Goal: Task Accomplishment & Management: Manage account settings

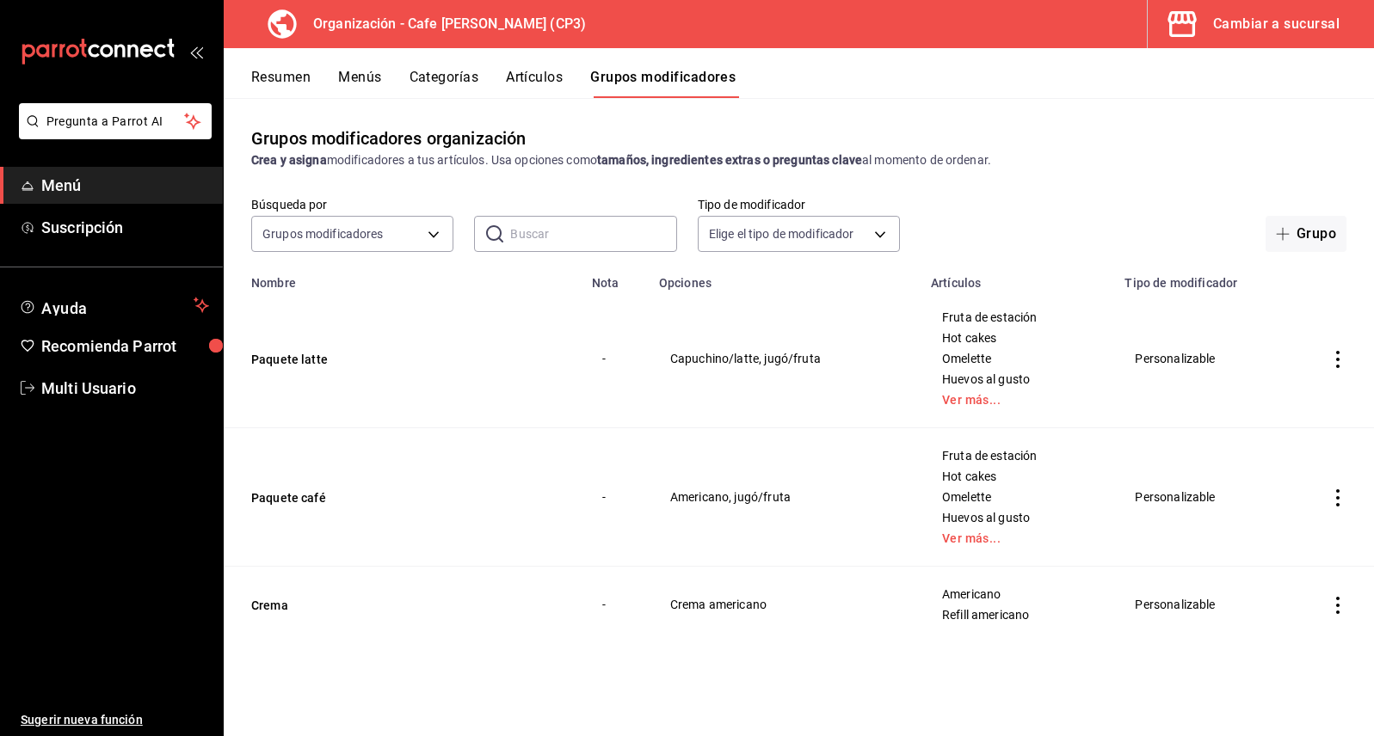
click at [286, 77] on button "Resumen" at bounding box center [280, 83] width 59 height 29
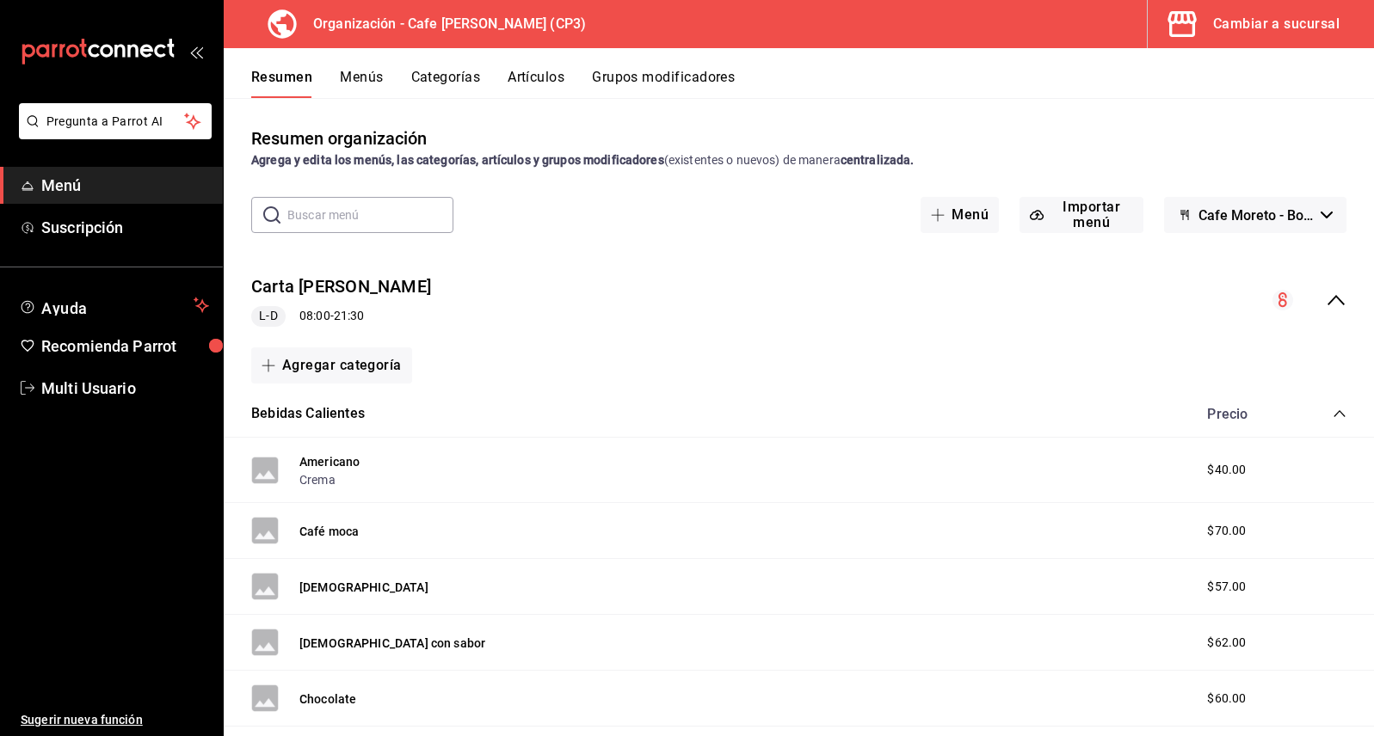
click at [1320, 215] on icon "button" at bounding box center [1326, 215] width 12 height 7
drag, startPoint x: 1368, startPoint y: 274, endPoint x: 1372, endPoint y: 293, distance: 19.4
click at [1372, 293] on div at bounding box center [687, 368] width 1374 height 736
click at [1325, 302] on icon "collapse-menu-row" at bounding box center [1335, 300] width 21 height 21
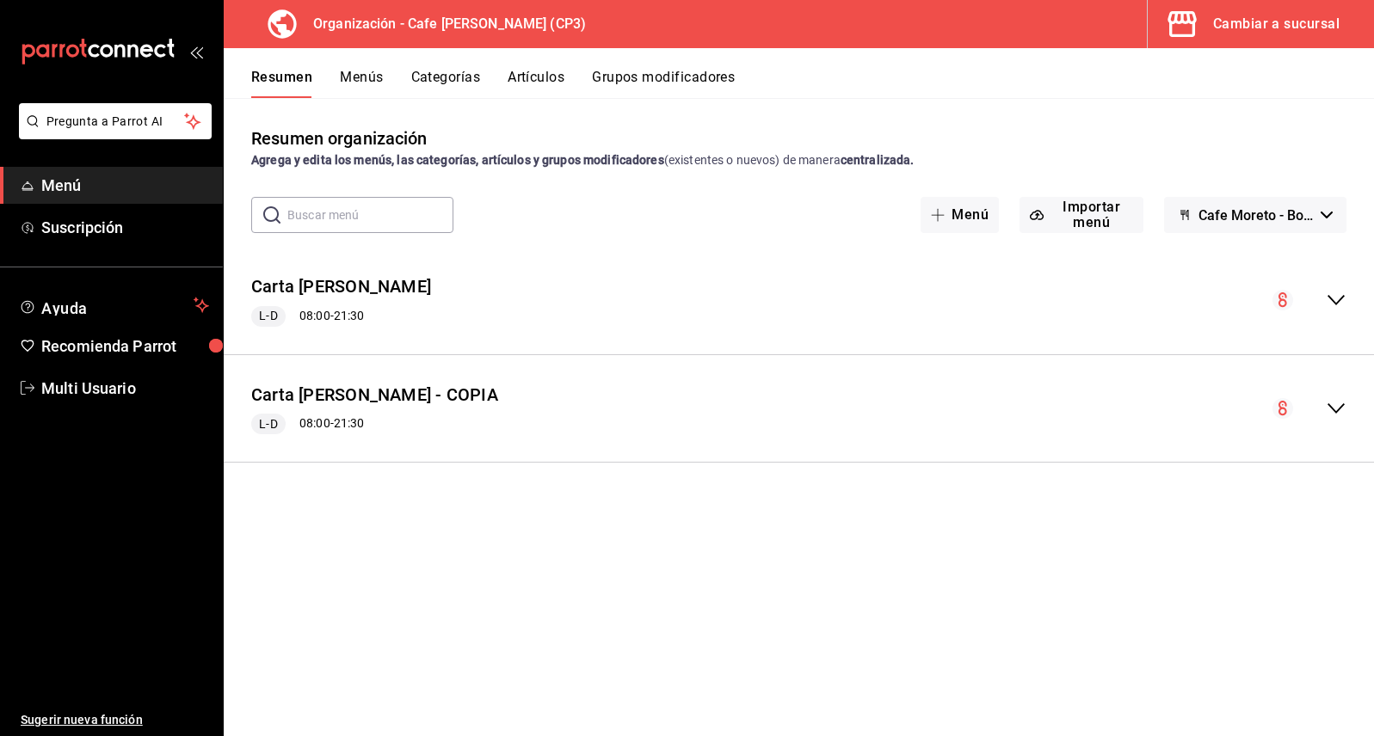
click at [1283, 302] on circle "collapse-menu-row" at bounding box center [1282, 300] width 21 height 21
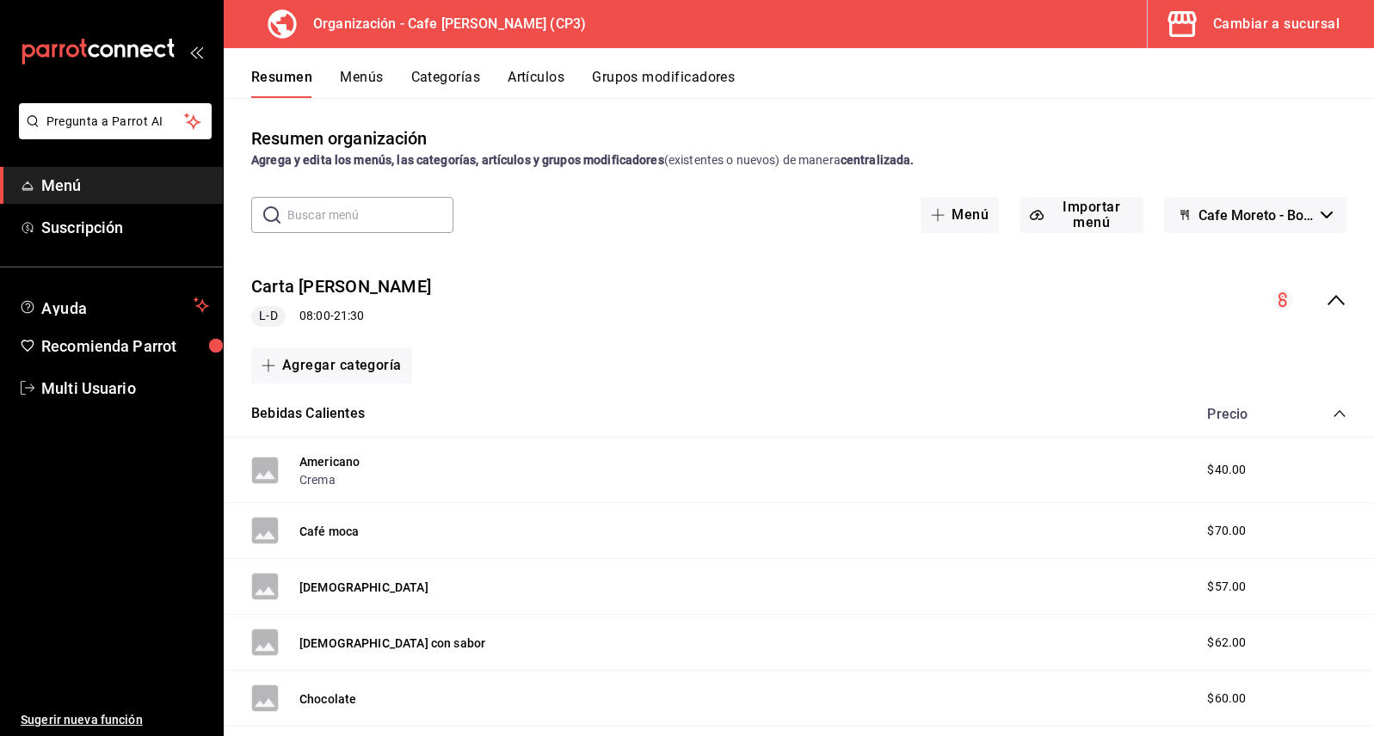
click at [1272, 303] on circle "collapse-menu-row" at bounding box center [1282, 300] width 21 height 21
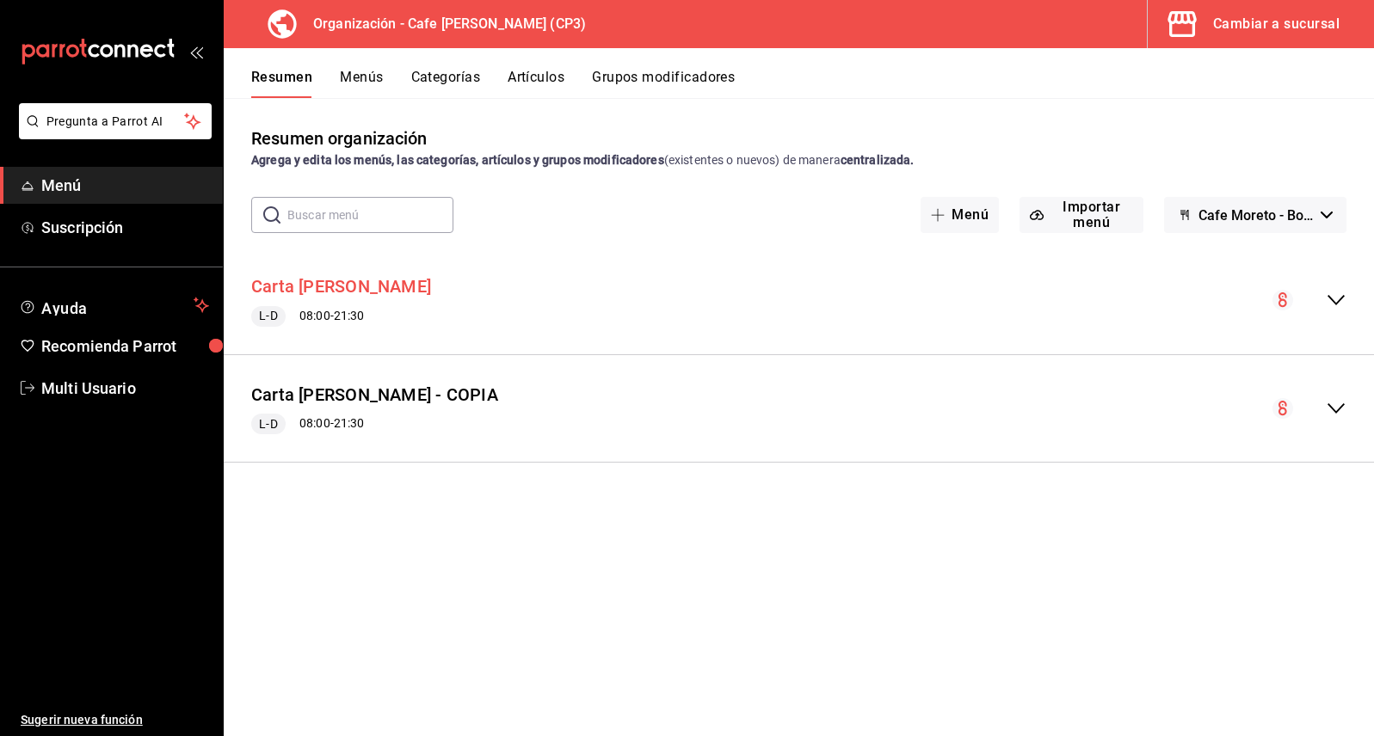
click at [294, 287] on button "Carta [PERSON_NAME]" at bounding box center [341, 286] width 180 height 25
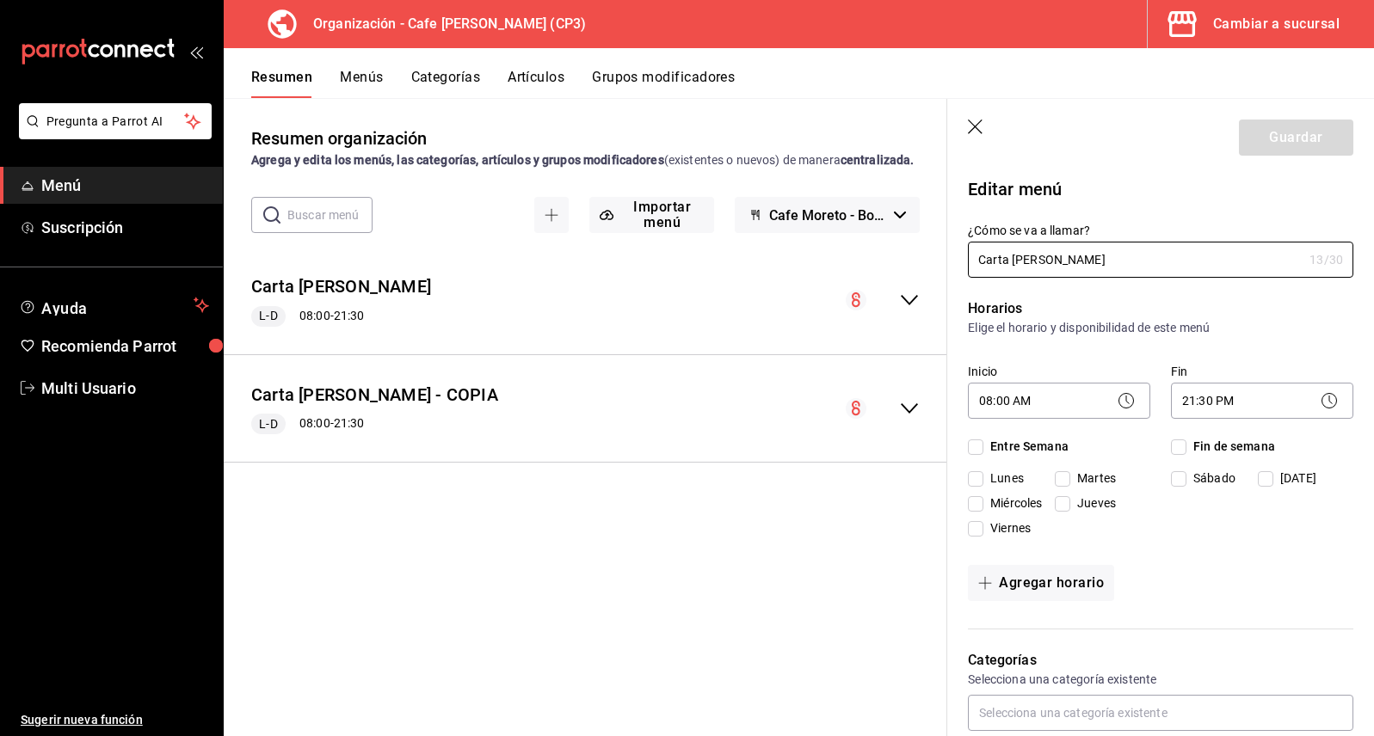
checkbox input "true"
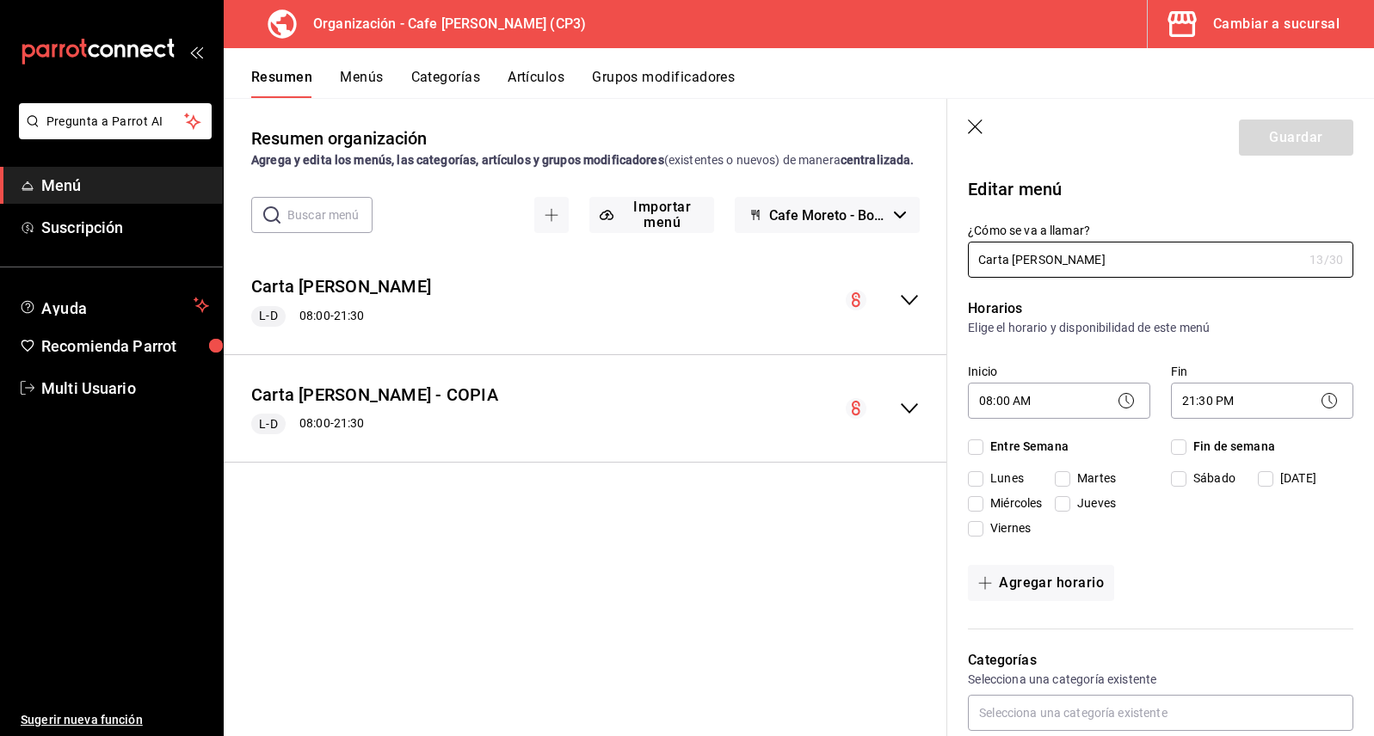
checkbox input "true"
click at [973, 130] on icon "button" at bounding box center [976, 128] width 17 height 17
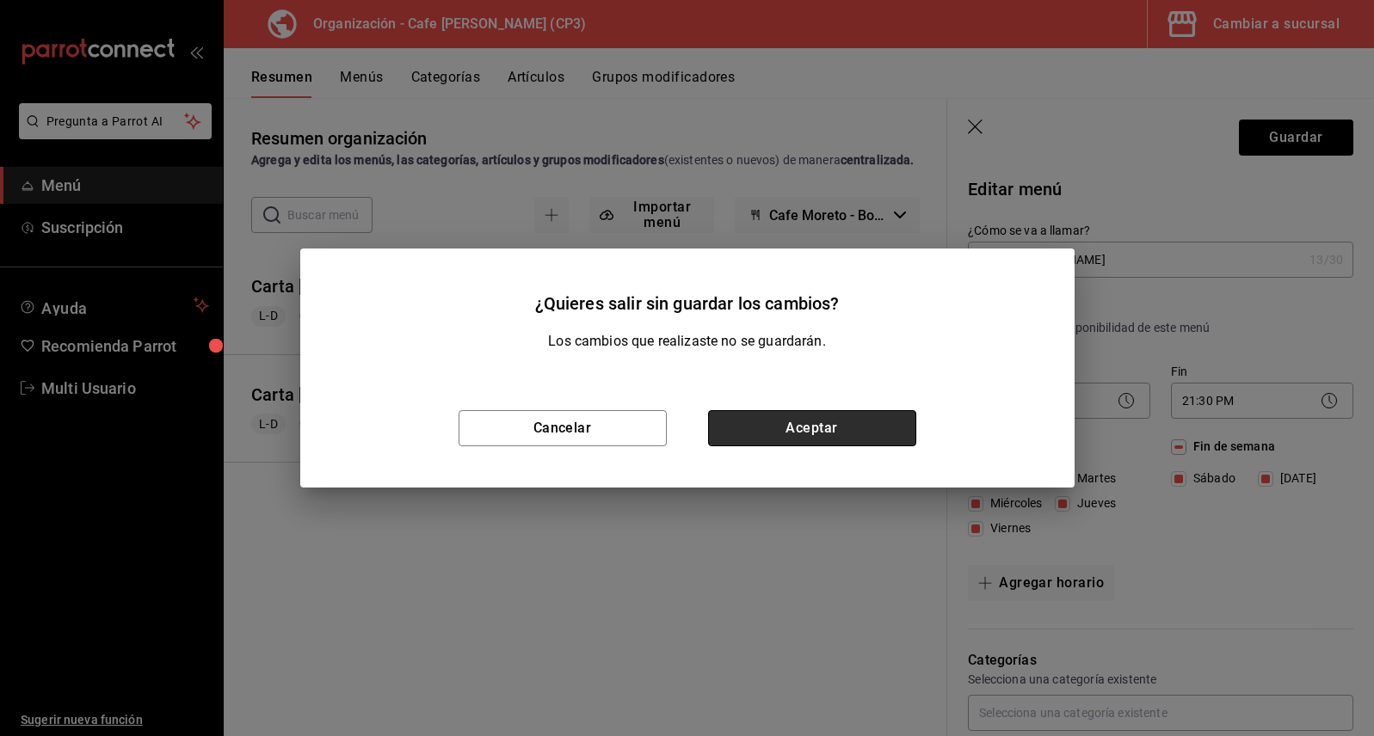
click at [796, 433] on button "Aceptar" at bounding box center [812, 428] width 208 height 36
checkbox input "false"
type input "1756271696780"
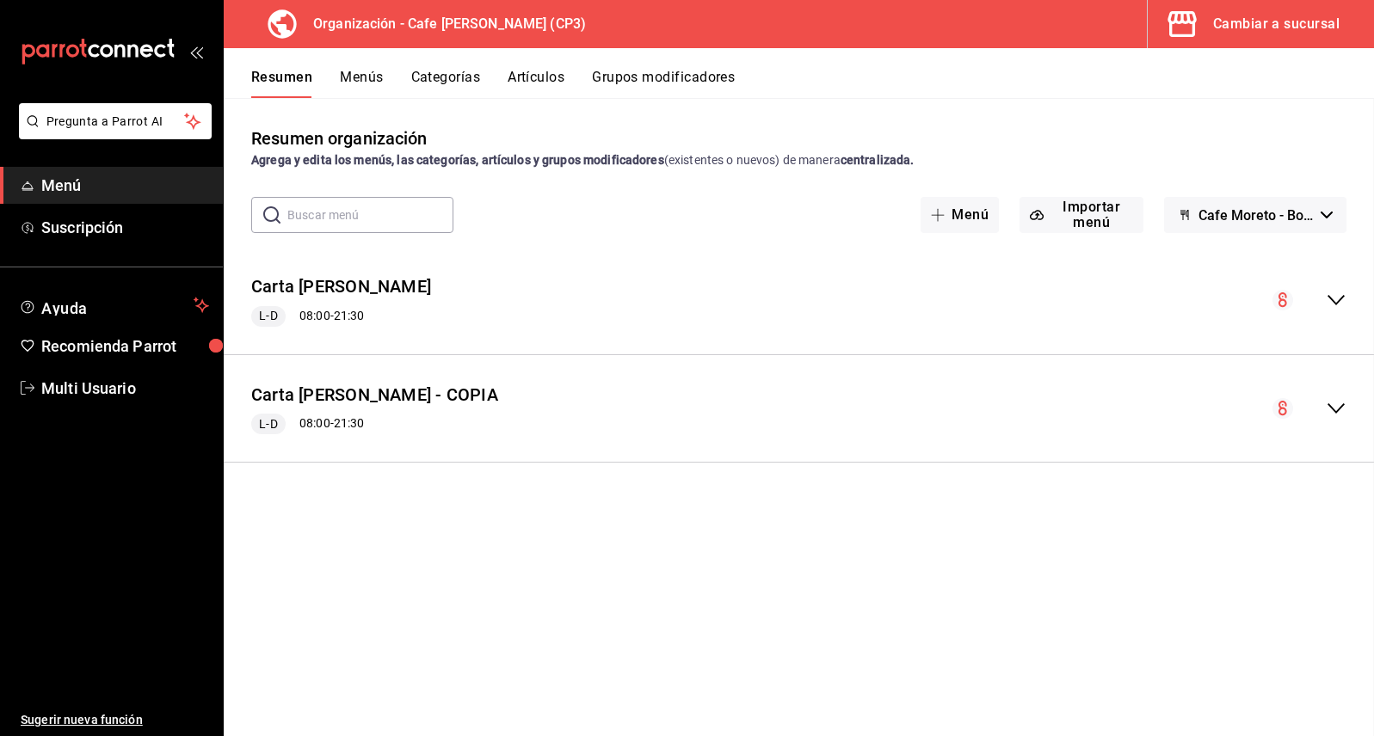
checkbox input "false"
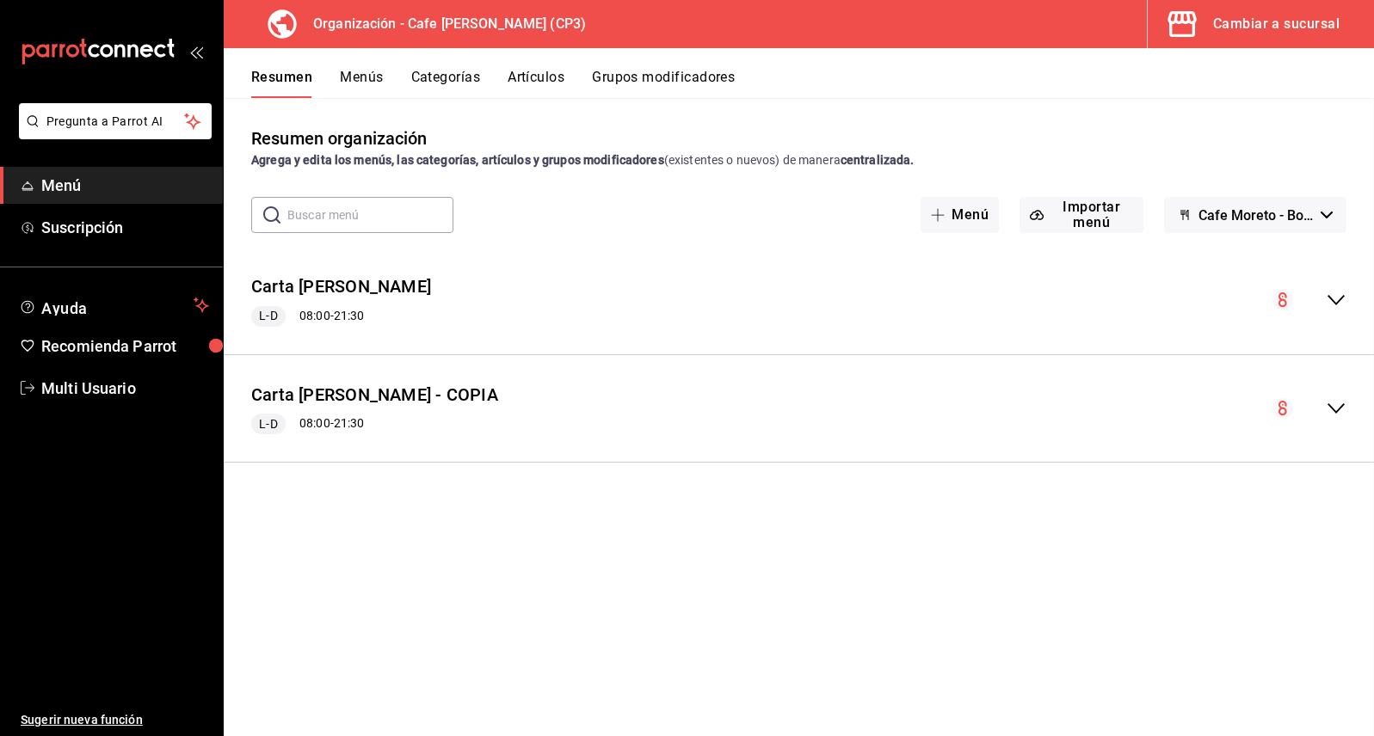
checkbox input "false"
click at [1078, 215] on button "Importar menú" at bounding box center [1081, 215] width 124 height 36
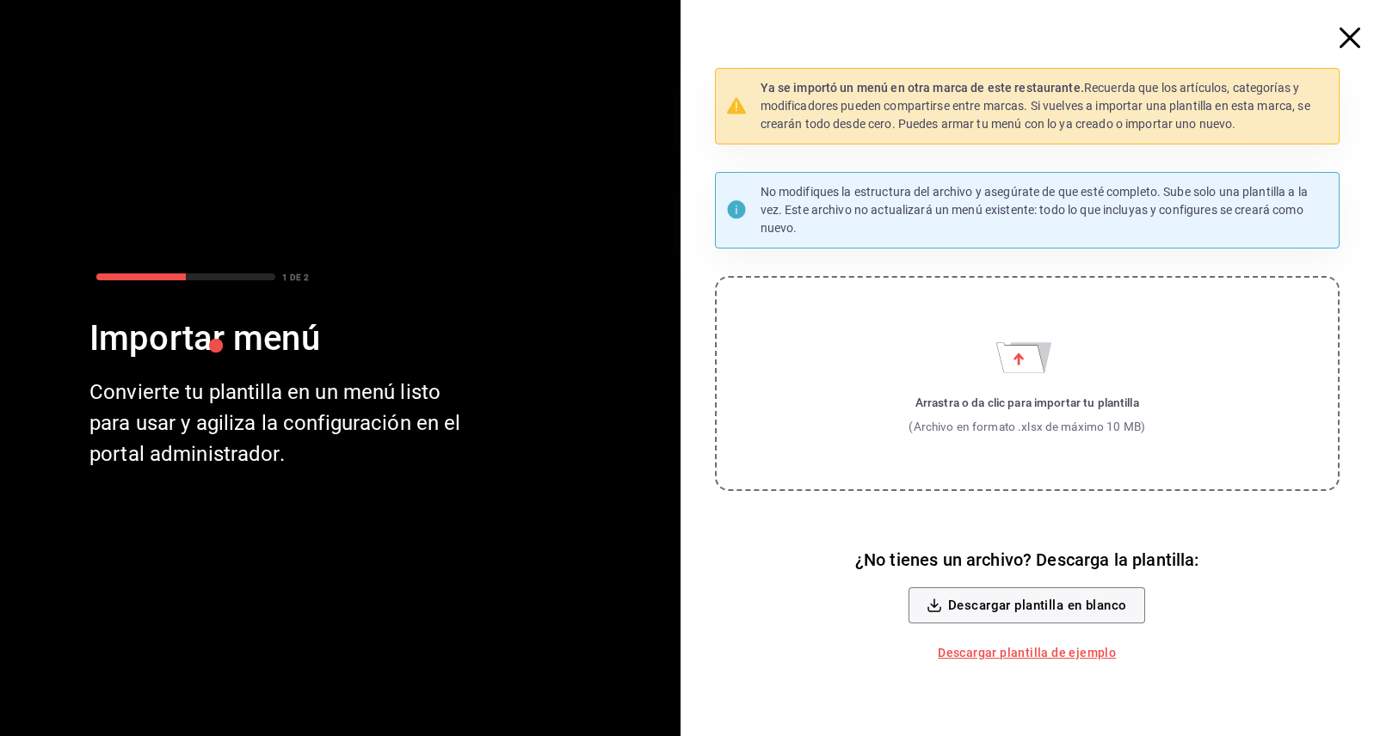
click at [1023, 370] on icon "Importar menú" at bounding box center [1020, 357] width 48 height 29
click at [0, 0] on input "Arrastra o da clic para importar tu plantilla (Archivo en formato .xlsx de máxi…" at bounding box center [0, 0] width 0 height 0
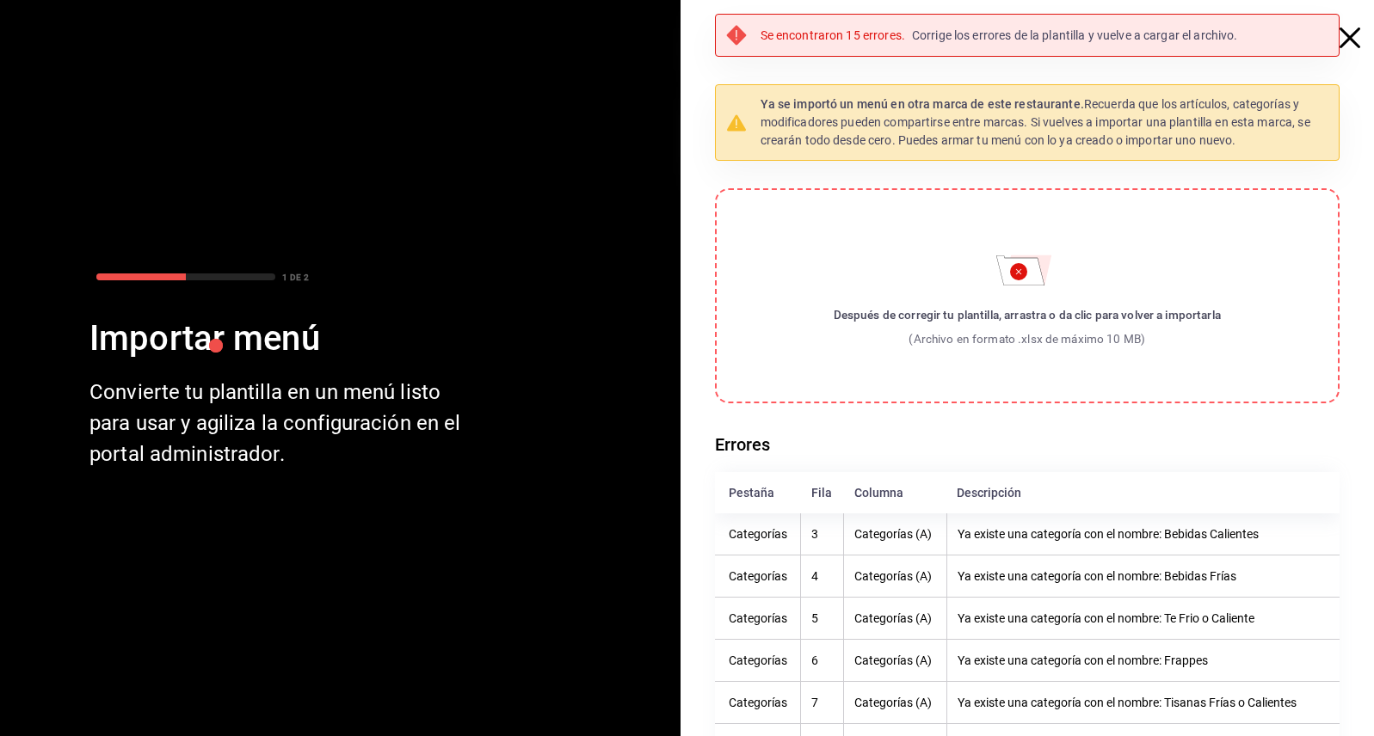
click at [1339, 35] on icon "button" at bounding box center [1349, 38] width 21 height 21
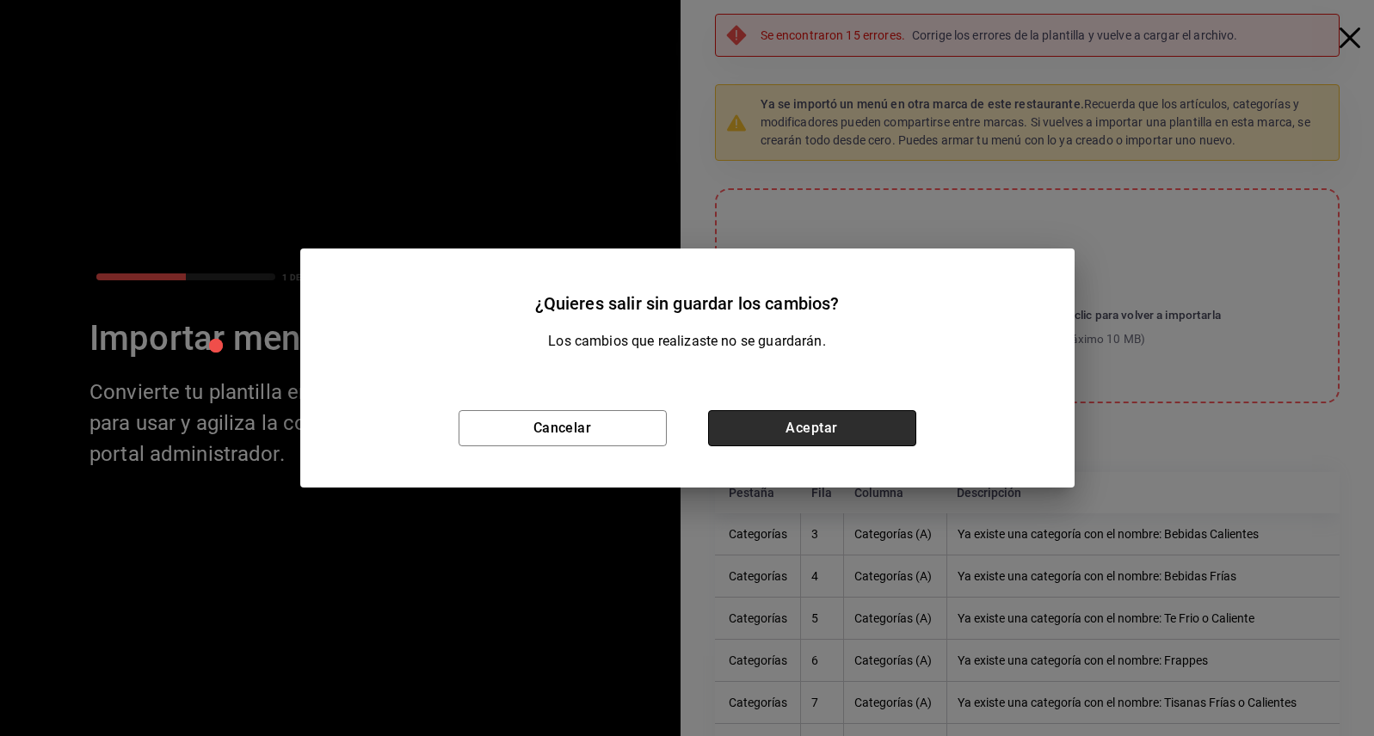
click at [804, 428] on button "Aceptar" at bounding box center [812, 428] width 208 height 36
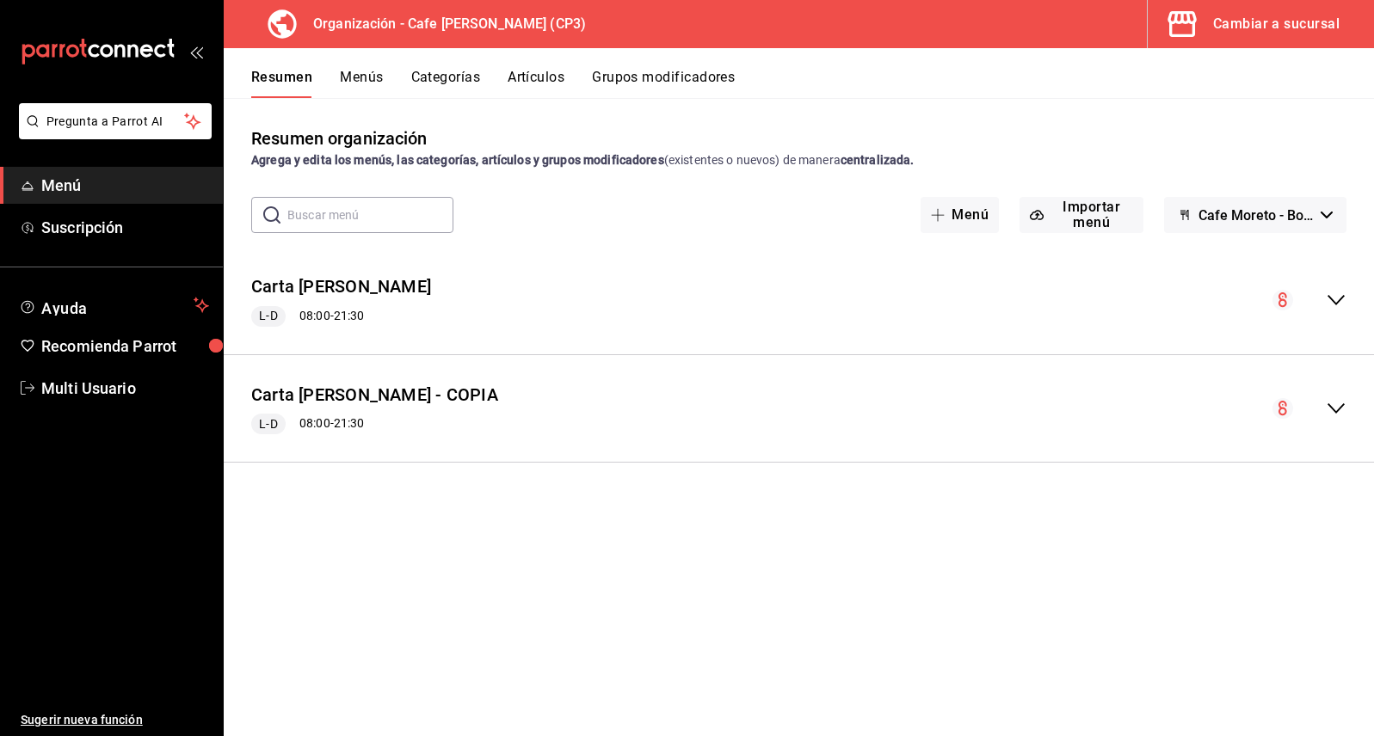
click at [446, 77] on button "Categorías" at bounding box center [446, 83] width 70 height 29
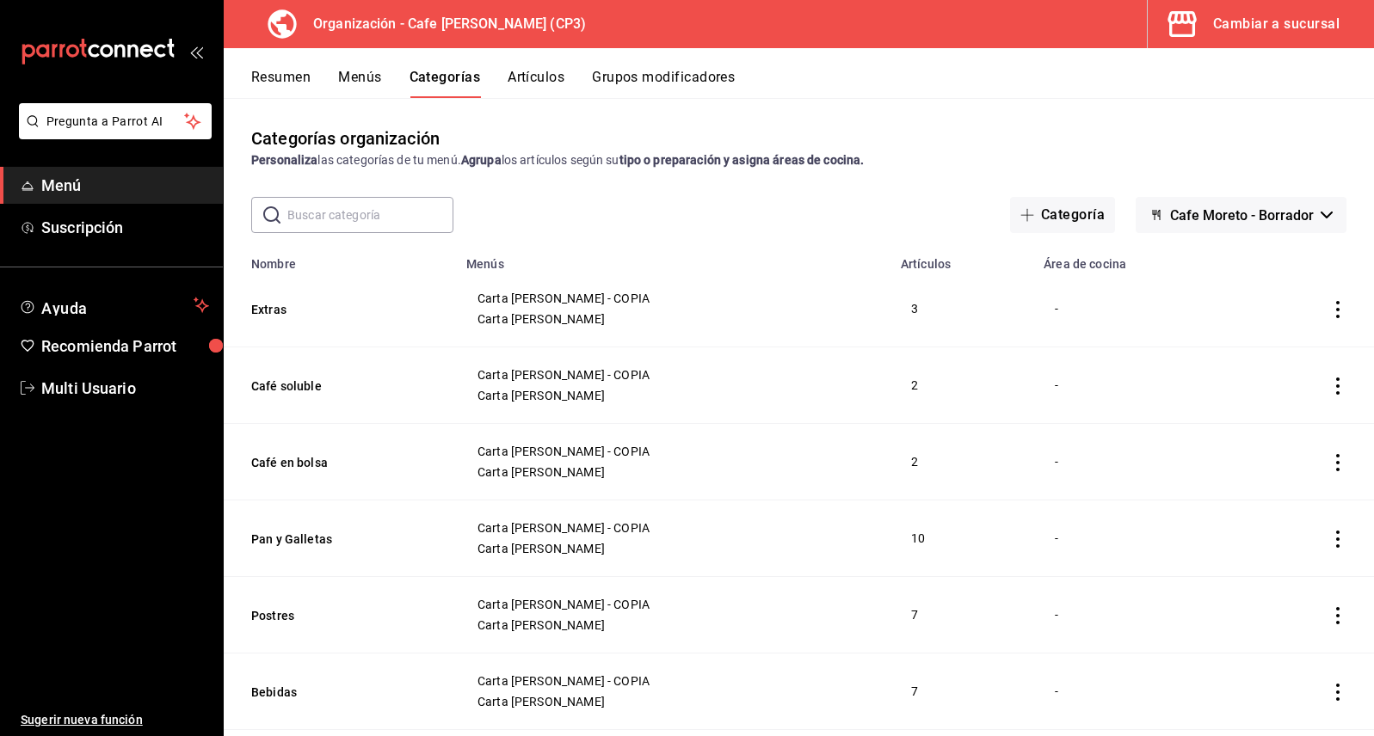
click at [1330, 310] on icon "actions" at bounding box center [1337, 309] width 17 height 17
click at [1274, 415] on span "Eliminar" at bounding box center [1273, 420] width 44 height 14
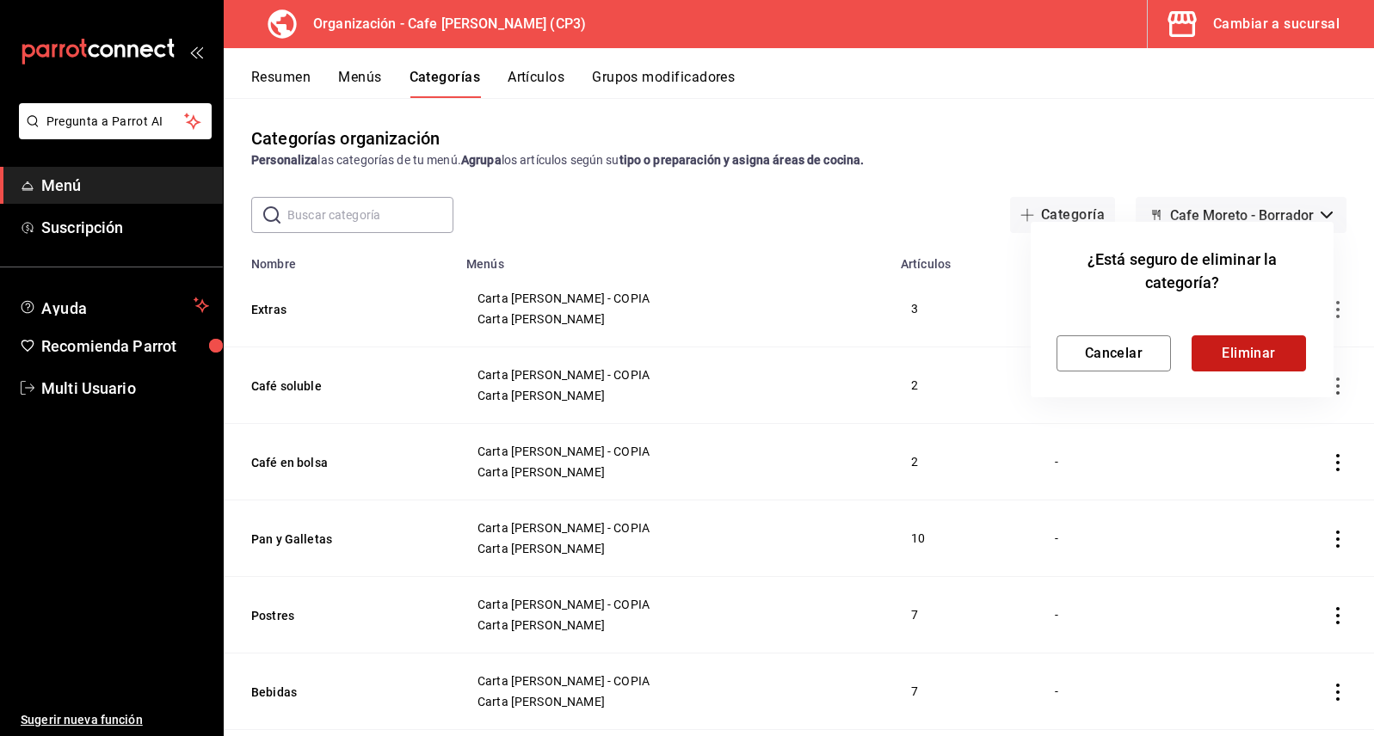
click at [1256, 342] on button "Eliminar" at bounding box center [1248, 353] width 114 height 36
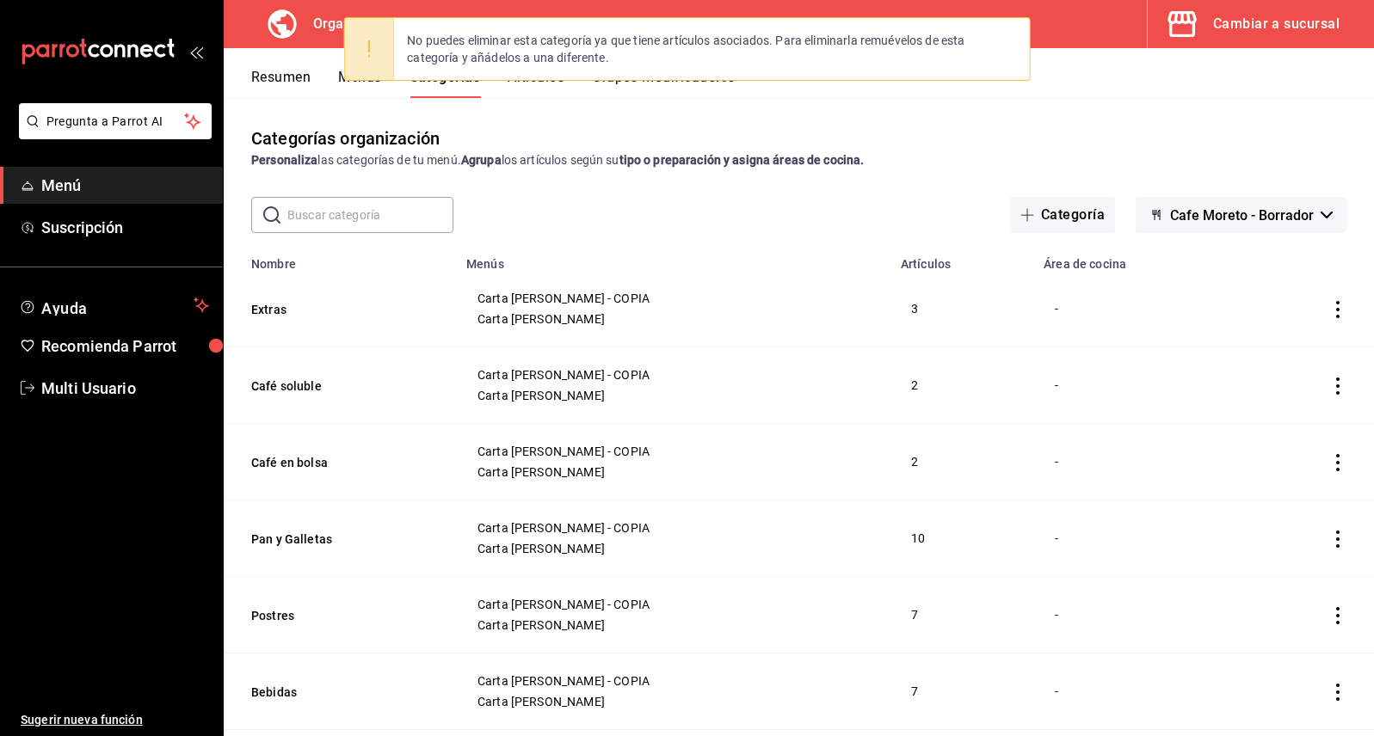
click at [1329, 312] on icon "actions" at bounding box center [1337, 309] width 17 height 17
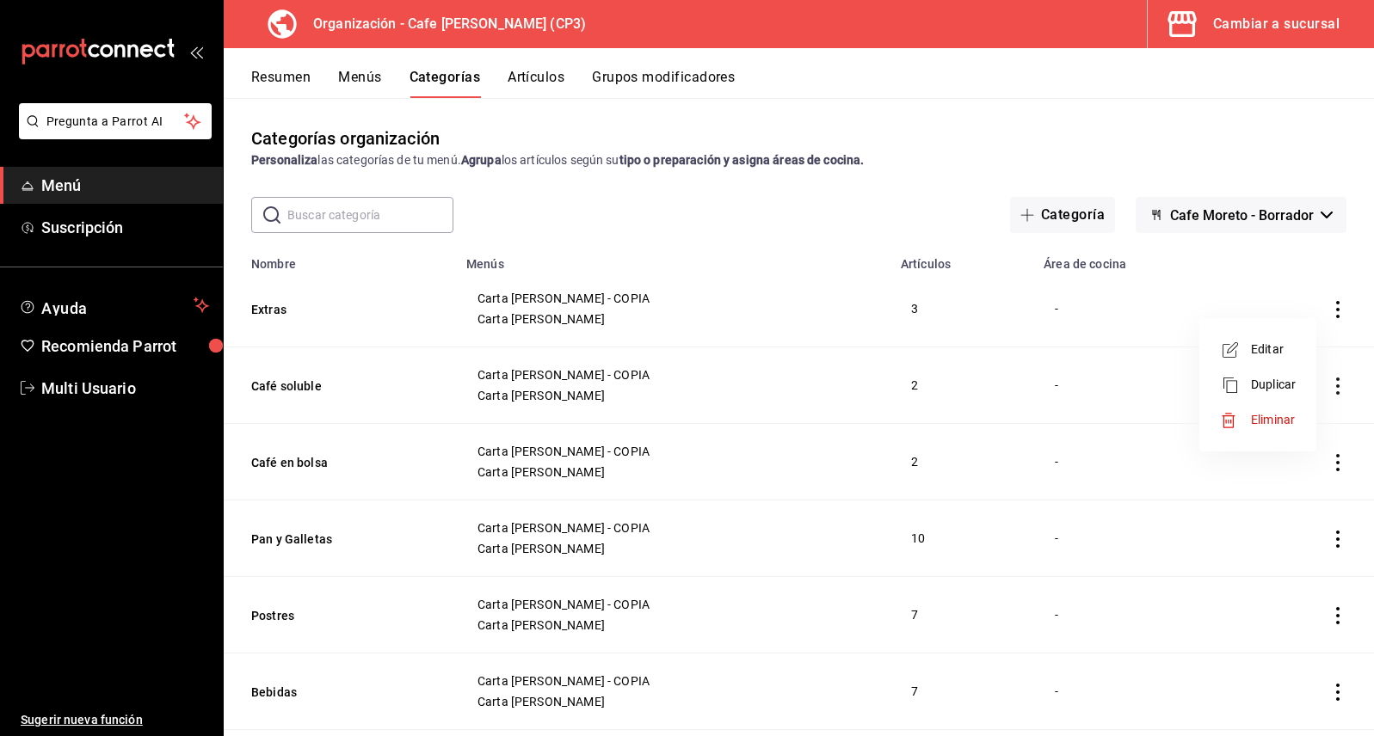
click at [1282, 417] on span "Eliminar" at bounding box center [1273, 420] width 44 height 14
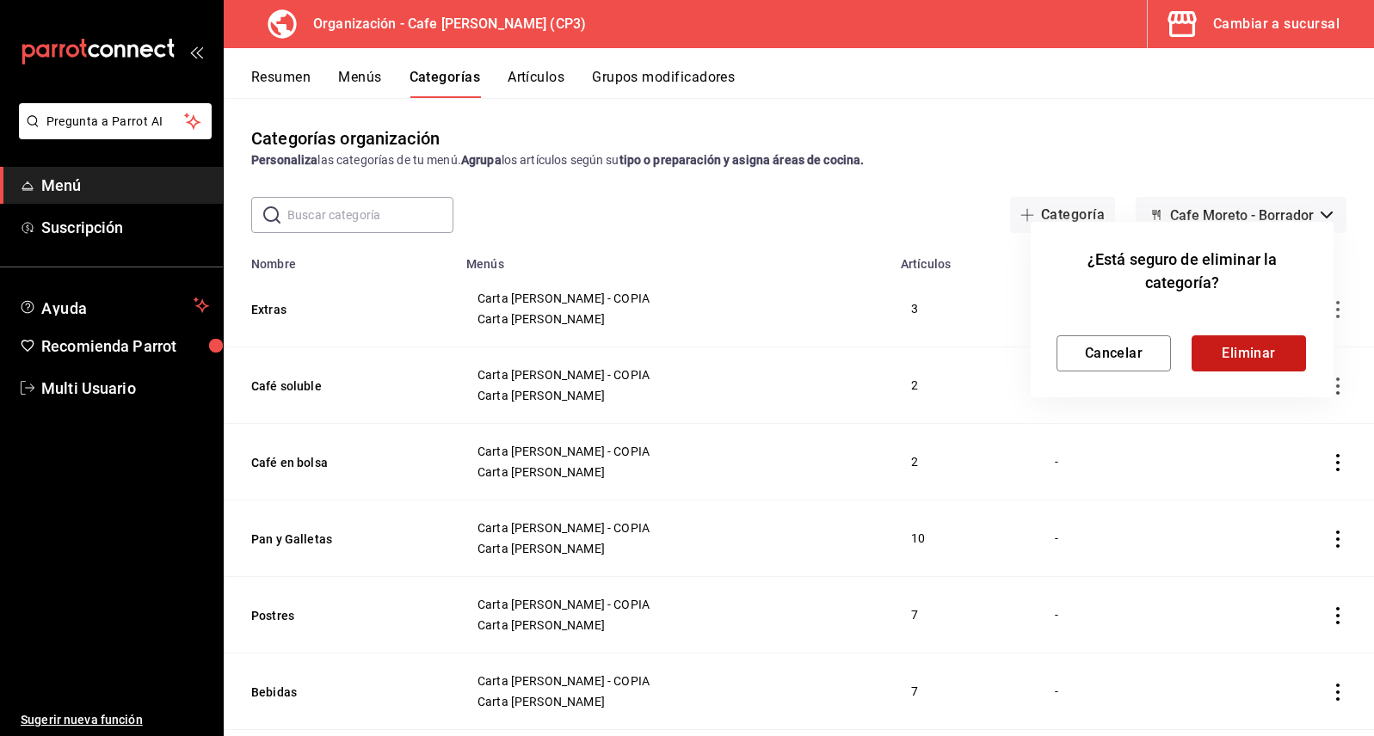
click at [1263, 349] on button "Eliminar" at bounding box center [1248, 353] width 114 height 36
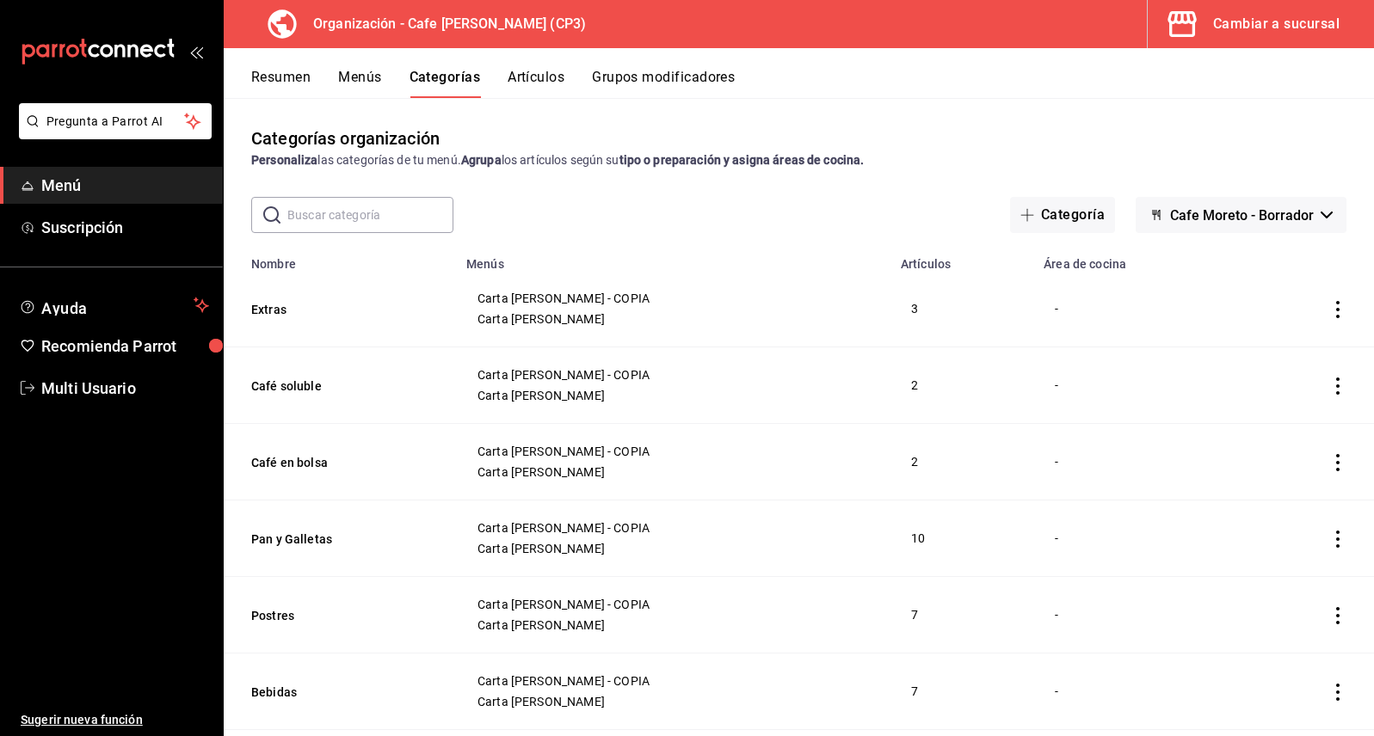
click at [1329, 306] on icon "actions" at bounding box center [1337, 309] width 17 height 17
click at [1269, 421] on span "Eliminar" at bounding box center [1273, 420] width 44 height 14
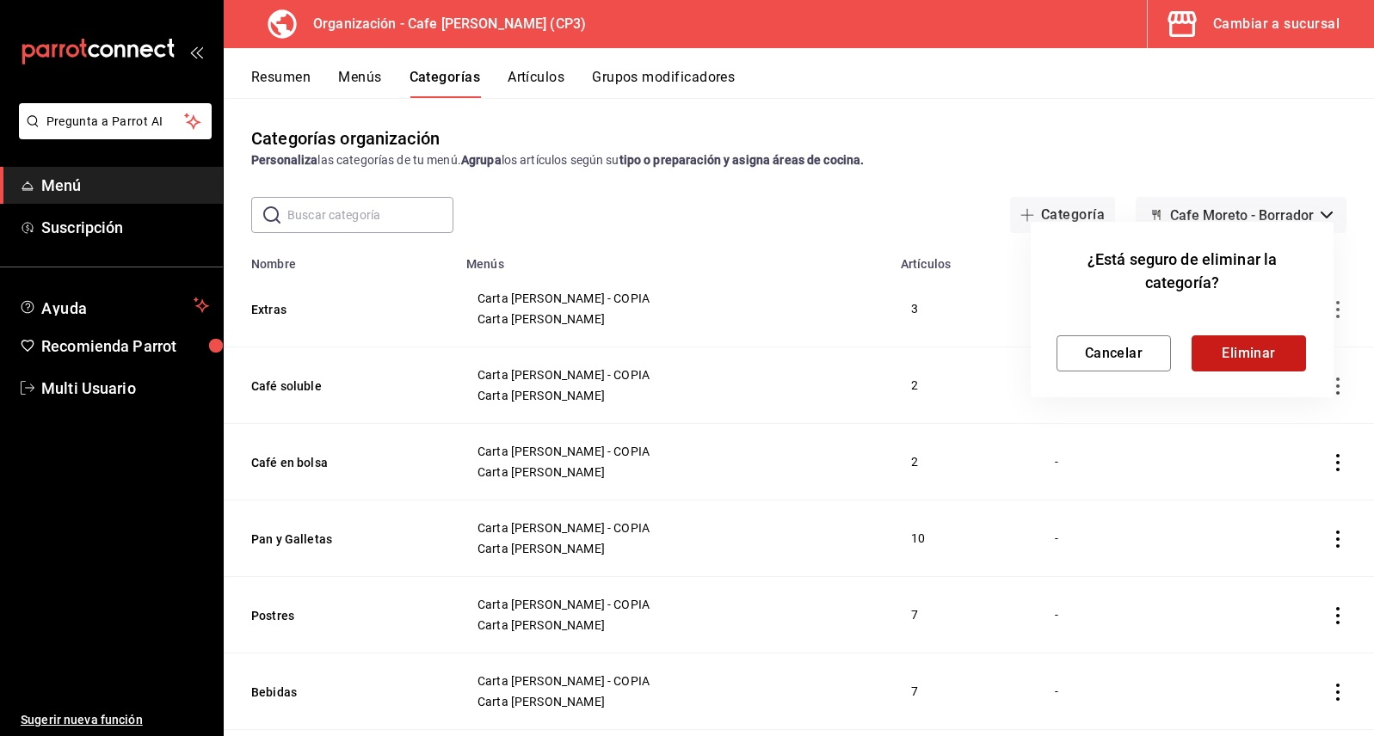
click at [1258, 353] on button "Eliminar" at bounding box center [1248, 353] width 114 height 36
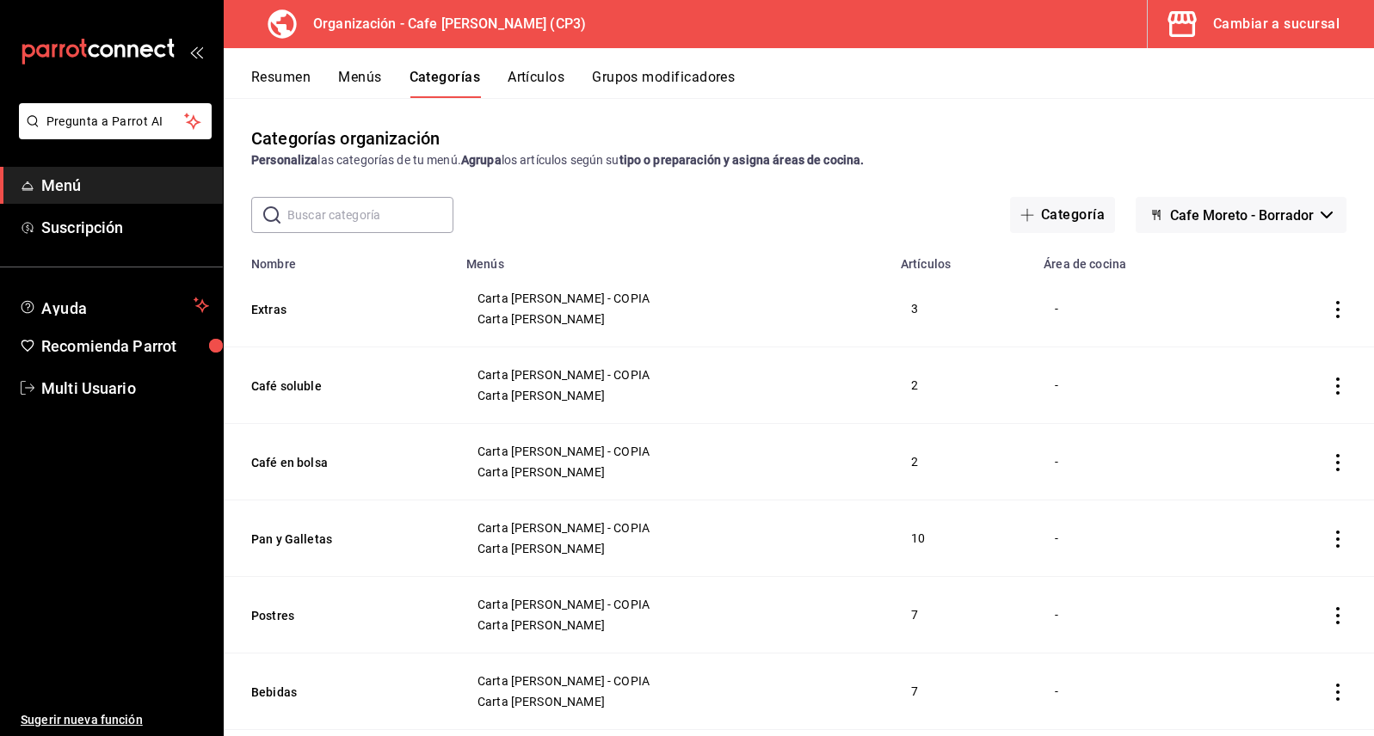
click at [1329, 311] on icon "actions" at bounding box center [1337, 309] width 17 height 17
click at [1263, 419] on span "Eliminar" at bounding box center [1273, 420] width 44 height 14
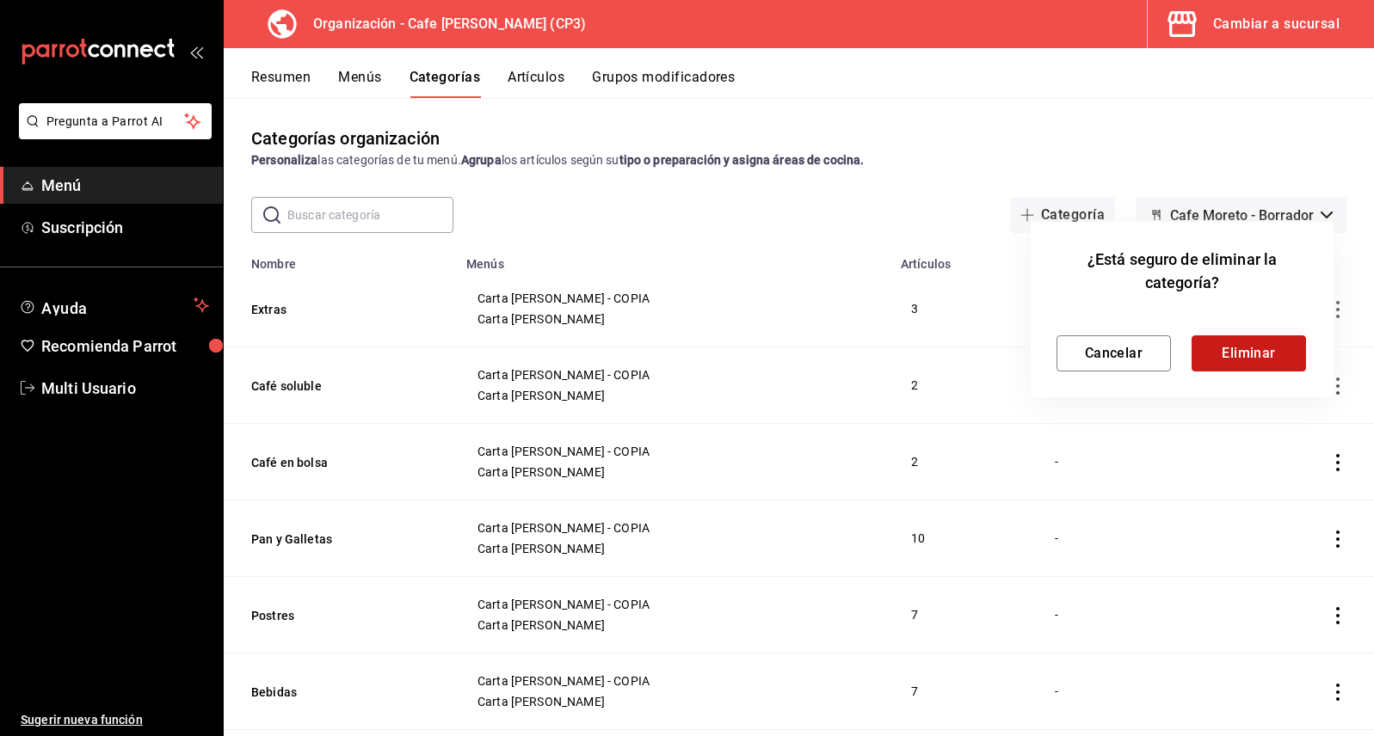
click at [1251, 352] on button "Eliminar" at bounding box center [1248, 353] width 114 height 36
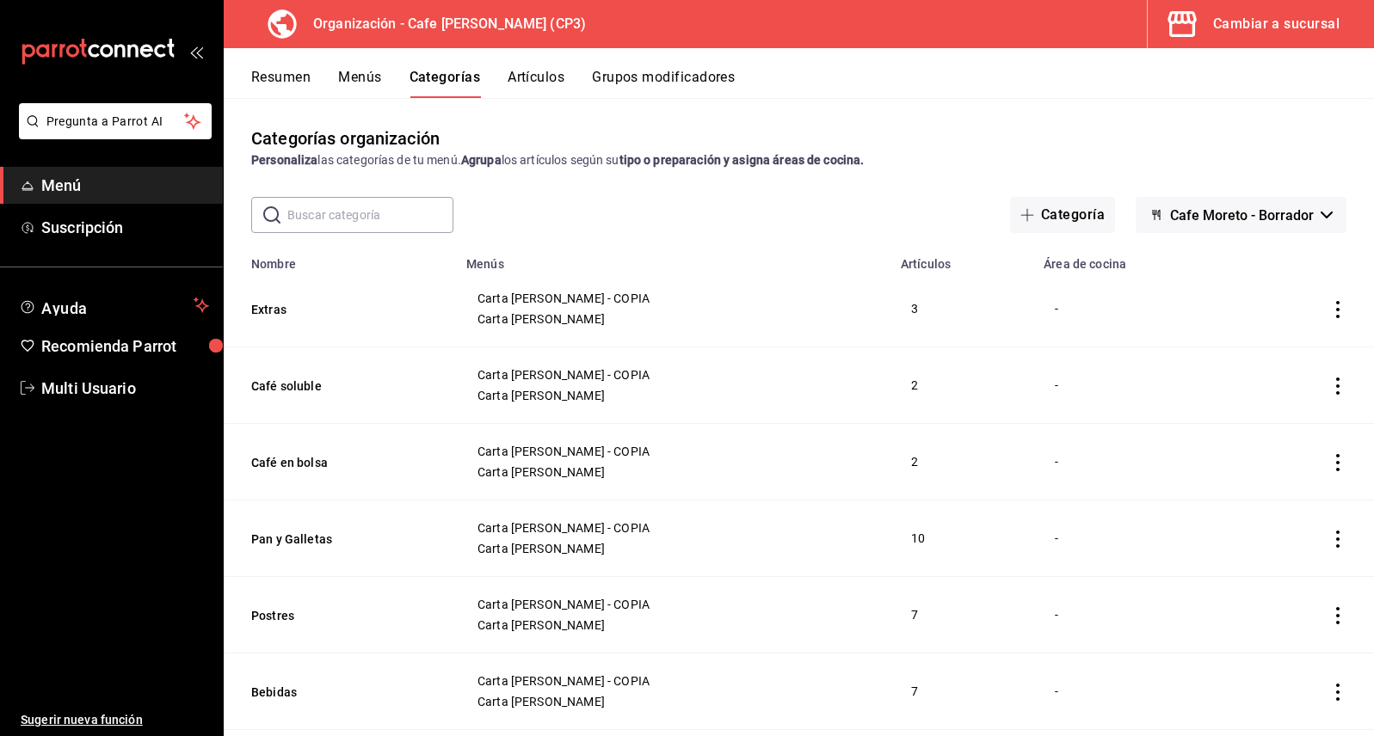
click at [537, 77] on button "Artículos" at bounding box center [535, 83] width 57 height 29
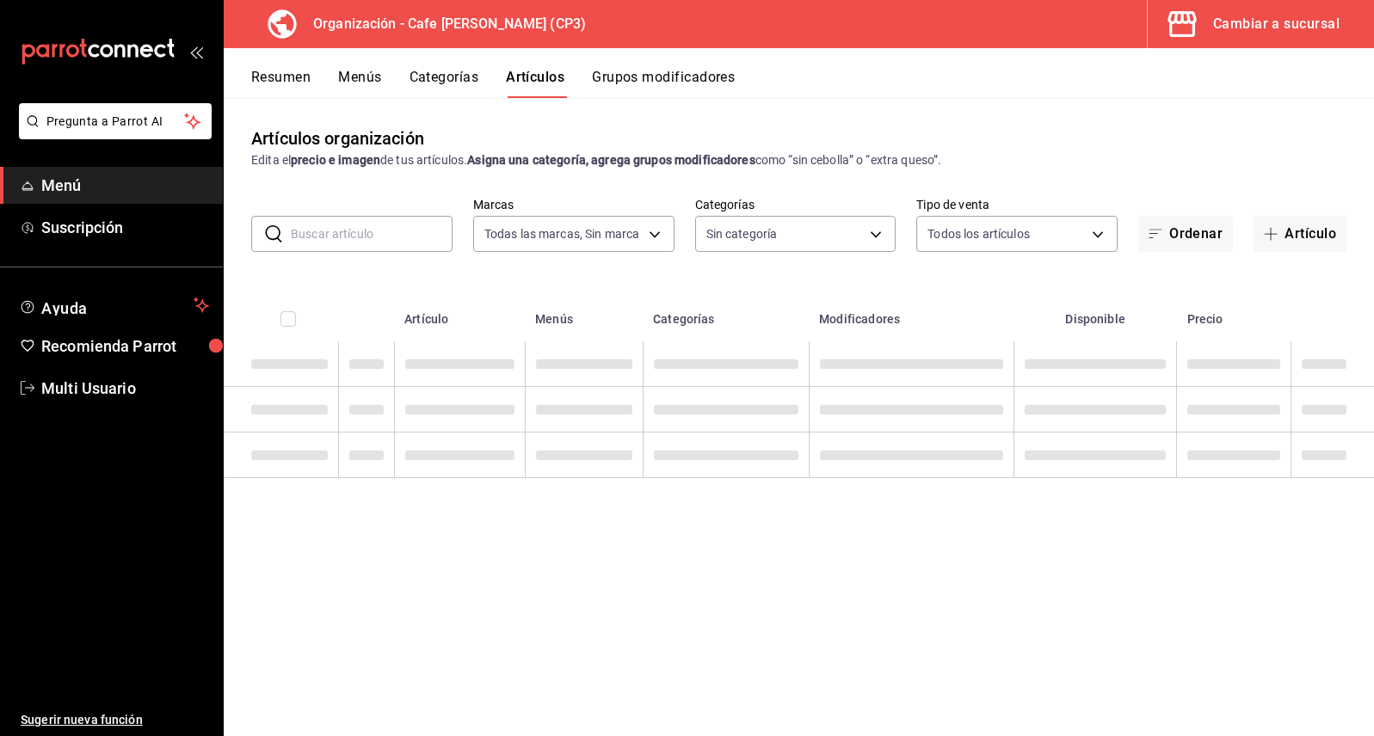
type input "6dc9de23-4e9e-430a-bcd5-91159ab4267b"
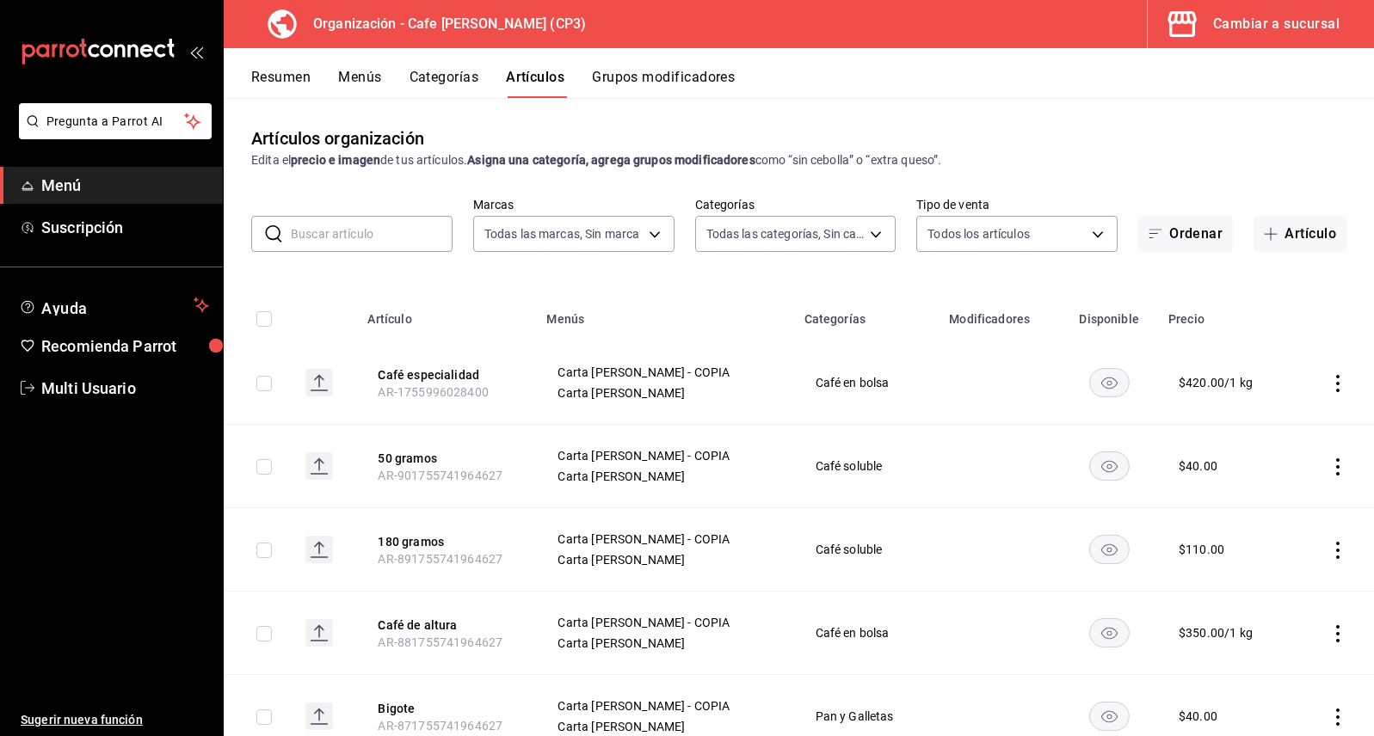
type input "c9968b85-49fd-4420-9912-9a075e7b57f4,2c877ee7-d3a1-4ec9-9549-88ad4c1216cb,76fd7…"
click at [1329, 385] on icon "actions" at bounding box center [1337, 383] width 17 height 17
click at [1275, 497] on span "Eliminar" at bounding box center [1273, 494] width 44 height 14
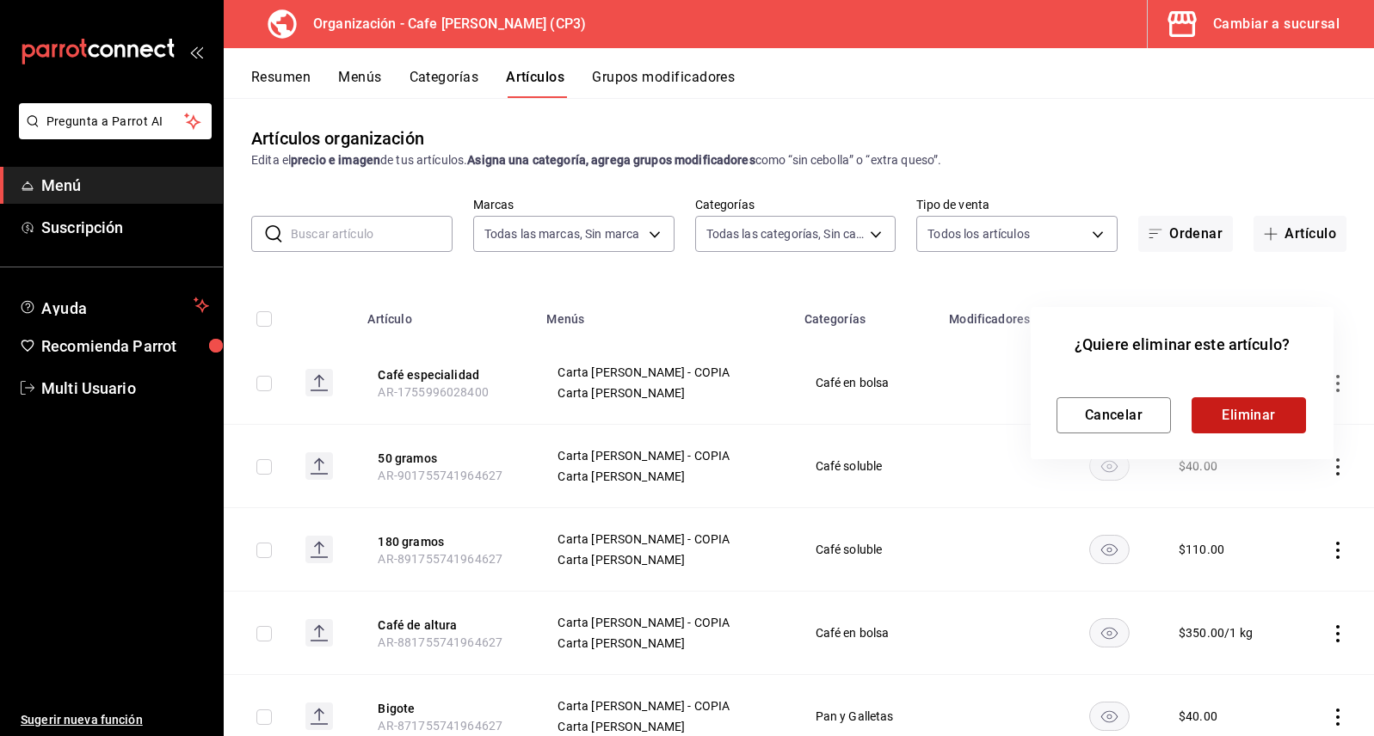
click at [1256, 411] on button "Eliminar" at bounding box center [1248, 415] width 114 height 36
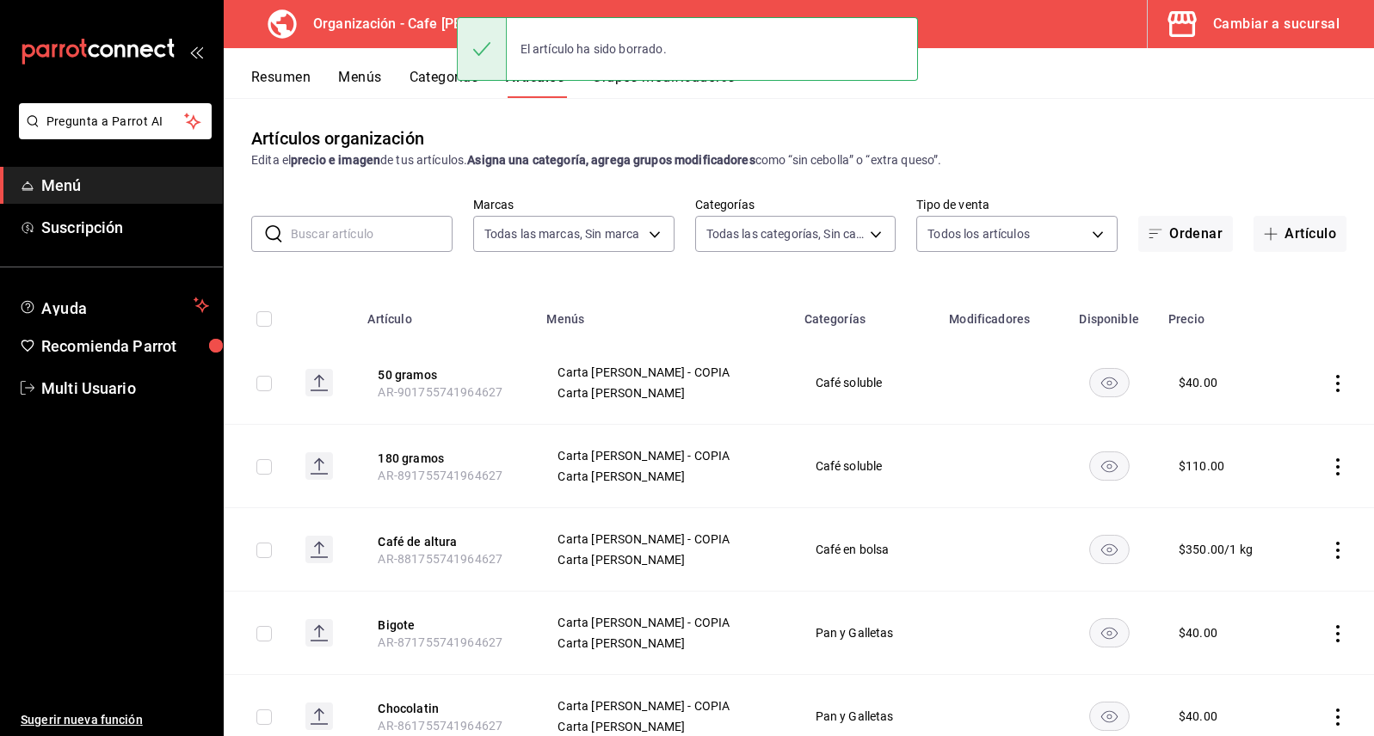
click at [1329, 387] on icon "actions" at bounding box center [1337, 383] width 17 height 17
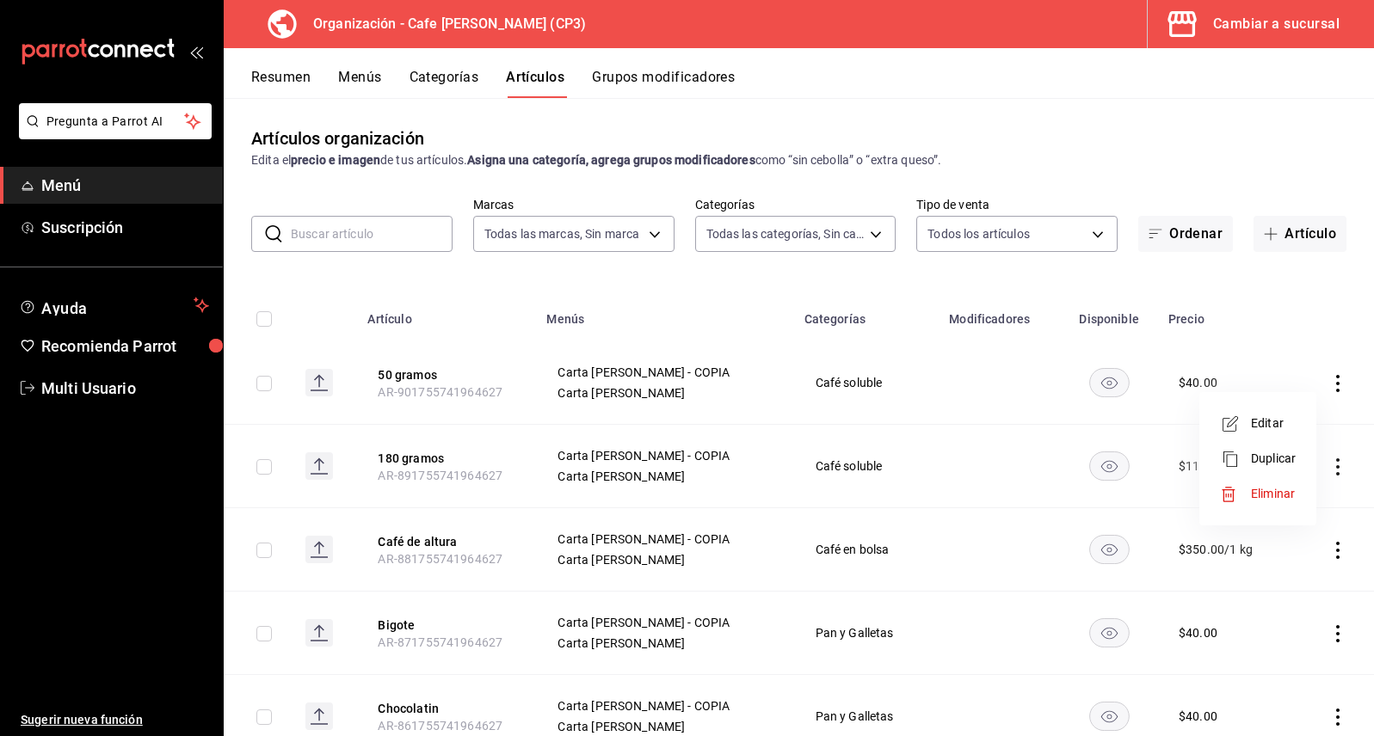
click at [1269, 492] on span "Eliminar" at bounding box center [1273, 494] width 44 height 14
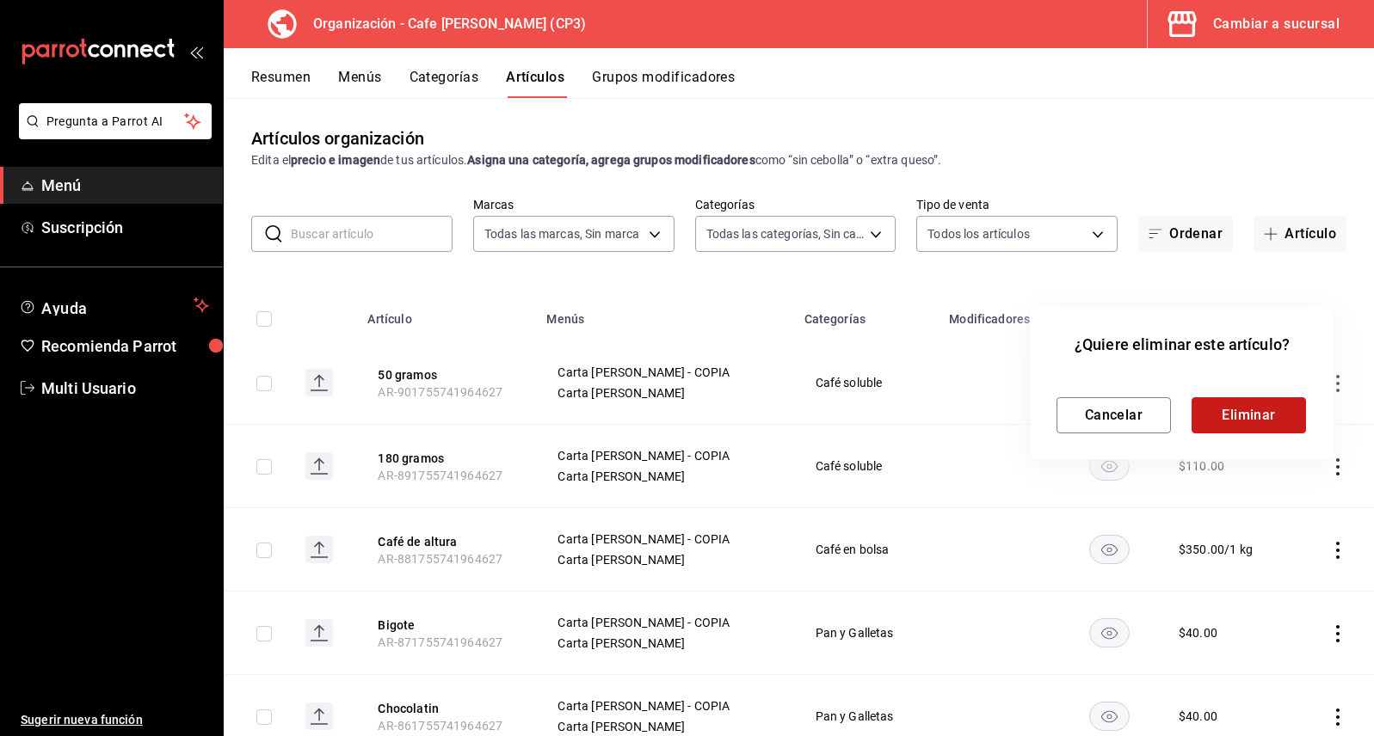
click at [1240, 415] on button "Eliminar" at bounding box center [1248, 415] width 114 height 36
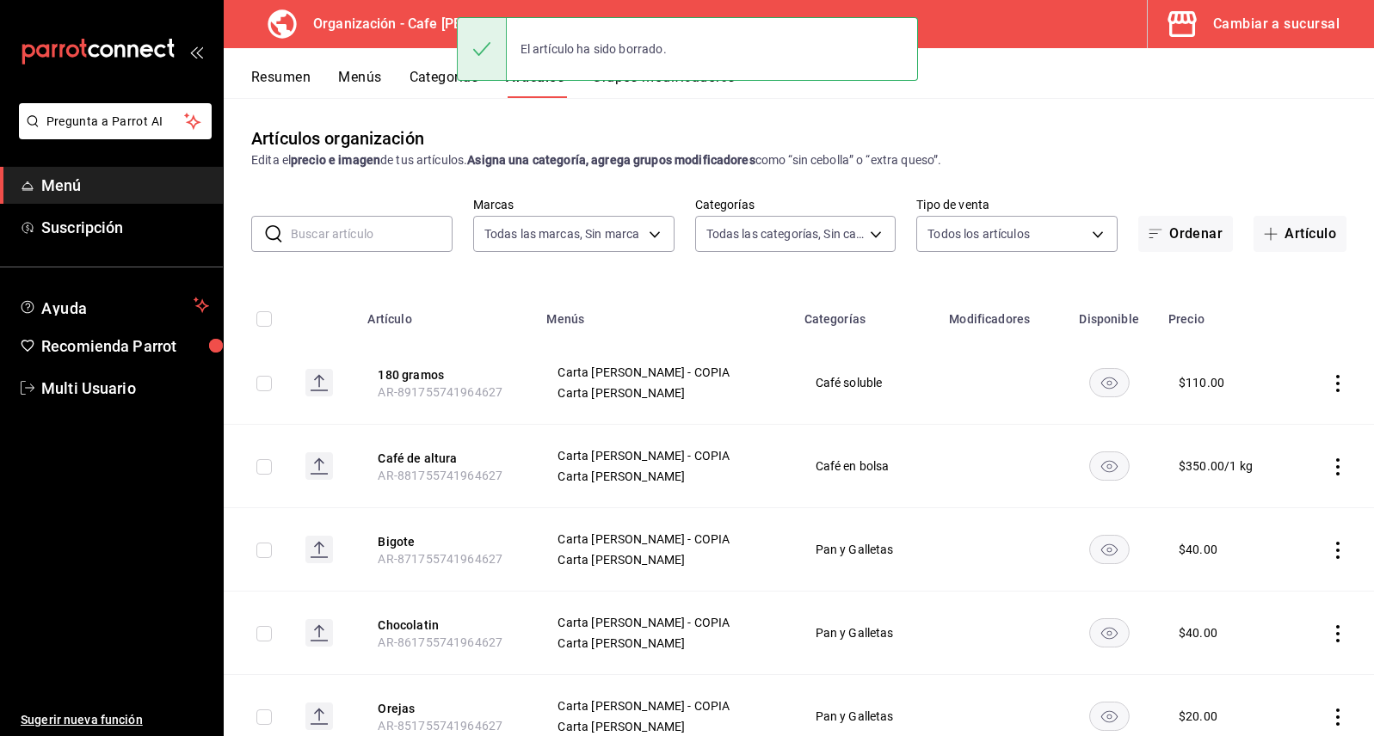
click at [1329, 381] on icon "actions" at bounding box center [1337, 383] width 17 height 17
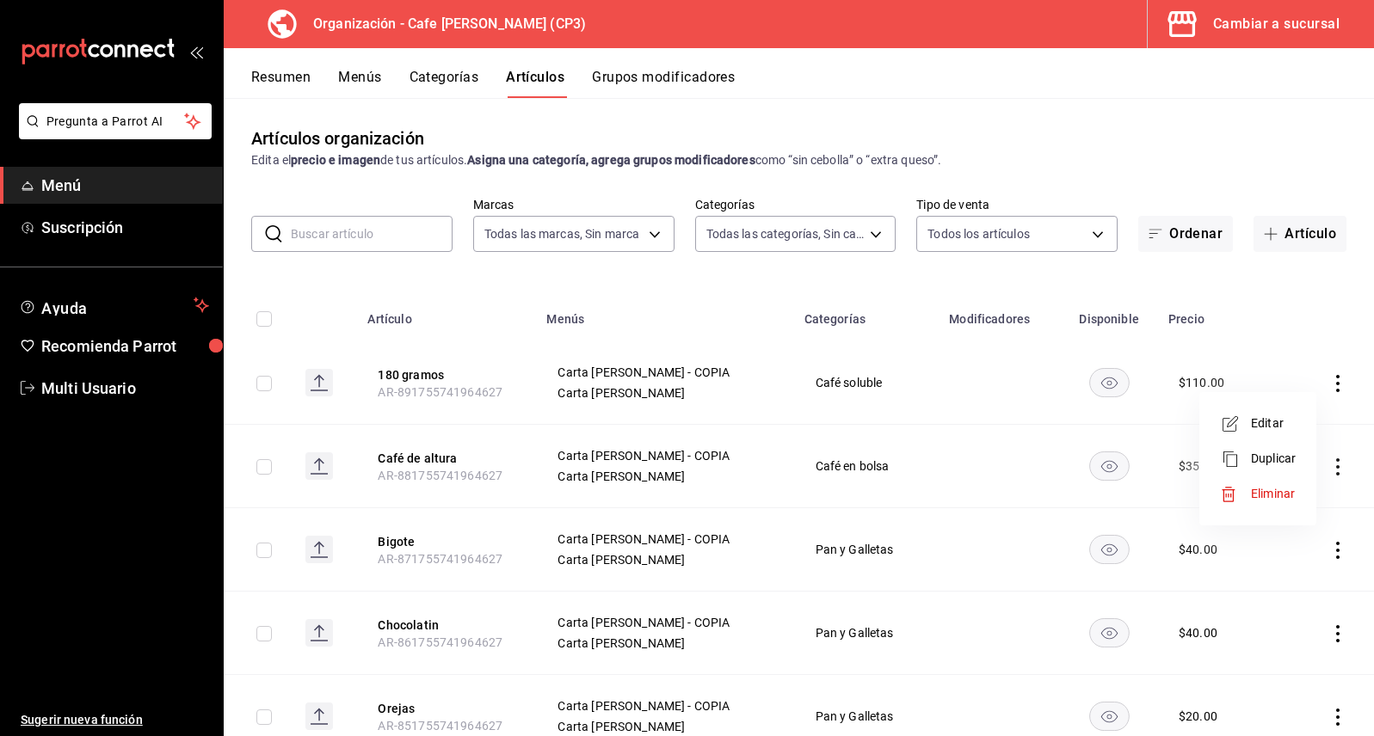
click at [1274, 493] on span "Eliminar" at bounding box center [1273, 494] width 44 height 14
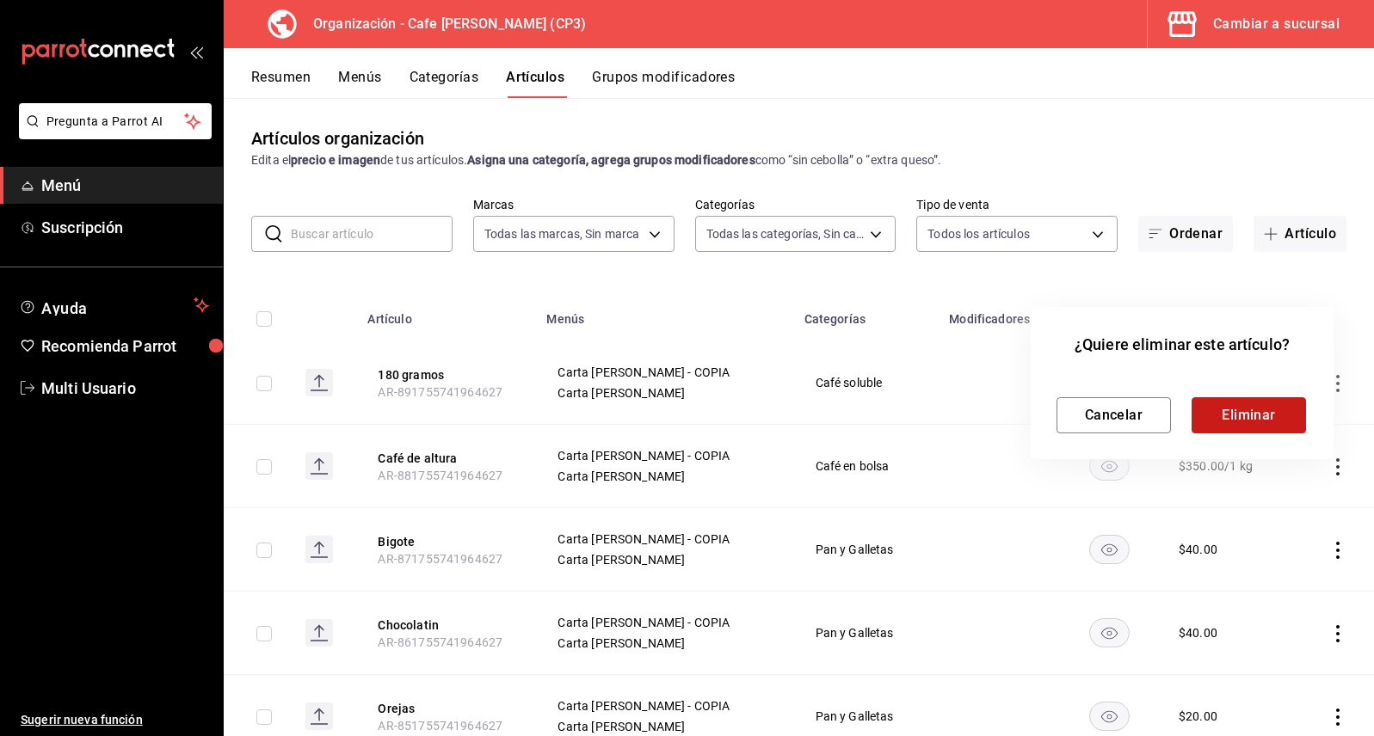
click at [1278, 413] on button "Eliminar" at bounding box center [1248, 415] width 114 height 36
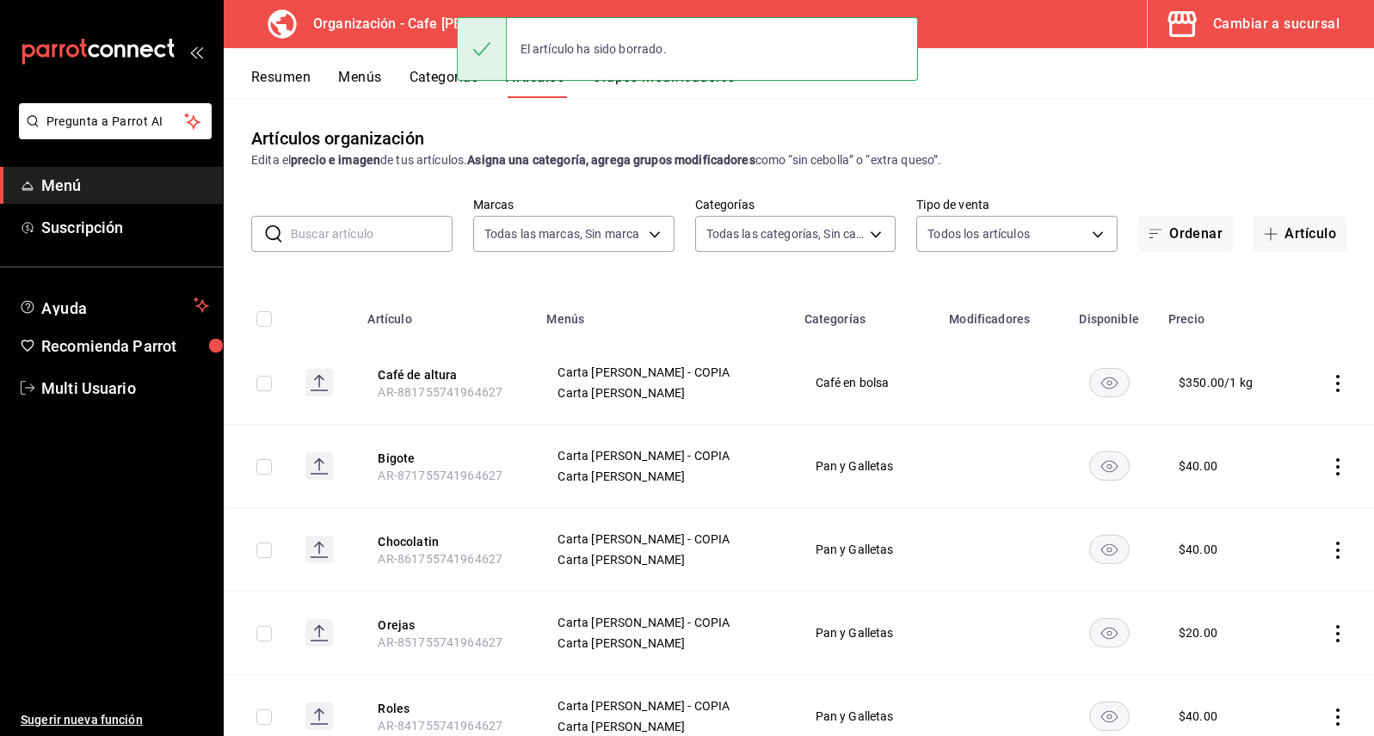
click at [1329, 384] on icon "actions" at bounding box center [1337, 383] width 17 height 17
click at [1254, 489] on span "Eliminar" at bounding box center [1273, 494] width 44 height 14
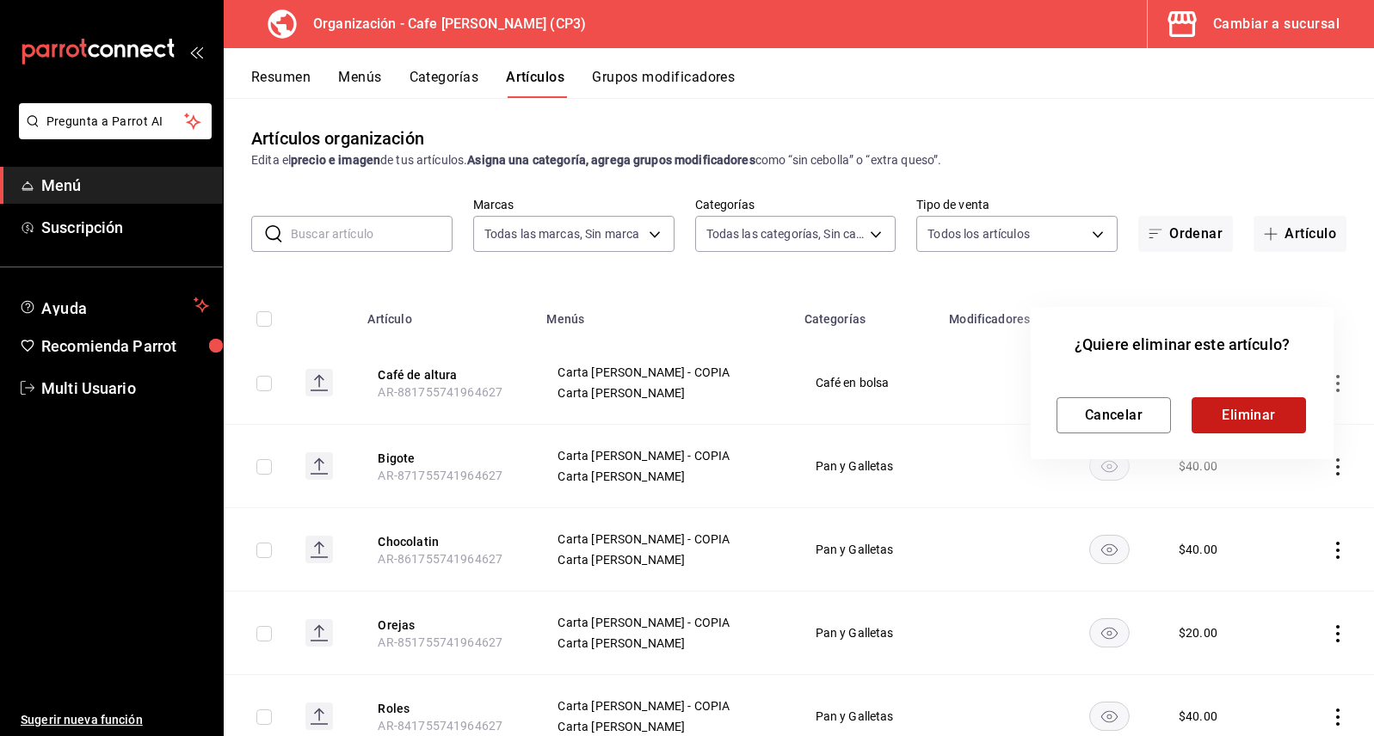
click at [1252, 420] on button "Eliminar" at bounding box center [1248, 415] width 114 height 36
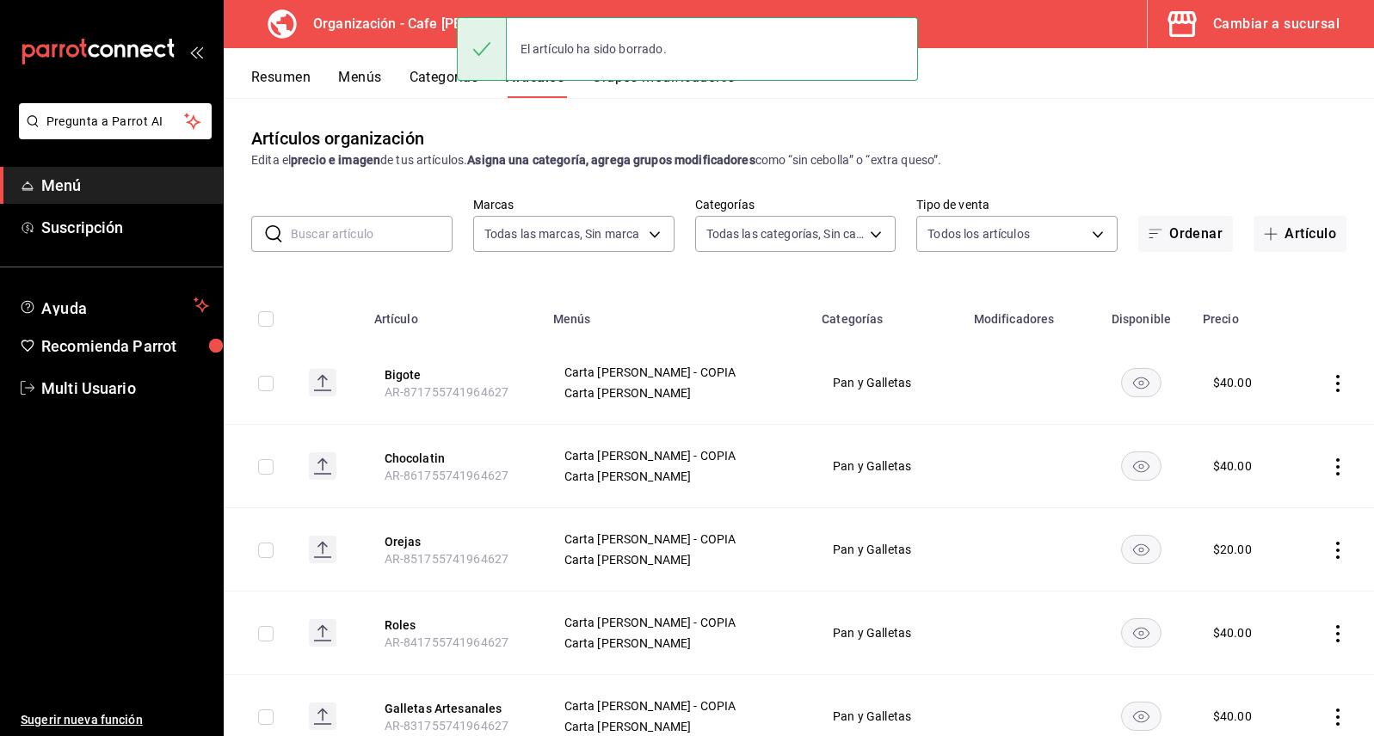
click at [1329, 380] on icon "actions" at bounding box center [1337, 383] width 17 height 17
click at [1262, 495] on span "Eliminar" at bounding box center [1273, 494] width 44 height 14
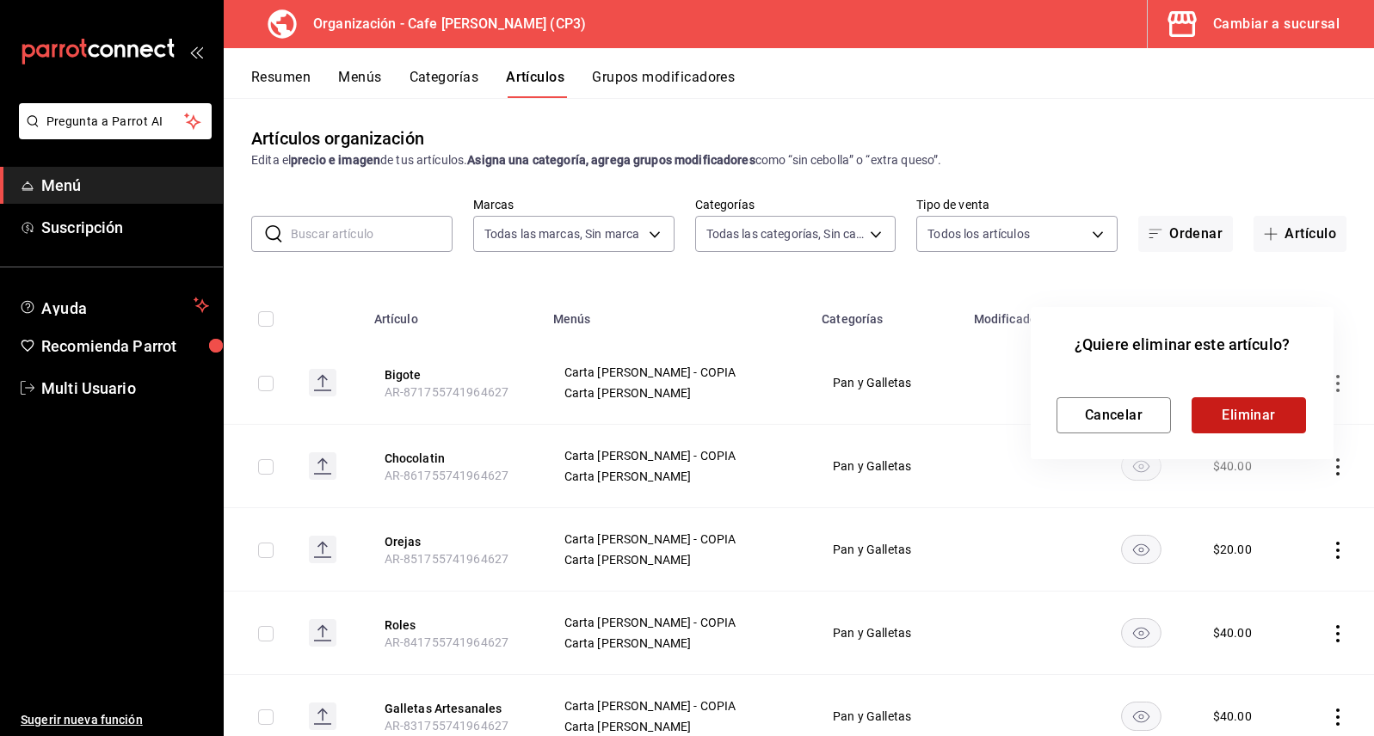
click at [1265, 410] on button "Eliminar" at bounding box center [1248, 415] width 114 height 36
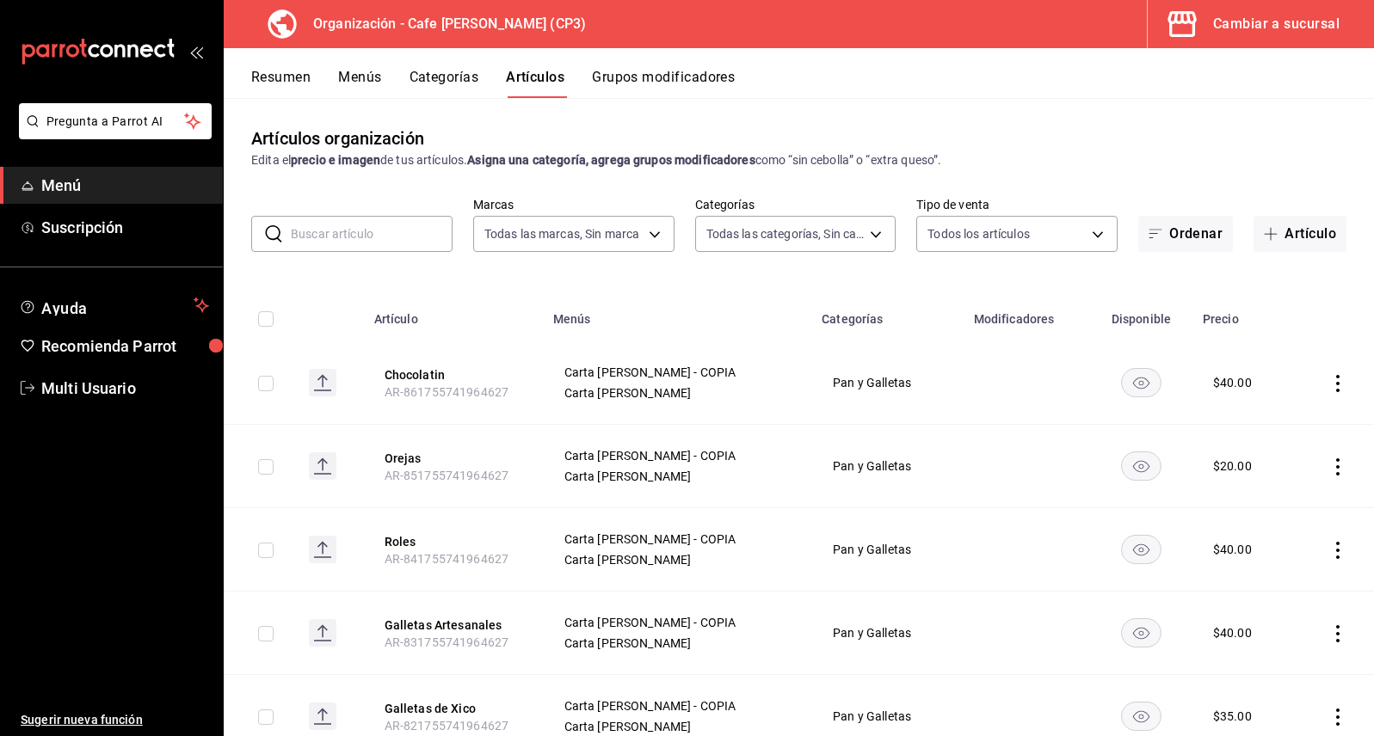
click at [324, 384] on rect at bounding box center [323, 383] width 28 height 28
click at [1329, 384] on icon "actions" at bounding box center [1337, 383] width 17 height 17
click at [1265, 491] on span "Eliminar" at bounding box center [1273, 494] width 44 height 14
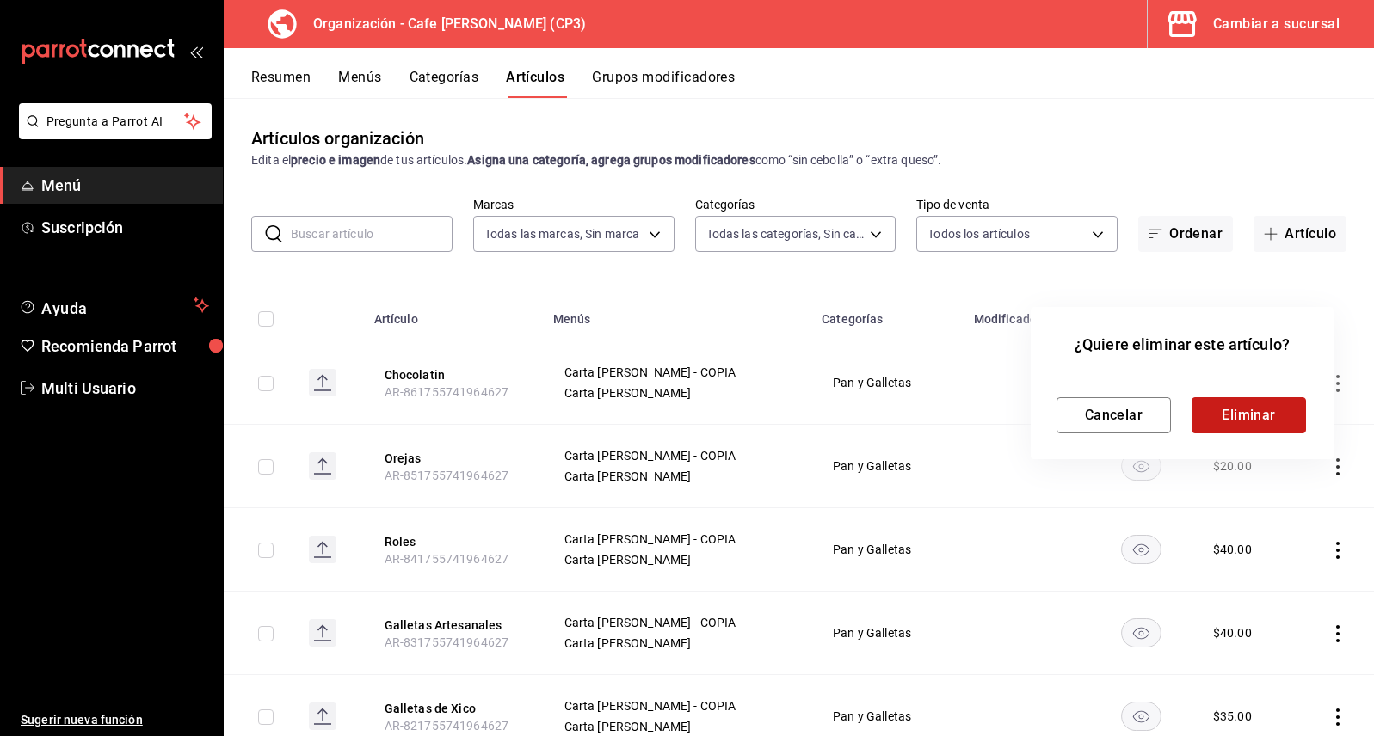
click at [1256, 409] on button "Eliminar" at bounding box center [1248, 415] width 114 height 36
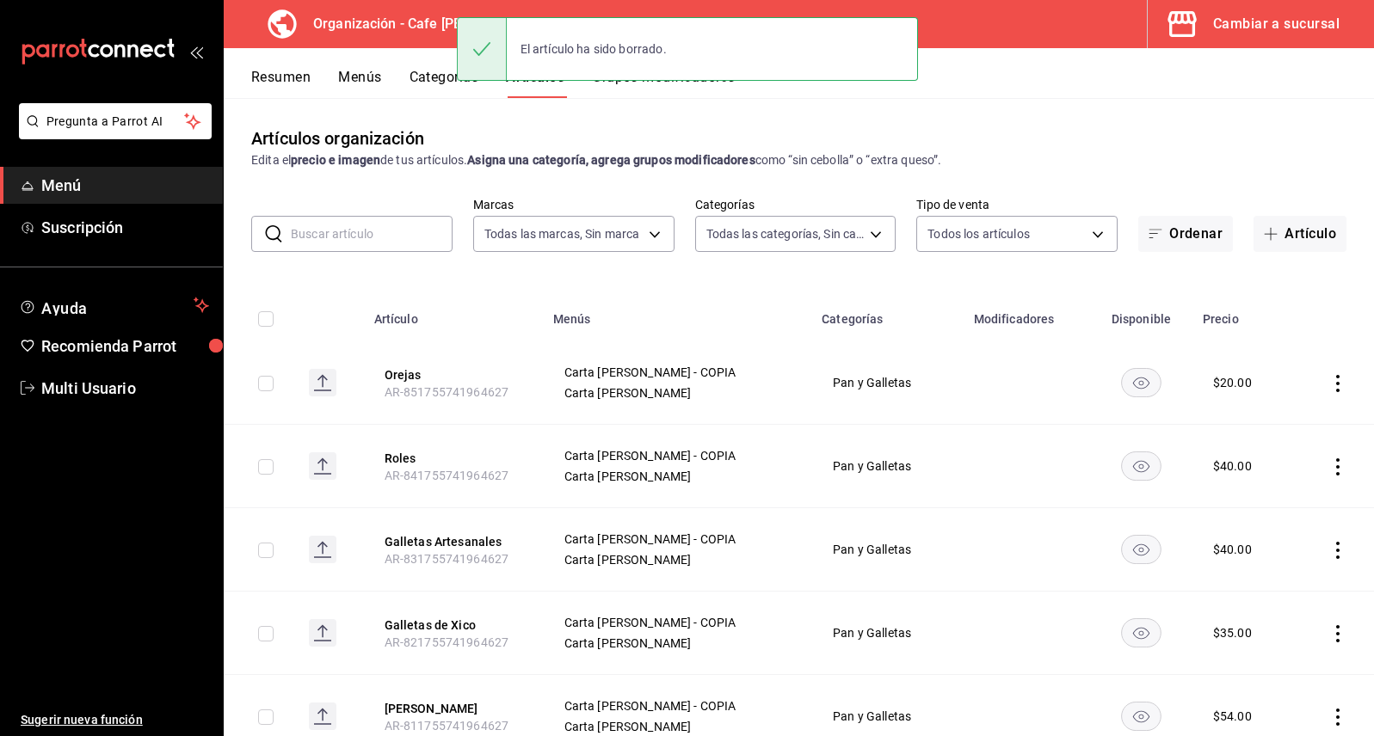
click at [1329, 384] on icon "actions" at bounding box center [1337, 383] width 17 height 17
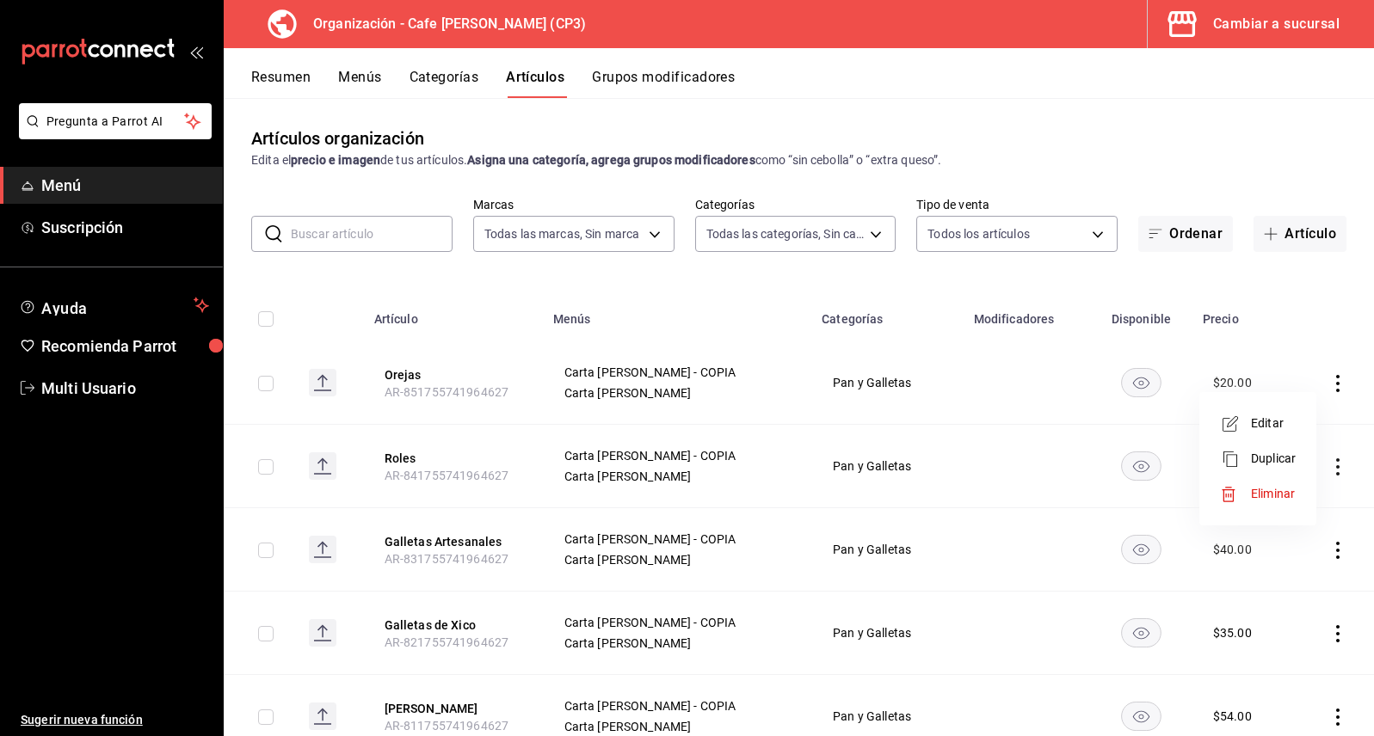
click at [1266, 498] on span "Eliminar" at bounding box center [1273, 494] width 44 height 14
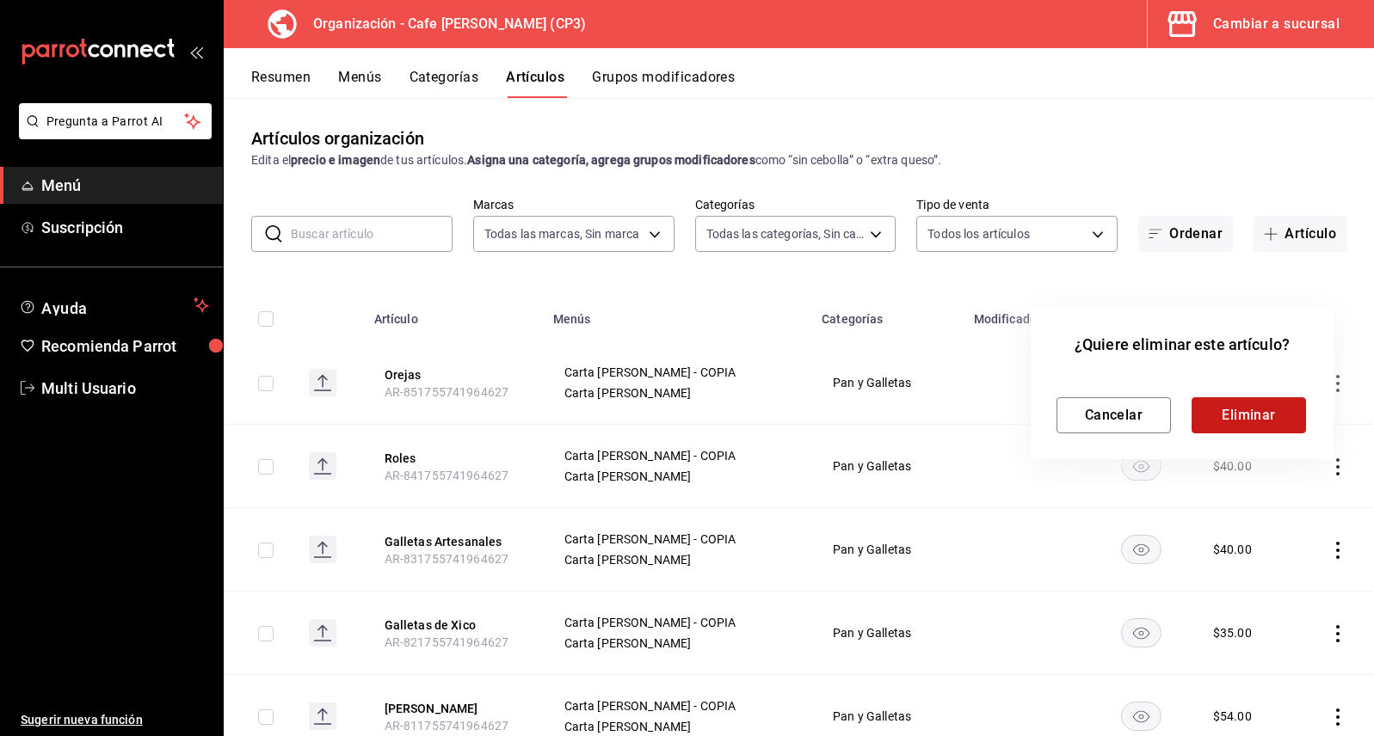
click at [1251, 418] on button "Eliminar" at bounding box center [1248, 415] width 114 height 36
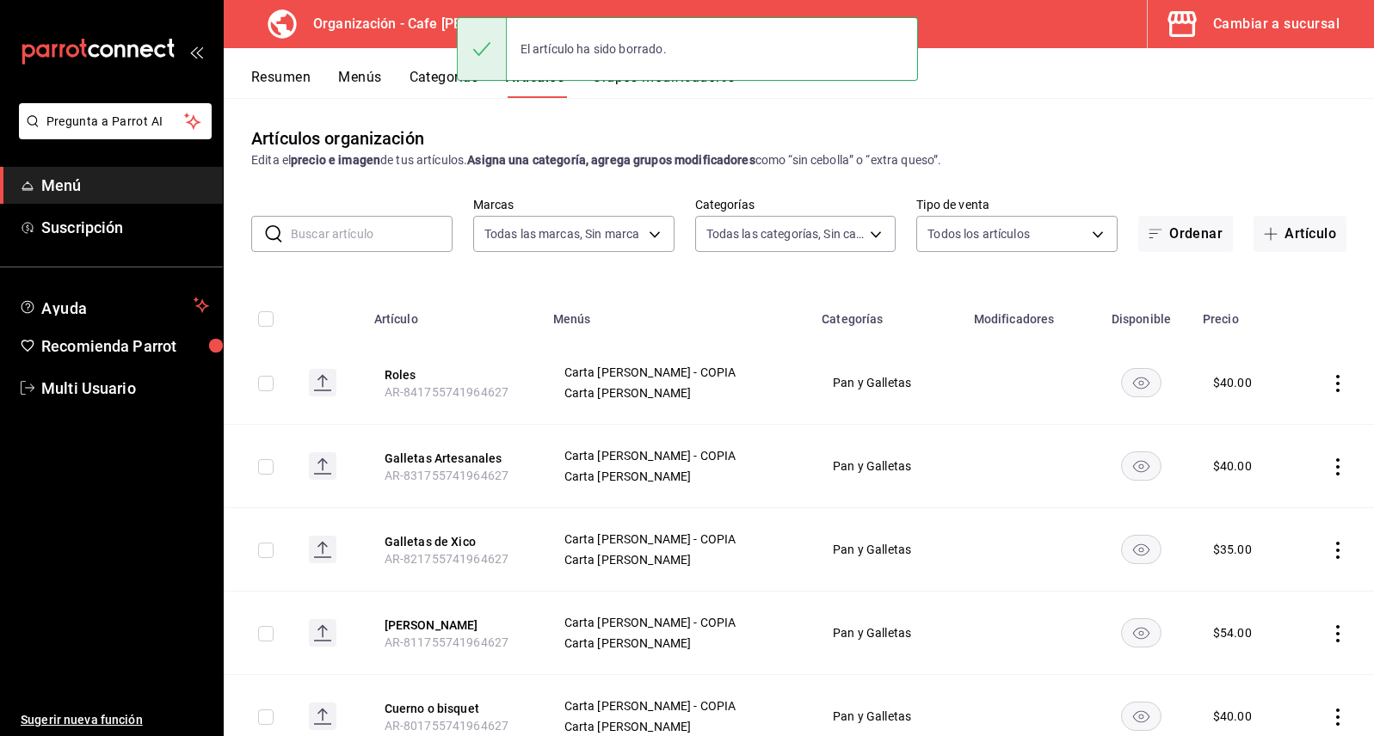
click at [1329, 381] on icon "actions" at bounding box center [1337, 383] width 17 height 17
click at [1265, 490] on span "Eliminar" at bounding box center [1273, 494] width 44 height 14
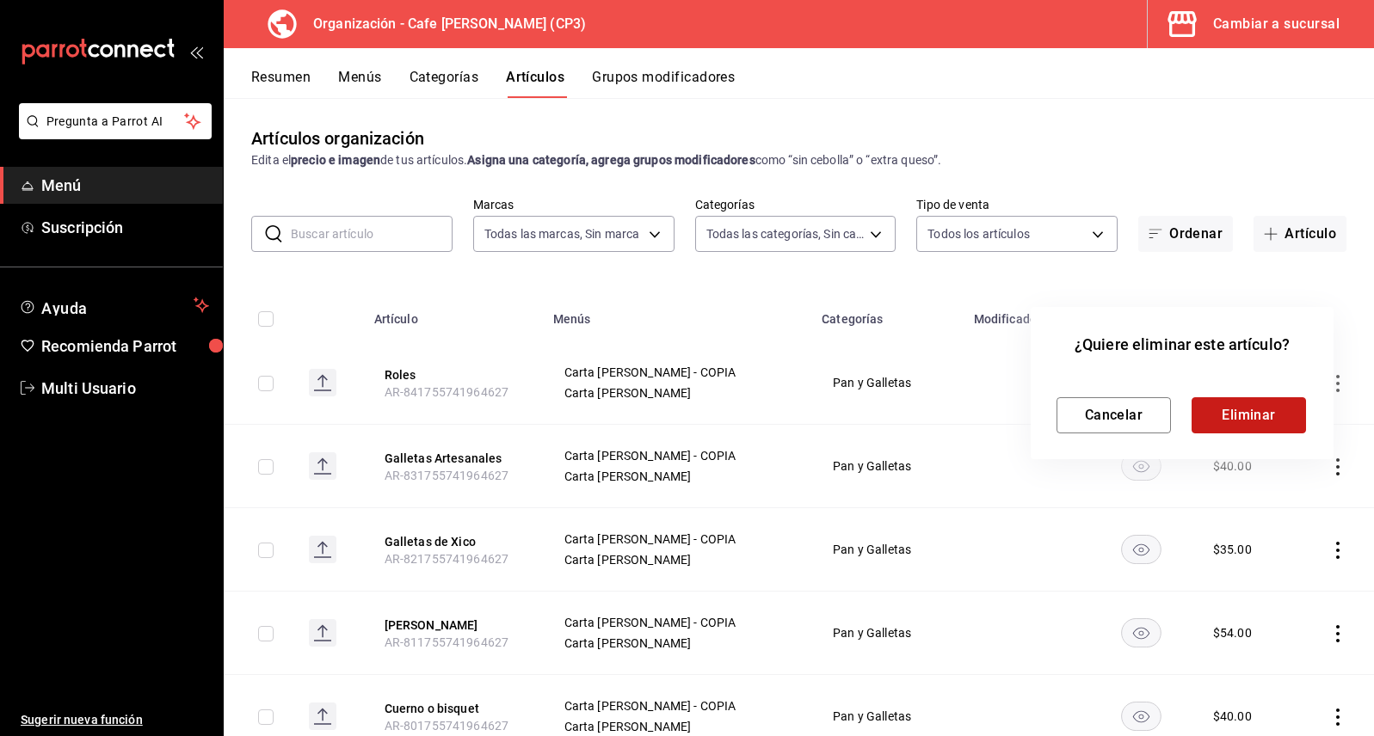
click at [1274, 414] on button "Eliminar" at bounding box center [1248, 415] width 114 height 36
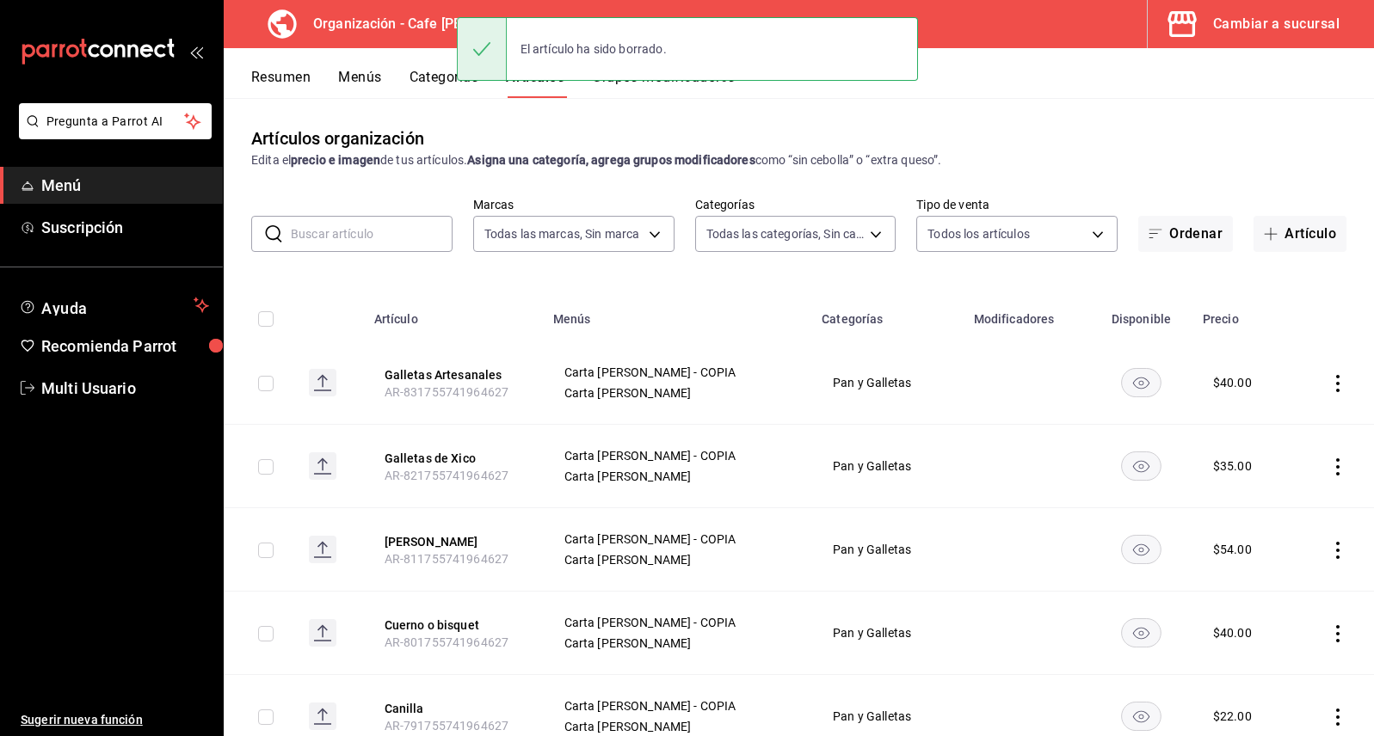
click at [1336, 390] on icon "actions" at bounding box center [1337, 383] width 3 height 17
click at [1268, 490] on span "Eliminar" at bounding box center [1273, 494] width 44 height 14
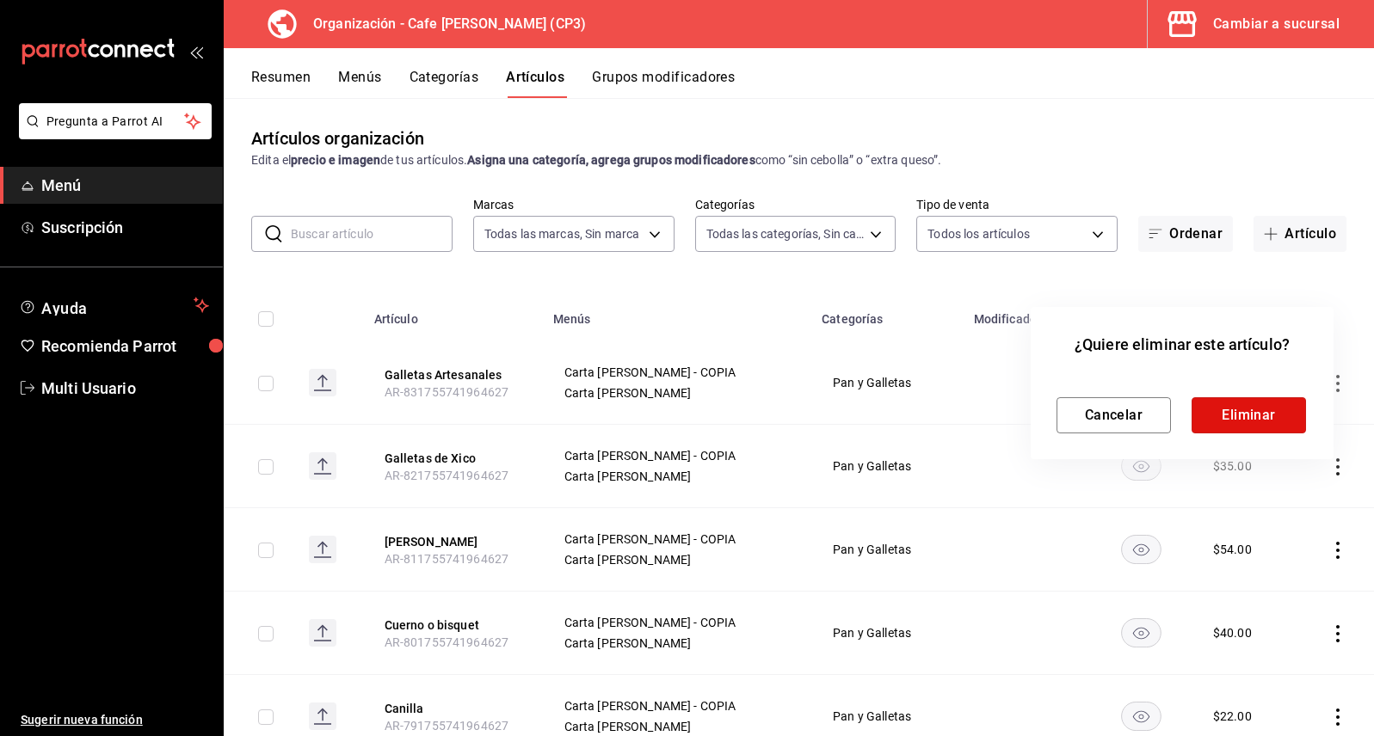
click at [1268, 411] on button "Eliminar" at bounding box center [1248, 415] width 114 height 36
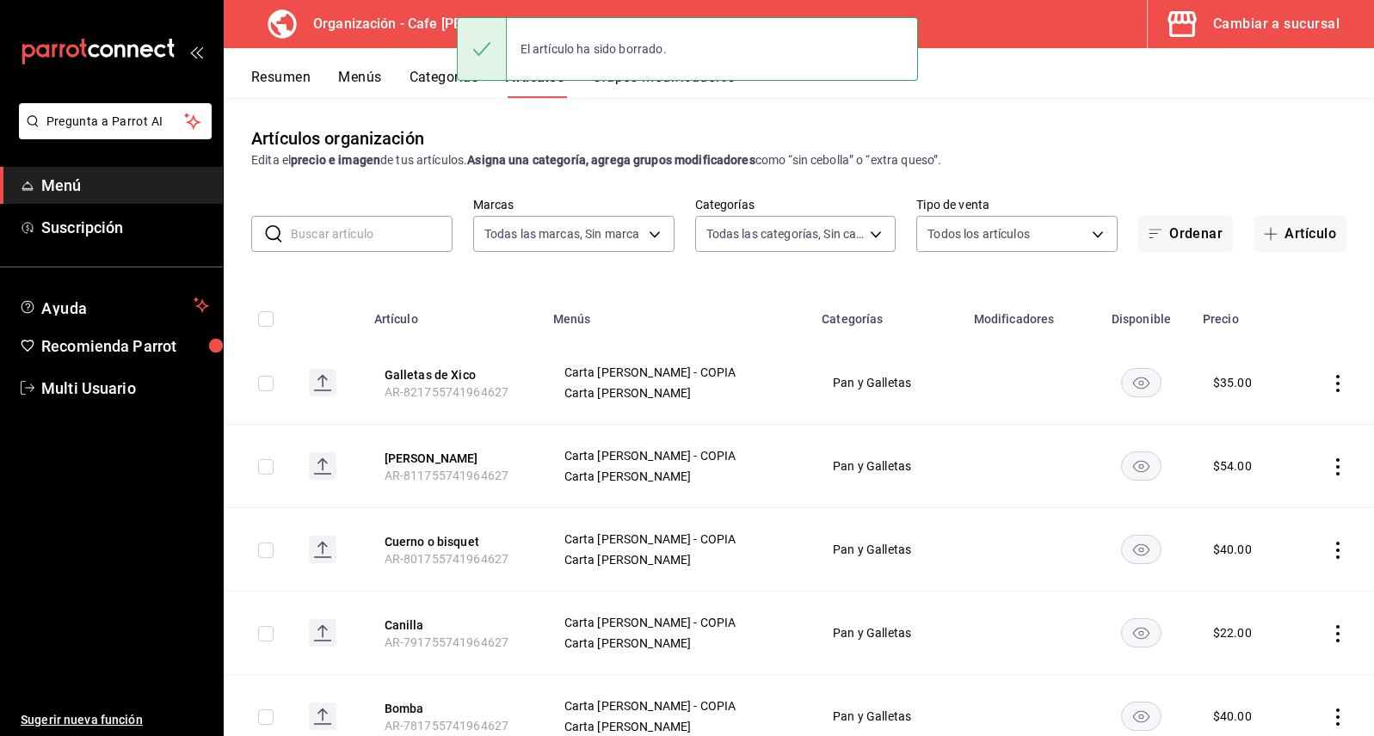
click at [1329, 386] on icon "actions" at bounding box center [1337, 383] width 17 height 17
click at [1279, 487] on span "Eliminar" at bounding box center [1273, 494] width 44 height 14
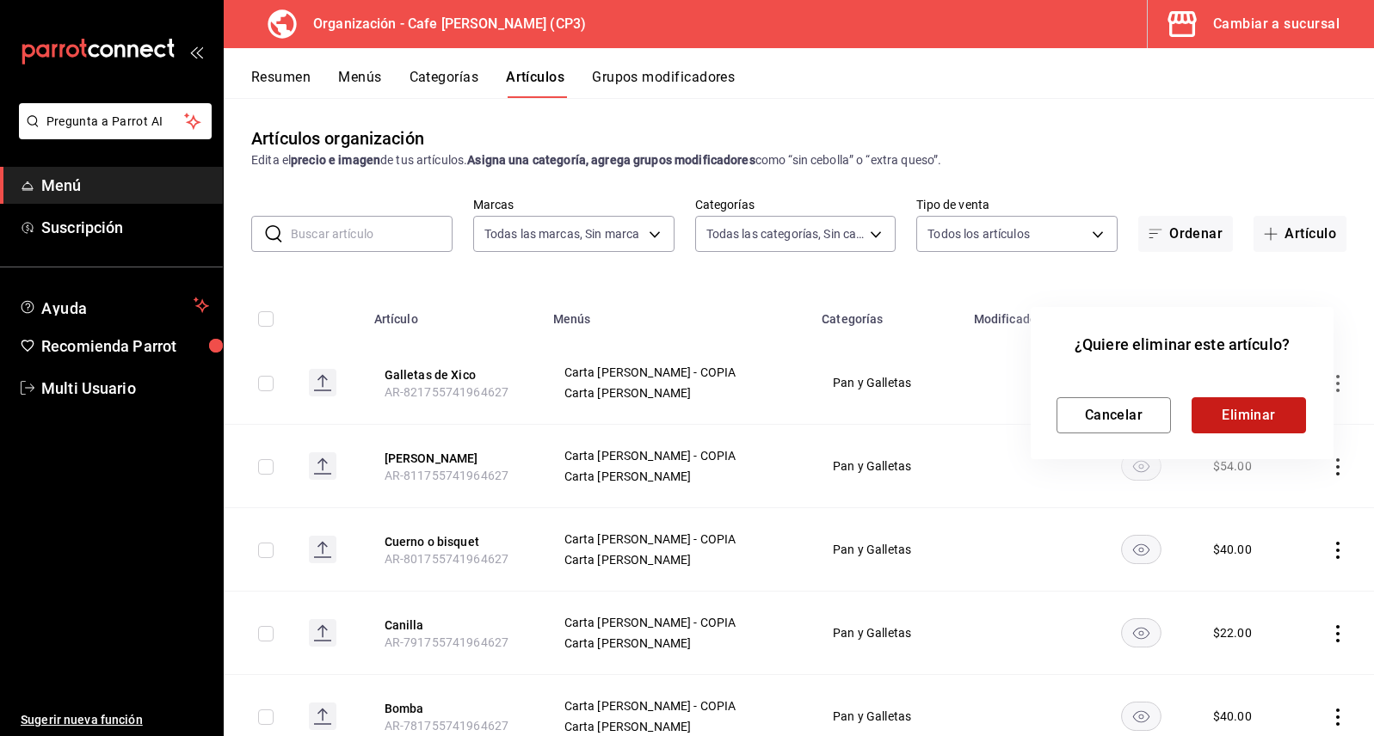
click at [1250, 409] on button "Eliminar" at bounding box center [1248, 415] width 114 height 36
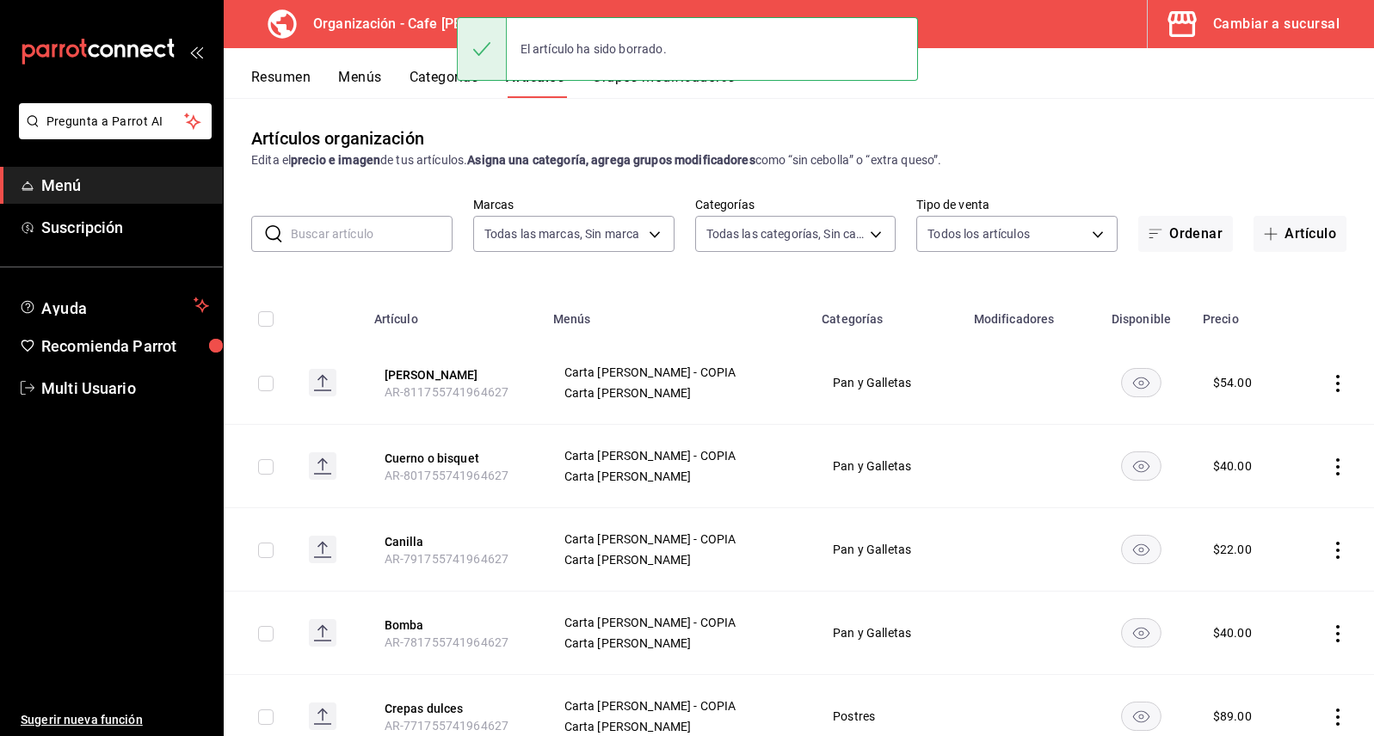
click at [1329, 385] on icon "actions" at bounding box center [1337, 383] width 17 height 17
click at [1267, 490] on span "Eliminar" at bounding box center [1273, 494] width 44 height 14
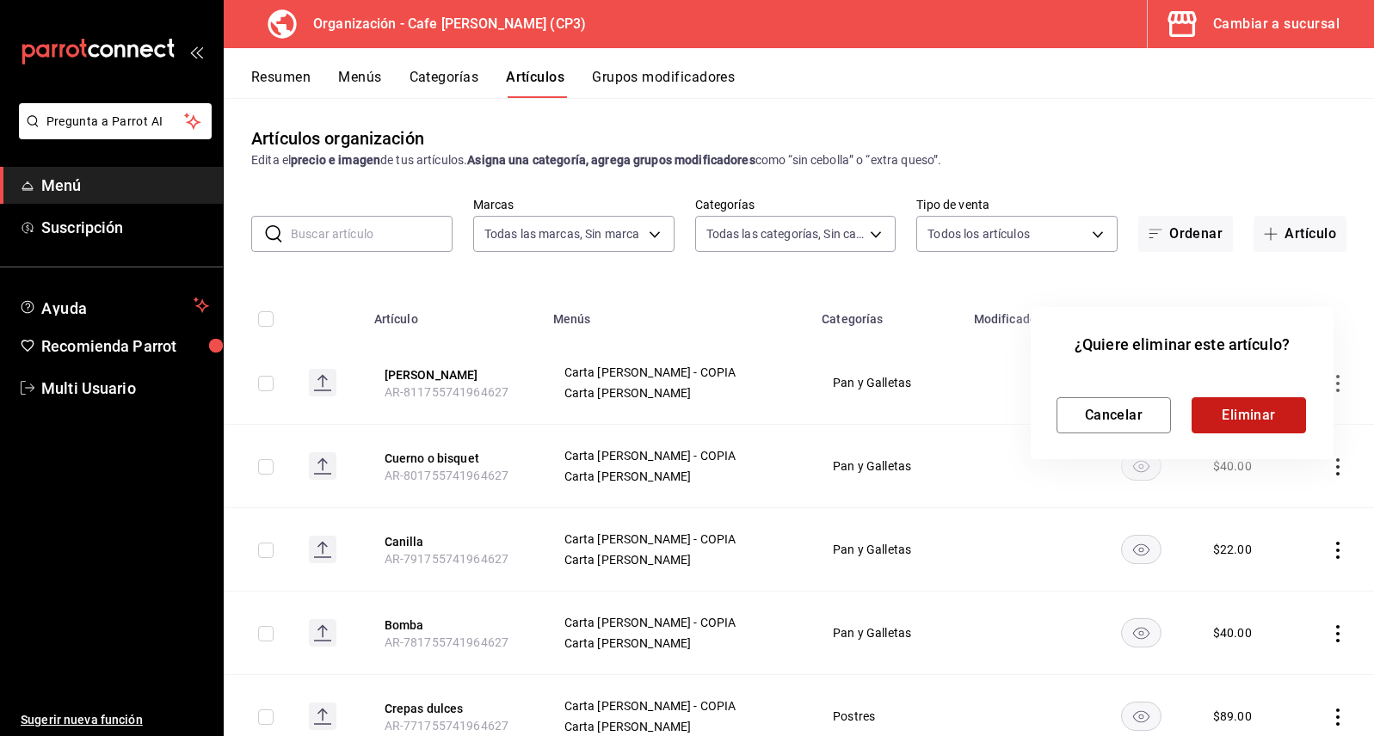
click at [1251, 421] on button "Eliminar" at bounding box center [1248, 415] width 114 height 36
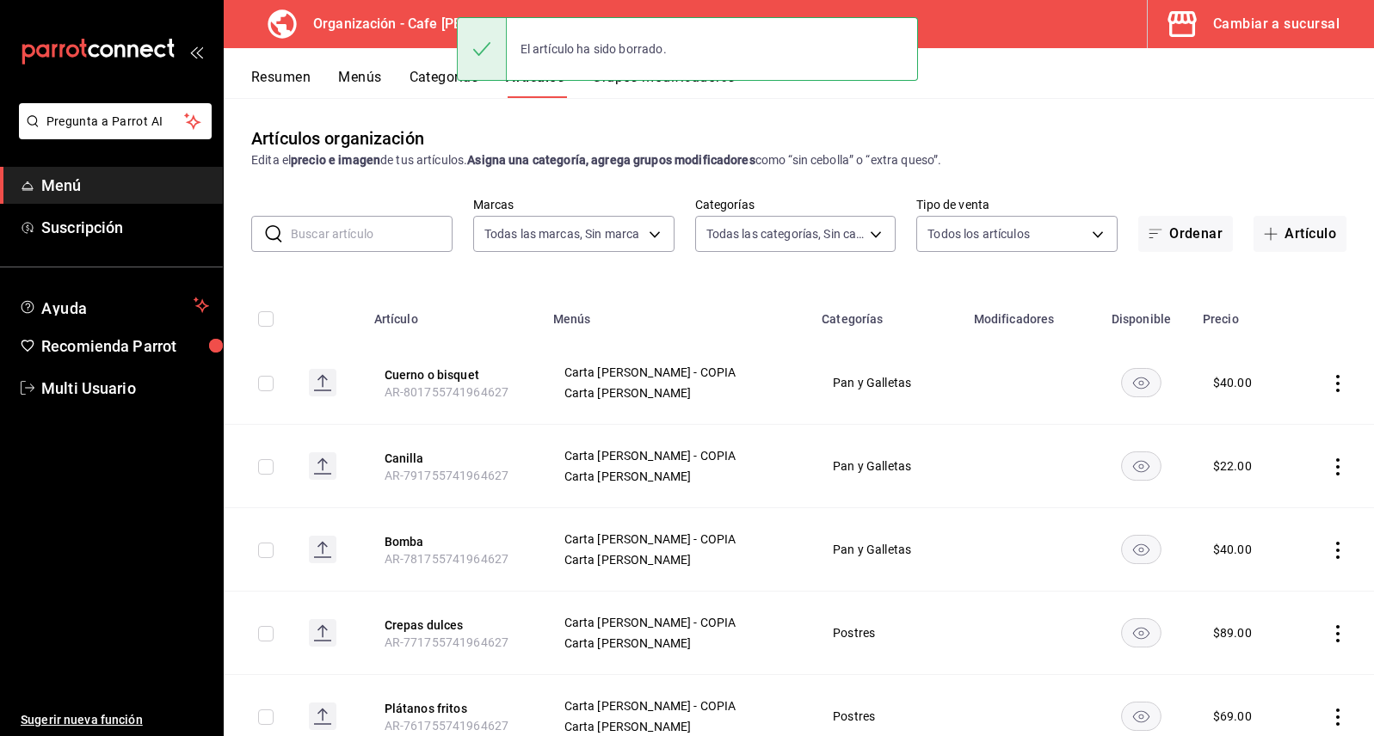
click at [1336, 390] on icon "actions" at bounding box center [1337, 383] width 3 height 17
click at [1267, 493] on span "Eliminar" at bounding box center [1273, 494] width 44 height 14
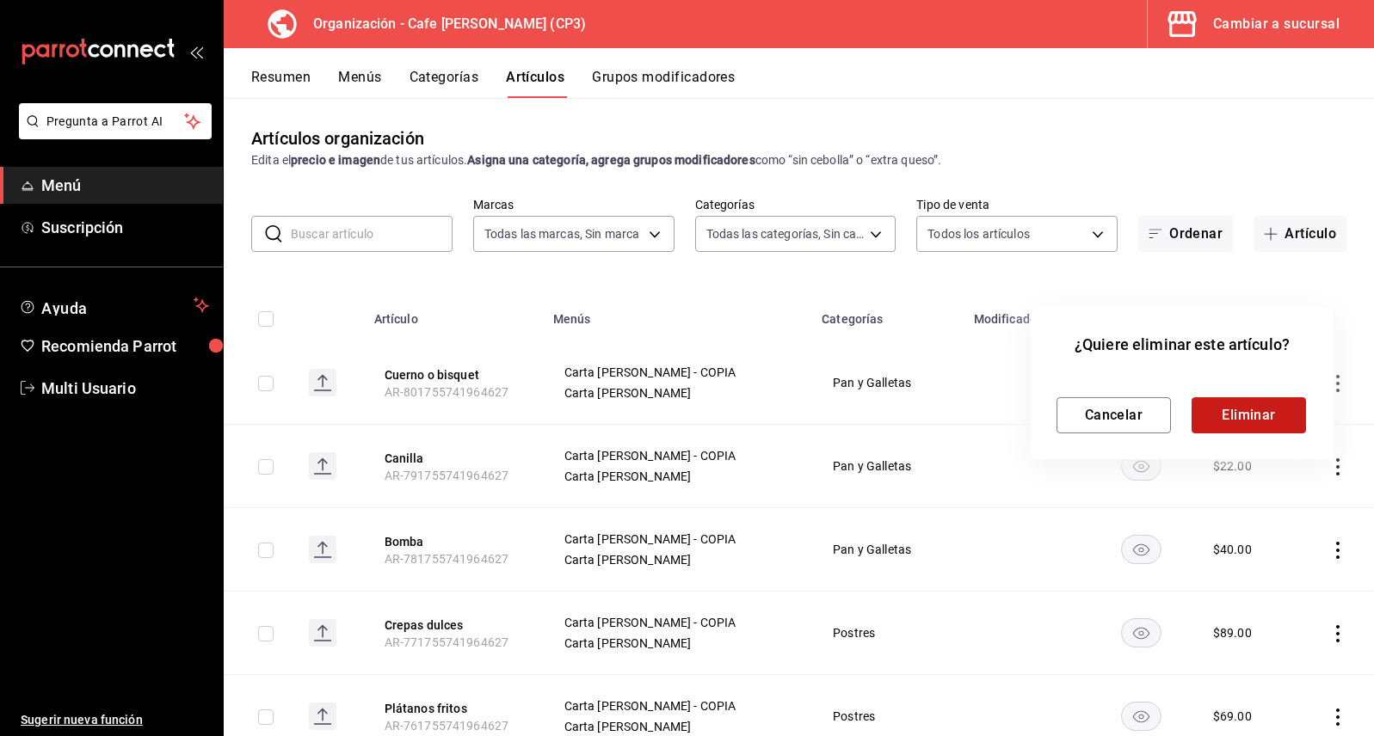
click at [1262, 415] on button "Eliminar" at bounding box center [1248, 415] width 114 height 36
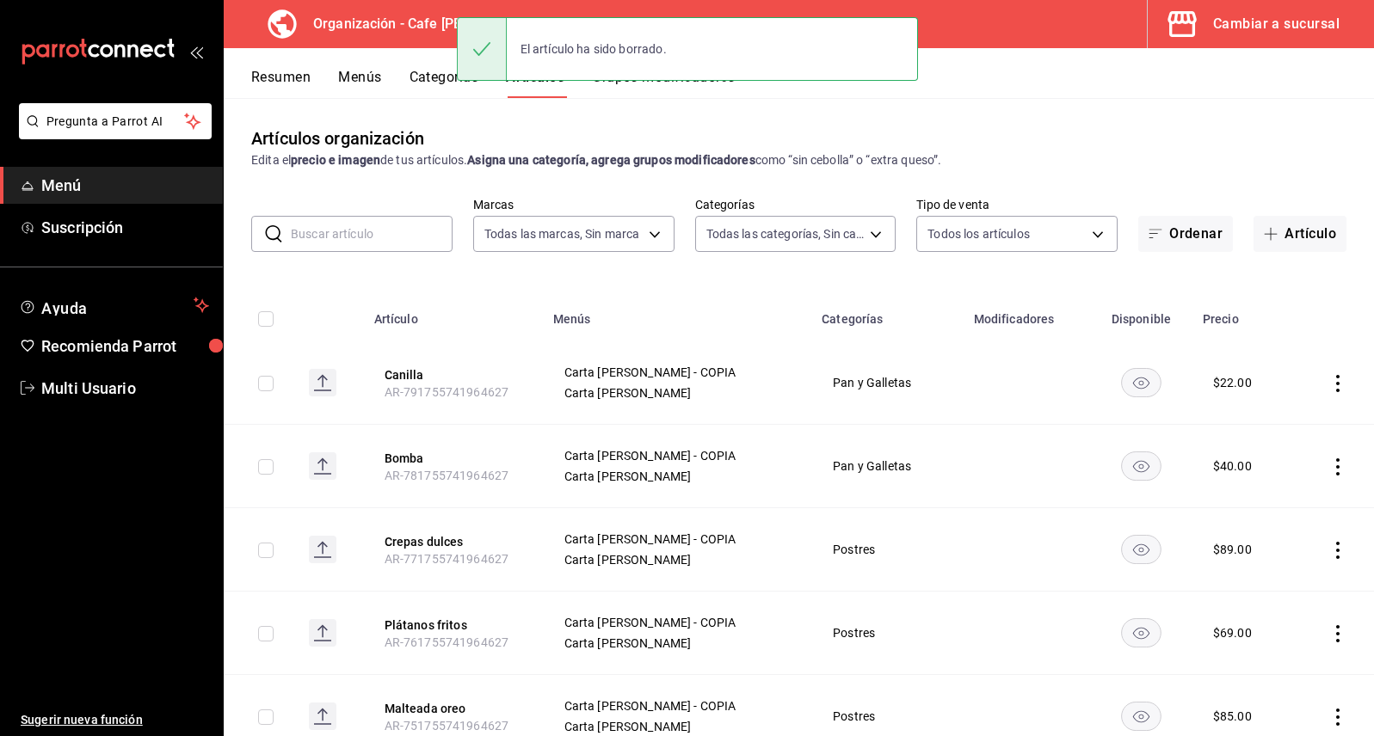
click at [1336, 388] on icon "actions" at bounding box center [1337, 383] width 3 height 17
click at [1276, 489] on span "Eliminar" at bounding box center [1273, 494] width 44 height 14
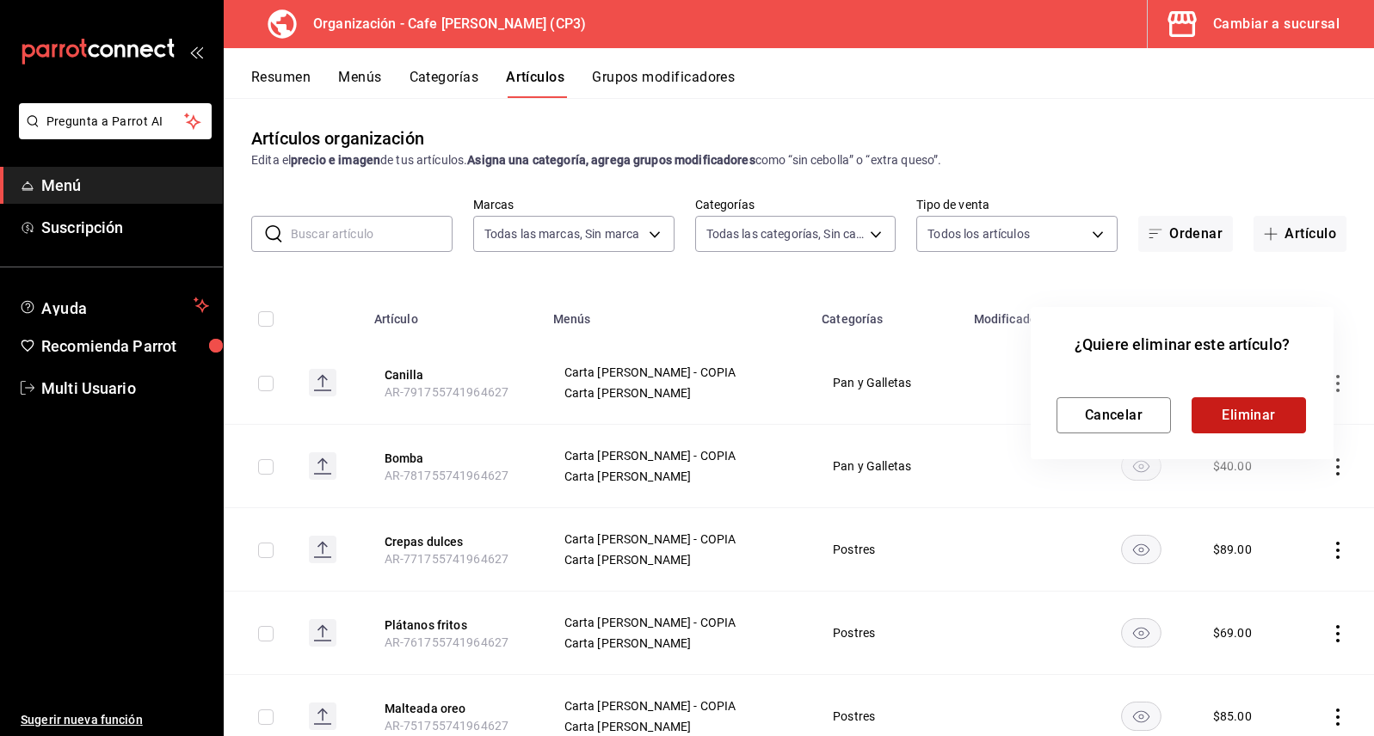
click at [1262, 419] on button "Eliminar" at bounding box center [1248, 415] width 114 height 36
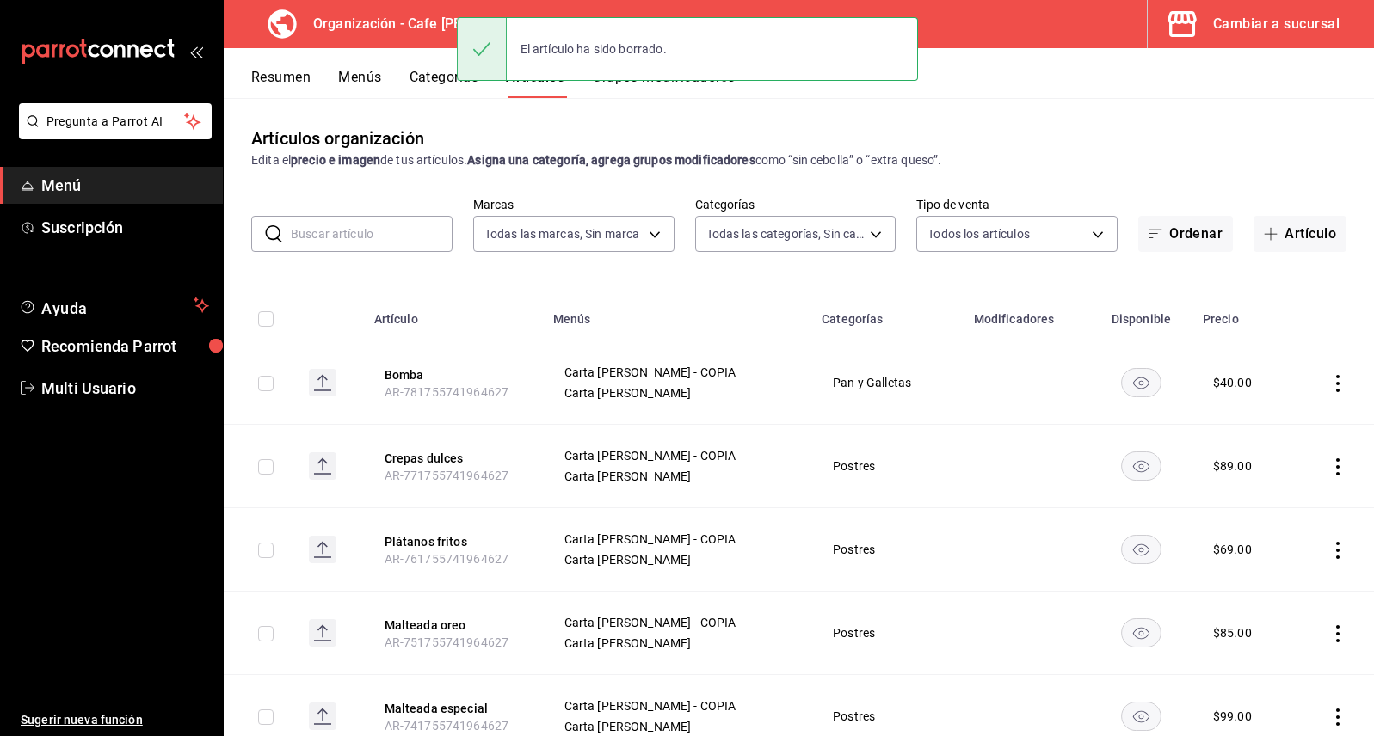
click at [1329, 384] on icon "actions" at bounding box center [1337, 383] width 17 height 17
click at [1267, 495] on span "Eliminar" at bounding box center [1273, 494] width 44 height 14
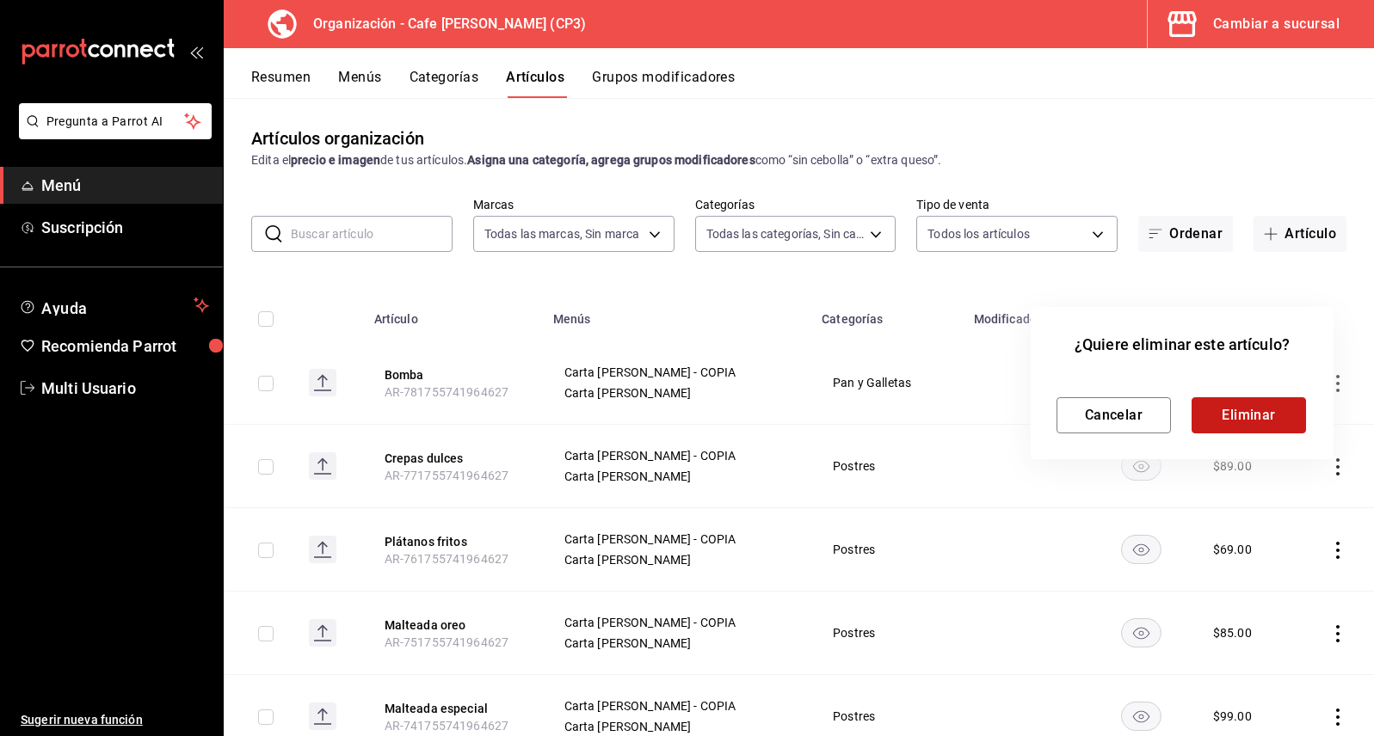
click at [1227, 417] on button "Eliminar" at bounding box center [1248, 415] width 114 height 36
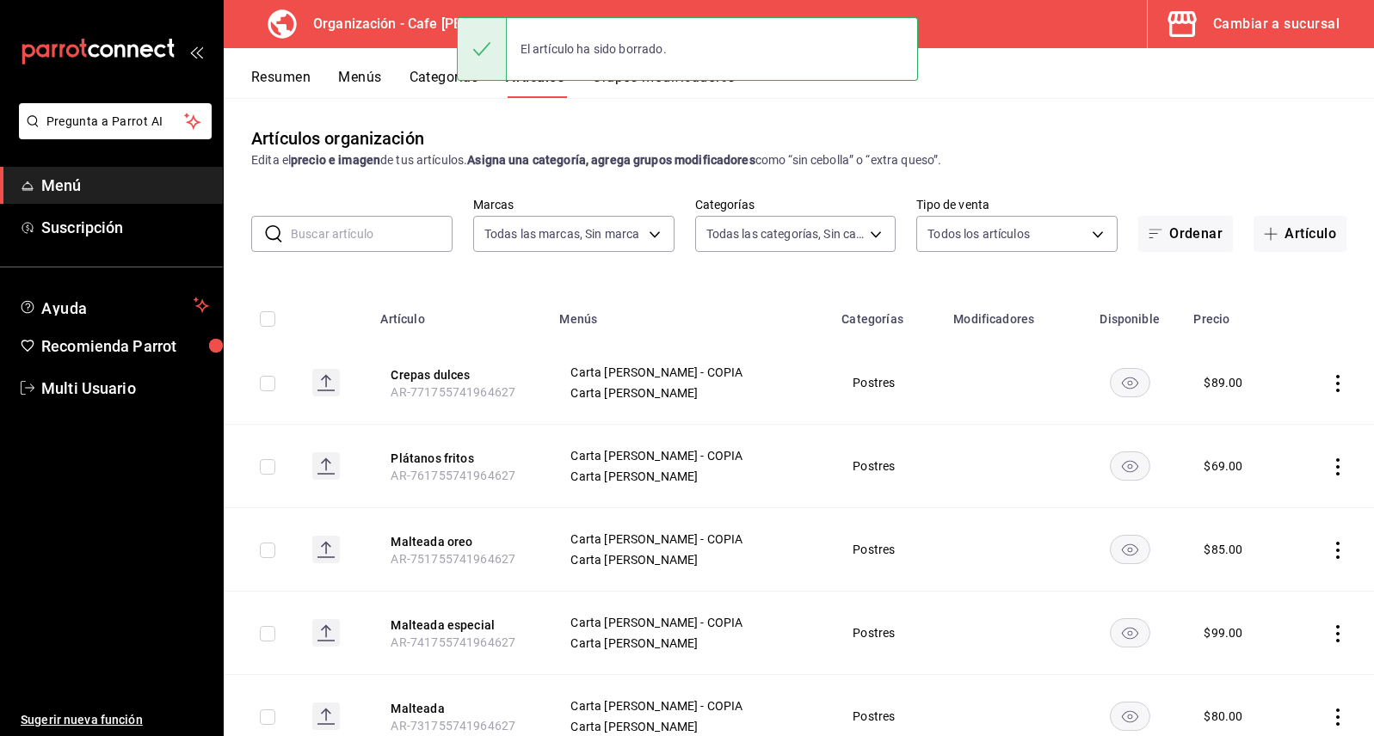
click at [1336, 383] on icon "actions" at bounding box center [1337, 383] width 3 height 17
click at [1269, 497] on span "Eliminar" at bounding box center [1273, 494] width 44 height 14
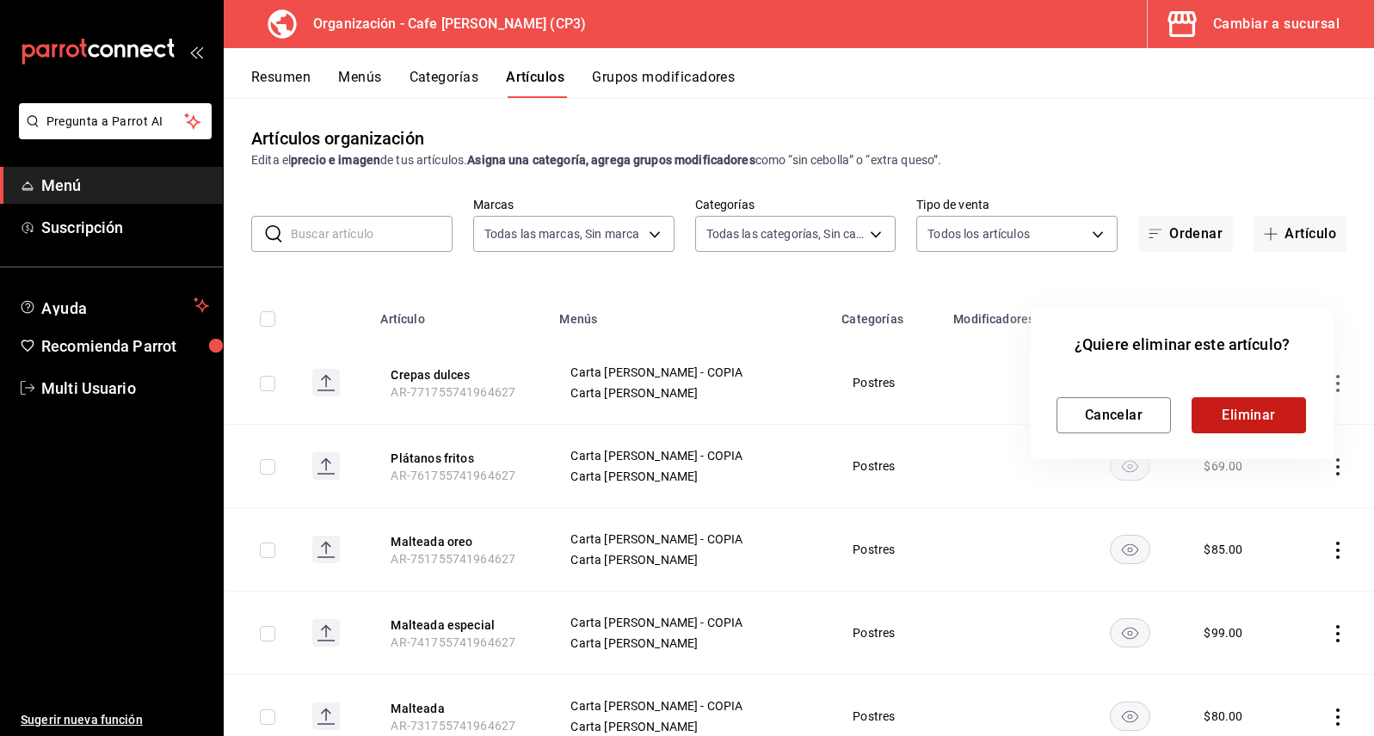
click at [1277, 403] on button "Eliminar" at bounding box center [1248, 415] width 114 height 36
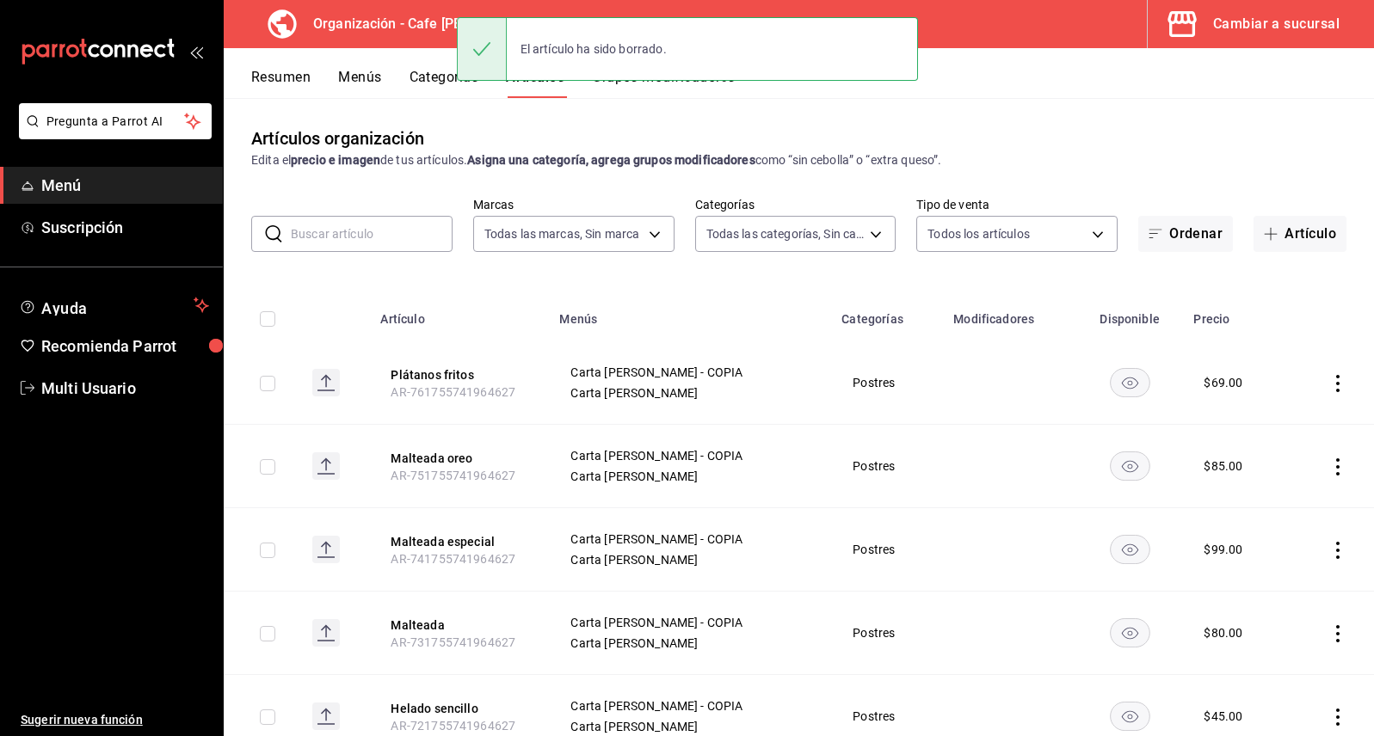
click at [1329, 380] on icon "actions" at bounding box center [1337, 383] width 17 height 17
click at [1257, 489] on span "Eliminar" at bounding box center [1273, 494] width 44 height 14
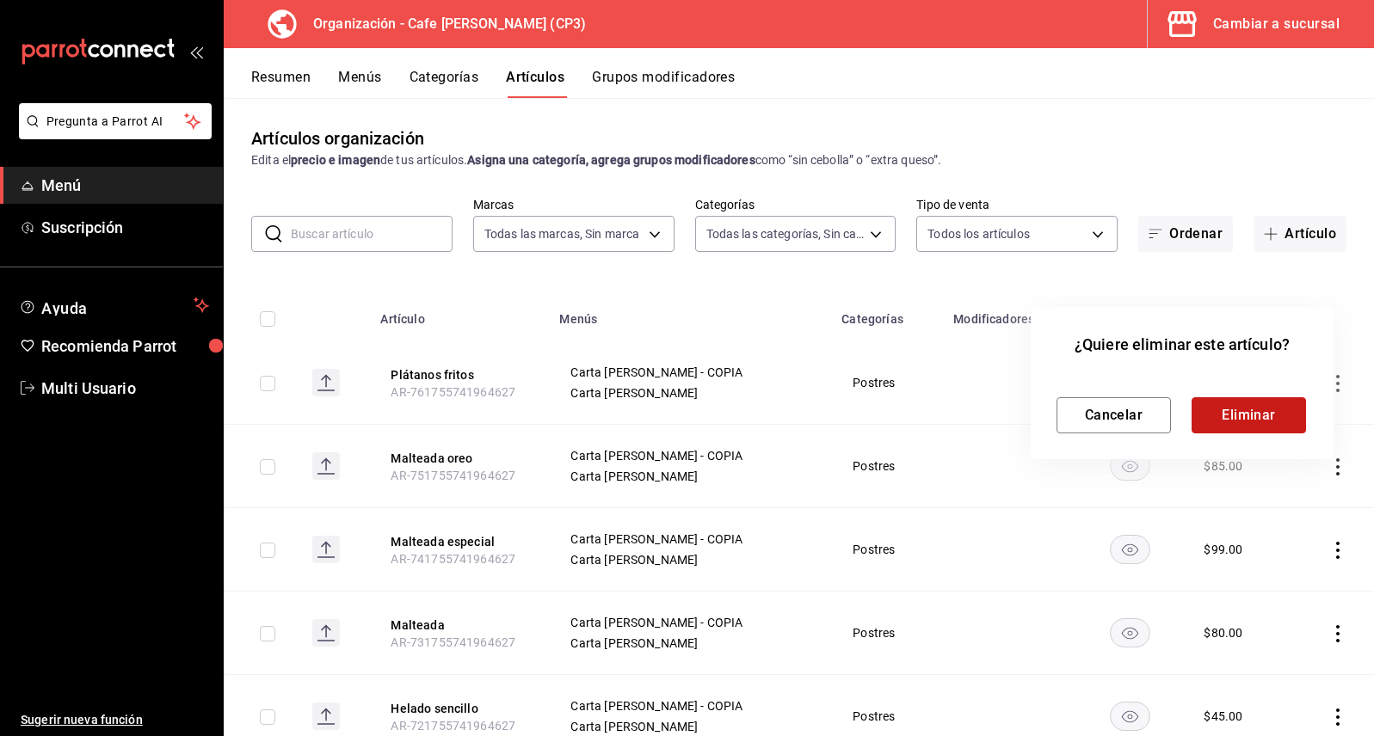
click at [1261, 414] on button "Eliminar" at bounding box center [1248, 415] width 114 height 36
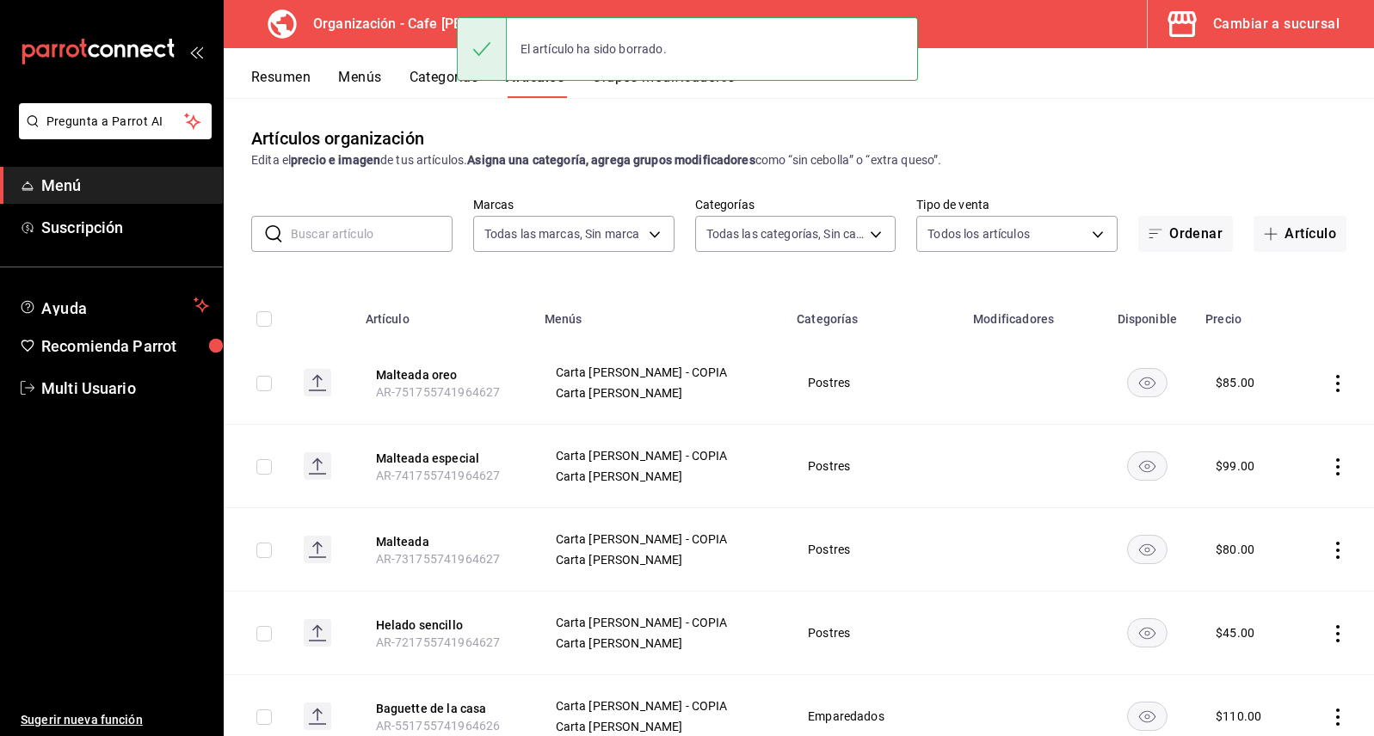
click at [1329, 386] on icon "actions" at bounding box center [1337, 383] width 17 height 17
click at [1274, 489] on span "Eliminar" at bounding box center [1273, 494] width 44 height 14
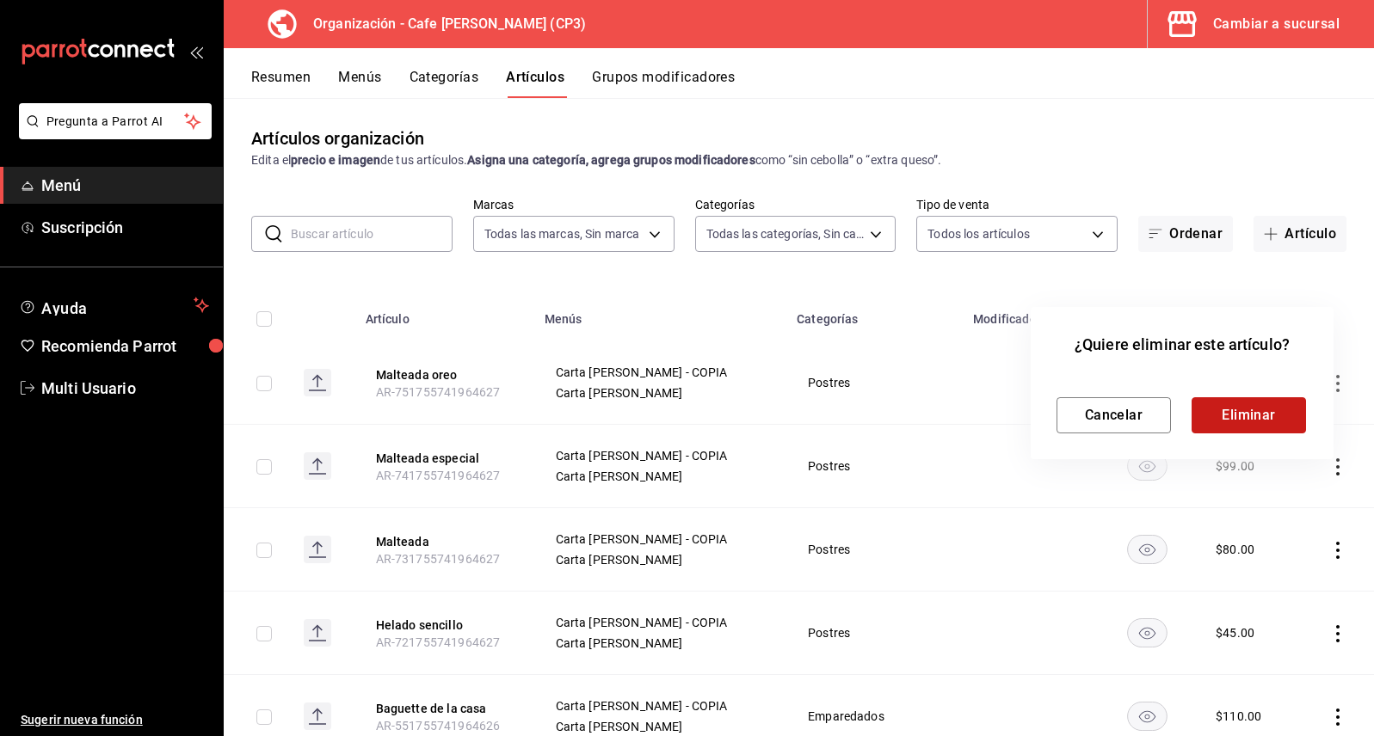
click at [1266, 414] on button "Eliminar" at bounding box center [1248, 415] width 114 height 36
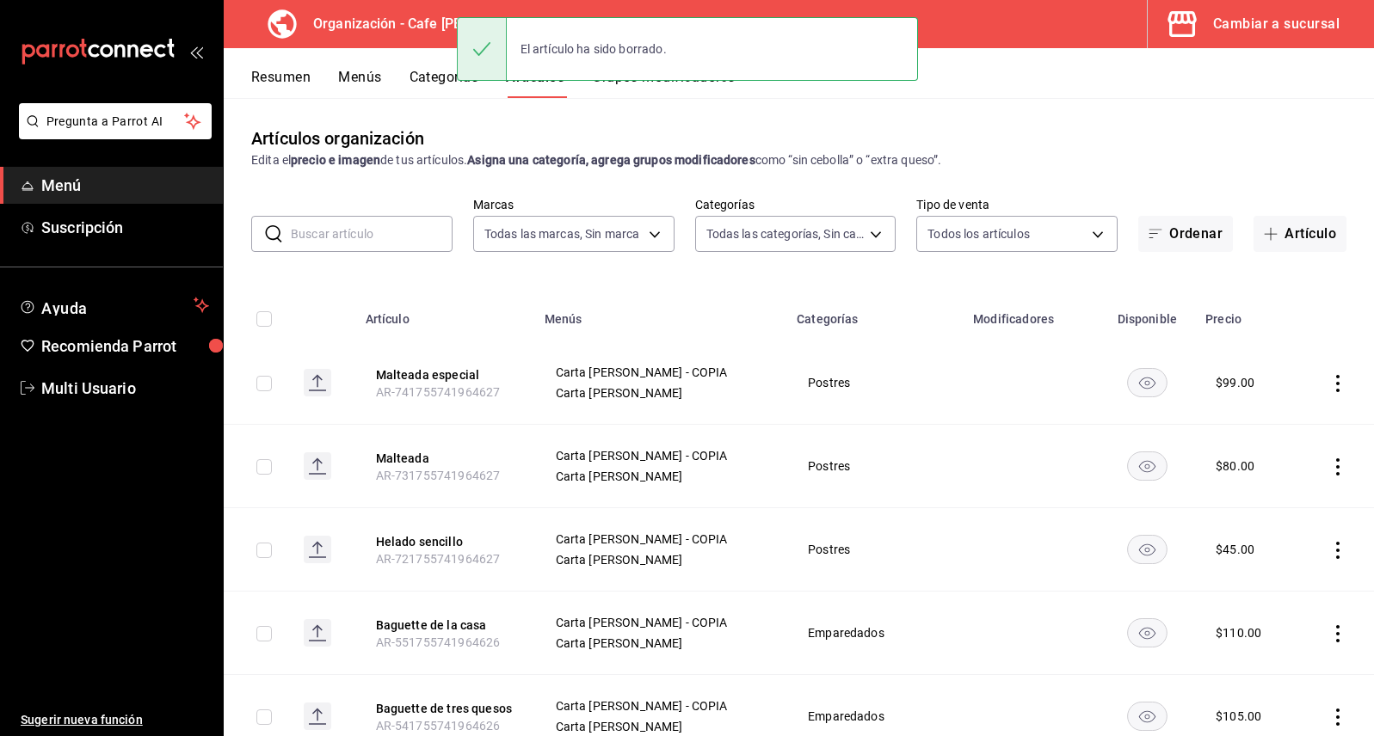
click at [1329, 385] on icon "actions" at bounding box center [1337, 383] width 17 height 17
click at [1276, 494] on span "Eliminar" at bounding box center [1273, 494] width 44 height 14
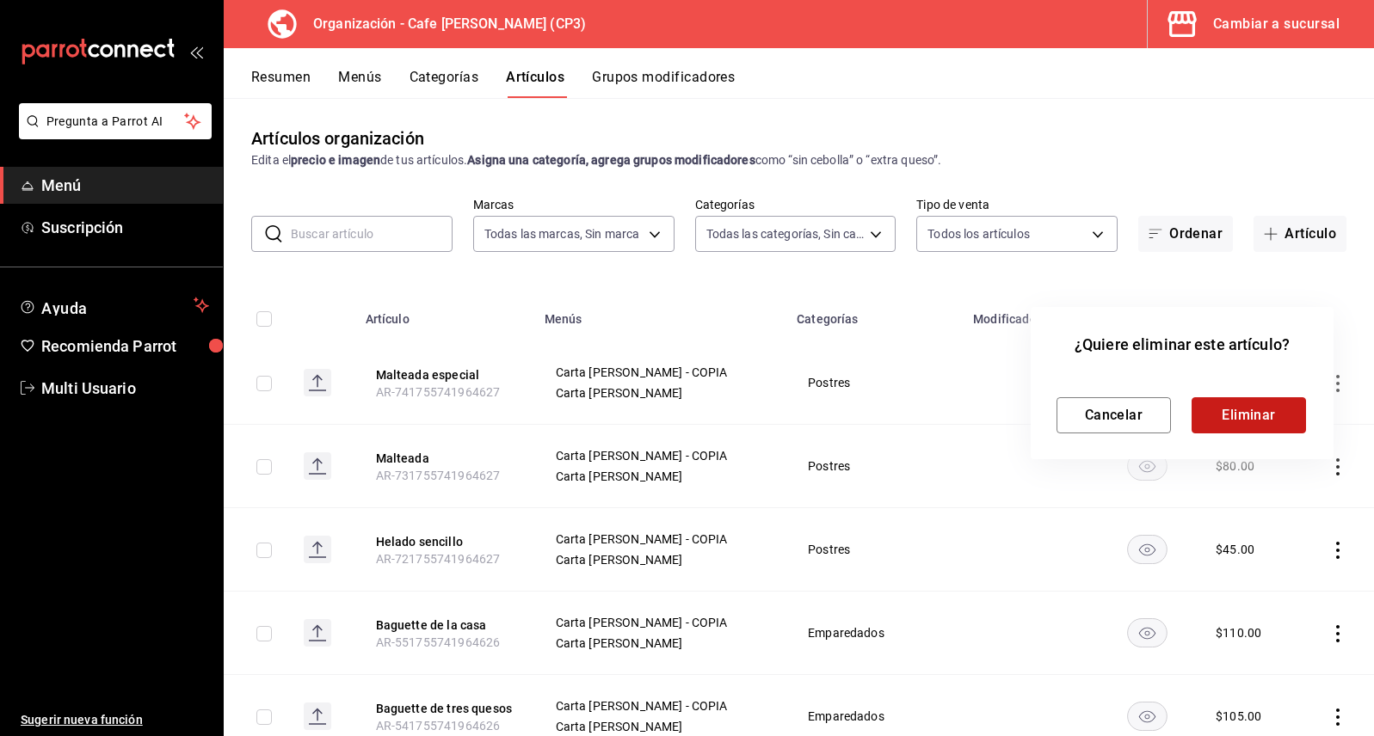
click at [1260, 417] on button "Eliminar" at bounding box center [1248, 415] width 114 height 36
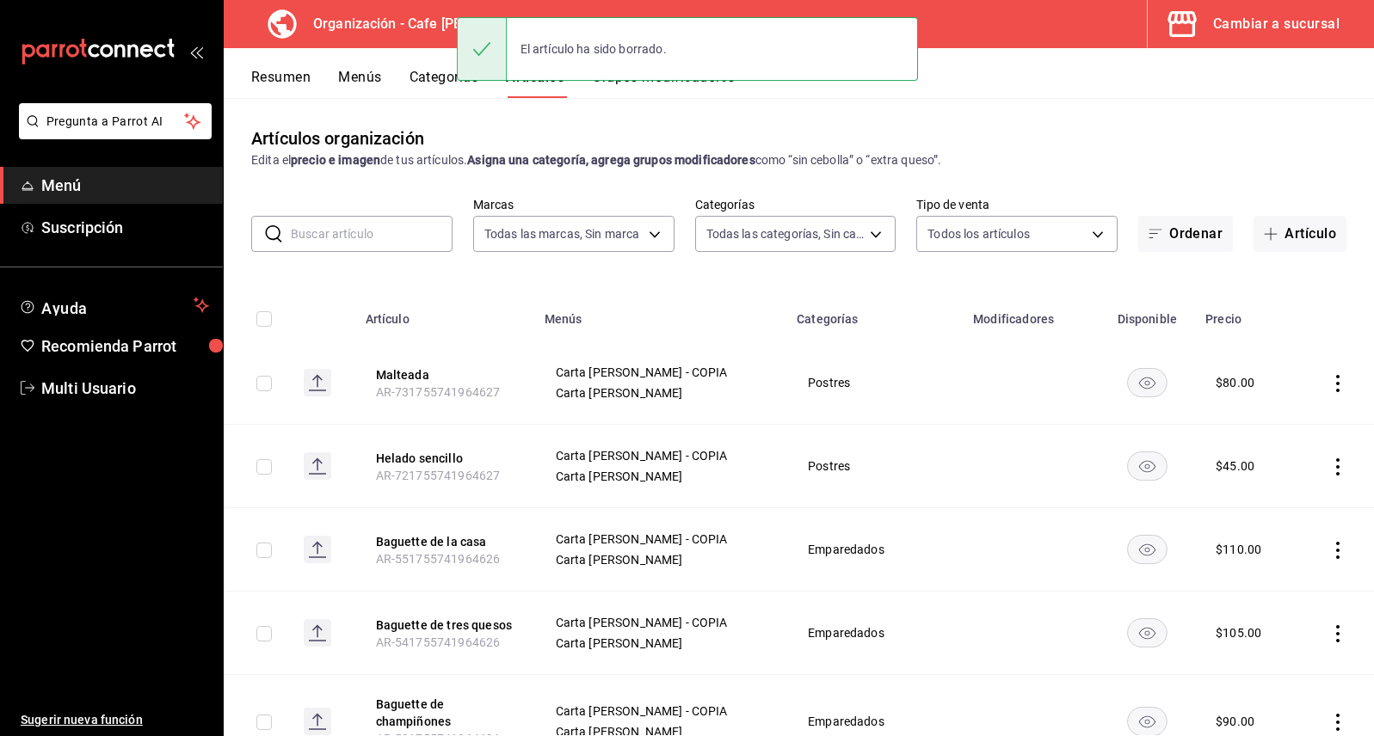
click at [1329, 384] on icon "actions" at bounding box center [1337, 383] width 17 height 17
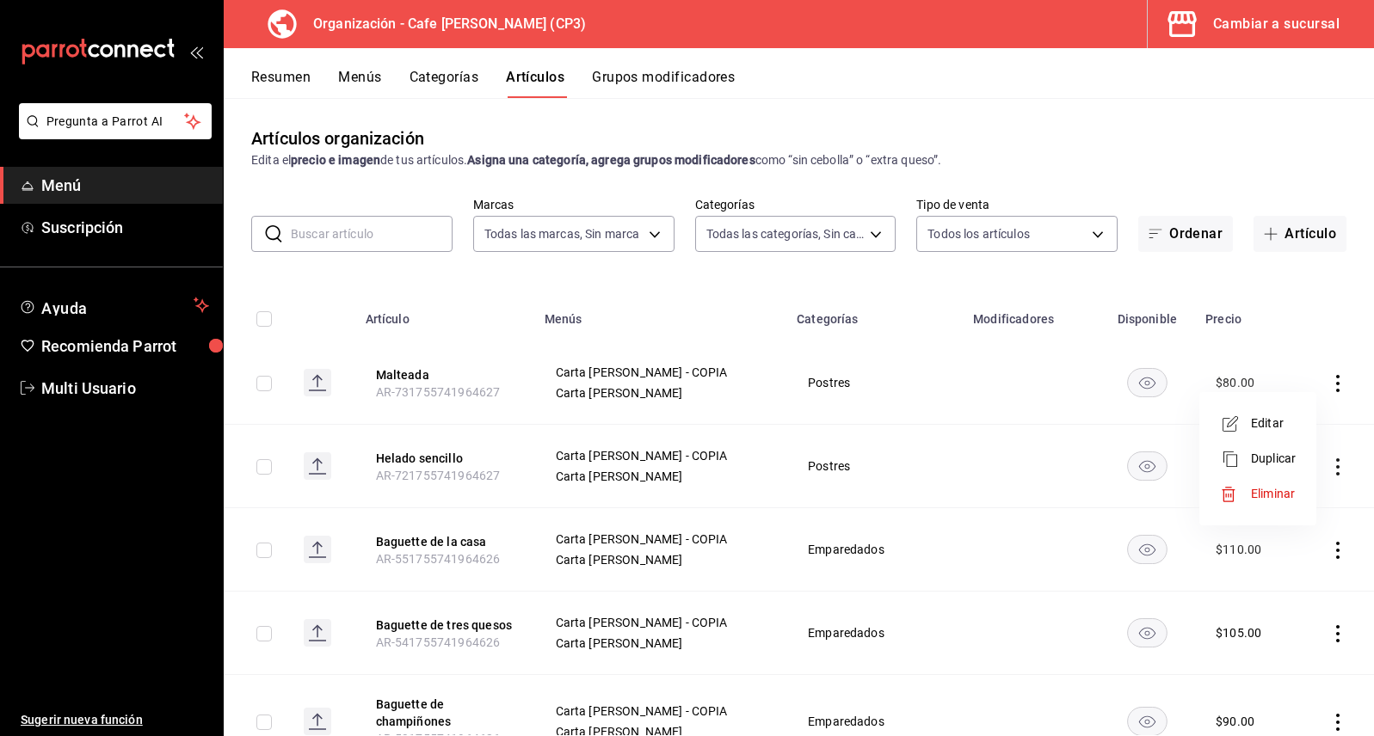
click at [1259, 489] on span "Eliminar" at bounding box center [1273, 494] width 44 height 14
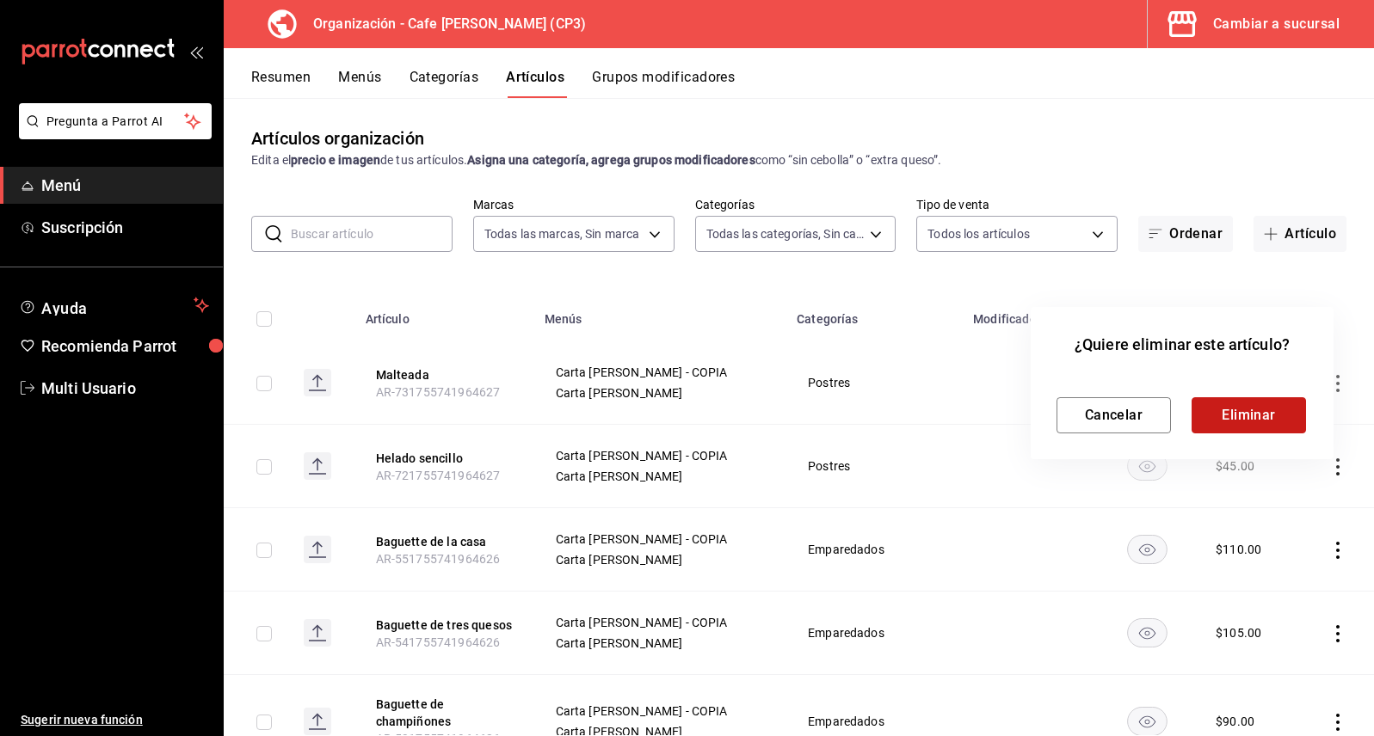
click at [1259, 420] on button "Eliminar" at bounding box center [1248, 415] width 114 height 36
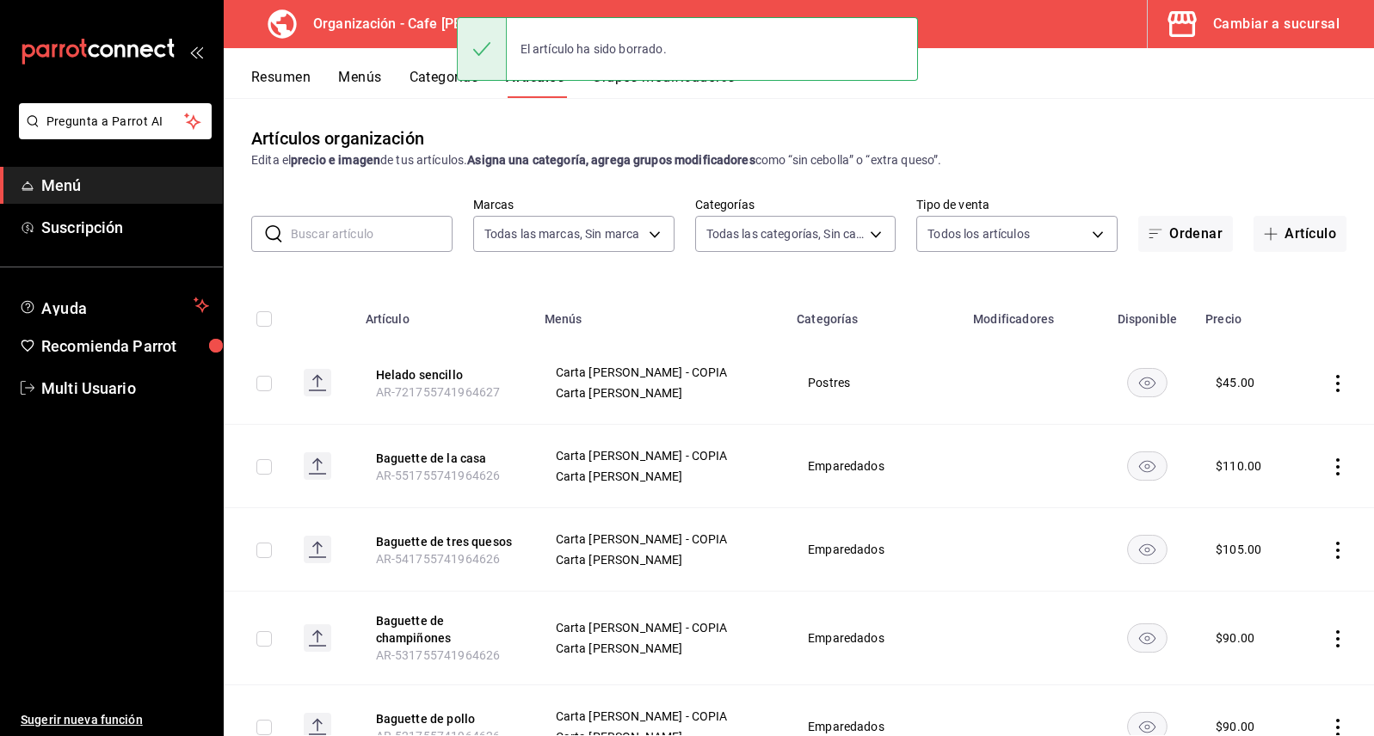
click at [1329, 378] on icon "actions" at bounding box center [1337, 383] width 17 height 17
click at [1260, 495] on span "Eliminar" at bounding box center [1273, 494] width 44 height 14
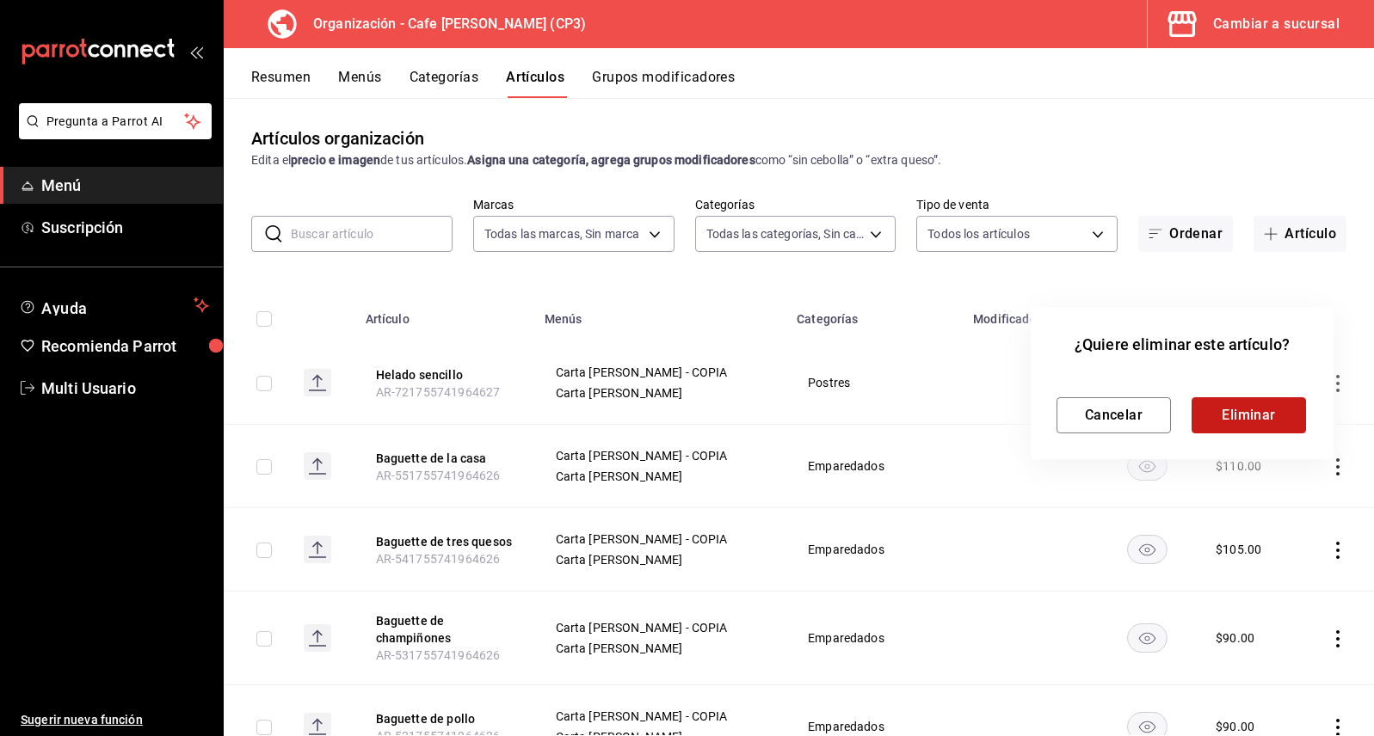
click at [1260, 423] on button "Eliminar" at bounding box center [1248, 415] width 114 height 36
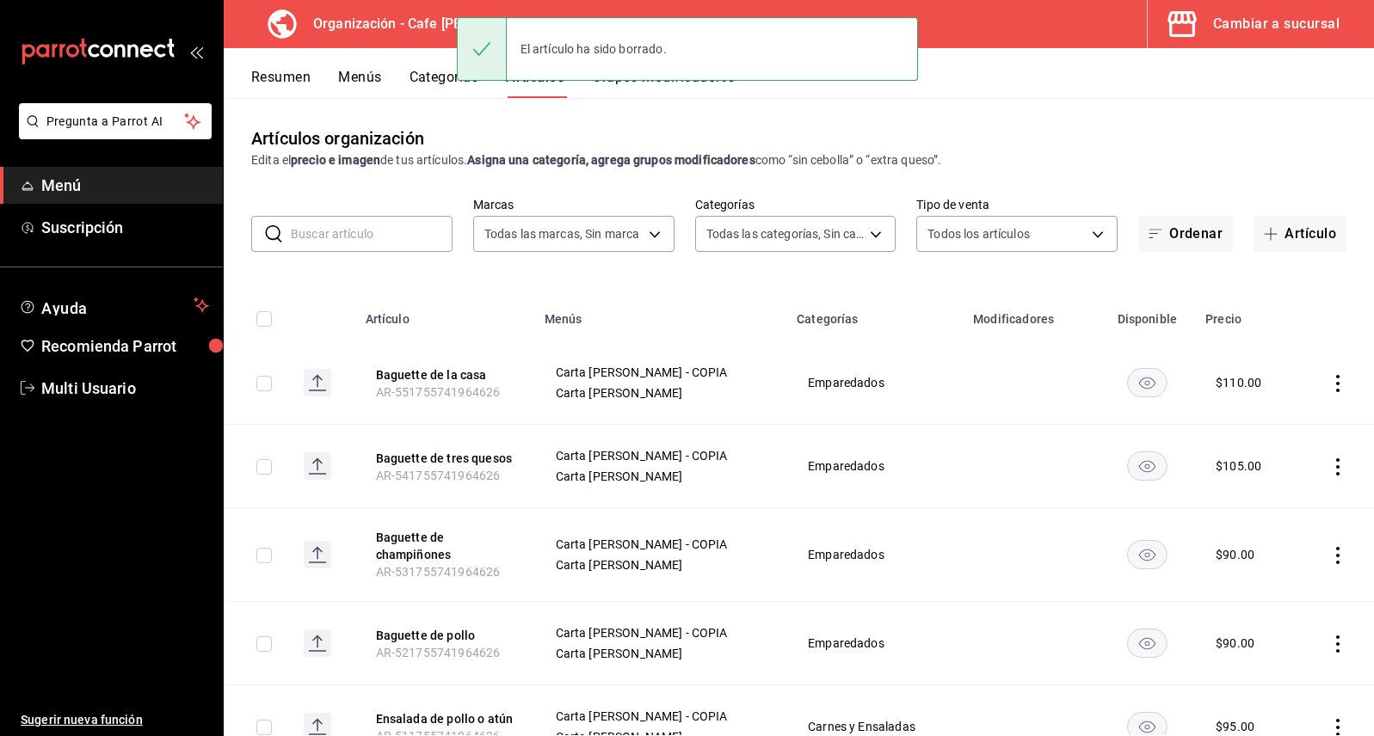
click at [1329, 387] on icon "actions" at bounding box center [1337, 383] width 17 height 17
click at [1268, 496] on span "Eliminar" at bounding box center [1273, 494] width 44 height 14
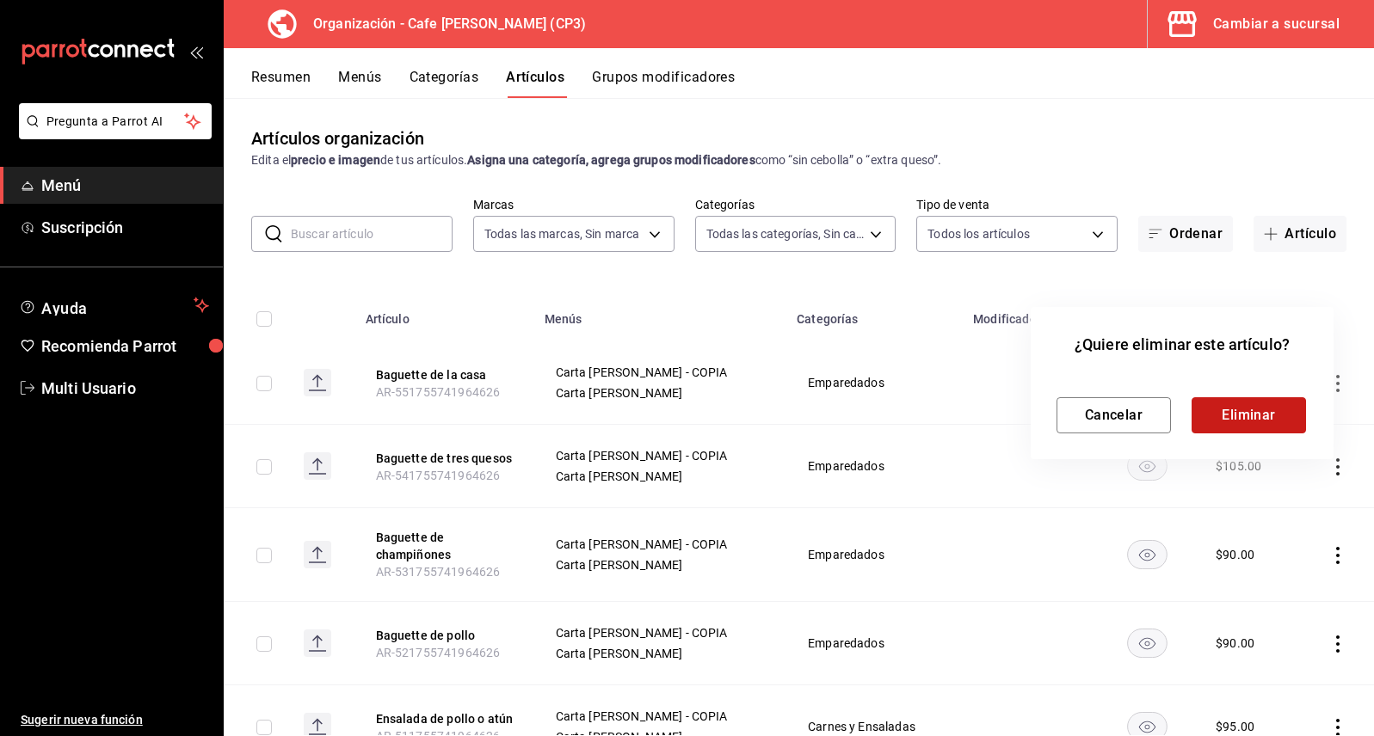
click at [1257, 421] on button "Eliminar" at bounding box center [1248, 415] width 114 height 36
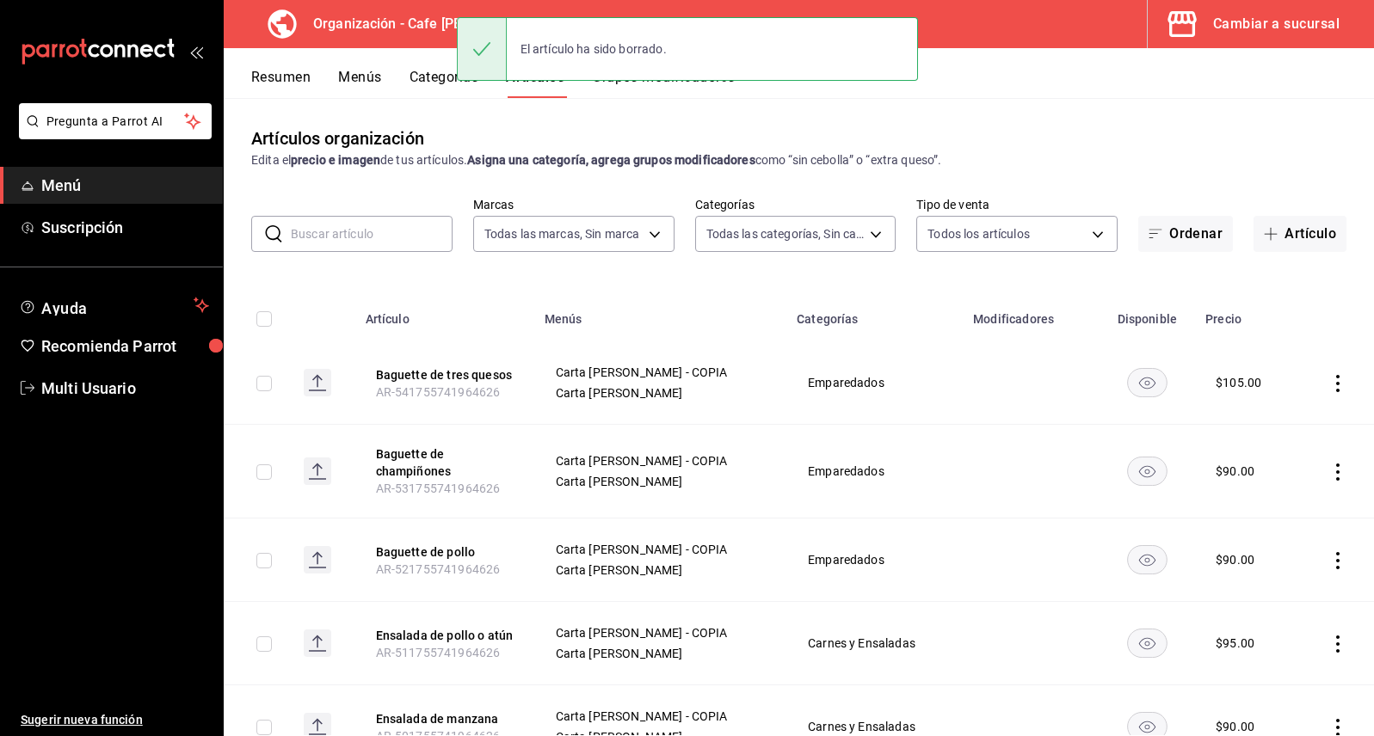
click at [1330, 381] on icon "actions" at bounding box center [1337, 383] width 17 height 17
click at [1252, 488] on span "Eliminar" at bounding box center [1273, 494] width 44 height 14
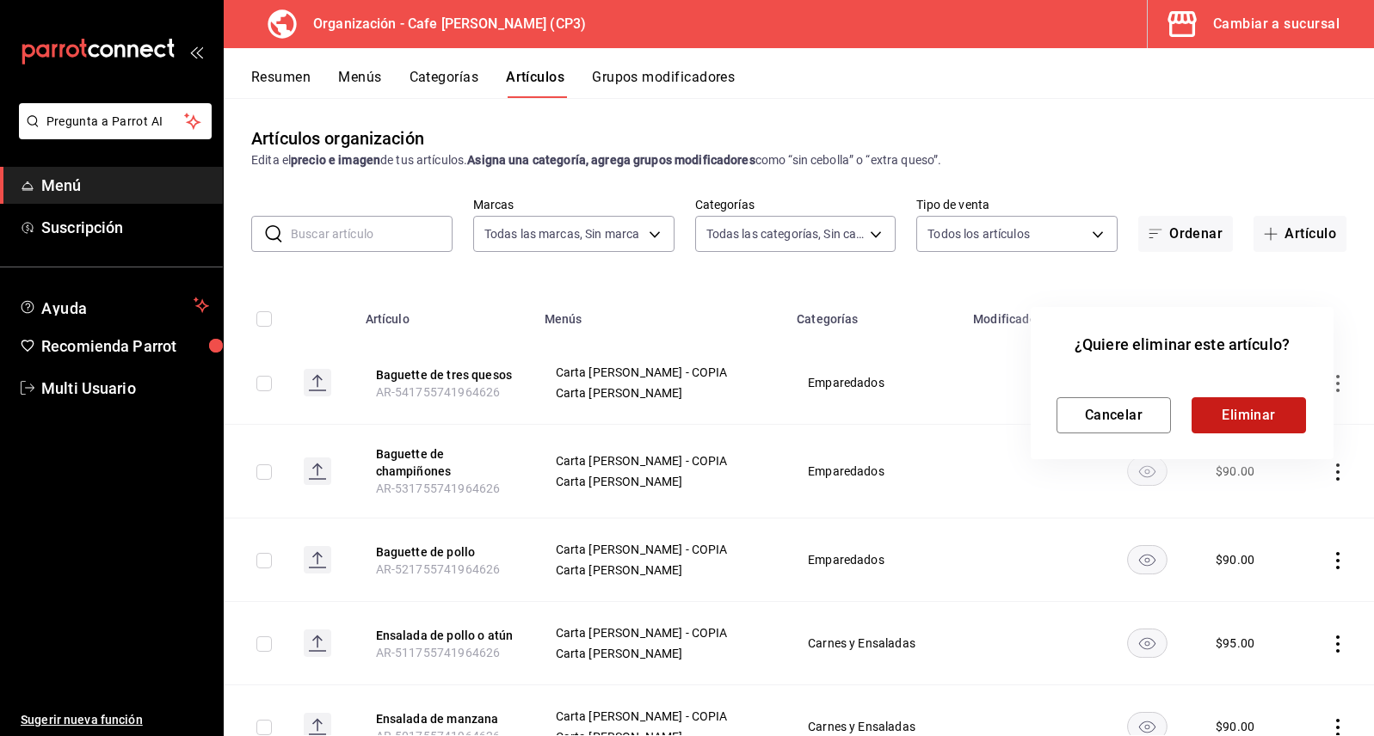
click at [1262, 417] on button "Eliminar" at bounding box center [1248, 415] width 114 height 36
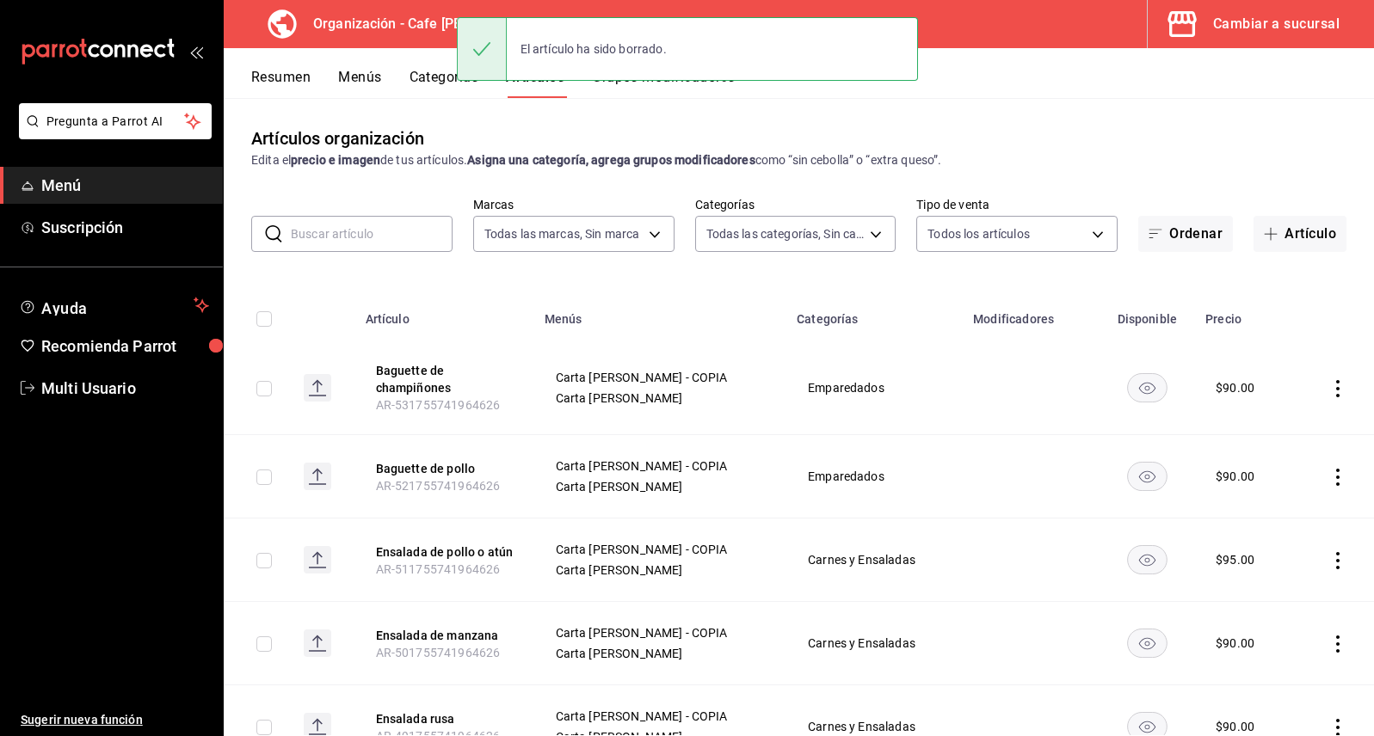
click at [1329, 384] on icon "actions" at bounding box center [1337, 388] width 17 height 17
click at [1251, 496] on span "Eliminar" at bounding box center [1273, 499] width 44 height 14
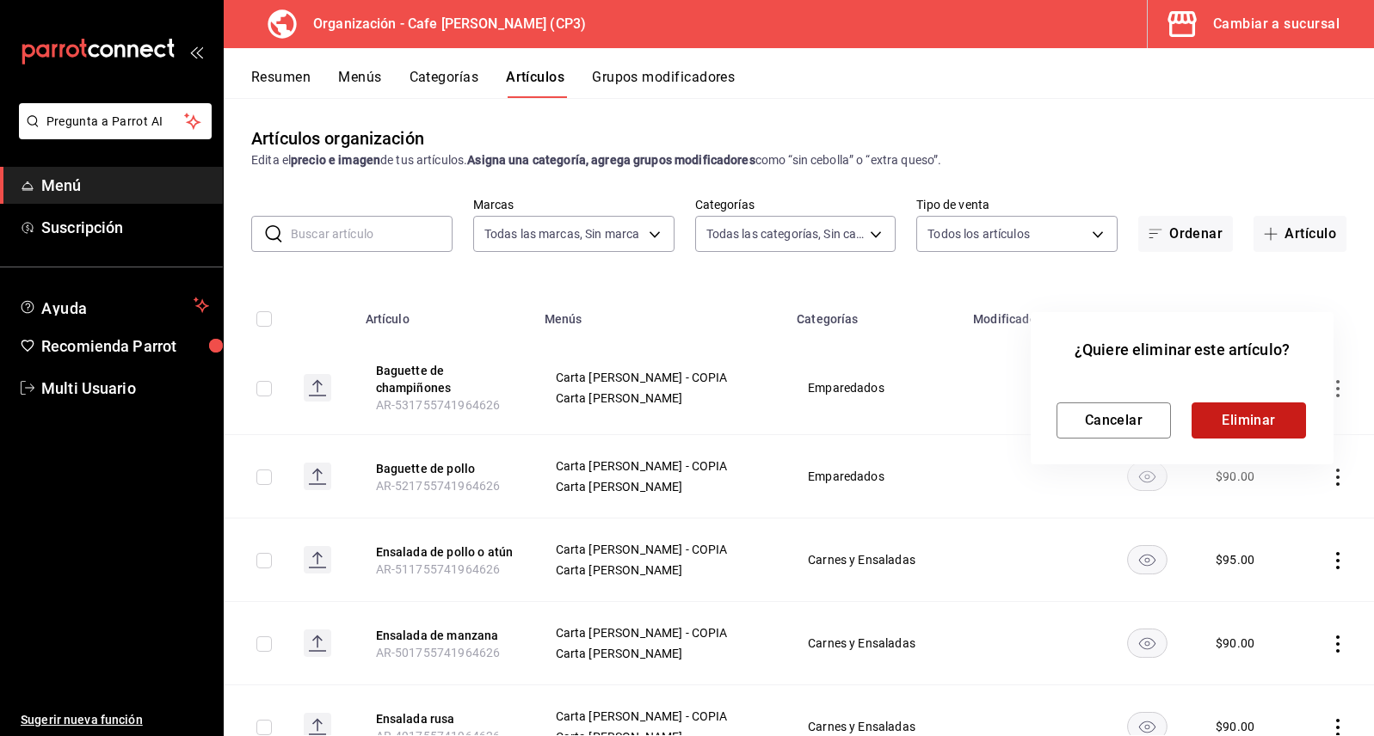
click at [1261, 429] on button "Eliminar" at bounding box center [1248, 421] width 114 height 36
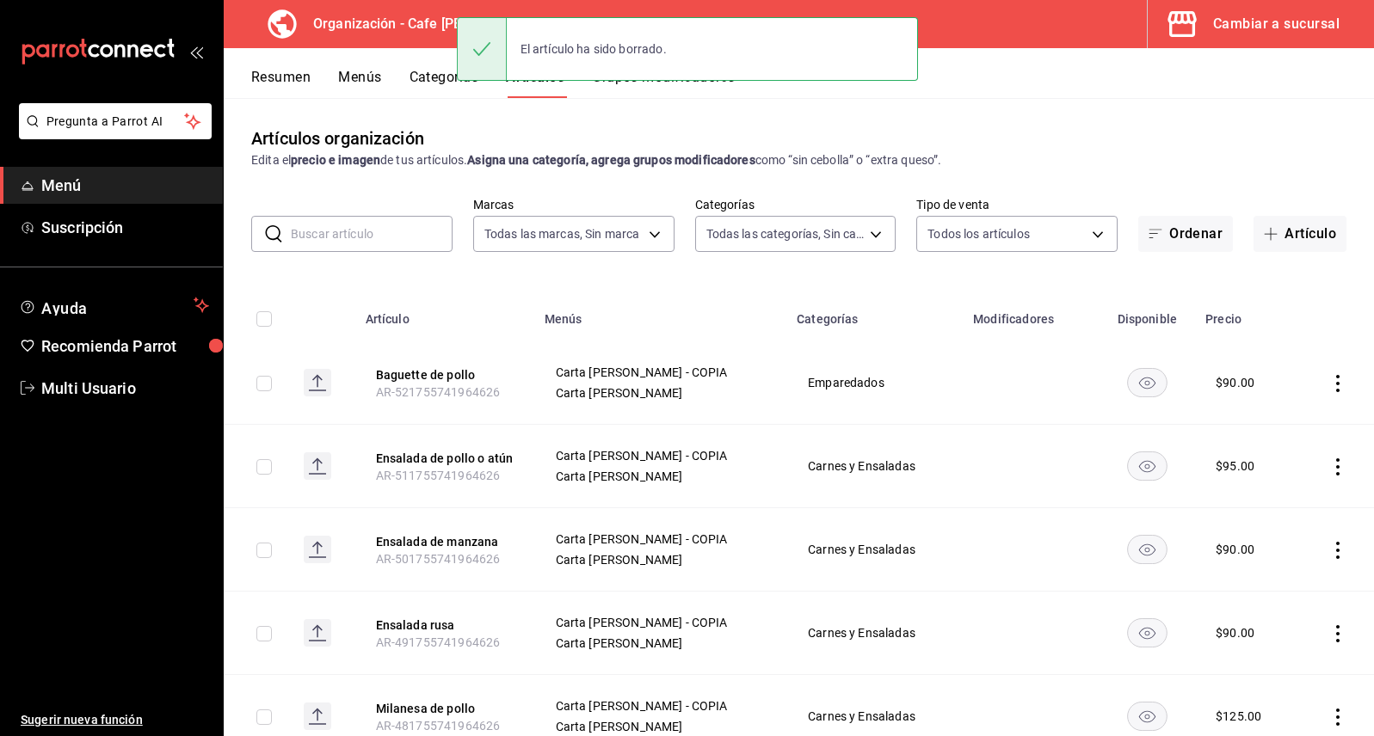
click at [1329, 387] on icon "actions" at bounding box center [1337, 383] width 17 height 17
click at [1259, 495] on span "Eliminar" at bounding box center [1273, 494] width 44 height 14
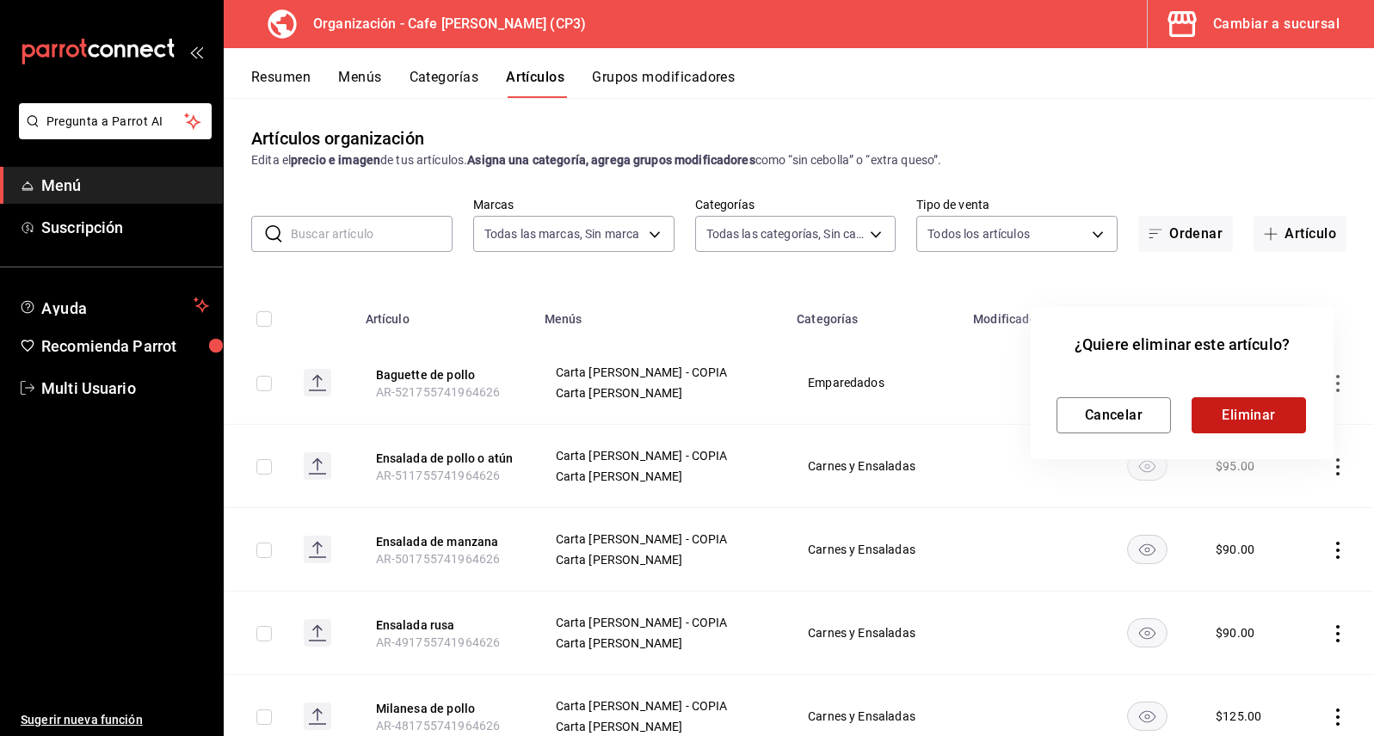
click at [1260, 421] on button "Eliminar" at bounding box center [1248, 415] width 114 height 36
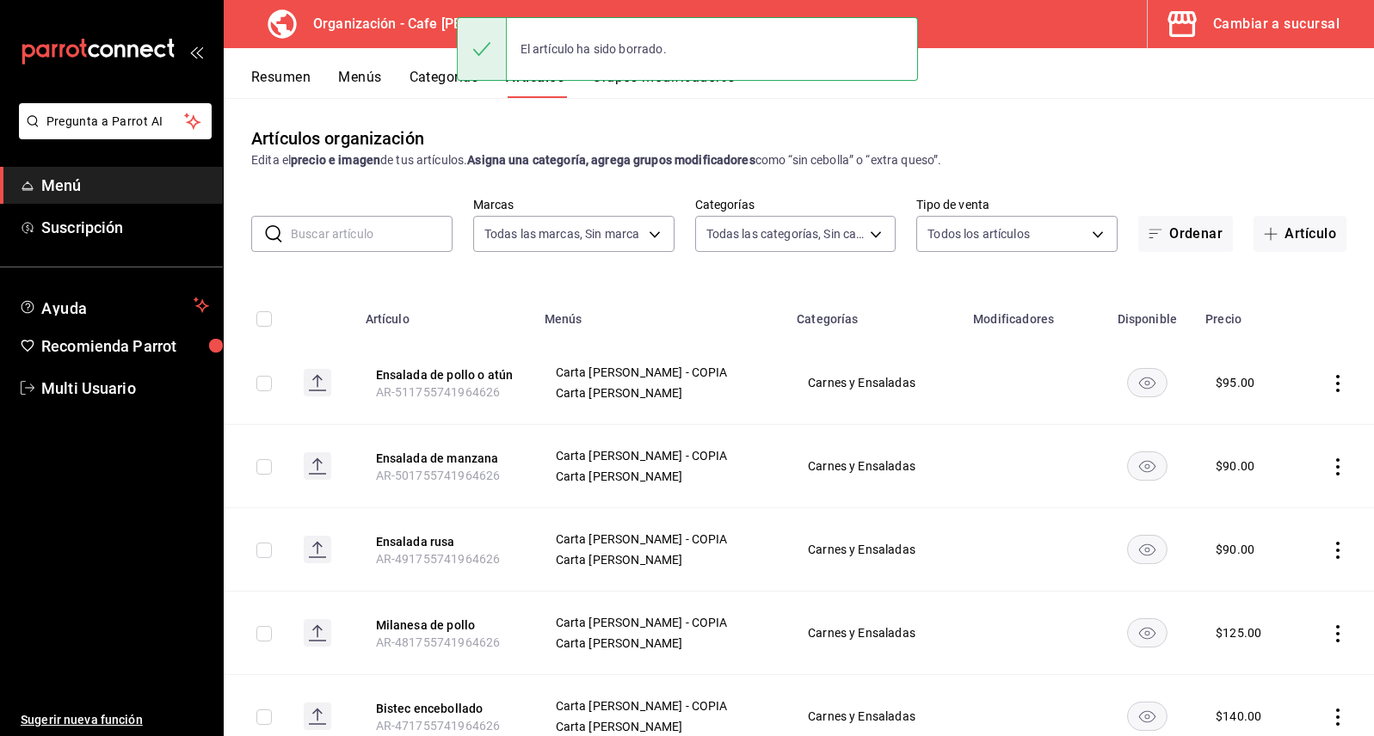
click at [1336, 381] on icon "actions" at bounding box center [1337, 383] width 3 height 17
click at [1282, 491] on span "Eliminar" at bounding box center [1273, 494] width 44 height 14
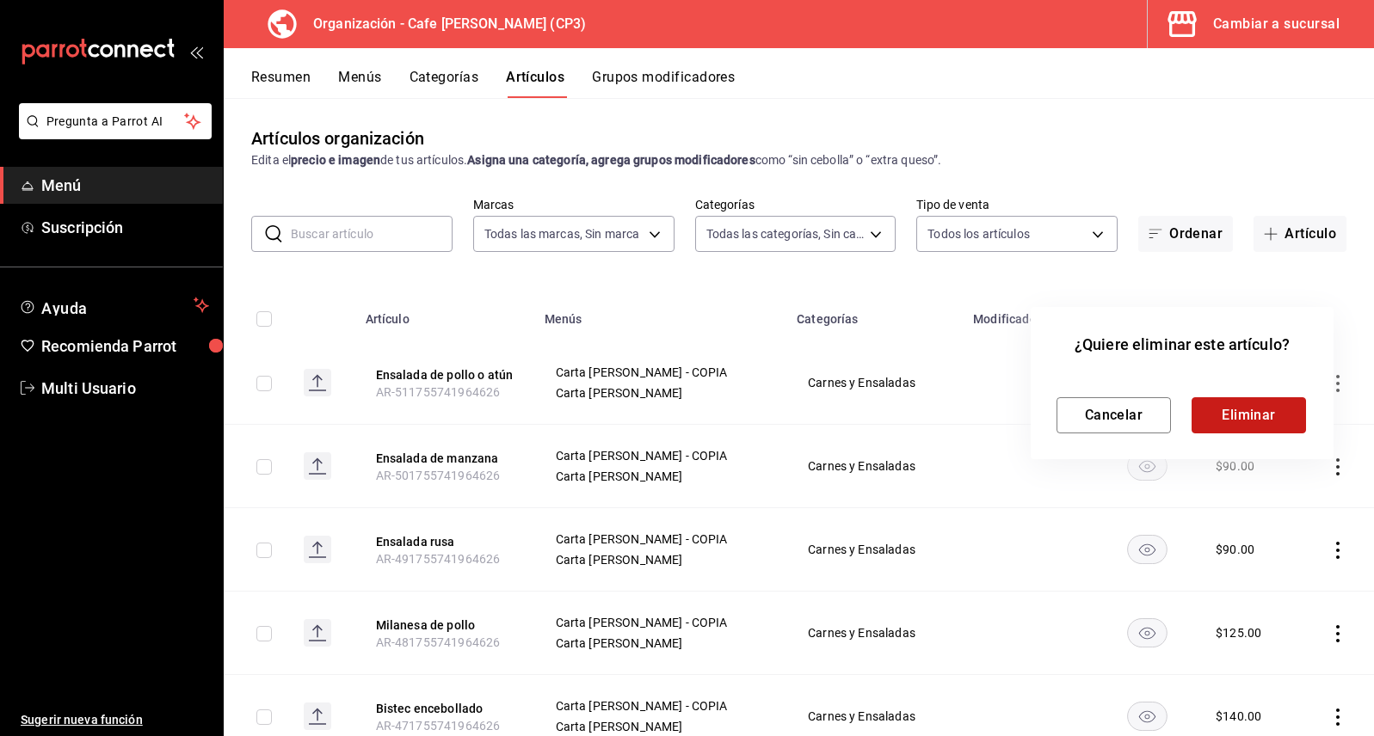
click at [1273, 418] on button "Eliminar" at bounding box center [1248, 415] width 114 height 36
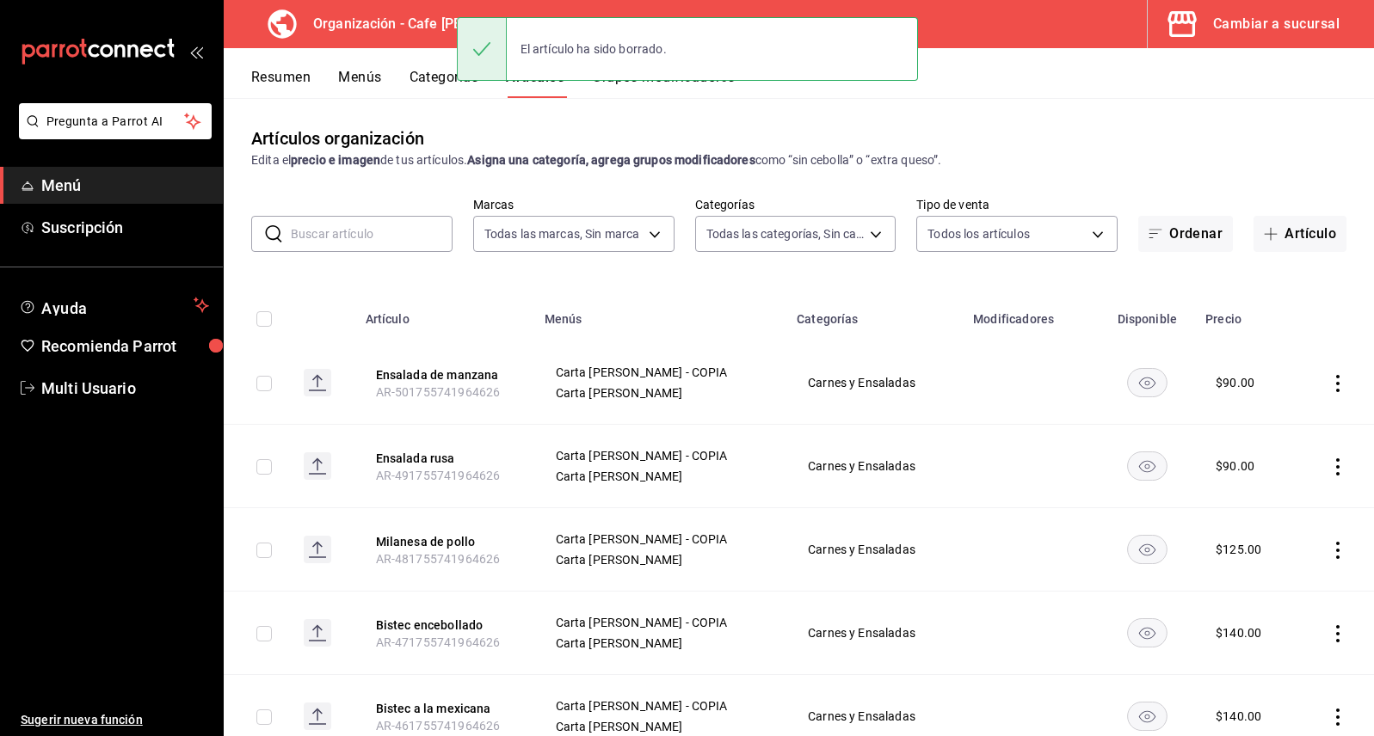
click at [1329, 384] on icon "actions" at bounding box center [1337, 383] width 17 height 17
click at [1276, 493] on span "Eliminar" at bounding box center [1273, 494] width 44 height 14
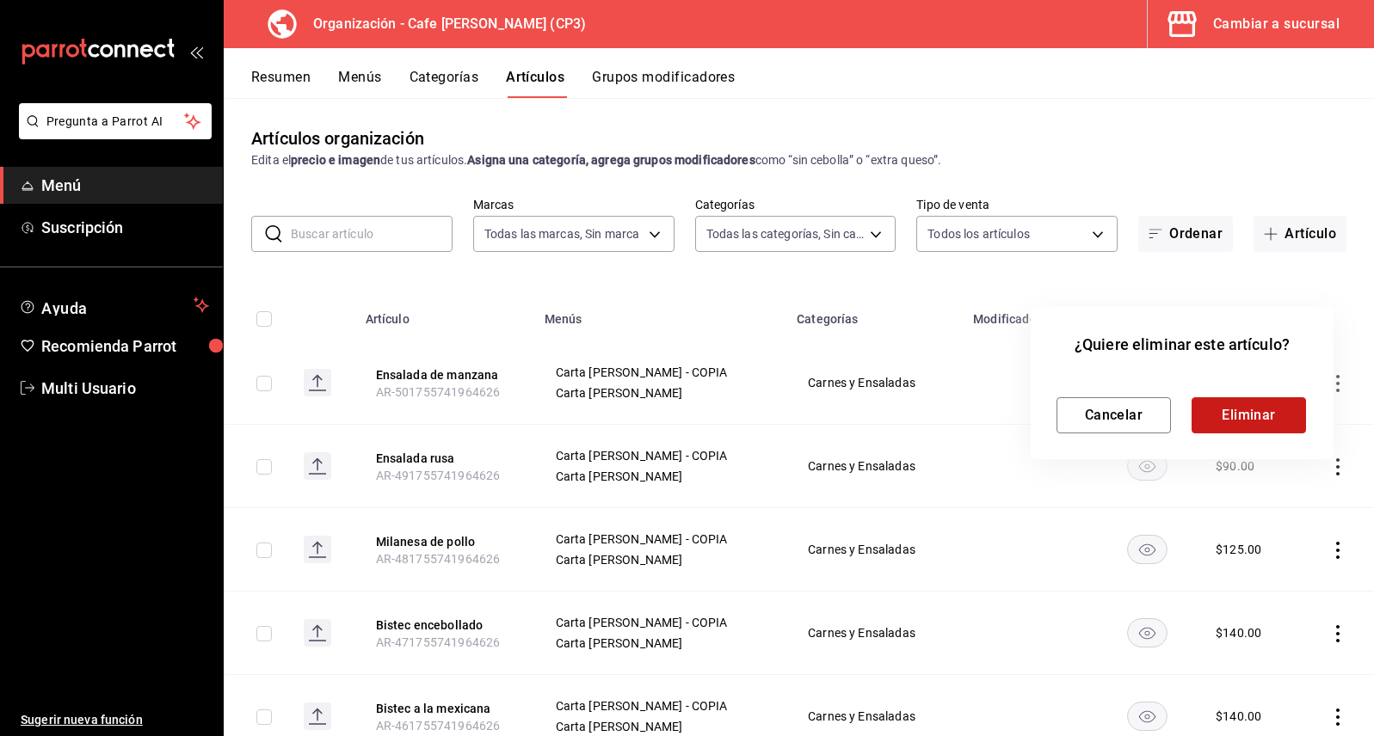
click at [1271, 416] on button "Eliminar" at bounding box center [1248, 415] width 114 height 36
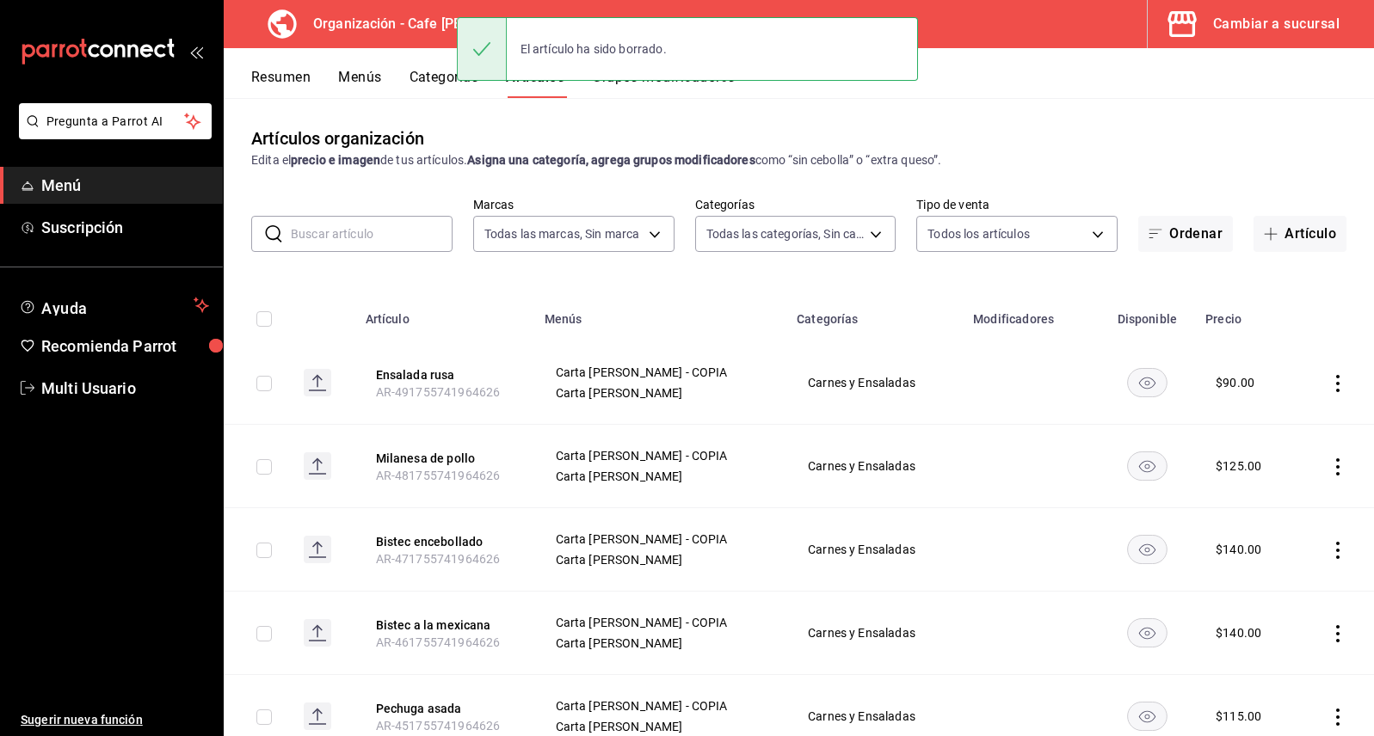
click at [1329, 388] on icon "actions" at bounding box center [1337, 383] width 17 height 17
click at [1272, 490] on span "Eliminar" at bounding box center [1273, 494] width 44 height 14
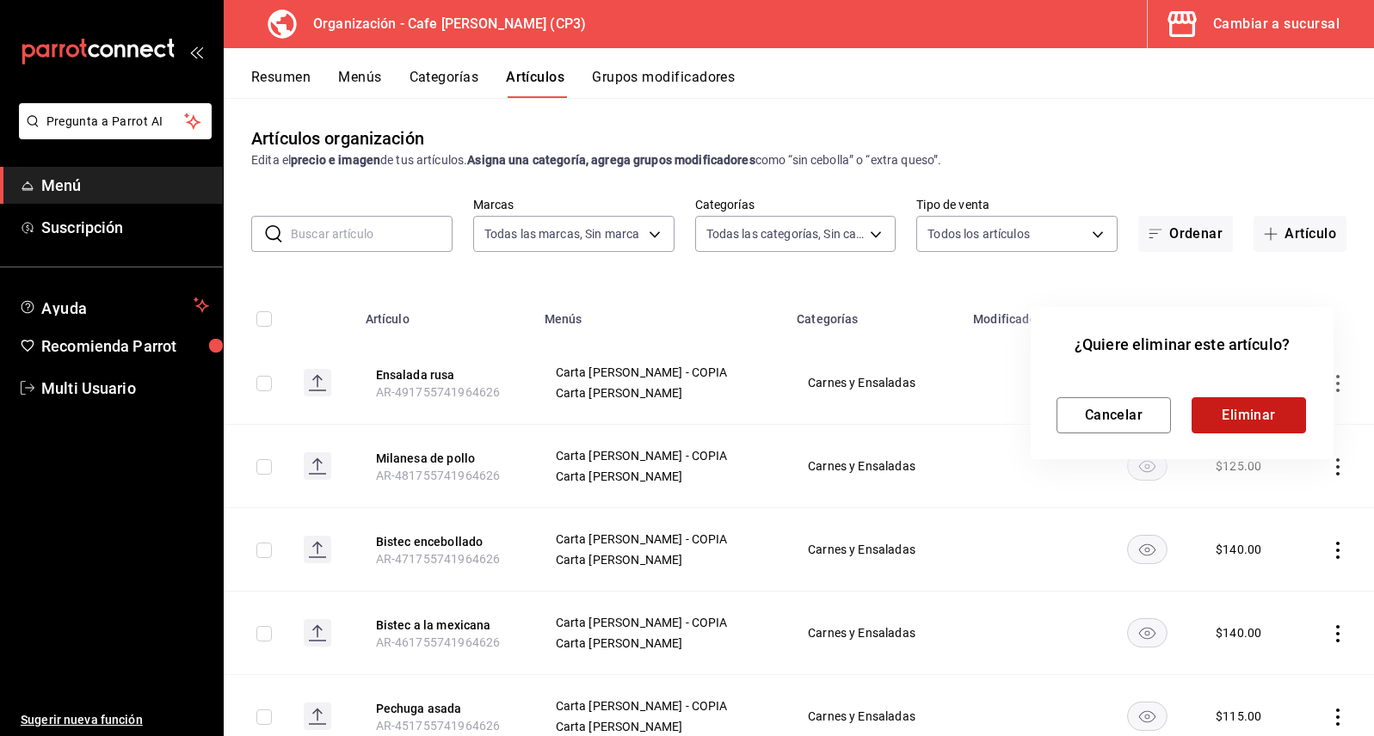
click at [1267, 412] on button "Eliminar" at bounding box center [1248, 415] width 114 height 36
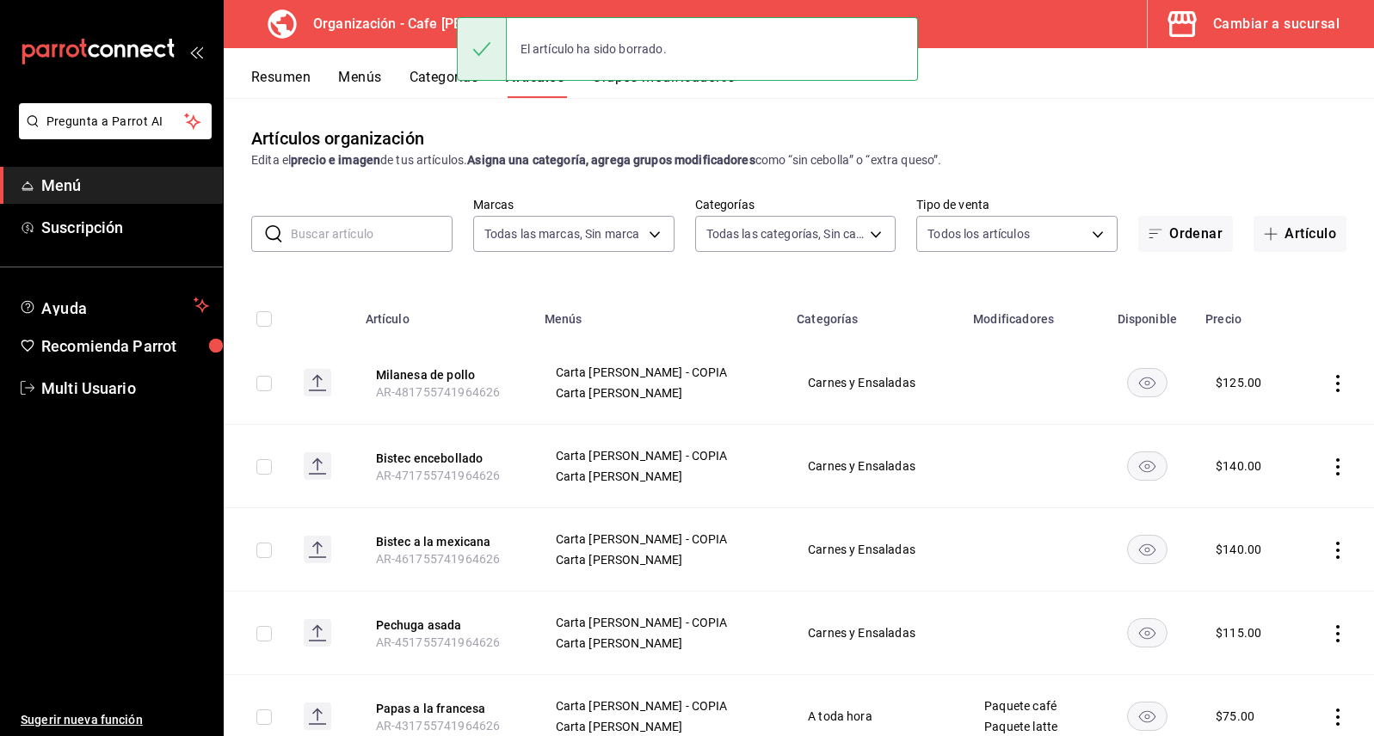
click at [1329, 381] on icon "actions" at bounding box center [1337, 383] width 17 height 17
click at [1270, 485] on span "Eliminar" at bounding box center [1273, 494] width 45 height 18
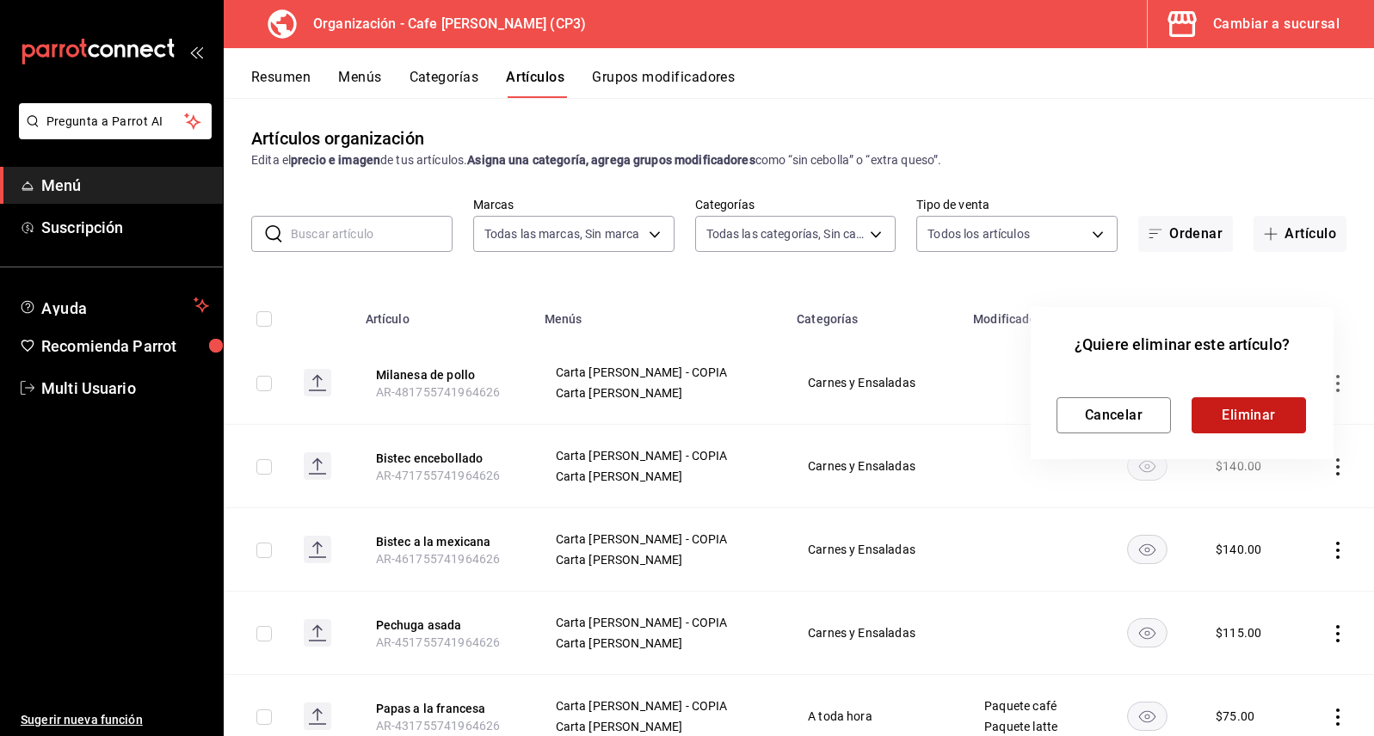
click at [1284, 419] on button "Eliminar" at bounding box center [1248, 415] width 114 height 36
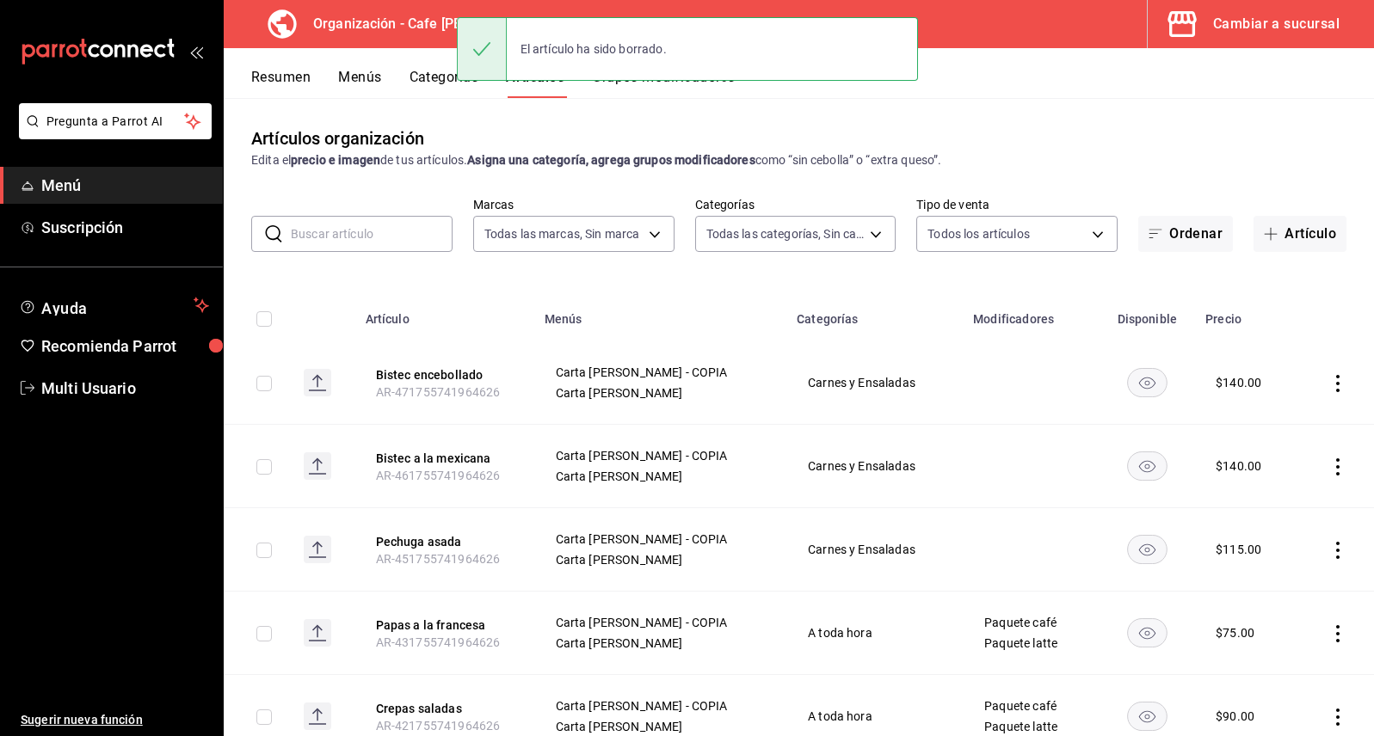
click at [1329, 385] on icon "actions" at bounding box center [1337, 383] width 17 height 17
click at [1284, 495] on span "Eliminar" at bounding box center [1273, 494] width 44 height 14
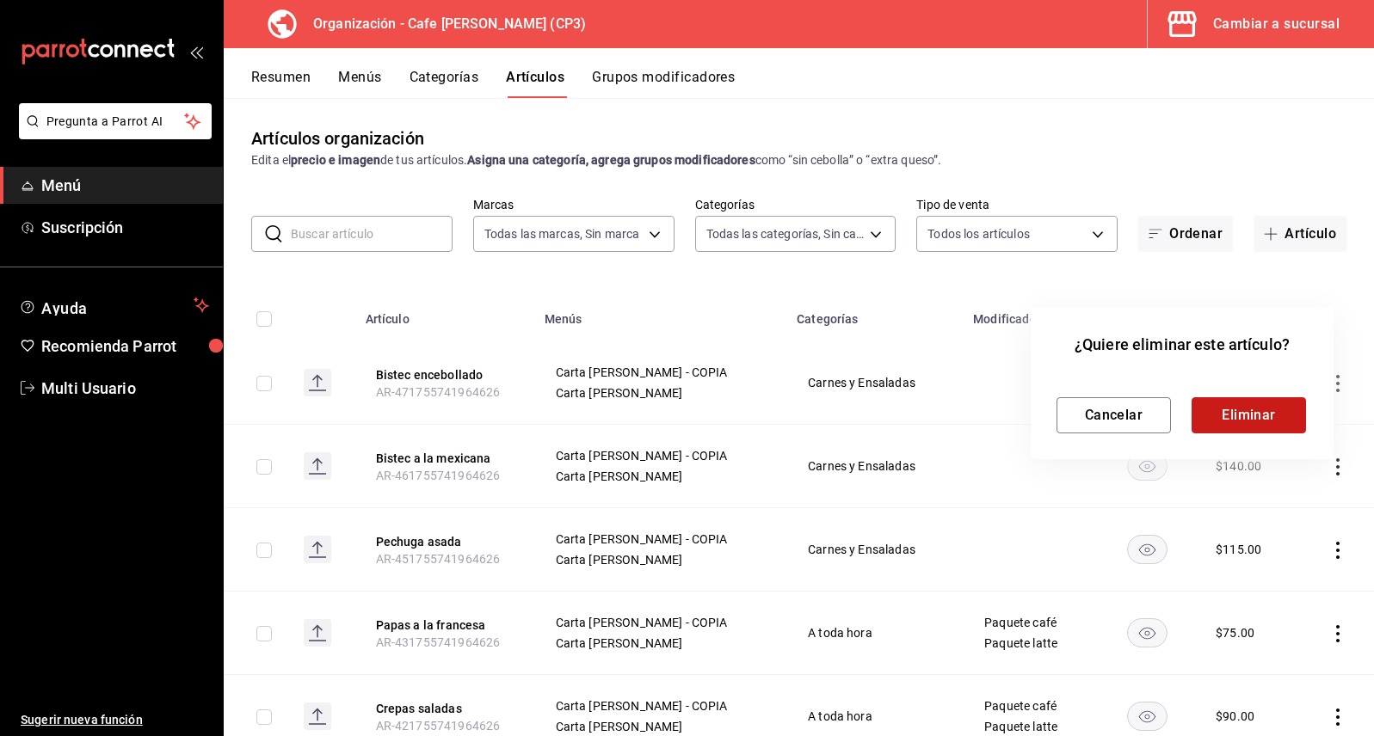
click at [1244, 421] on button "Eliminar" at bounding box center [1248, 415] width 114 height 36
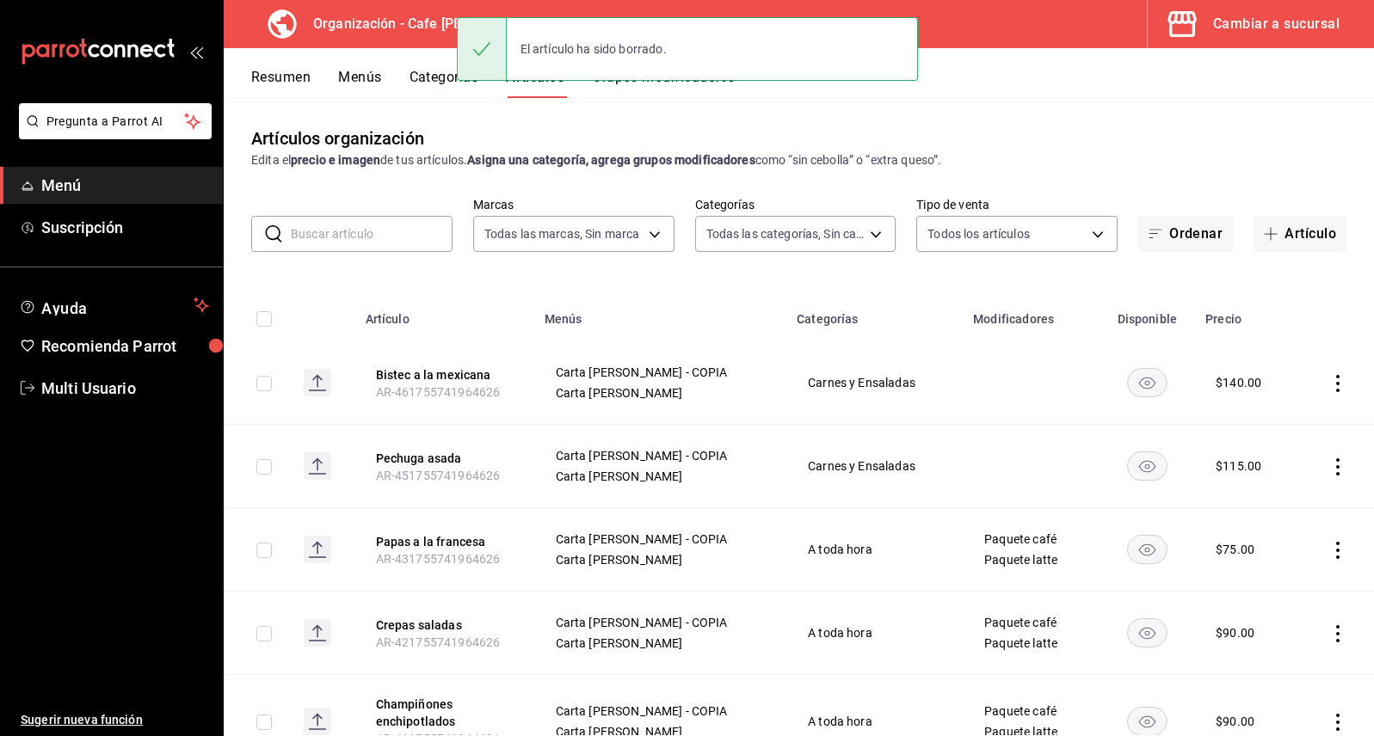
click at [1329, 381] on icon "actions" at bounding box center [1337, 383] width 17 height 17
click at [1261, 495] on span "Eliminar" at bounding box center [1273, 494] width 44 height 14
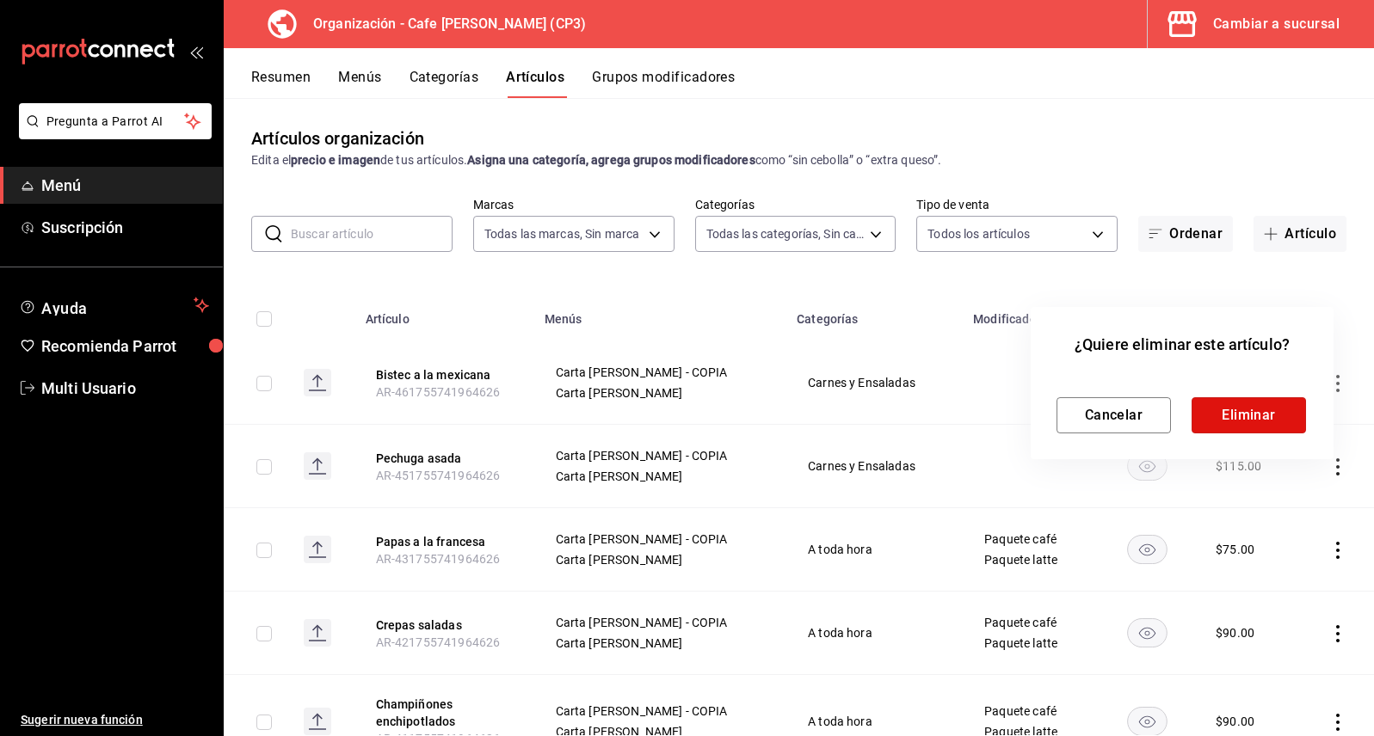
click at [1282, 425] on button "Eliminar" at bounding box center [1248, 415] width 114 height 36
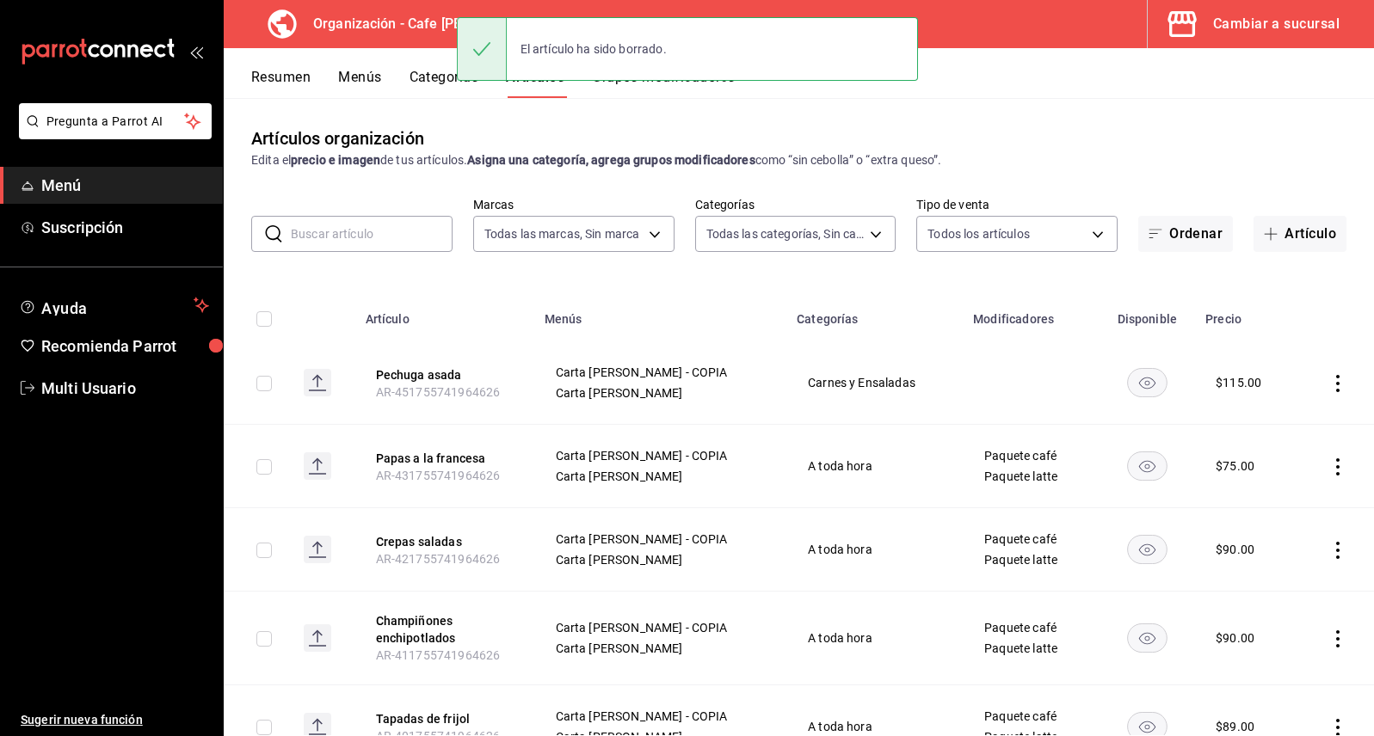
click at [1329, 383] on icon "actions" at bounding box center [1337, 383] width 17 height 17
click at [1263, 498] on span "Eliminar" at bounding box center [1273, 494] width 44 height 14
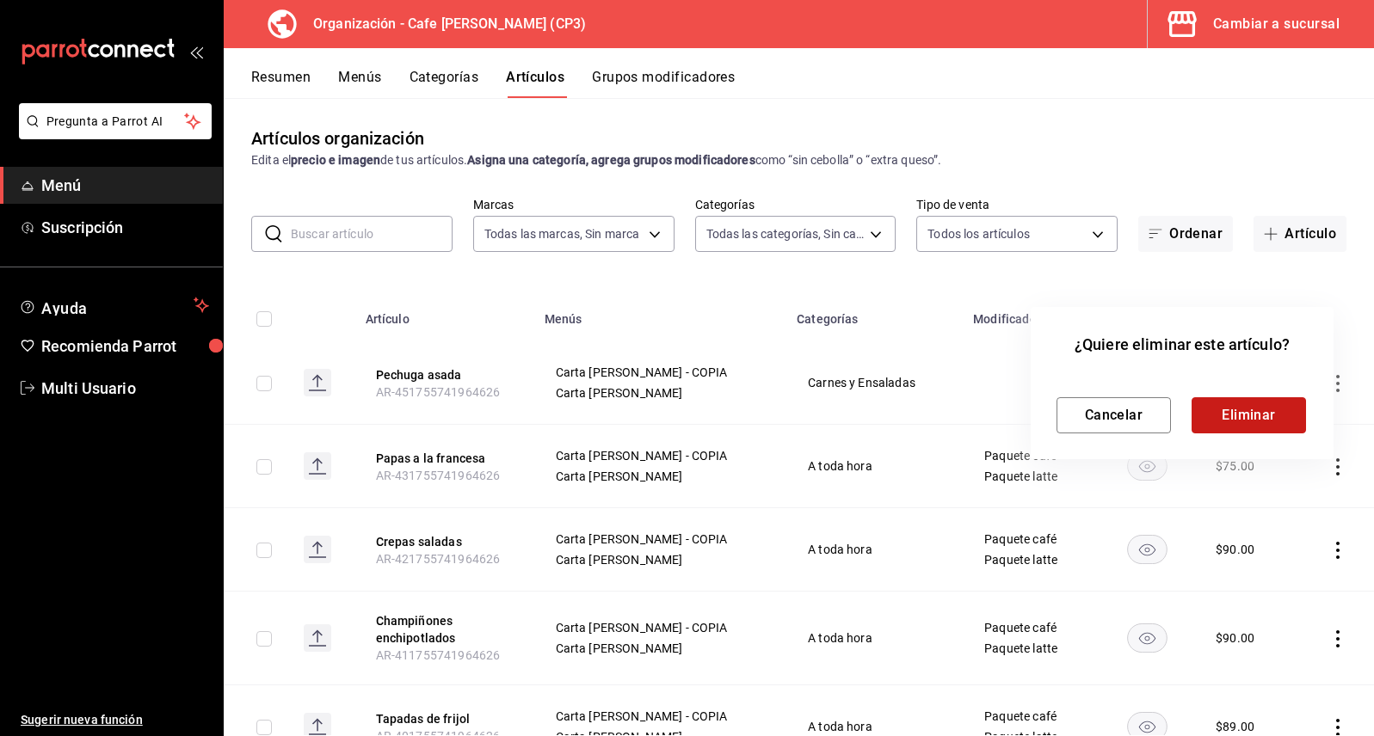
click at [1256, 417] on button "Eliminar" at bounding box center [1248, 415] width 114 height 36
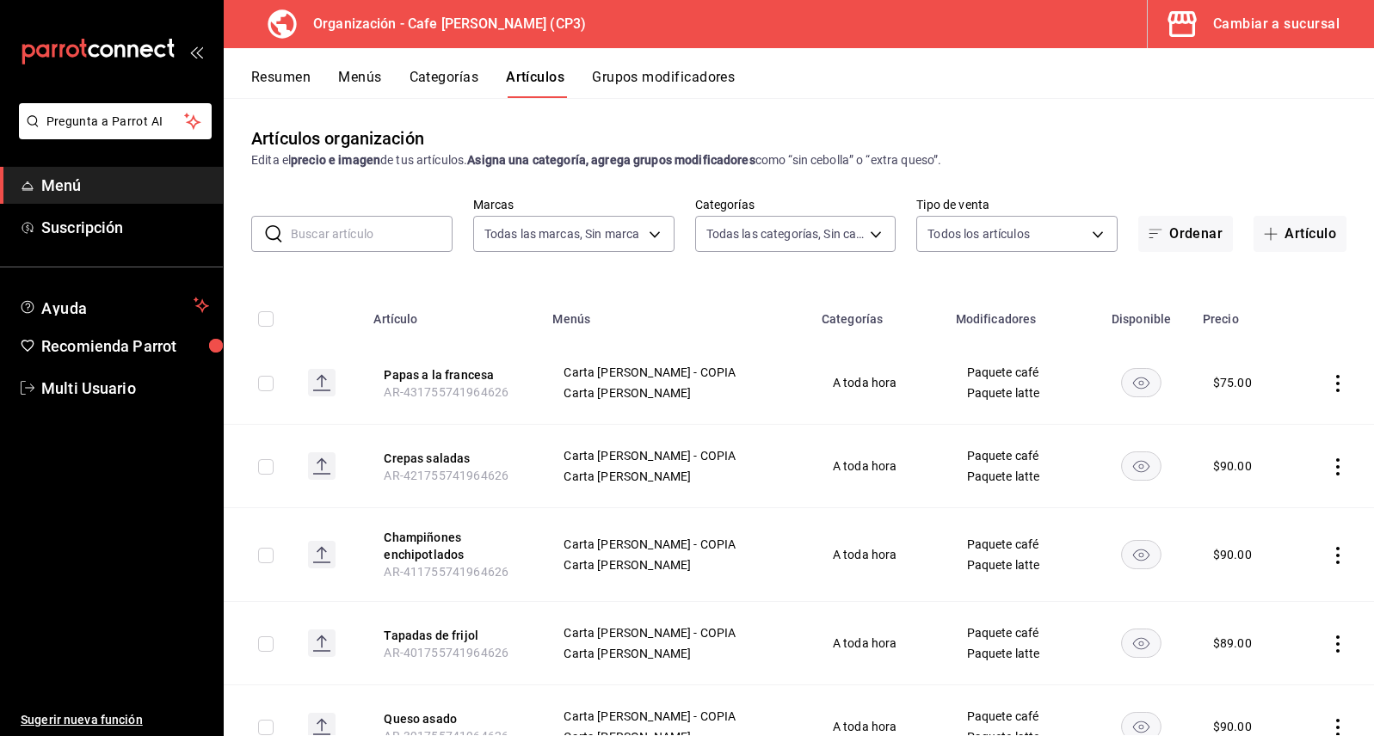
click at [1329, 385] on icon "actions" at bounding box center [1337, 383] width 17 height 17
click at [1269, 496] on span "Eliminar" at bounding box center [1273, 494] width 44 height 14
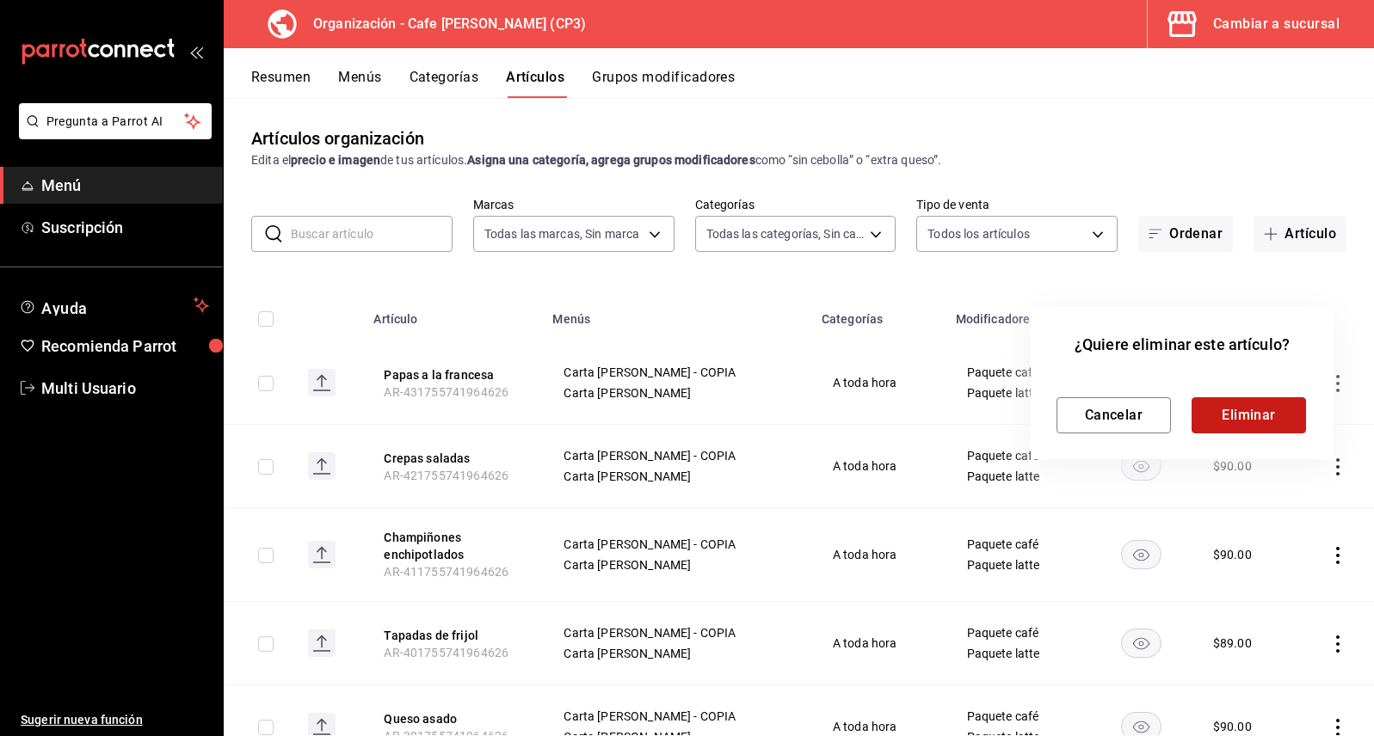
click at [1270, 423] on button "Eliminar" at bounding box center [1248, 415] width 114 height 36
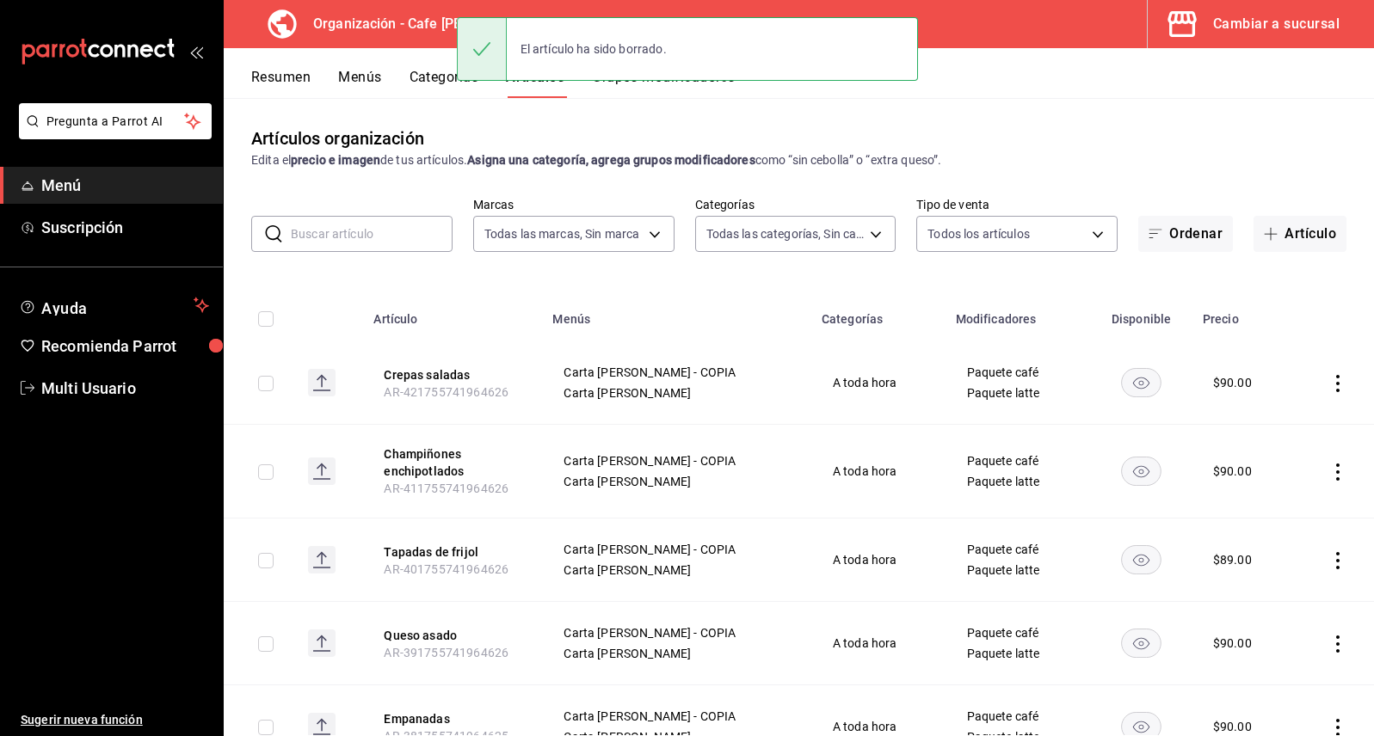
click at [1336, 383] on icon "actions" at bounding box center [1337, 383] width 3 height 17
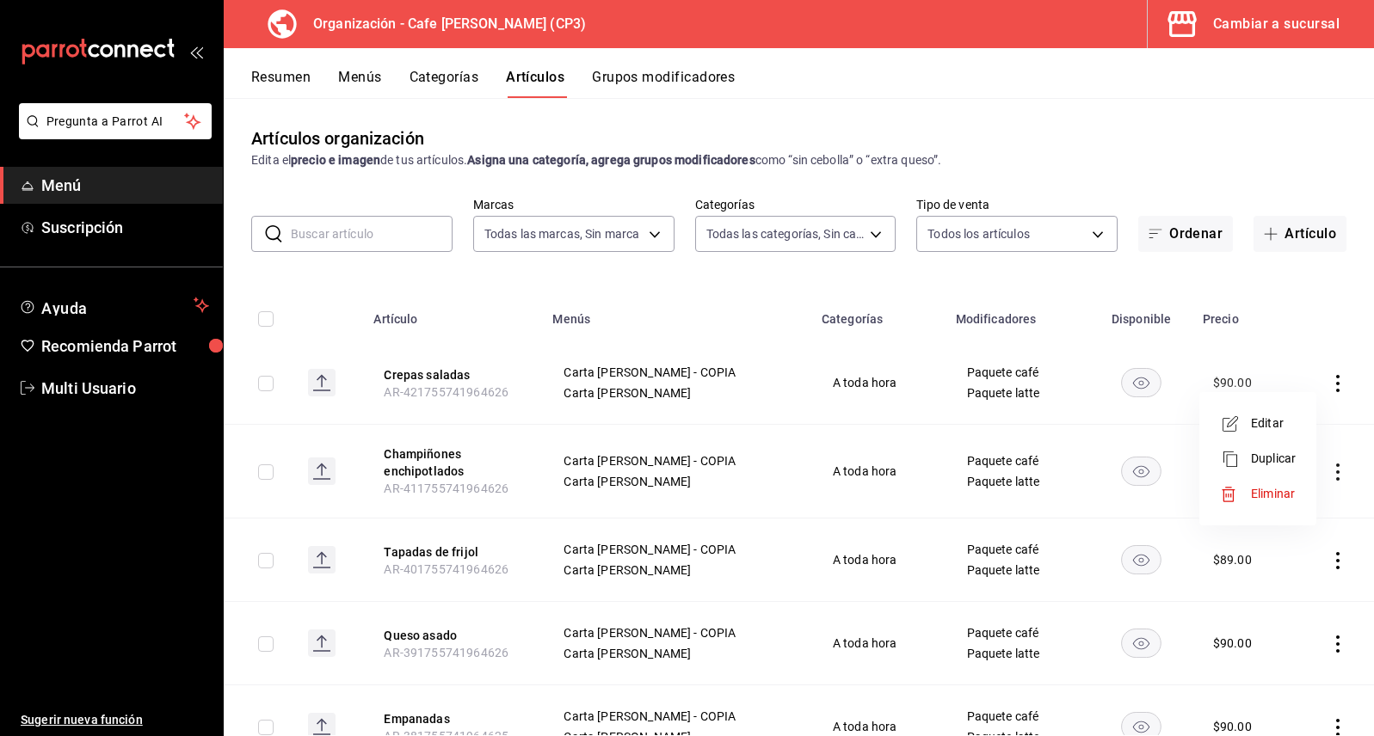
click at [1269, 487] on span "Eliminar" at bounding box center [1273, 494] width 44 height 14
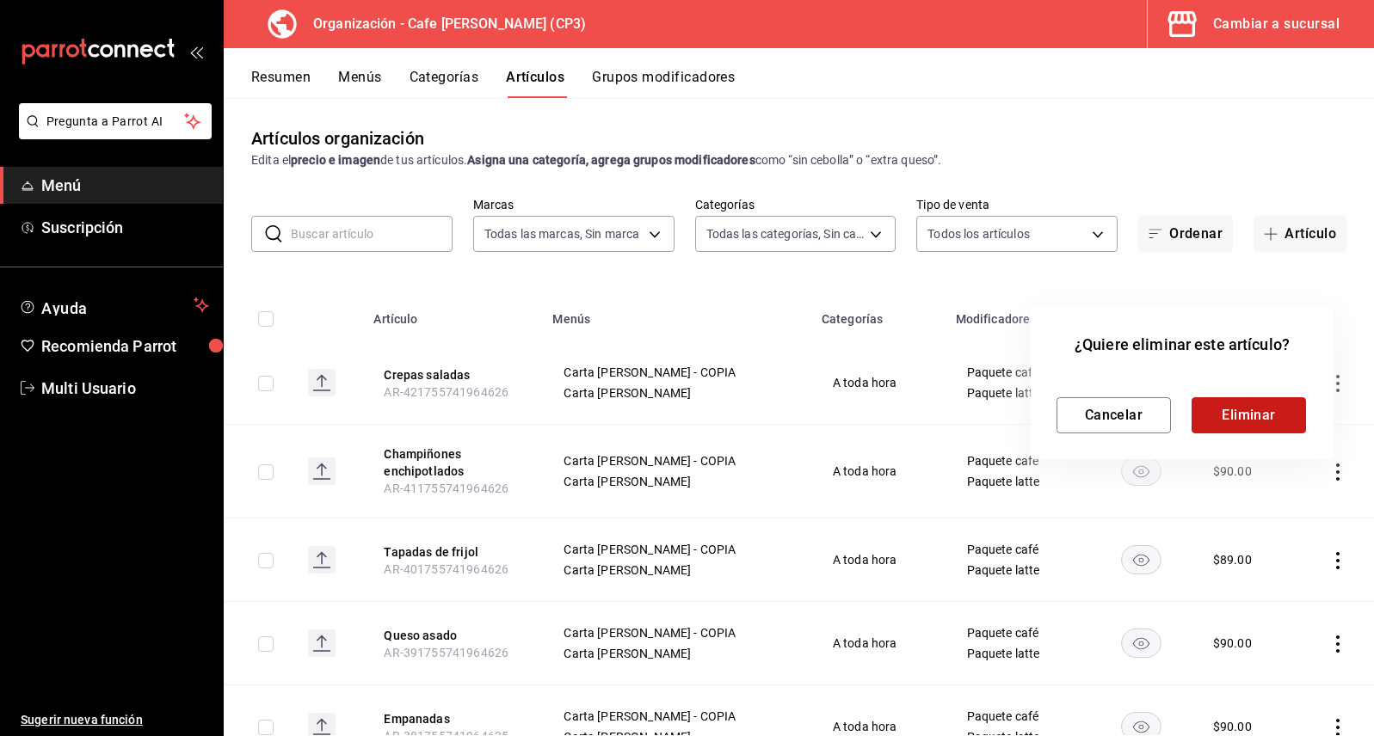
click at [1265, 413] on button "Eliminar" at bounding box center [1248, 415] width 114 height 36
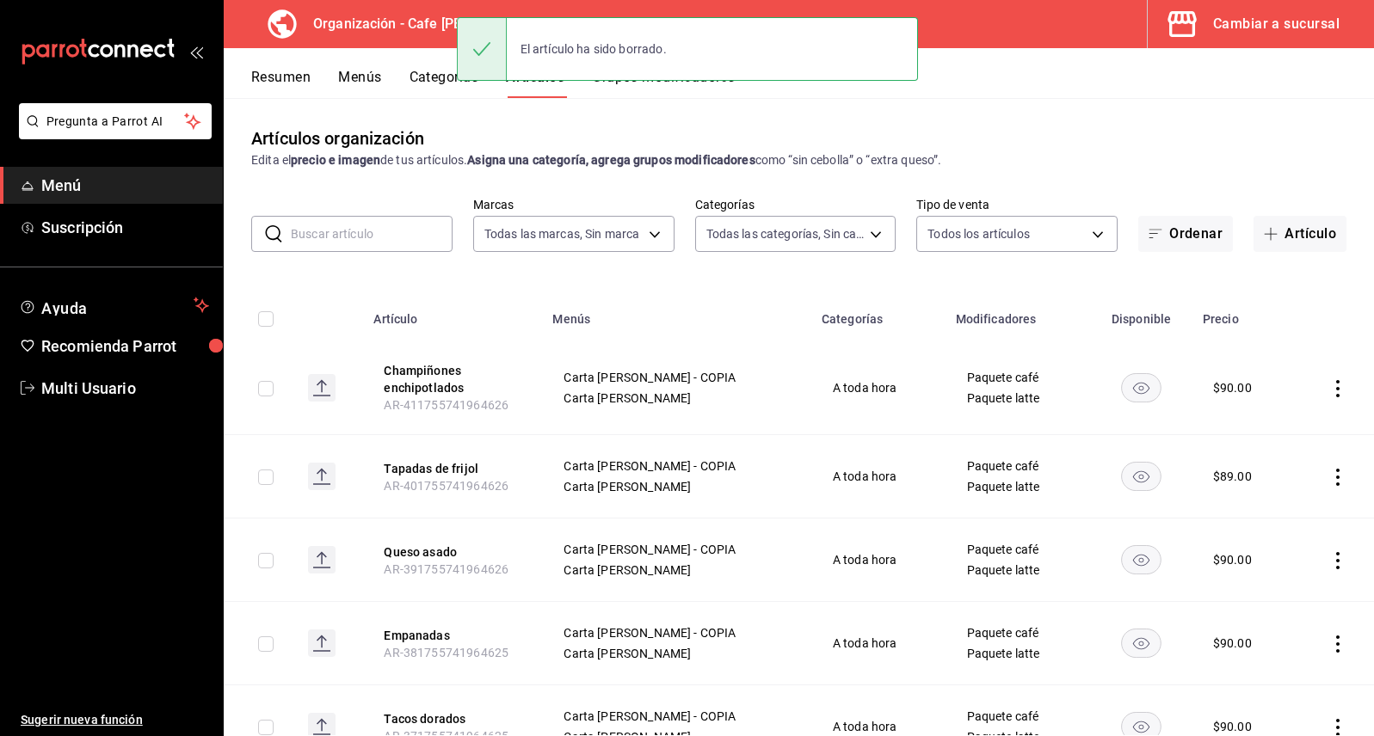
click at [1331, 387] on icon "actions" at bounding box center [1337, 388] width 17 height 17
click at [1280, 501] on span "Eliminar" at bounding box center [1273, 499] width 44 height 14
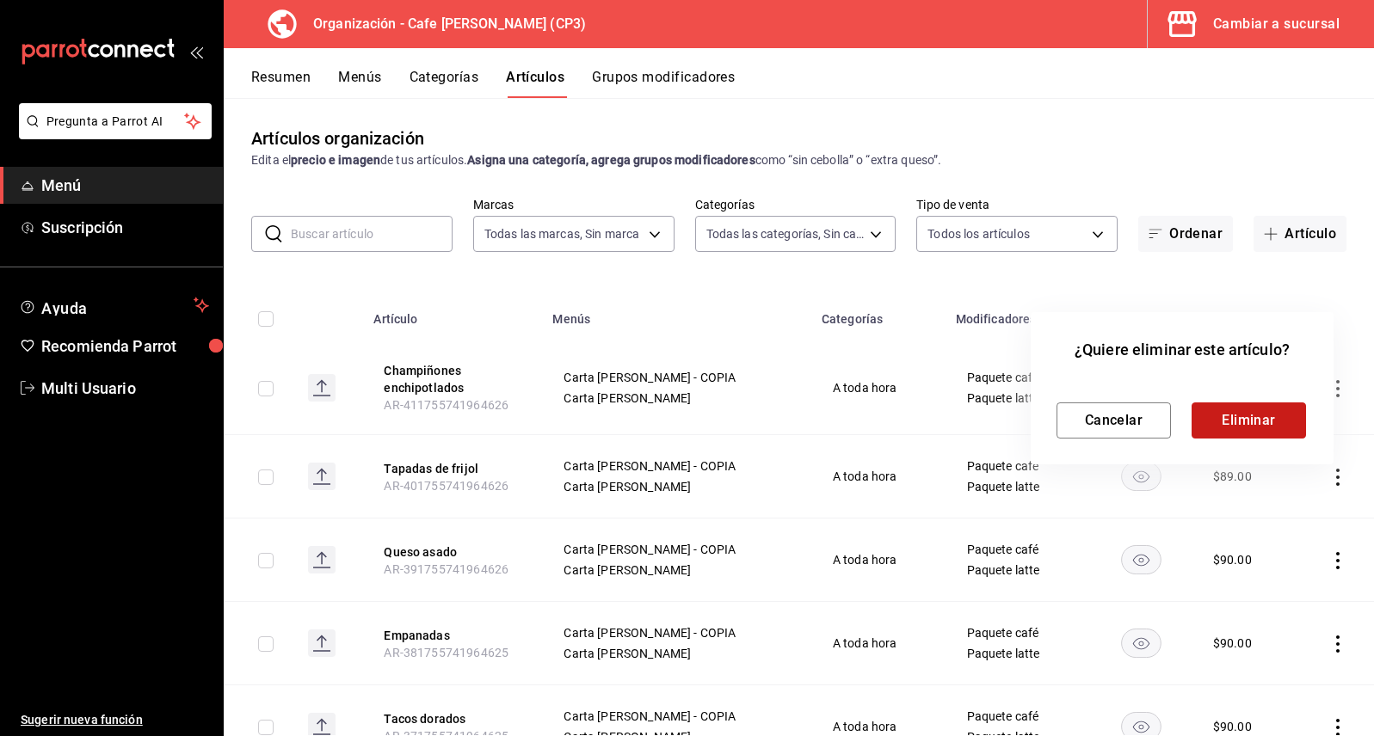
click at [1279, 415] on button "Eliminar" at bounding box center [1248, 421] width 114 height 36
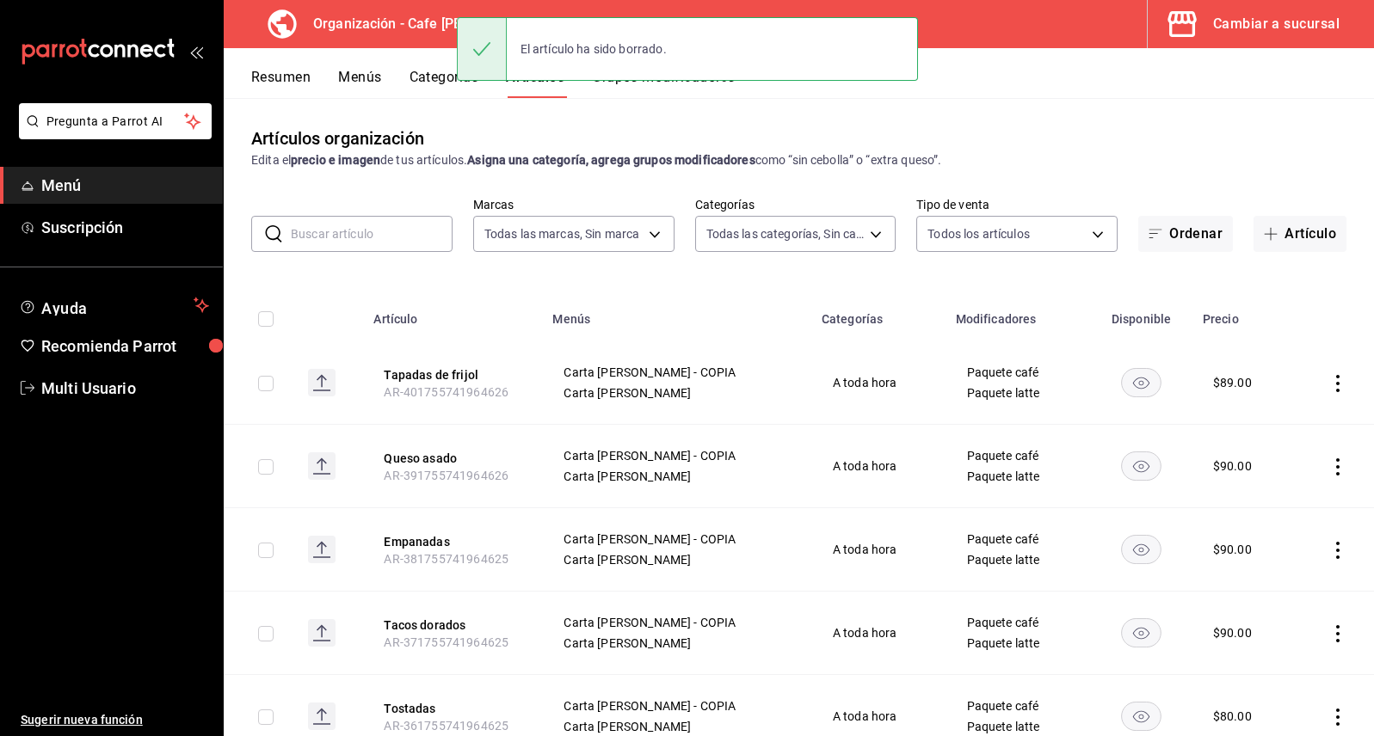
click at [1329, 387] on icon "actions" at bounding box center [1337, 383] width 17 height 17
click at [1276, 489] on span "Eliminar" at bounding box center [1273, 494] width 44 height 14
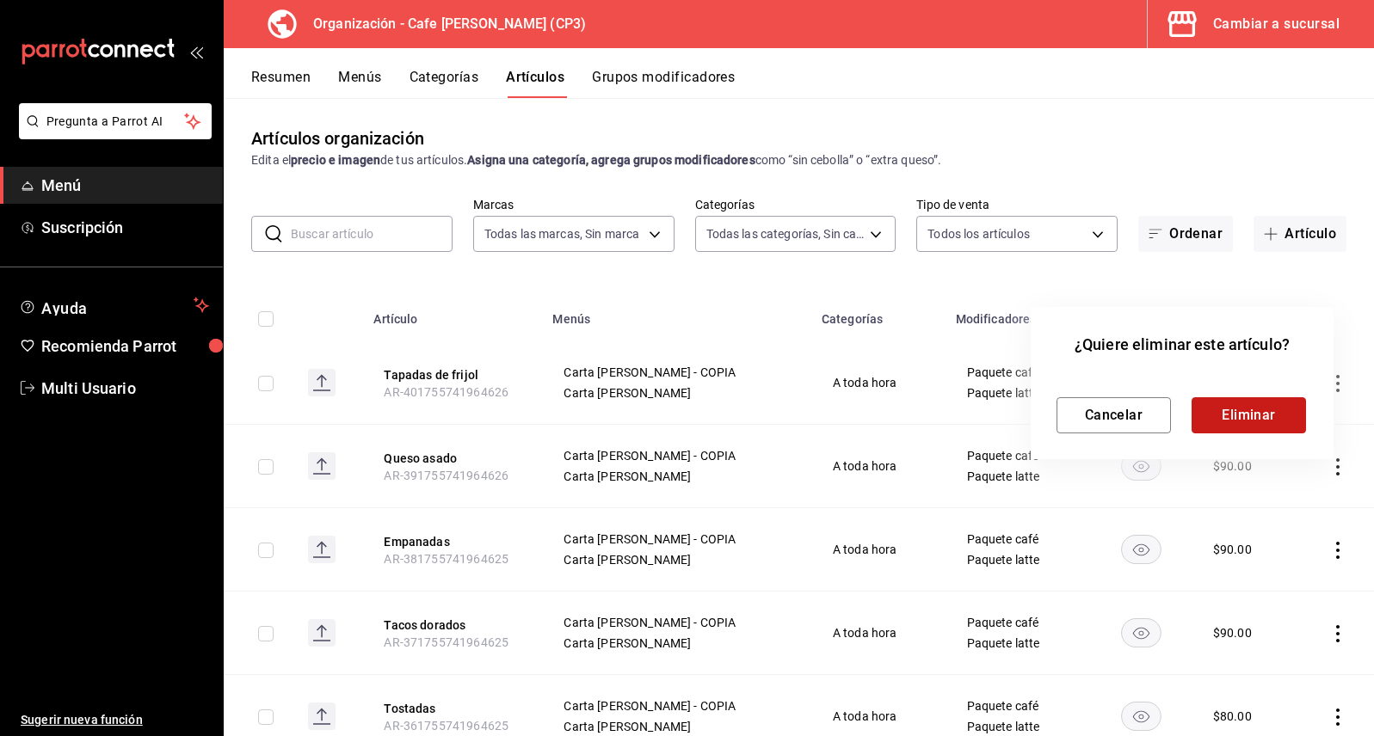
click at [1258, 415] on button "Eliminar" at bounding box center [1248, 415] width 114 height 36
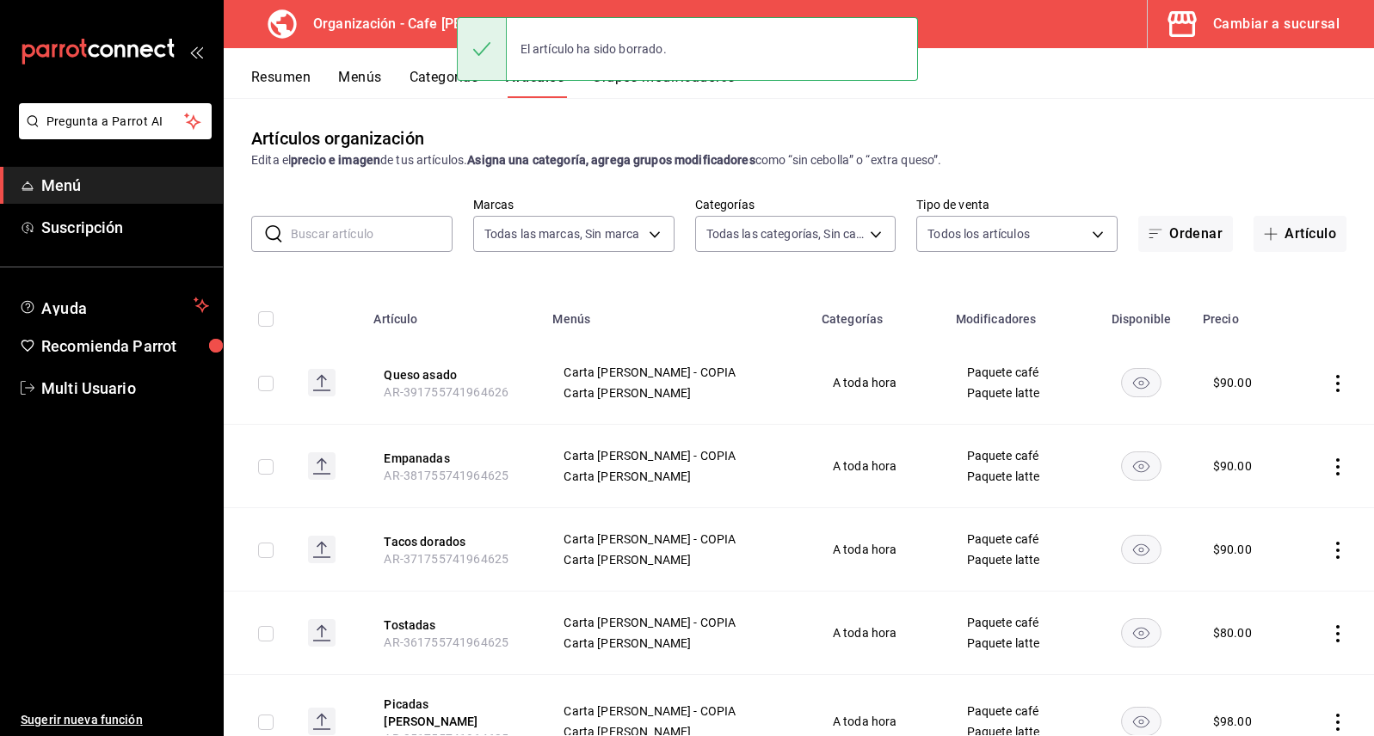
click at [1329, 382] on icon "actions" at bounding box center [1337, 383] width 17 height 17
click at [1260, 488] on span "Eliminar" at bounding box center [1273, 494] width 44 height 14
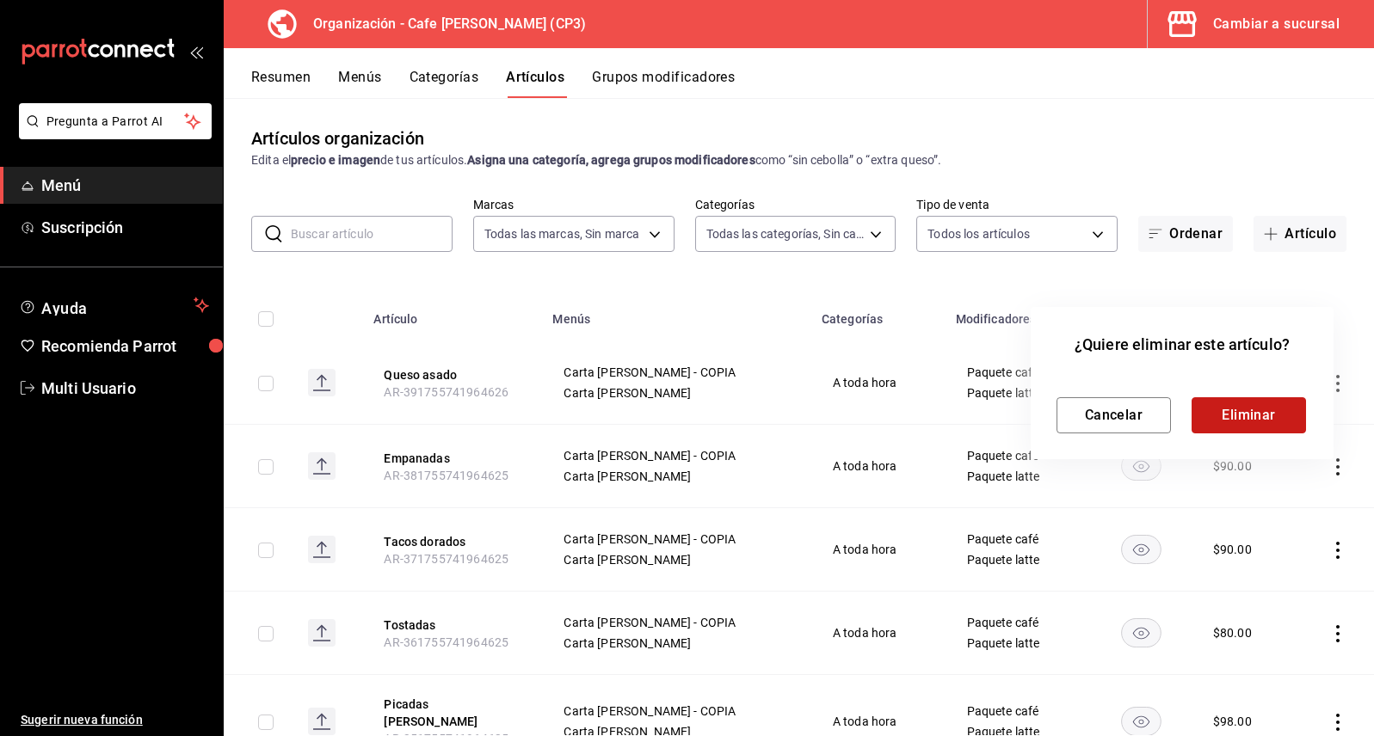
click at [1252, 421] on button "Eliminar" at bounding box center [1248, 415] width 114 height 36
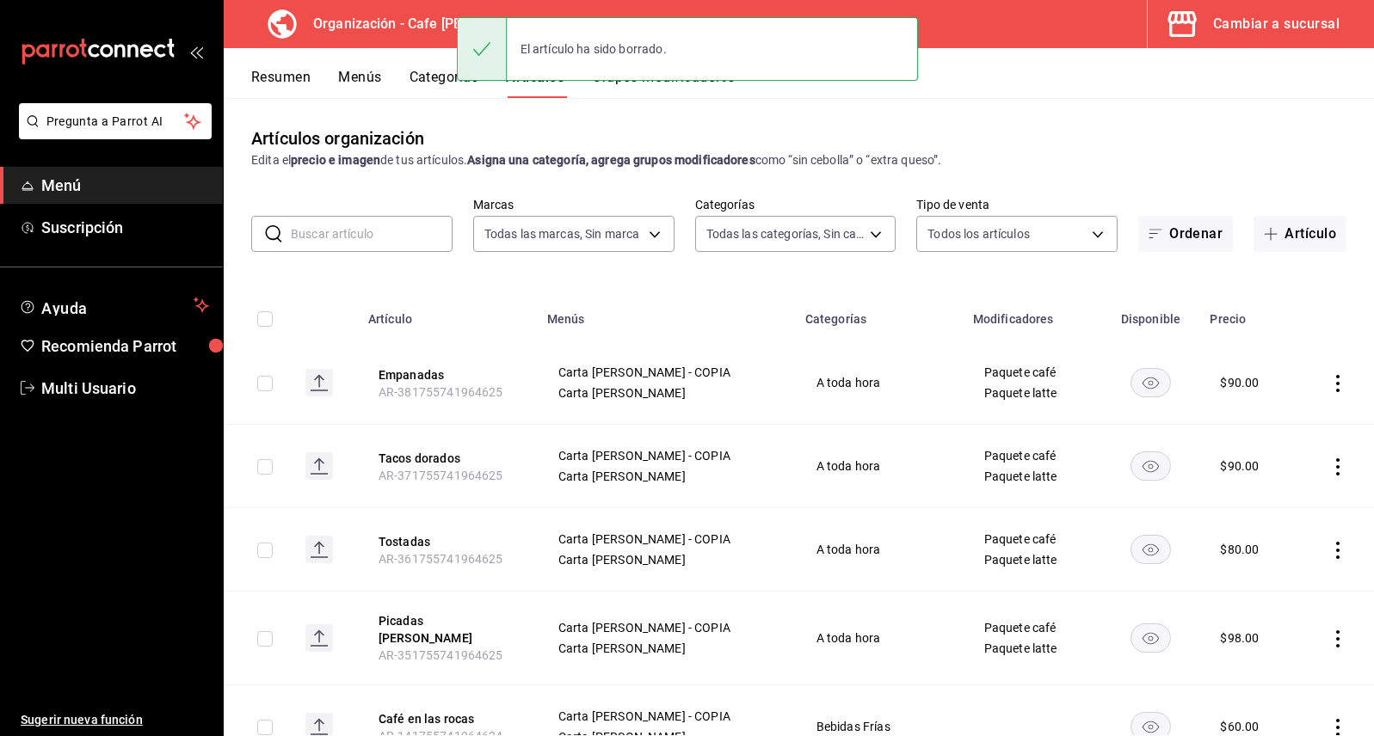
click at [1329, 384] on icon "actions" at bounding box center [1337, 383] width 17 height 17
click at [1267, 498] on span "Eliminar" at bounding box center [1273, 494] width 44 height 14
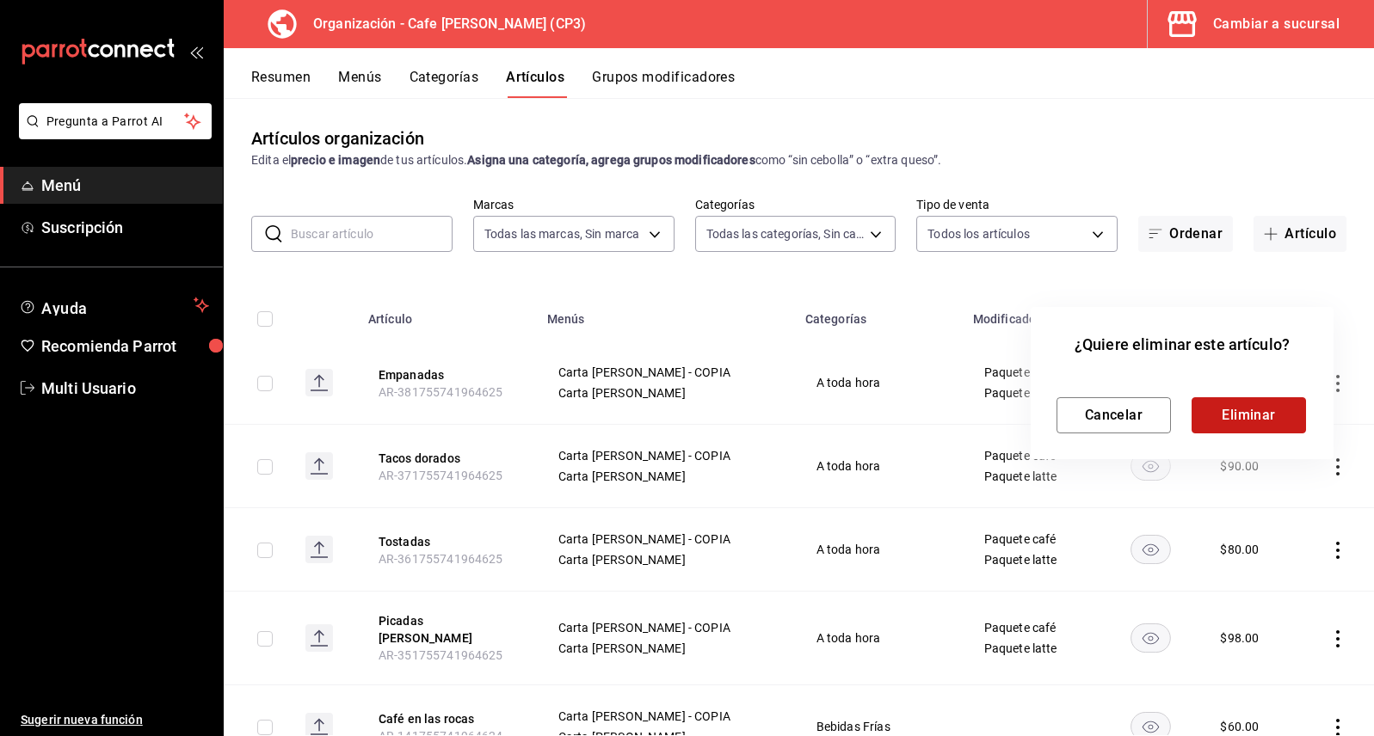
click at [1282, 411] on button "Eliminar" at bounding box center [1248, 415] width 114 height 36
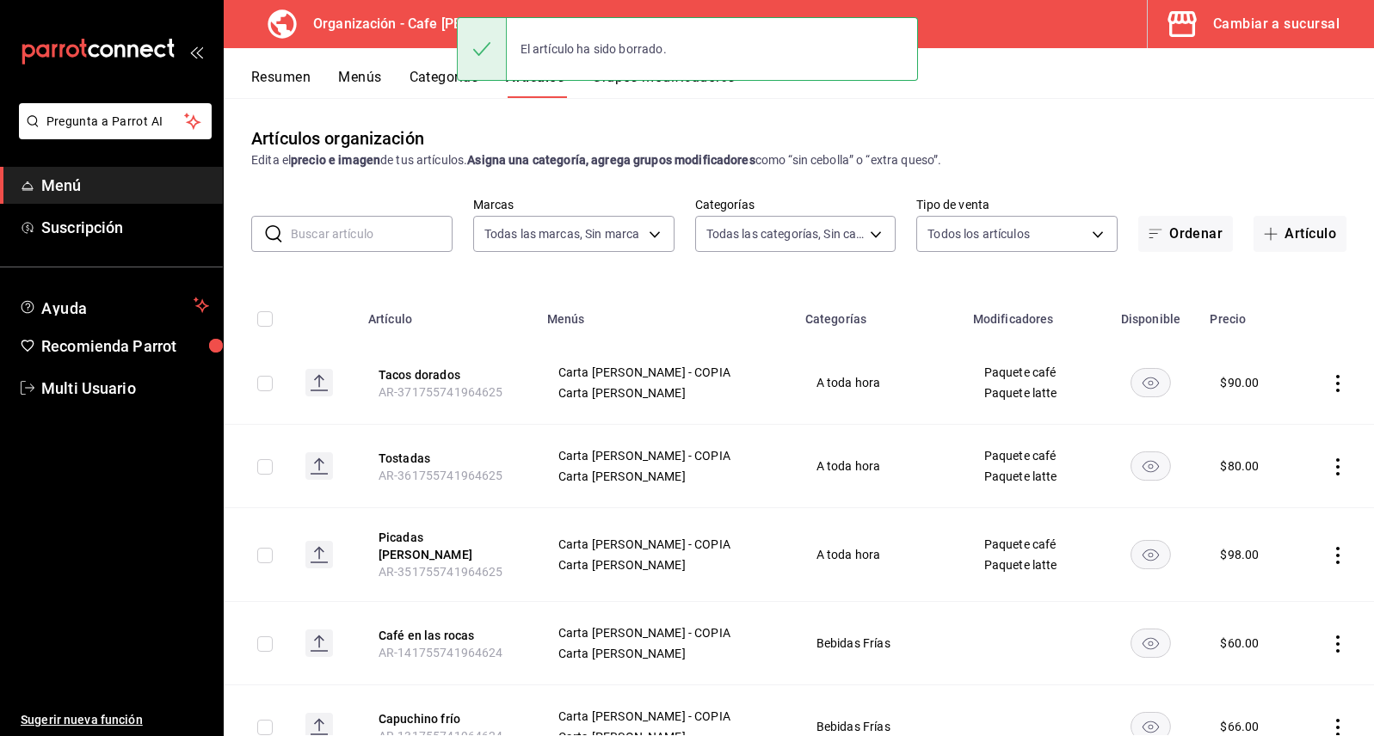
click at [1329, 384] on icon "actions" at bounding box center [1337, 383] width 17 height 17
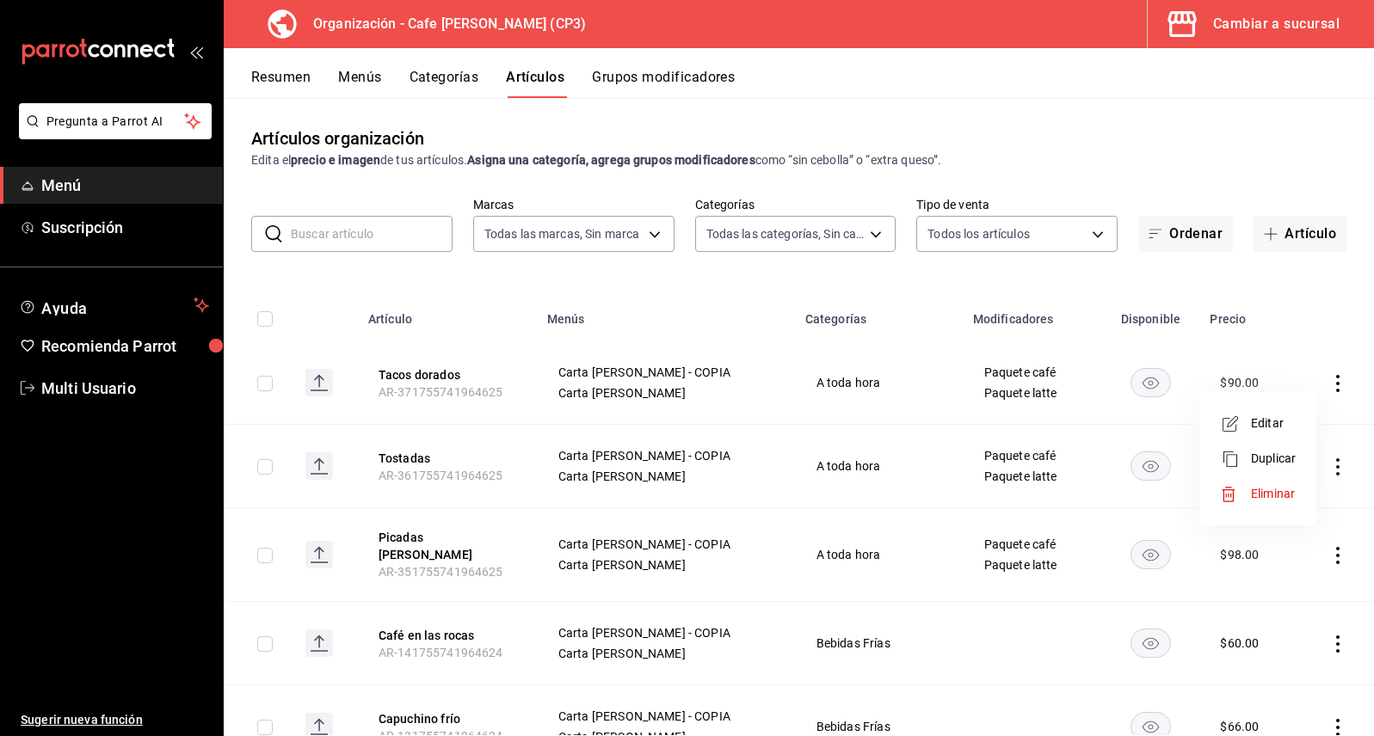
click at [291, 79] on div at bounding box center [687, 368] width 1374 height 736
click at [280, 77] on button "Resumen" at bounding box center [280, 83] width 59 height 29
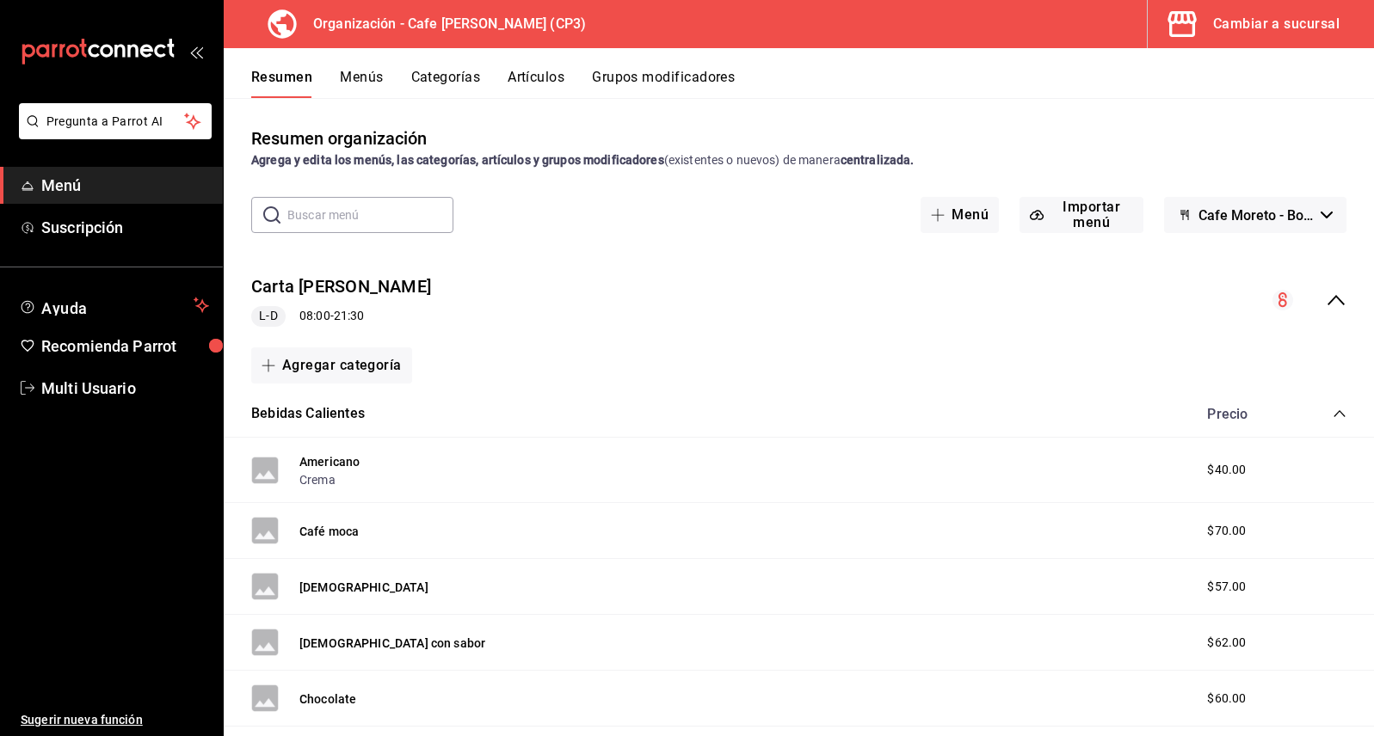
click at [1272, 303] on circle "collapse-menu-row" at bounding box center [1282, 300] width 21 height 21
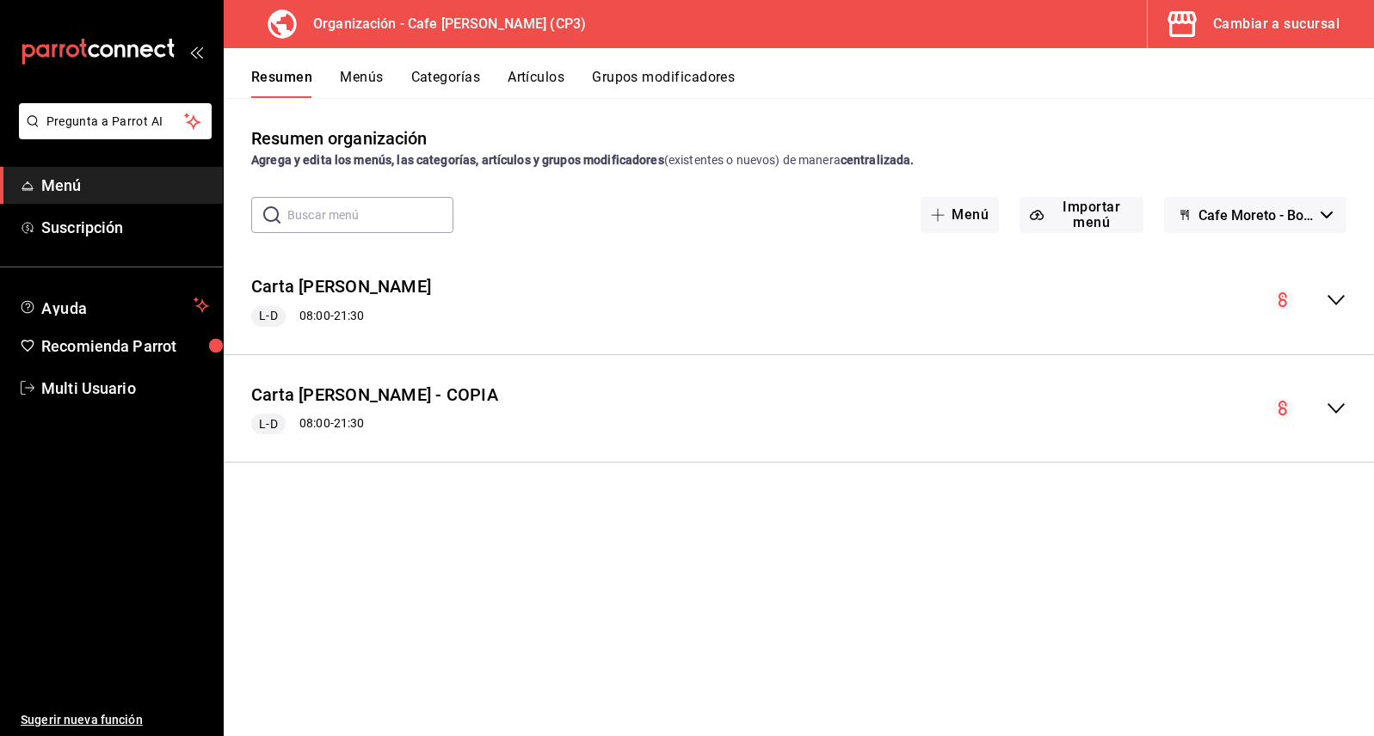
click at [367, 80] on button "Menús" at bounding box center [361, 83] width 43 height 29
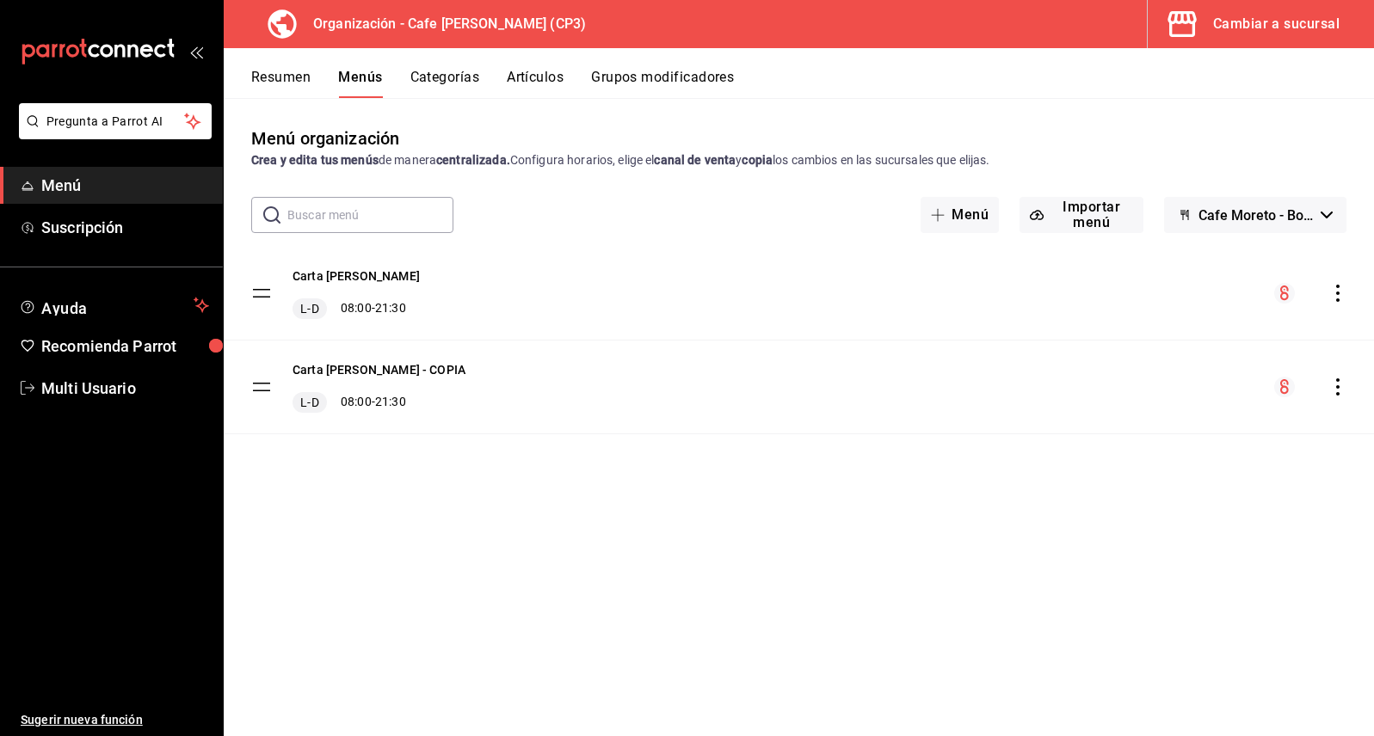
click at [1340, 295] on icon "actions" at bounding box center [1337, 293] width 17 height 17
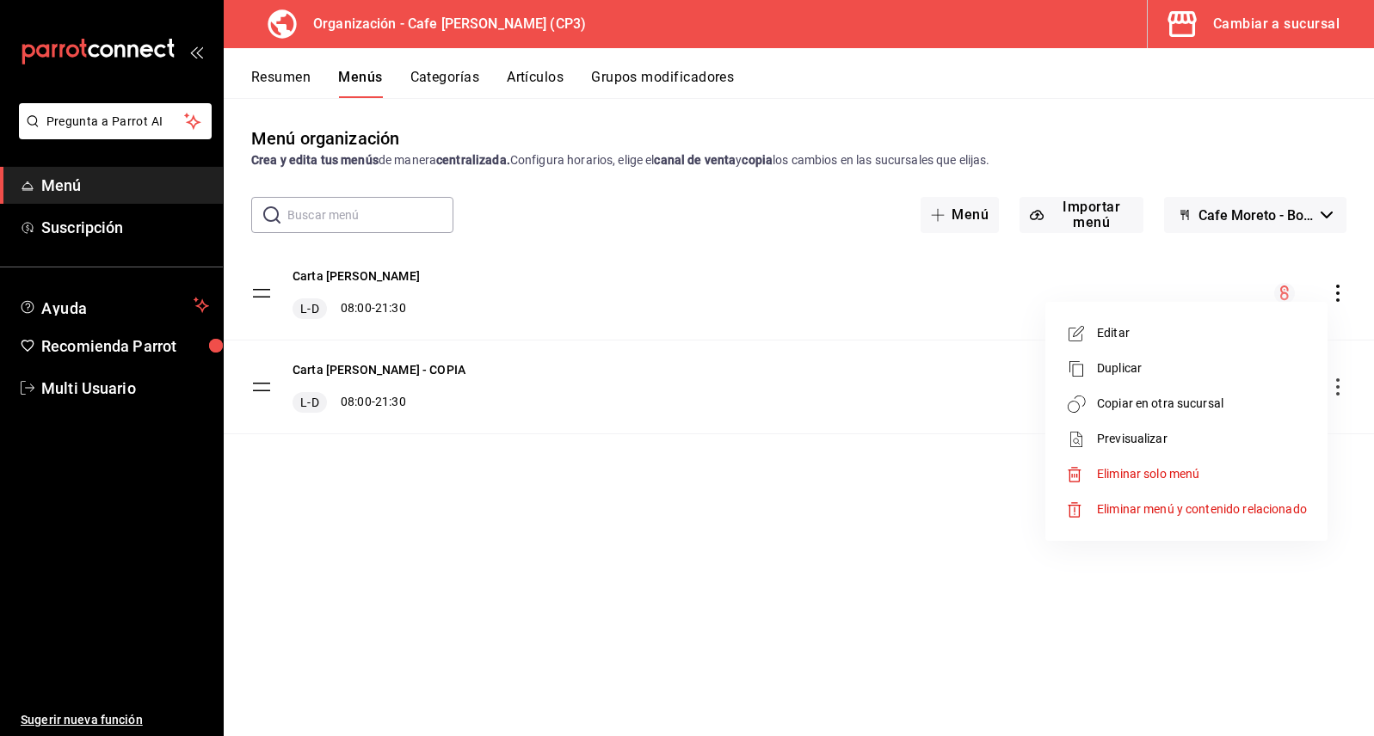
click at [1154, 509] on span "Eliminar menú y contenido relacionado" at bounding box center [1202, 509] width 210 height 14
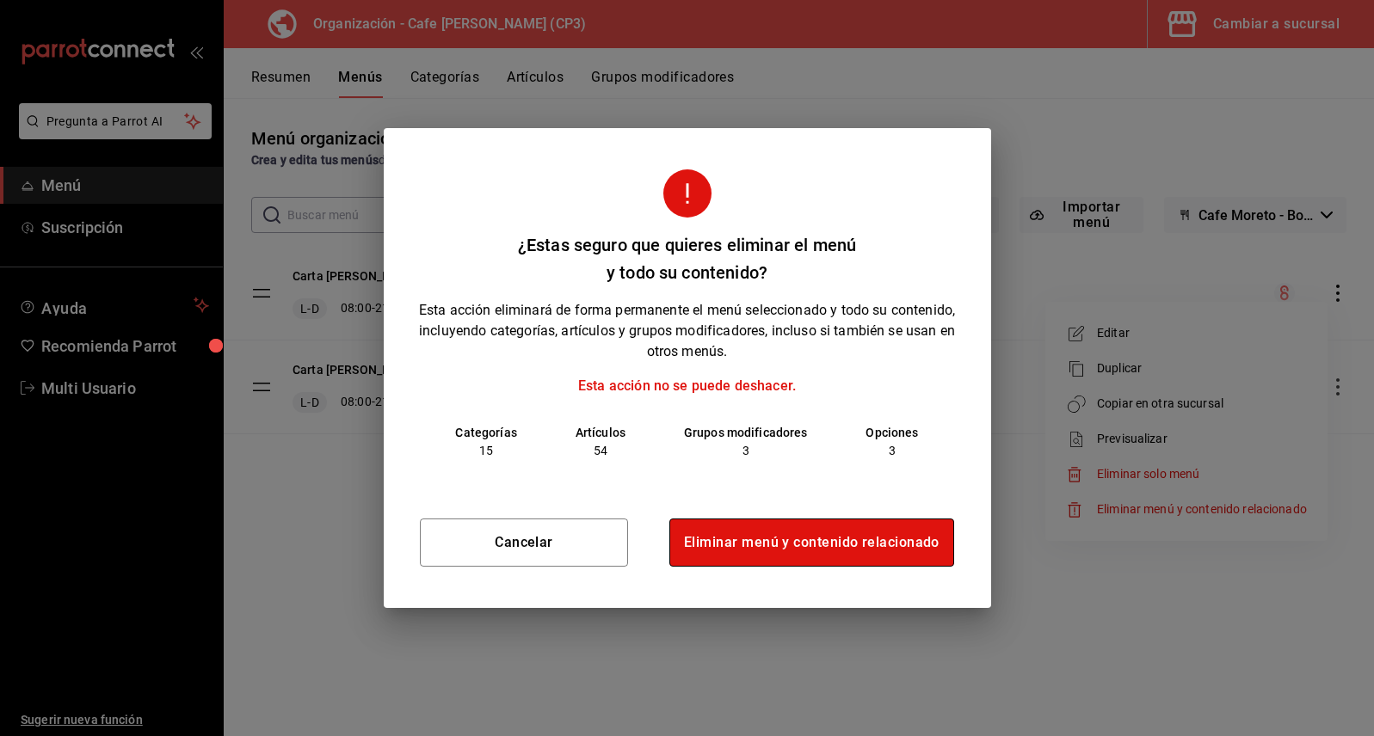
click at [821, 544] on button "Eliminar menú y contenido relacionado" at bounding box center [811, 543] width 285 height 48
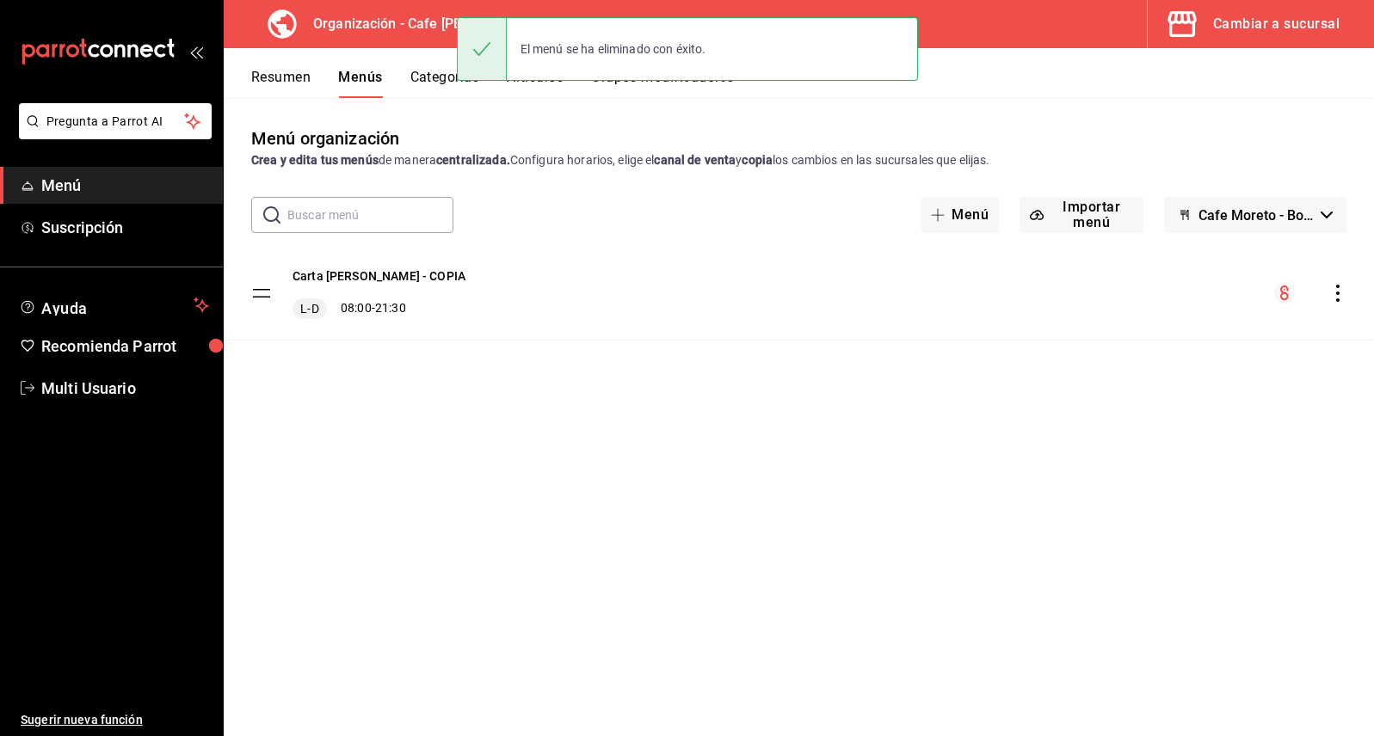
click at [1339, 294] on icon "actions" at bounding box center [1337, 293] width 17 height 17
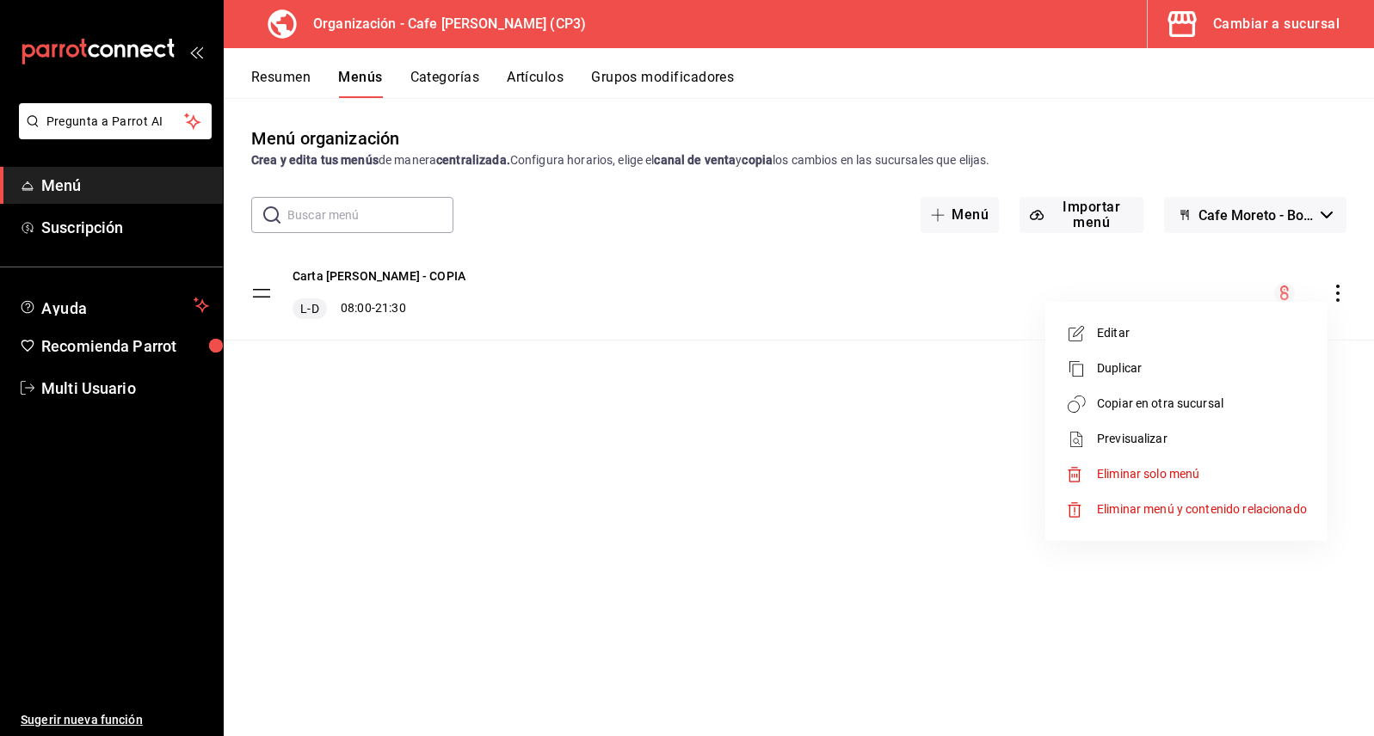
click at [1180, 507] on span "Eliminar menú y contenido relacionado" at bounding box center [1202, 509] width 210 height 14
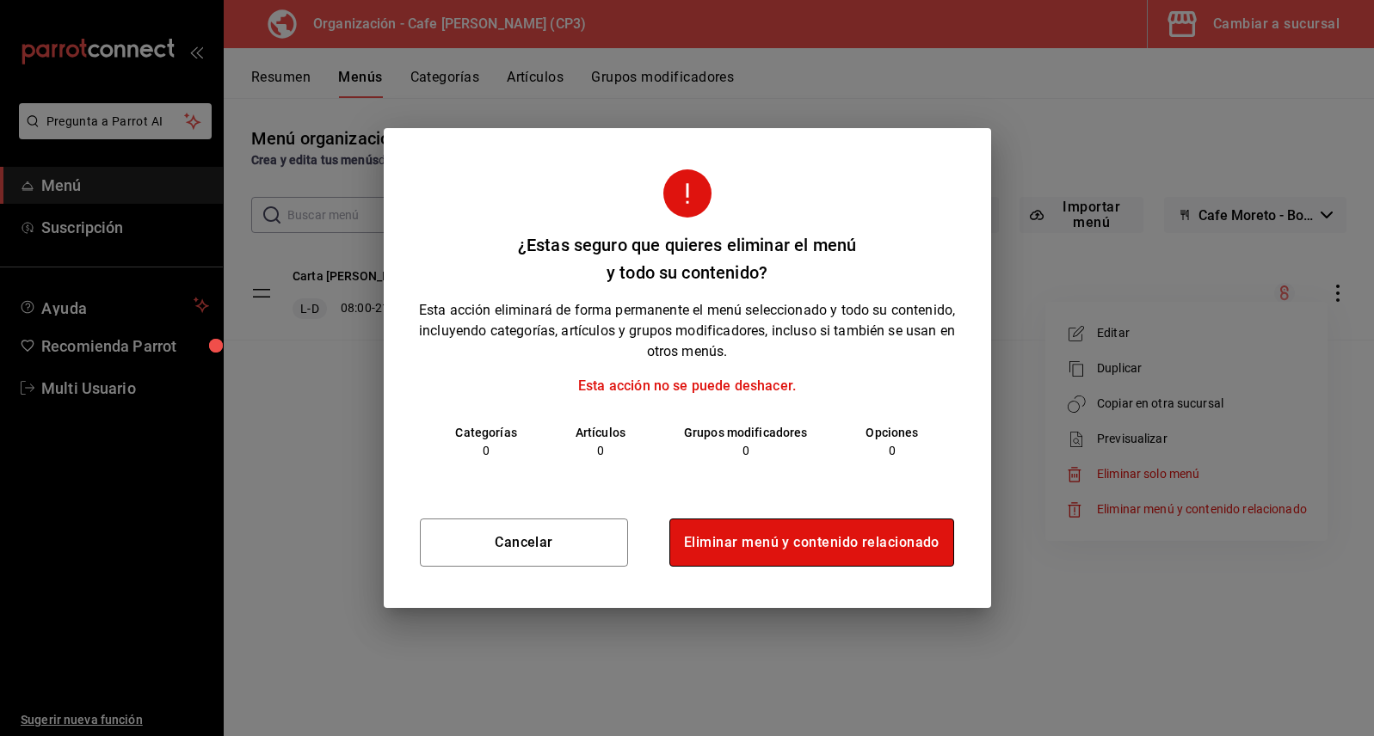
click at [819, 550] on button "Eliminar menú y contenido relacionado" at bounding box center [811, 543] width 285 height 48
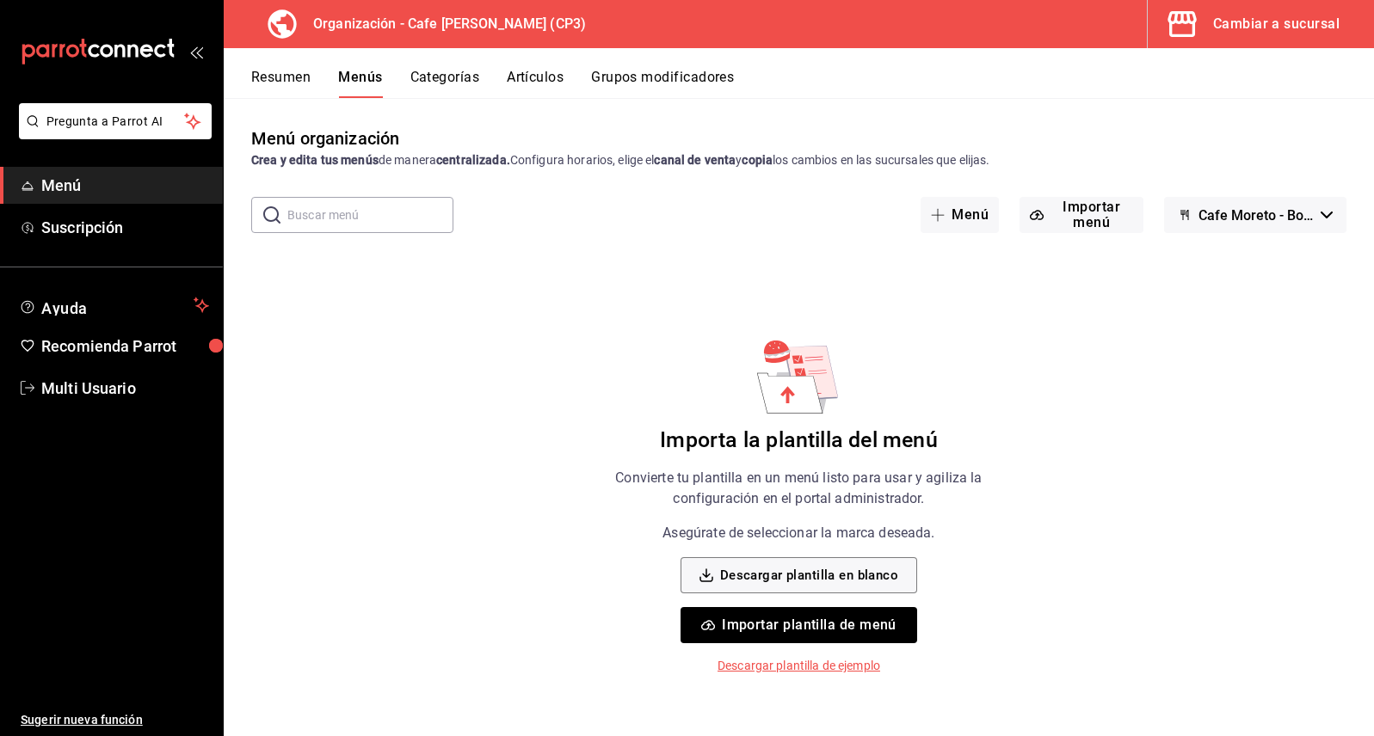
click at [811, 625] on button "Importar plantilla de menú" at bounding box center [798, 625] width 237 height 36
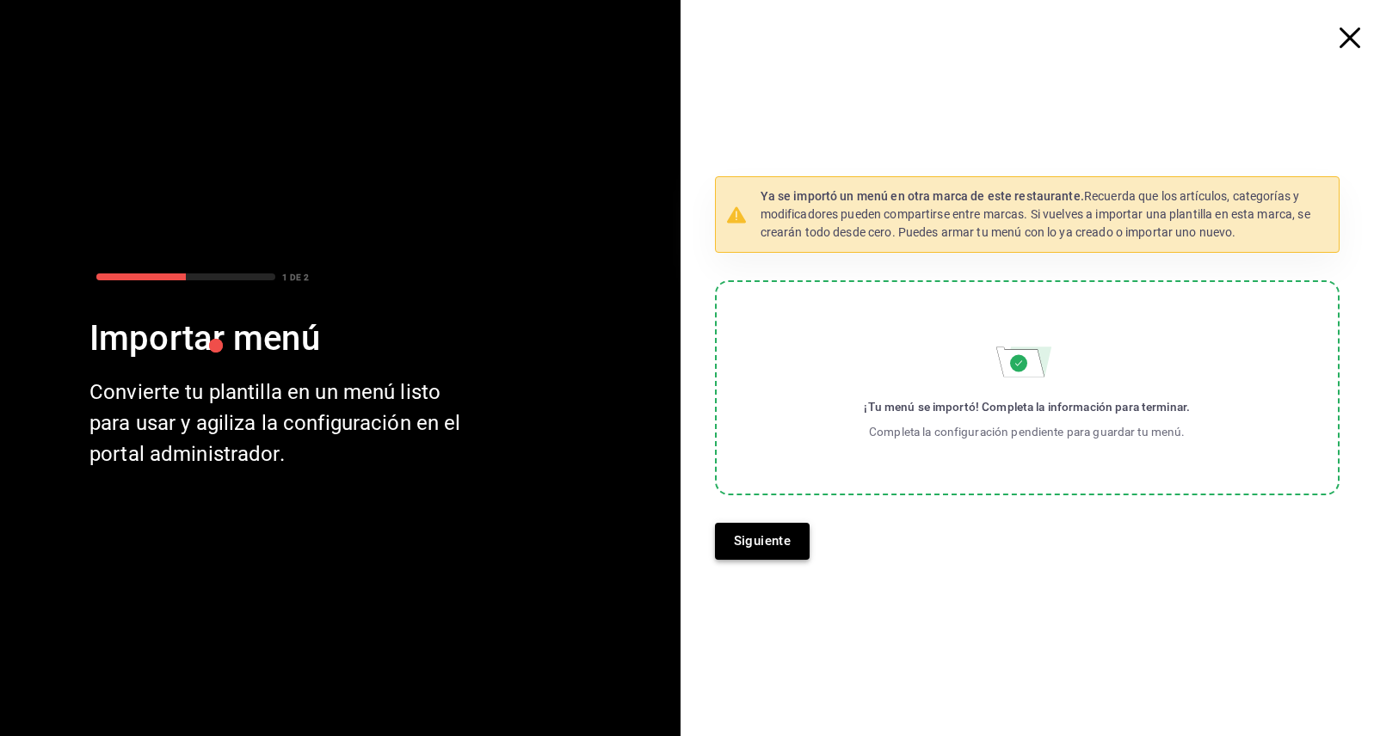
click at [773, 548] on button "Siguiente" at bounding box center [762, 541] width 95 height 36
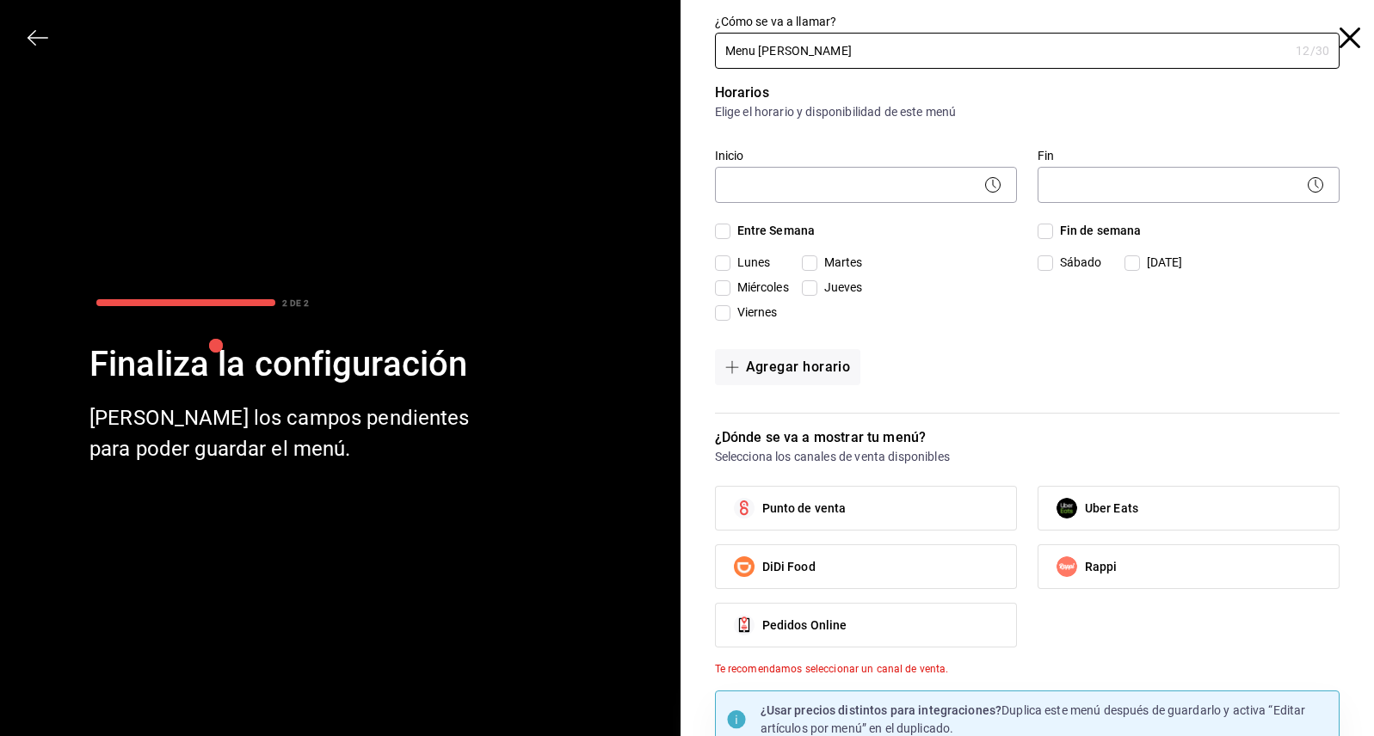
type input "Menu [PERSON_NAME]"
click at [984, 188] on icon at bounding box center [992, 185] width 21 height 21
click at [893, 181] on body "Pregunta a Parrot AI Menú Suscripción Ayuda Recomienda Parrot Multi Usuario Sug…" at bounding box center [687, 368] width 1374 height 736
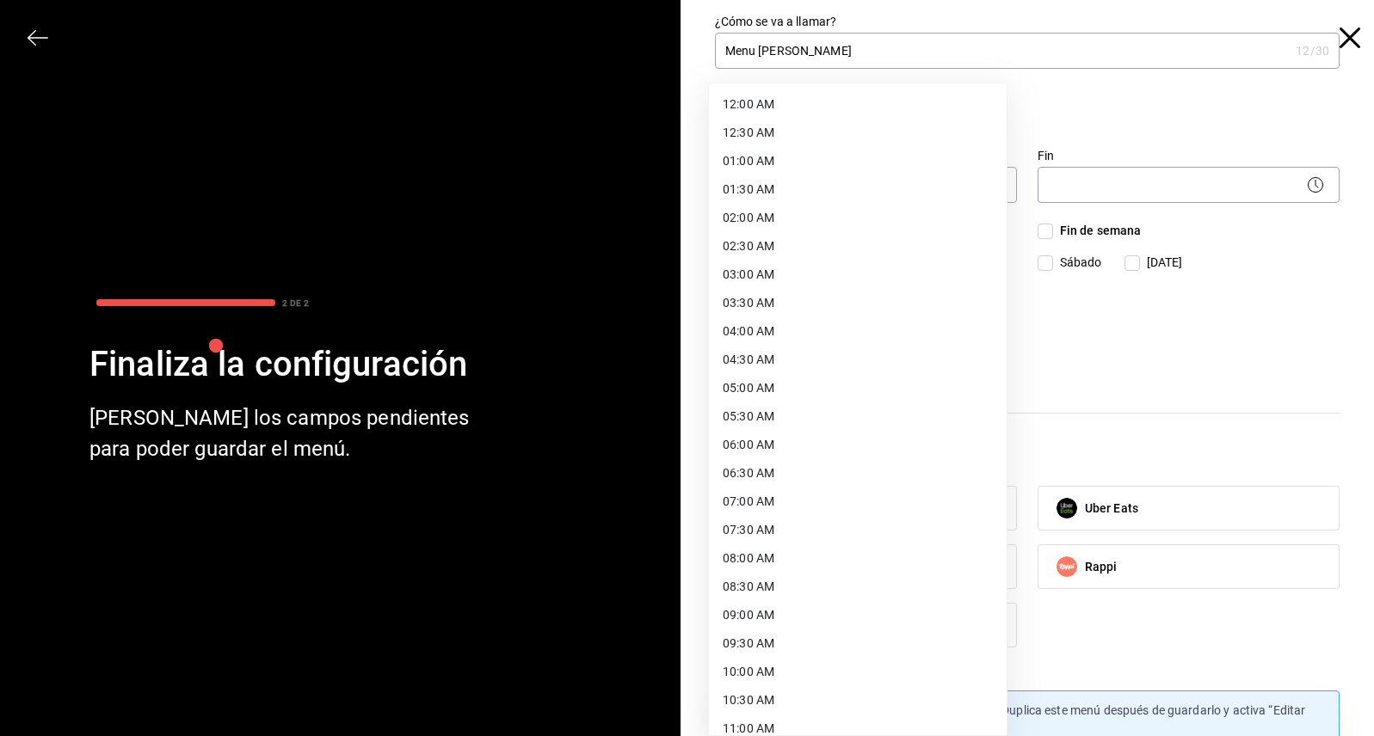
click at [779, 583] on li "08:30 AM" at bounding box center [858, 587] width 298 height 28
type input "08:30"
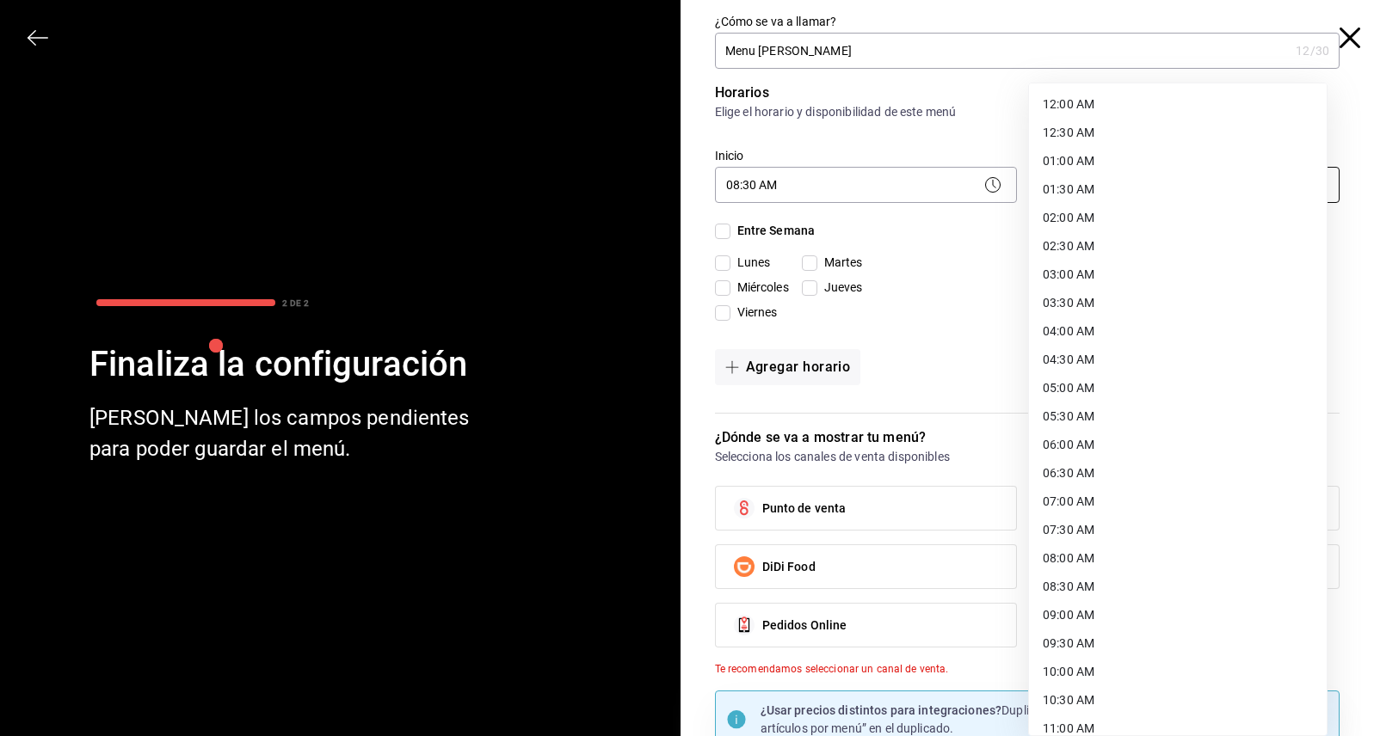
click at [1175, 184] on body "Pregunta a Parrot AI Menú Suscripción Ayuda Recomienda Parrot Multi Usuario Sug…" at bounding box center [687, 368] width 1374 height 736
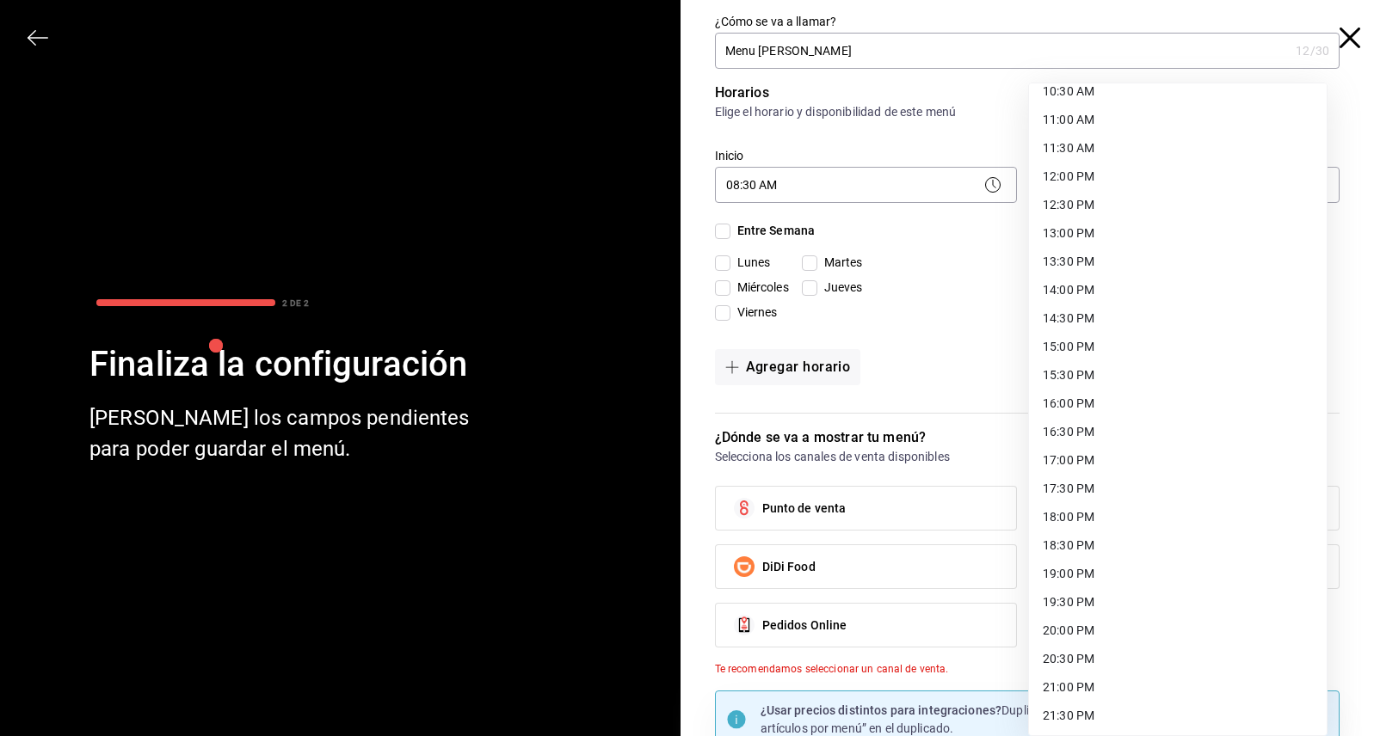
scroll to position [753, 0]
click at [1067, 546] on li "21:00 PM" at bounding box center [1178, 544] width 298 height 28
type input "21:00"
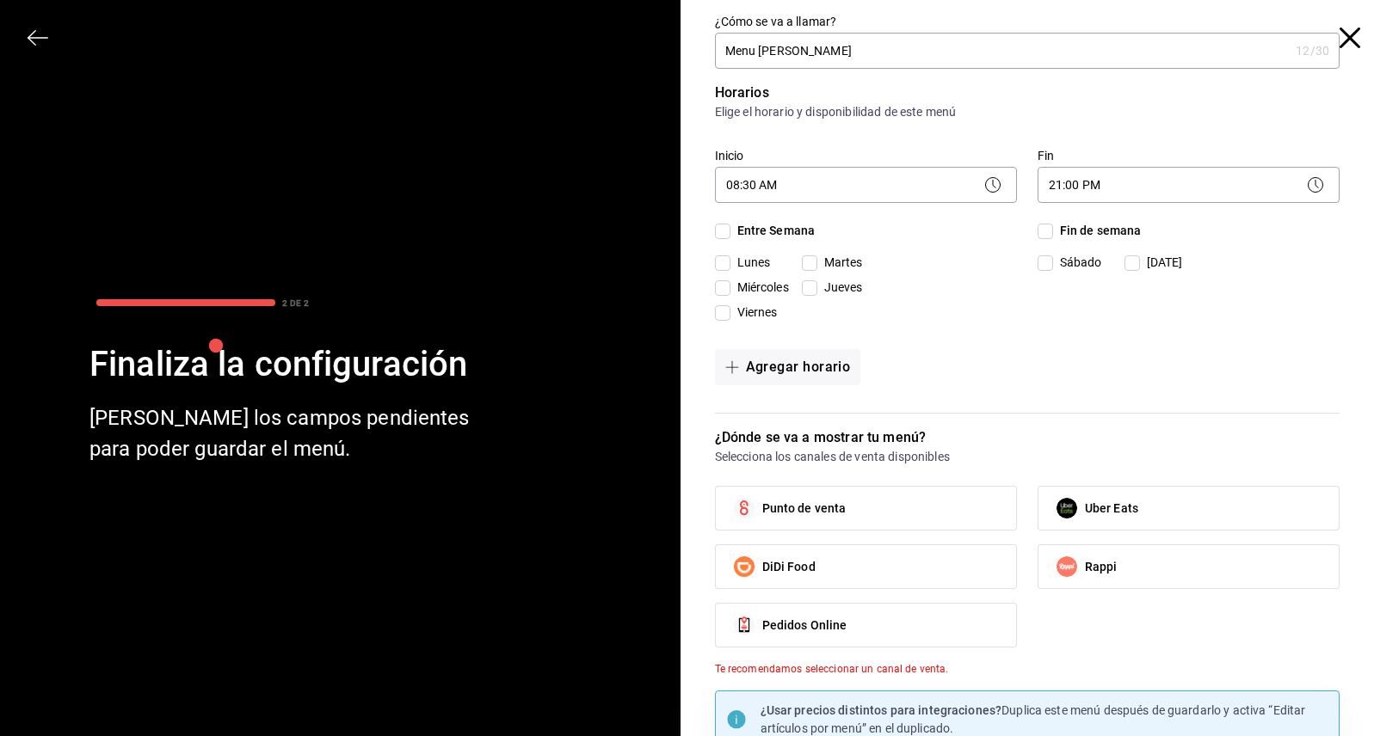
click at [721, 232] on input "Entre Semana" at bounding box center [722, 231] width 15 height 15
checkbox input "true"
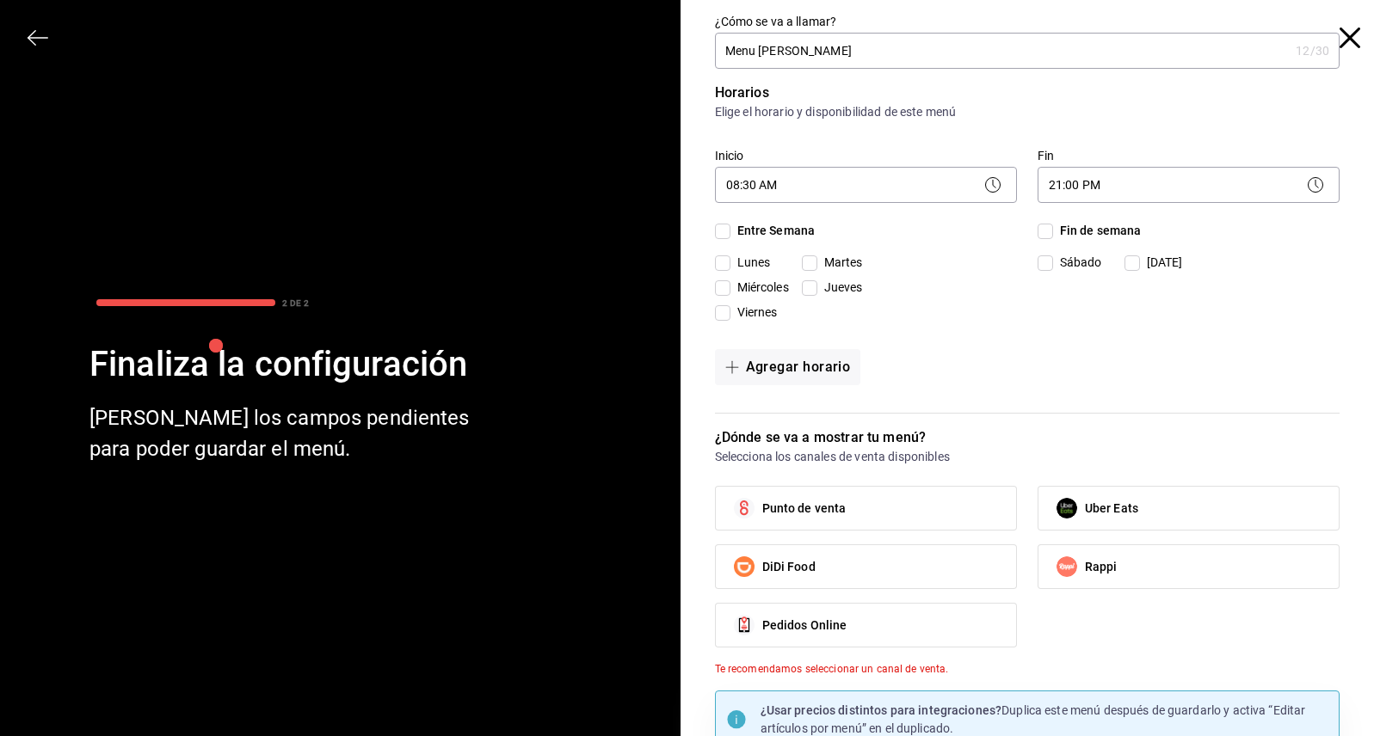
checkbox input "true"
click at [1037, 233] on input "Fin de semana" at bounding box center [1044, 231] width 15 height 15
checkbox input "true"
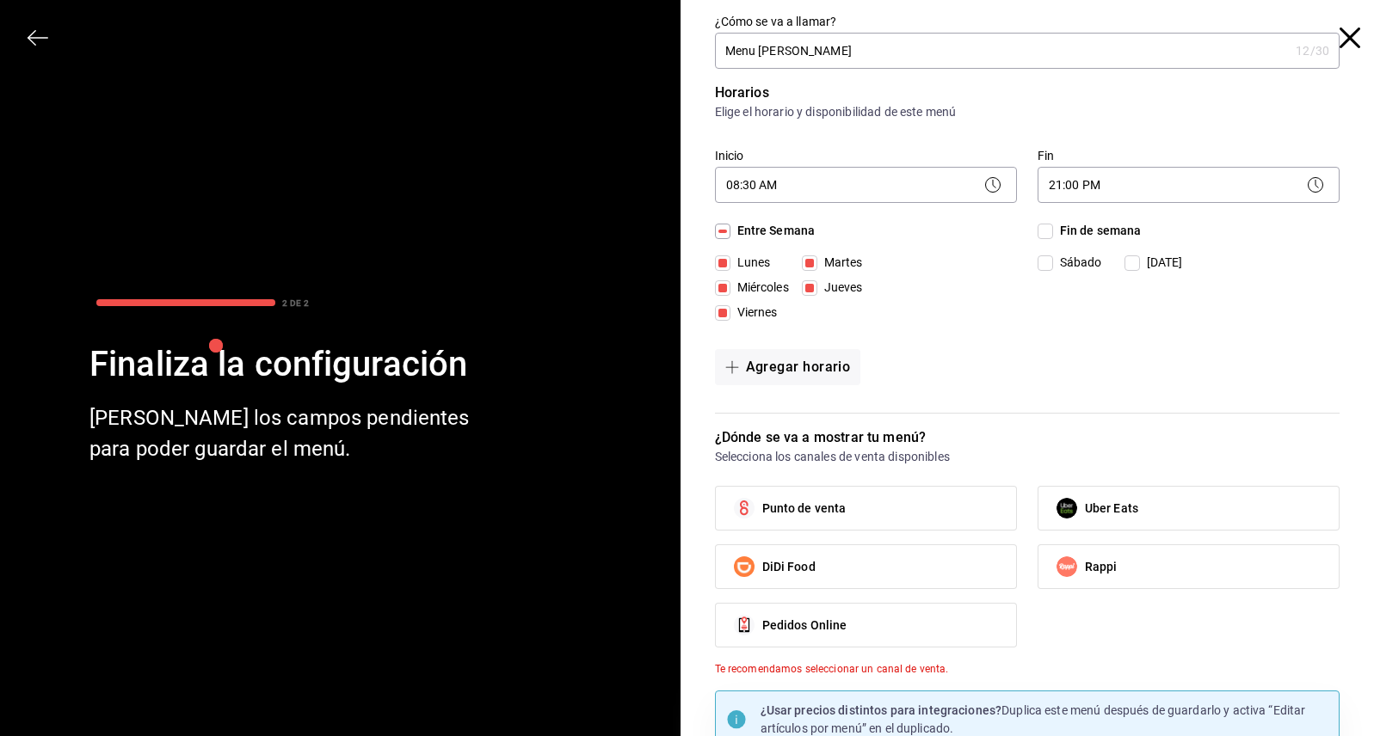
checkbox input "true"
click at [907, 513] on label "Punto de venta" at bounding box center [866, 508] width 300 height 43
click at [762, 513] on input "Punto de venta" at bounding box center [744, 508] width 36 height 36
checkbox input "true"
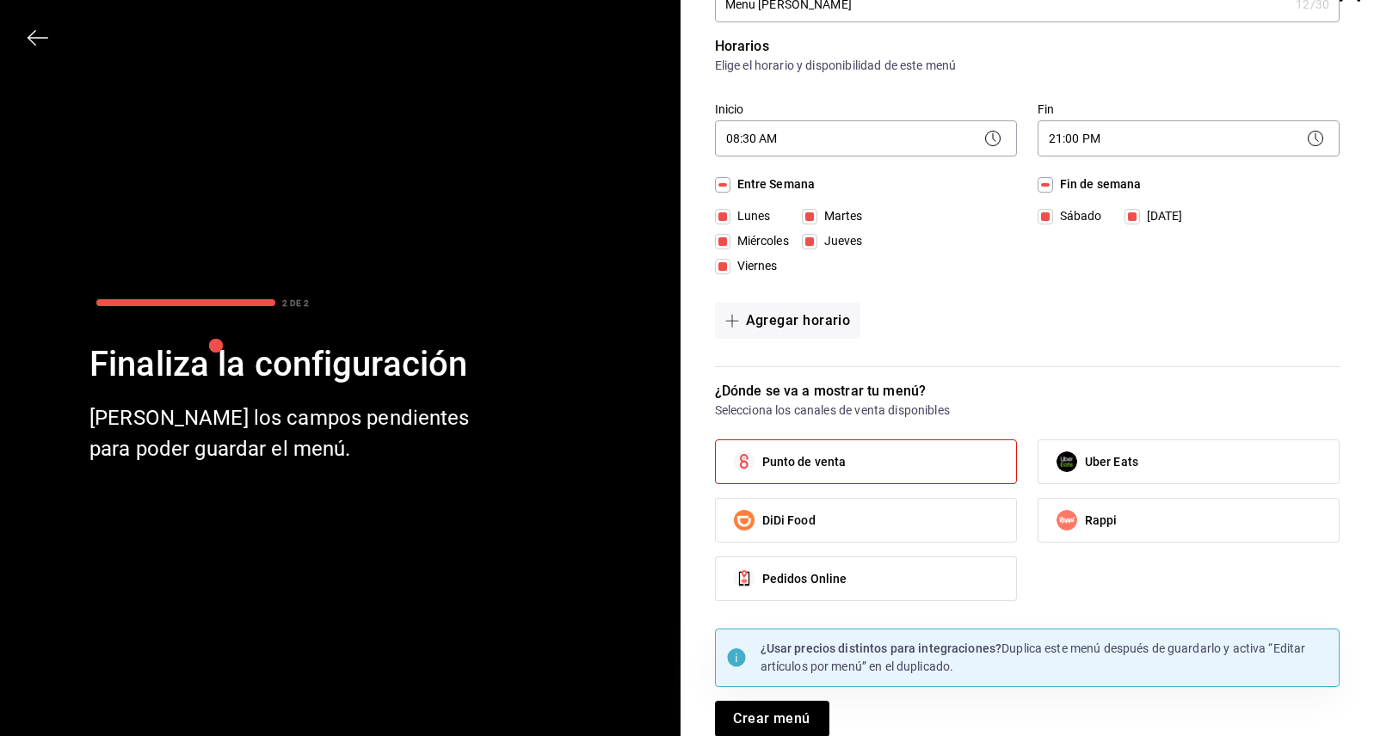
scroll to position [61, 0]
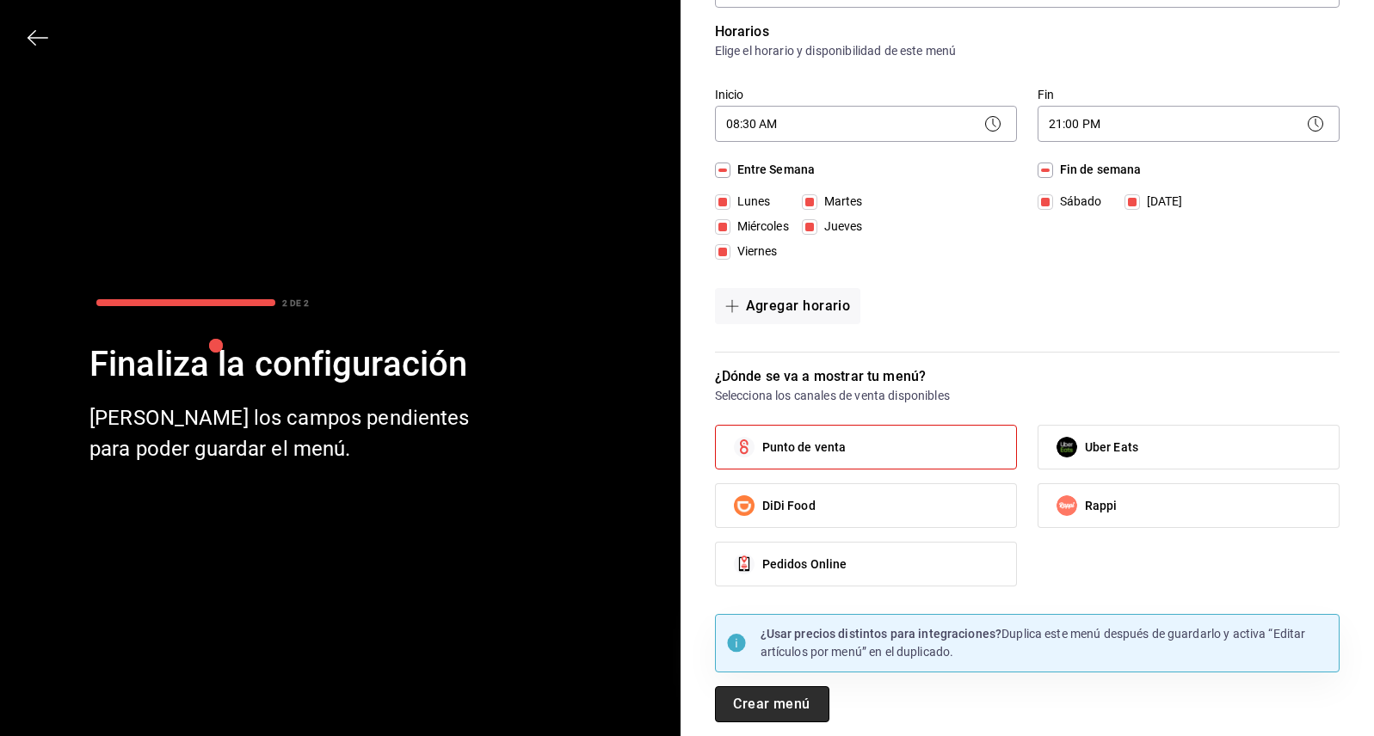
click at [777, 708] on button "Crear menú" at bounding box center [772, 704] width 114 height 36
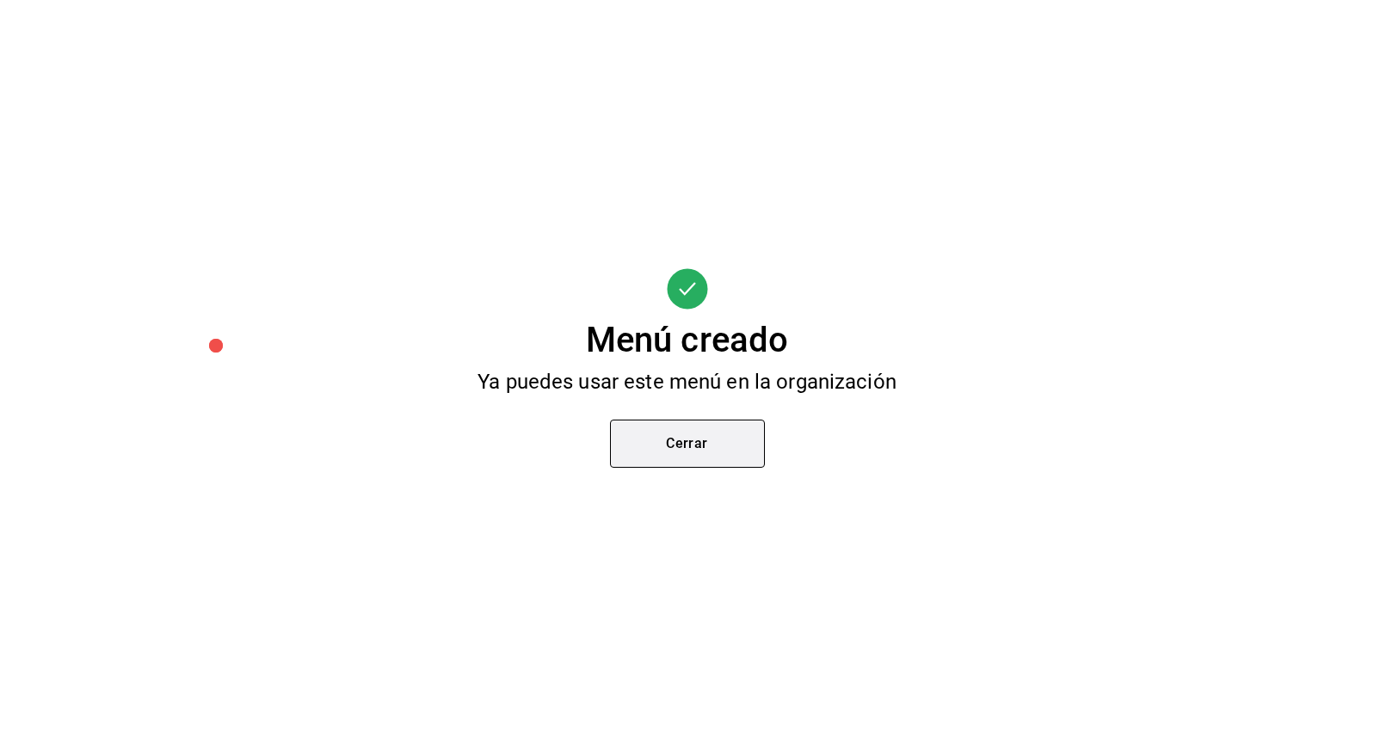
click at [699, 444] on button "Cerrar" at bounding box center [687, 444] width 155 height 48
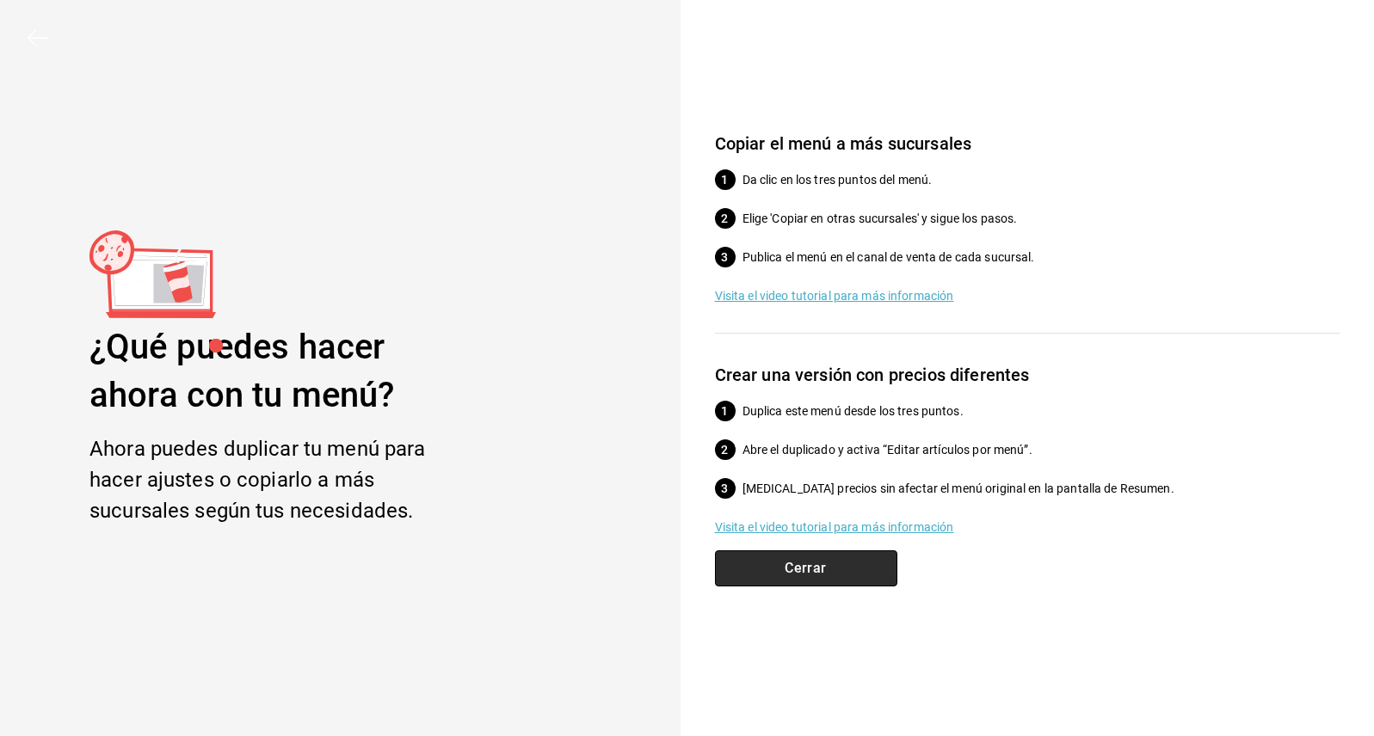
click at [815, 574] on button "Cerrar" at bounding box center [806, 568] width 182 height 36
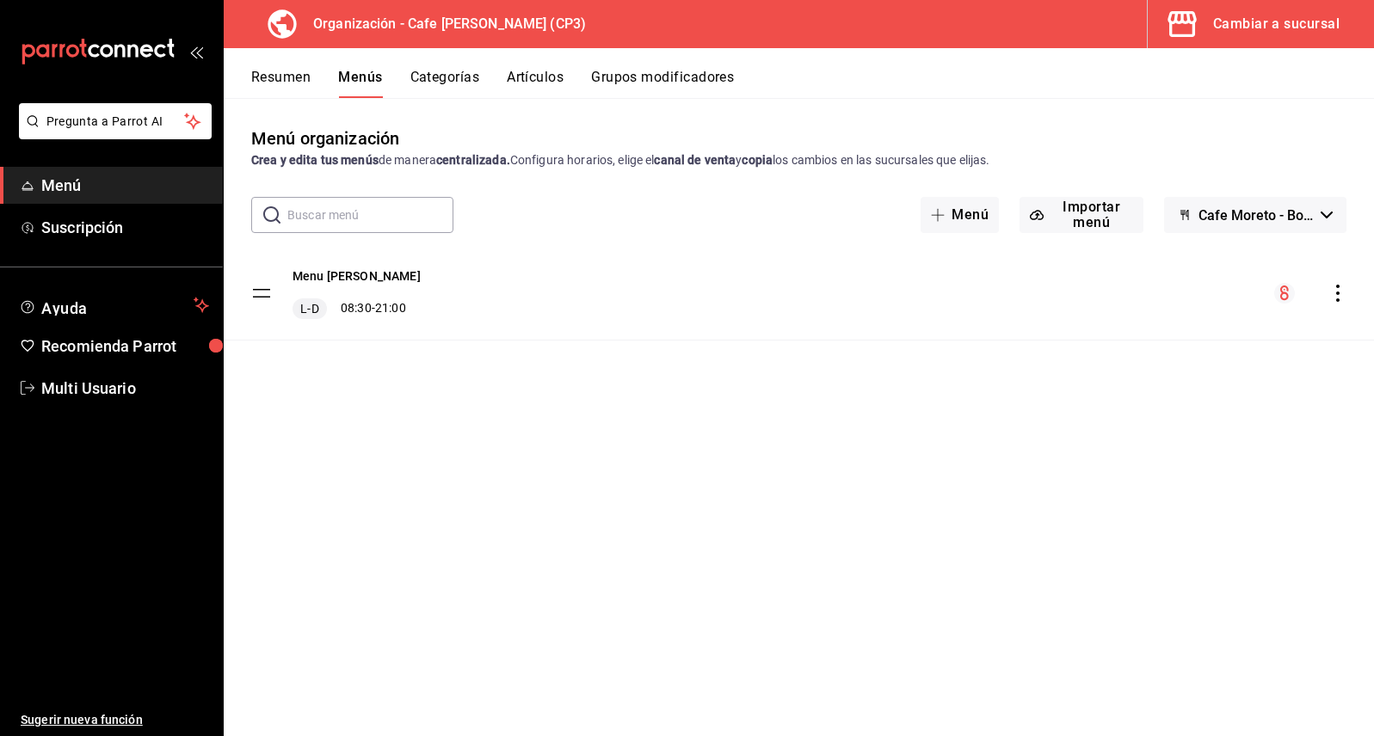
click at [1339, 296] on icon "actions" at bounding box center [1337, 293] width 17 height 17
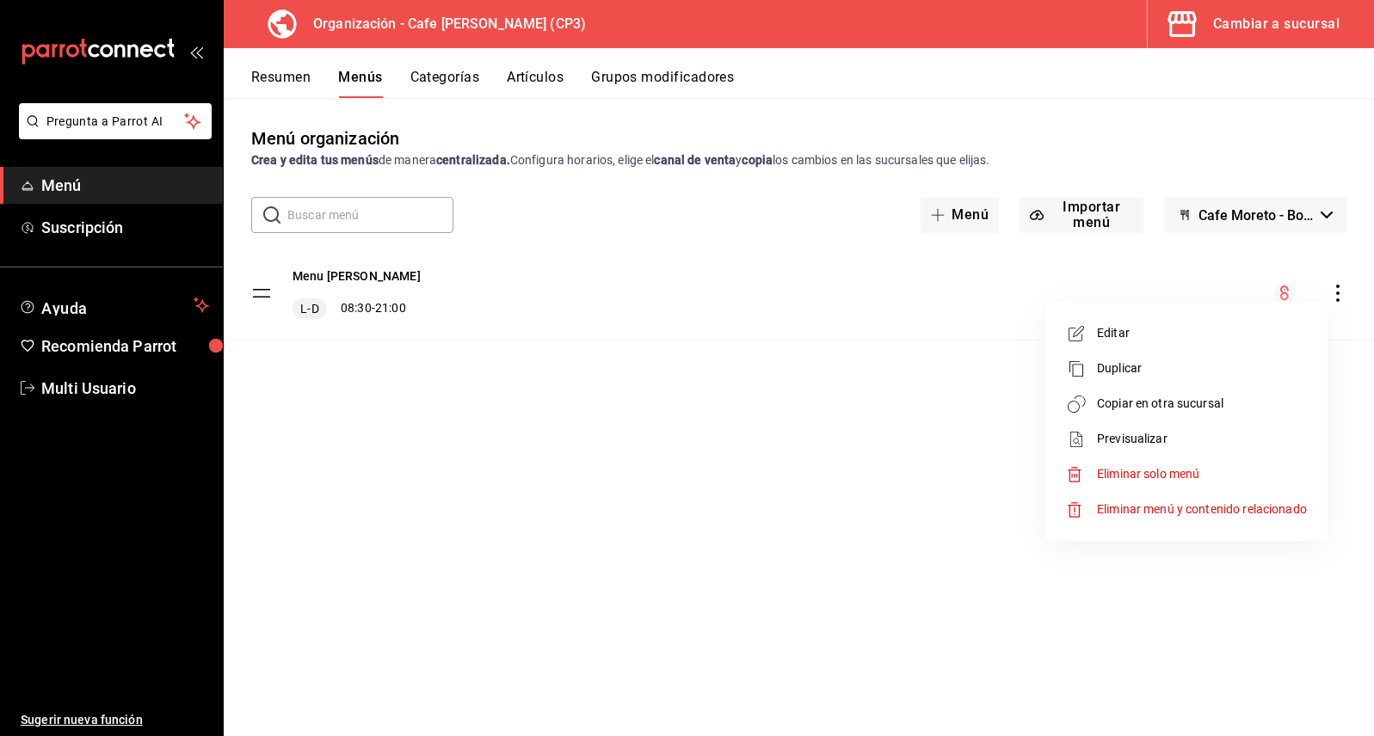
click at [787, 410] on div at bounding box center [687, 368] width 1374 height 736
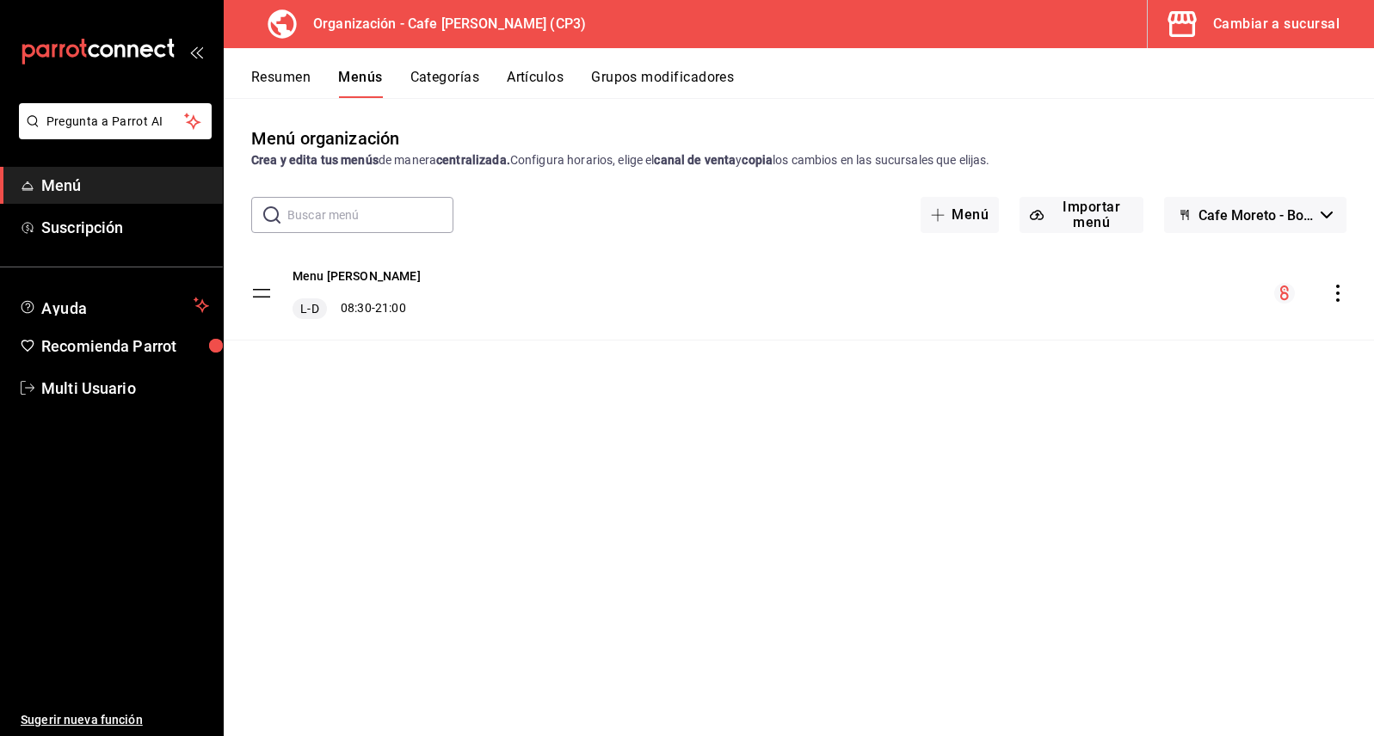
click at [264, 73] on button "Resumen" at bounding box center [280, 83] width 59 height 29
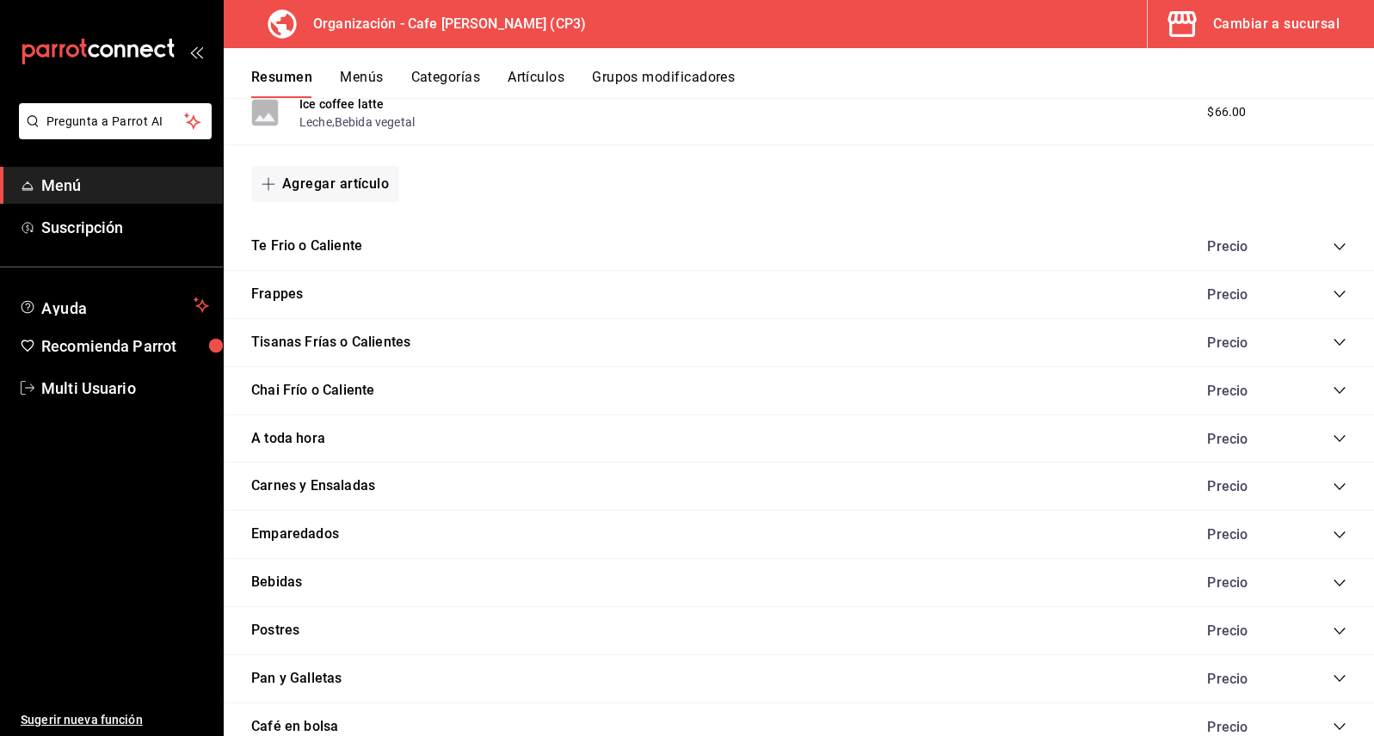
scroll to position [1451, 0]
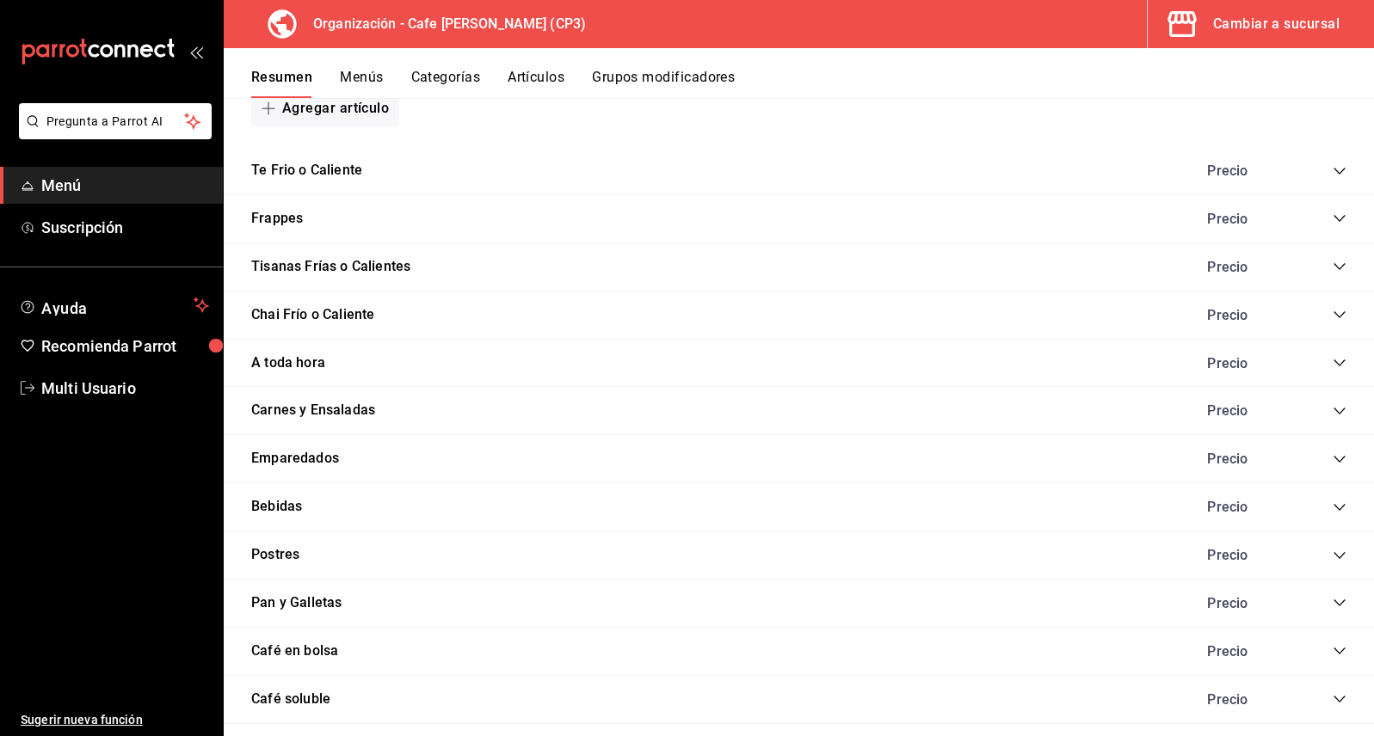
click at [1332, 362] on icon "collapse-category-row" at bounding box center [1339, 363] width 14 height 14
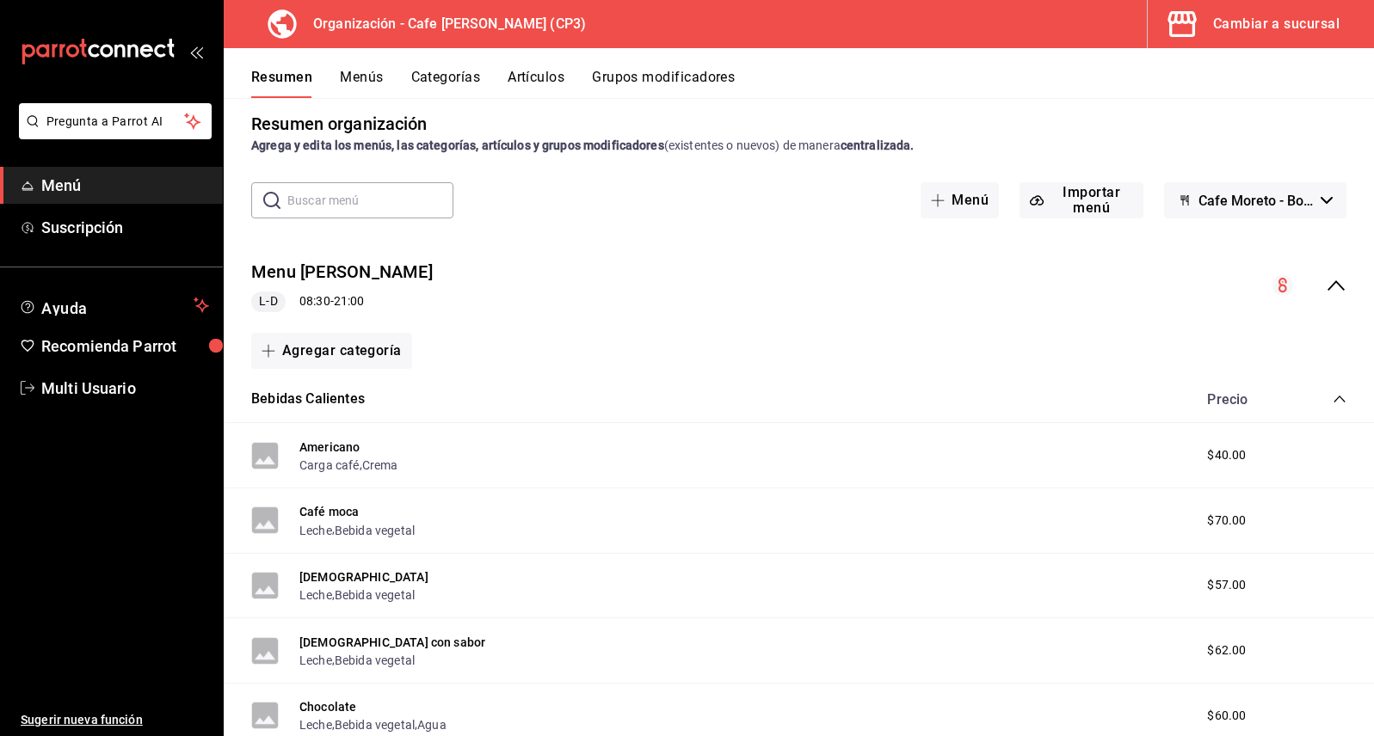
scroll to position [0, 0]
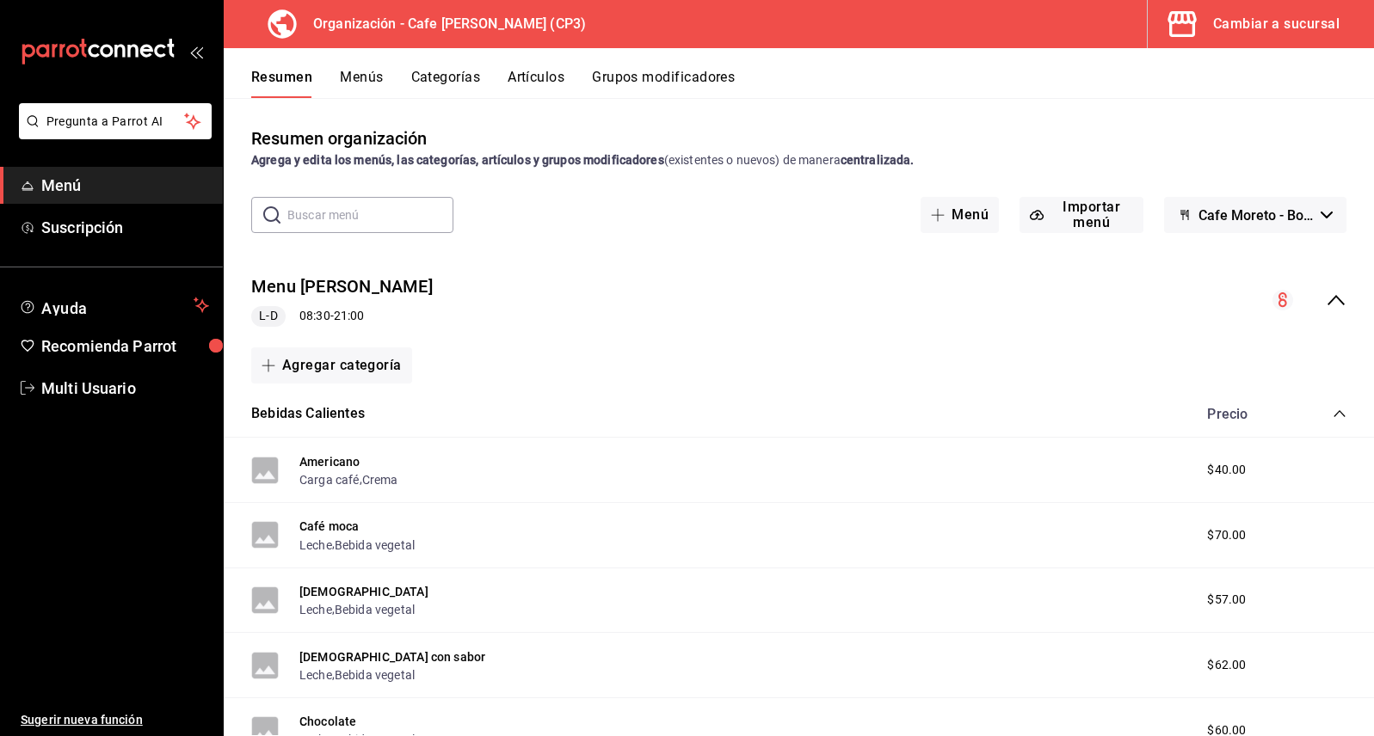
click at [448, 78] on button "Categorías" at bounding box center [446, 83] width 70 height 29
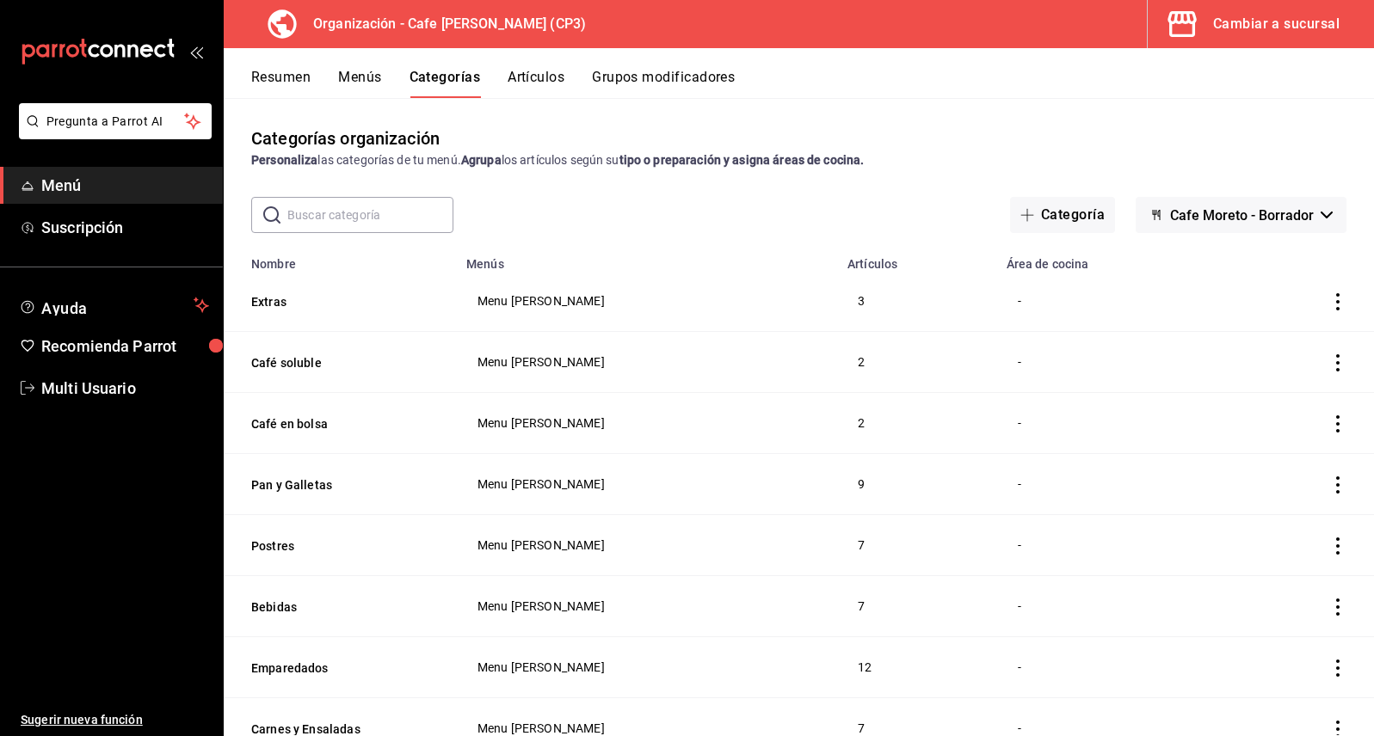
click at [540, 78] on button "Artículos" at bounding box center [535, 83] width 57 height 29
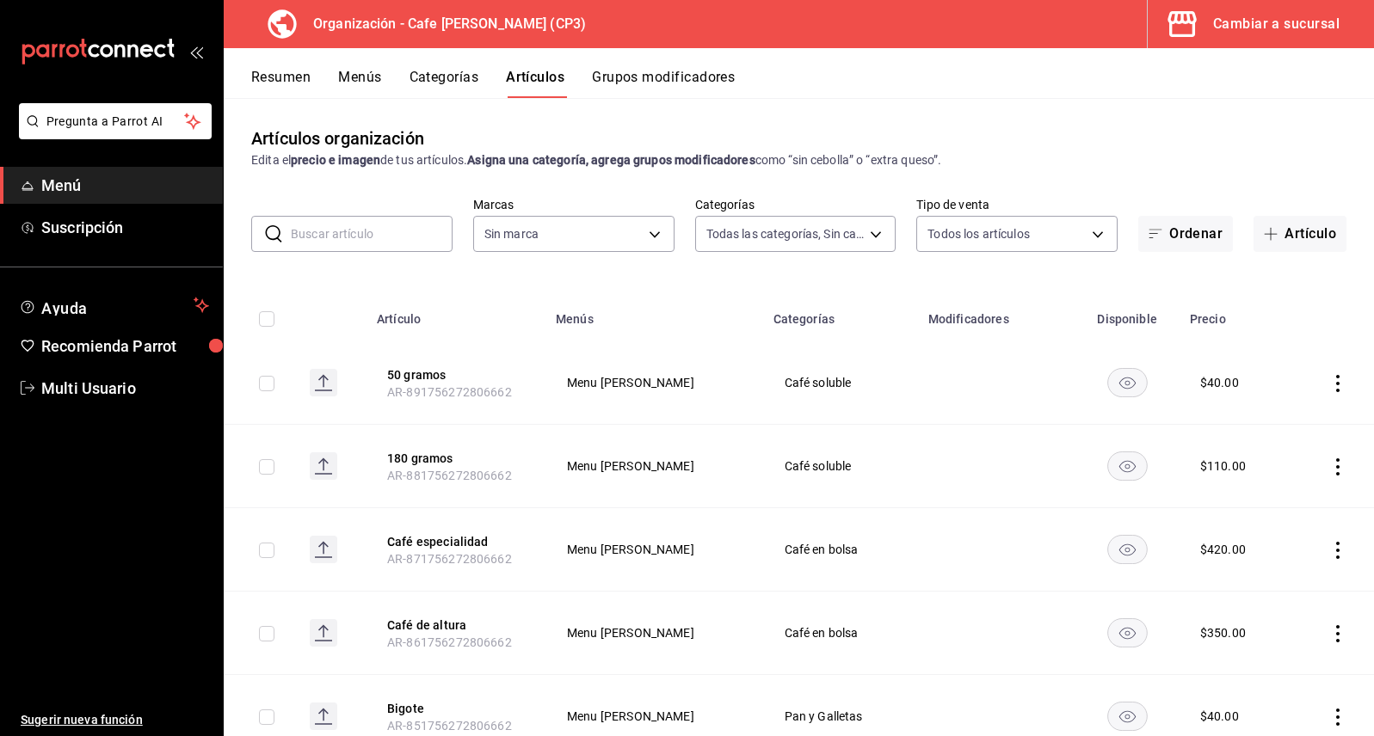
type input "b92d60dd-33bb-4470-8e81-acc78095ecef,d8e2abcf-be1b-4fb5-9c30-ed960f1e8426,ecb95…"
type input "6dc9de23-4e9e-430a-bcd5-91159ab4267b"
click at [644, 76] on button "Grupos modificadores" at bounding box center [663, 83] width 143 height 29
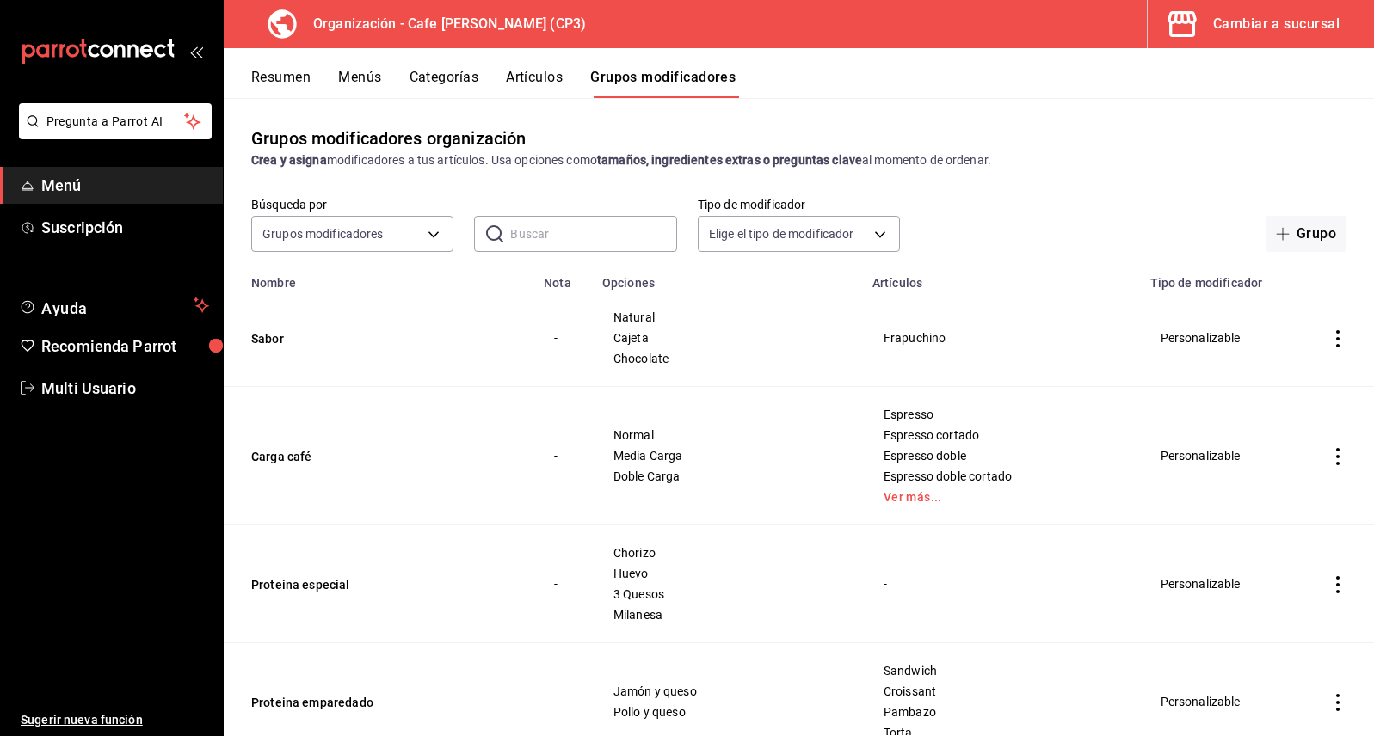
click at [891, 592] on div "-" at bounding box center [1000, 584] width 237 height 19
click at [536, 76] on button "Artículos" at bounding box center [534, 83] width 57 height 29
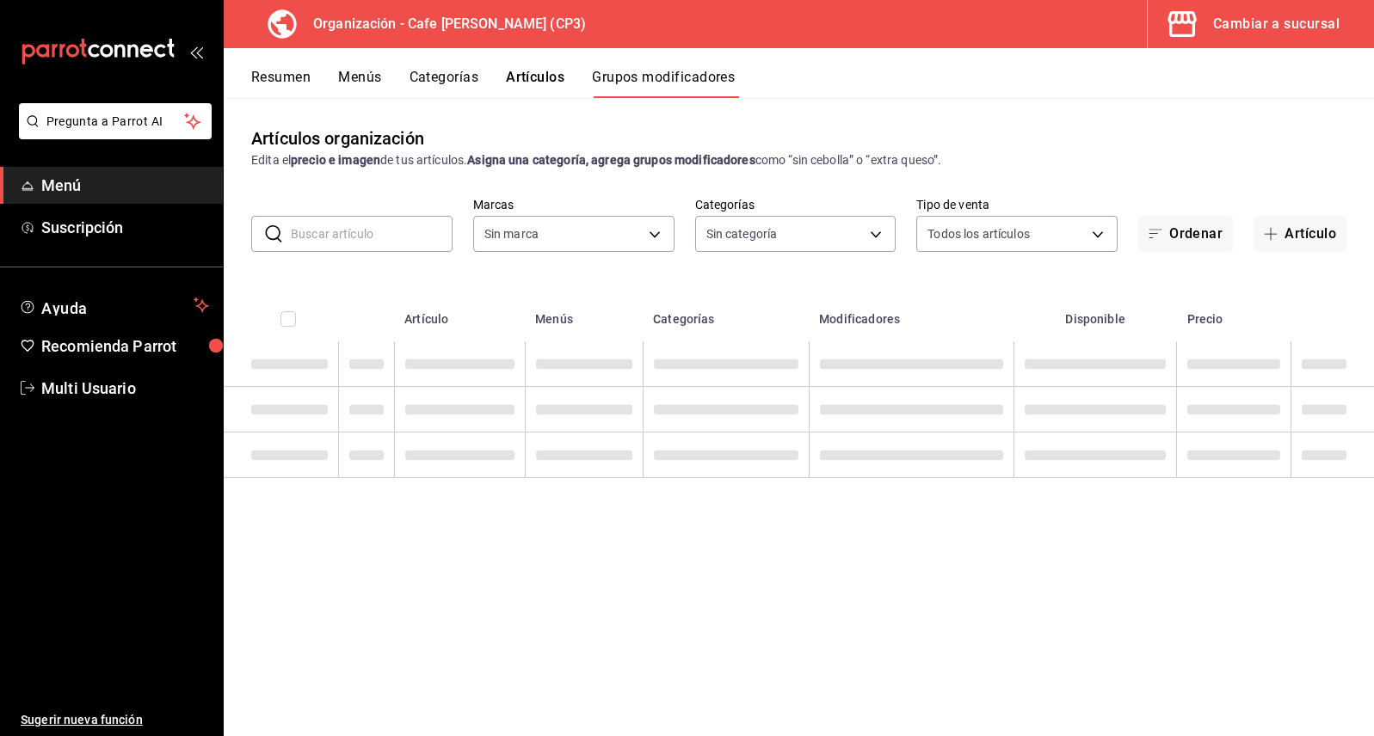
type input "6dc9de23-4e9e-430a-bcd5-91159ab4267b"
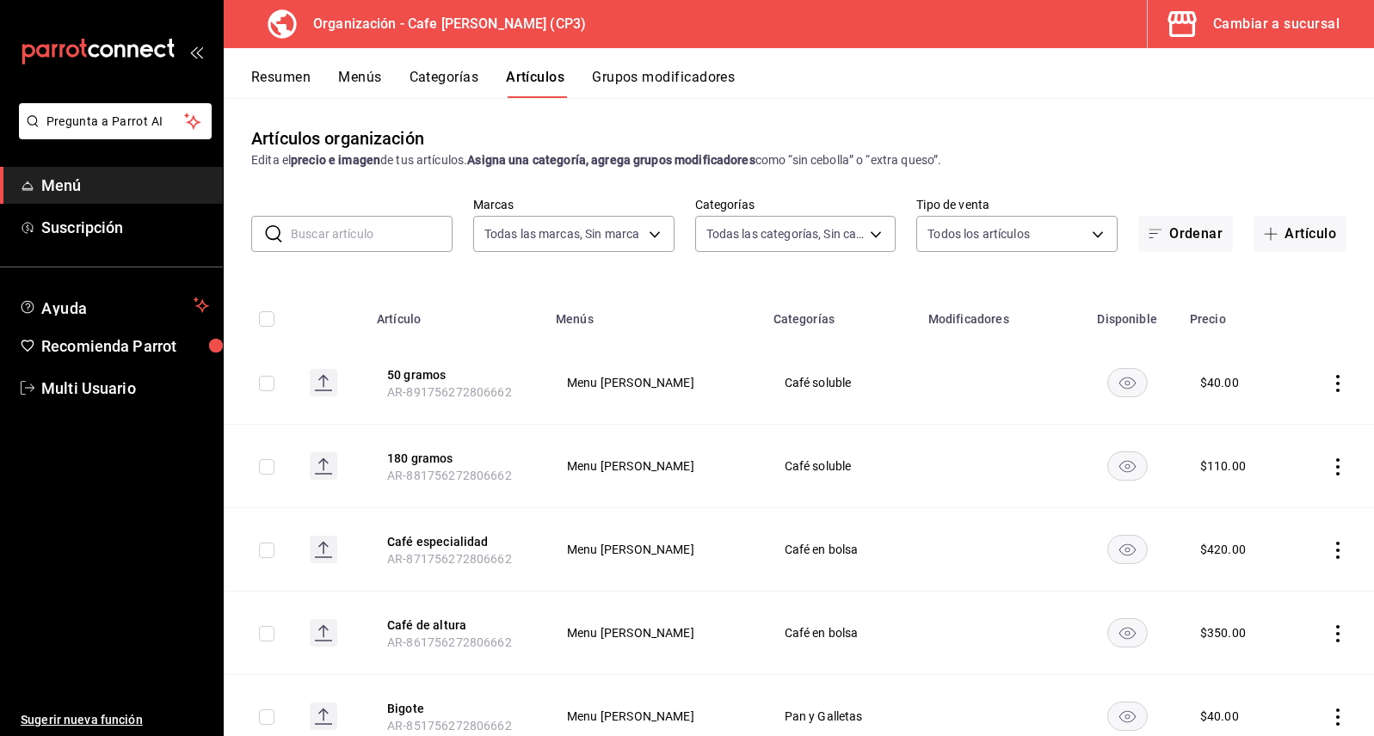
type input "b92d60dd-33bb-4470-8e81-acc78095ecef,d8e2abcf-be1b-4fb5-9c30-ed960f1e8426,ecb95…"
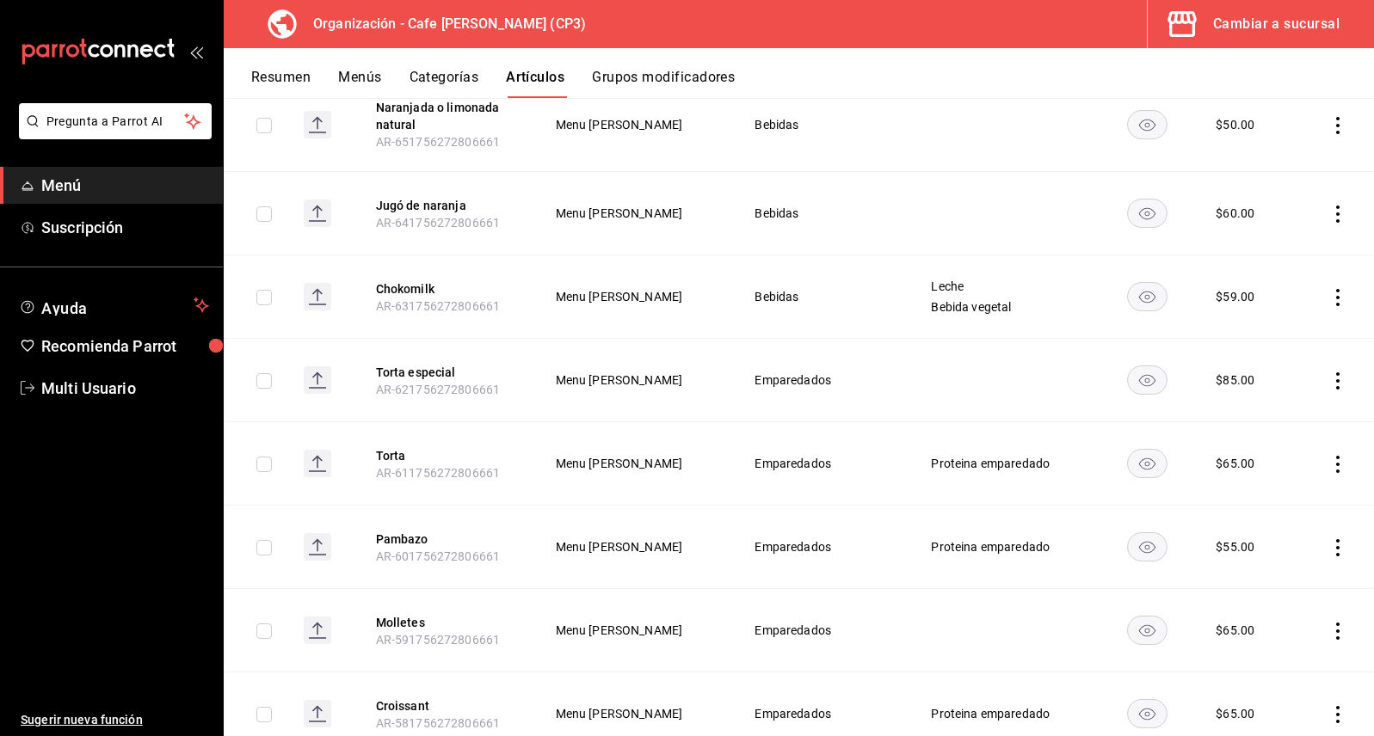
scroll to position [2281, 0]
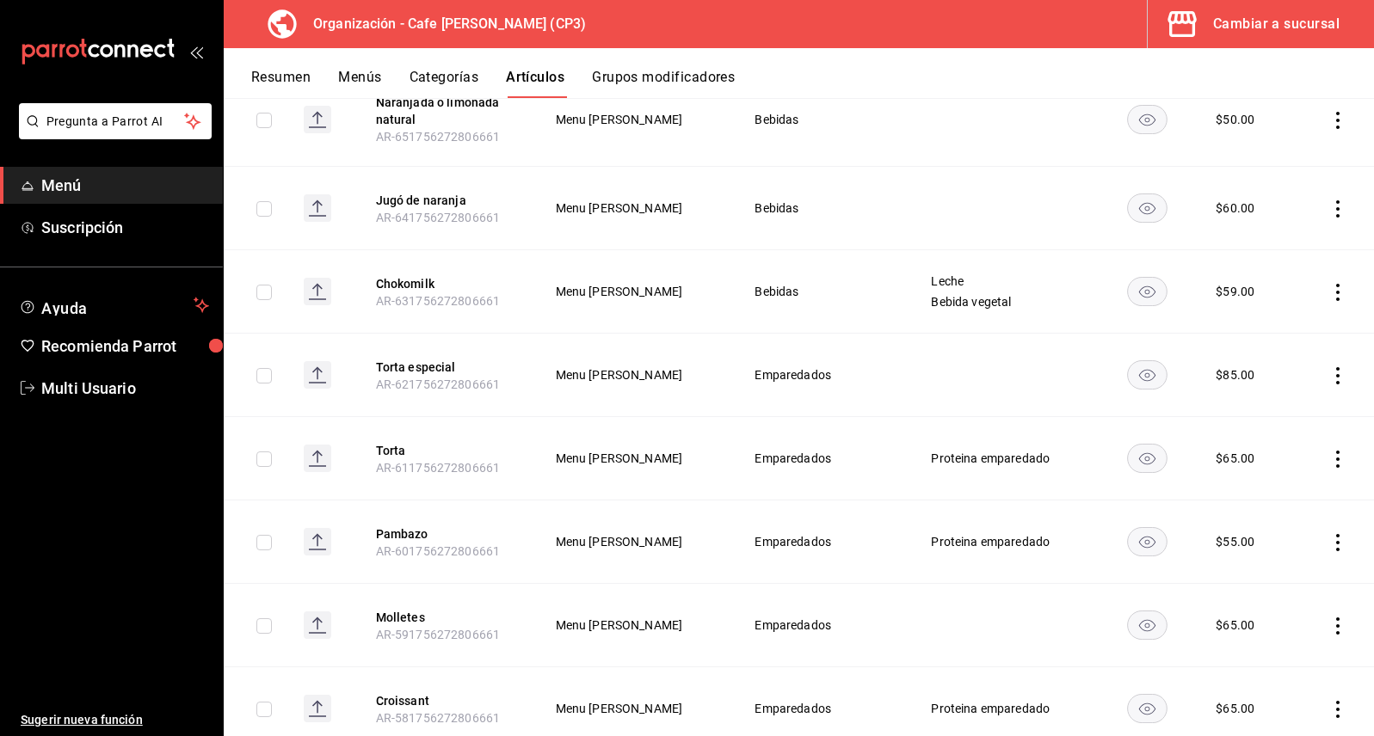
click at [1329, 377] on icon "actions" at bounding box center [1337, 375] width 17 height 17
click at [1261, 411] on span "Editar" at bounding box center [1273, 416] width 45 height 18
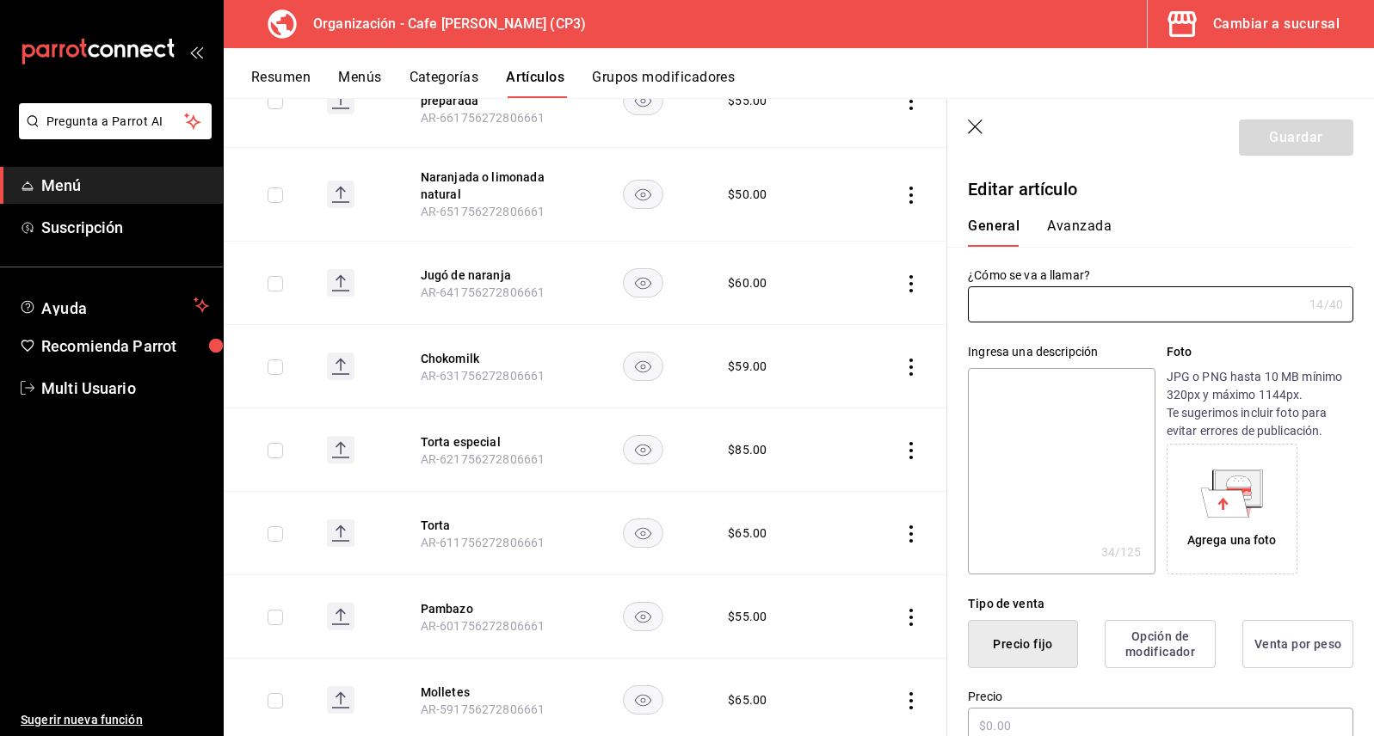
type input "Torta especial"
type textarea "Chorizo, huevo, 3 quesos, milanesa"
type textarea "x"
type input "AR-621756272806661"
type textarea "x"
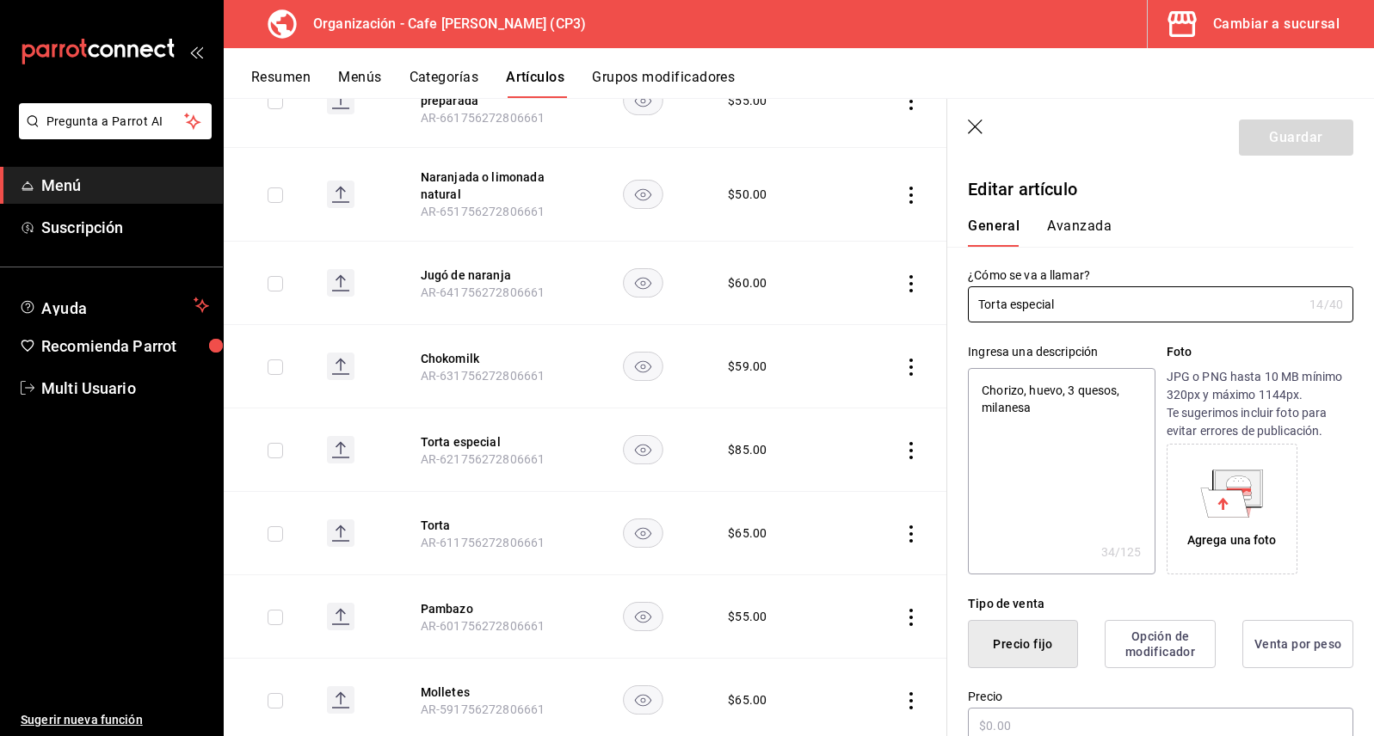
type input "$85.00"
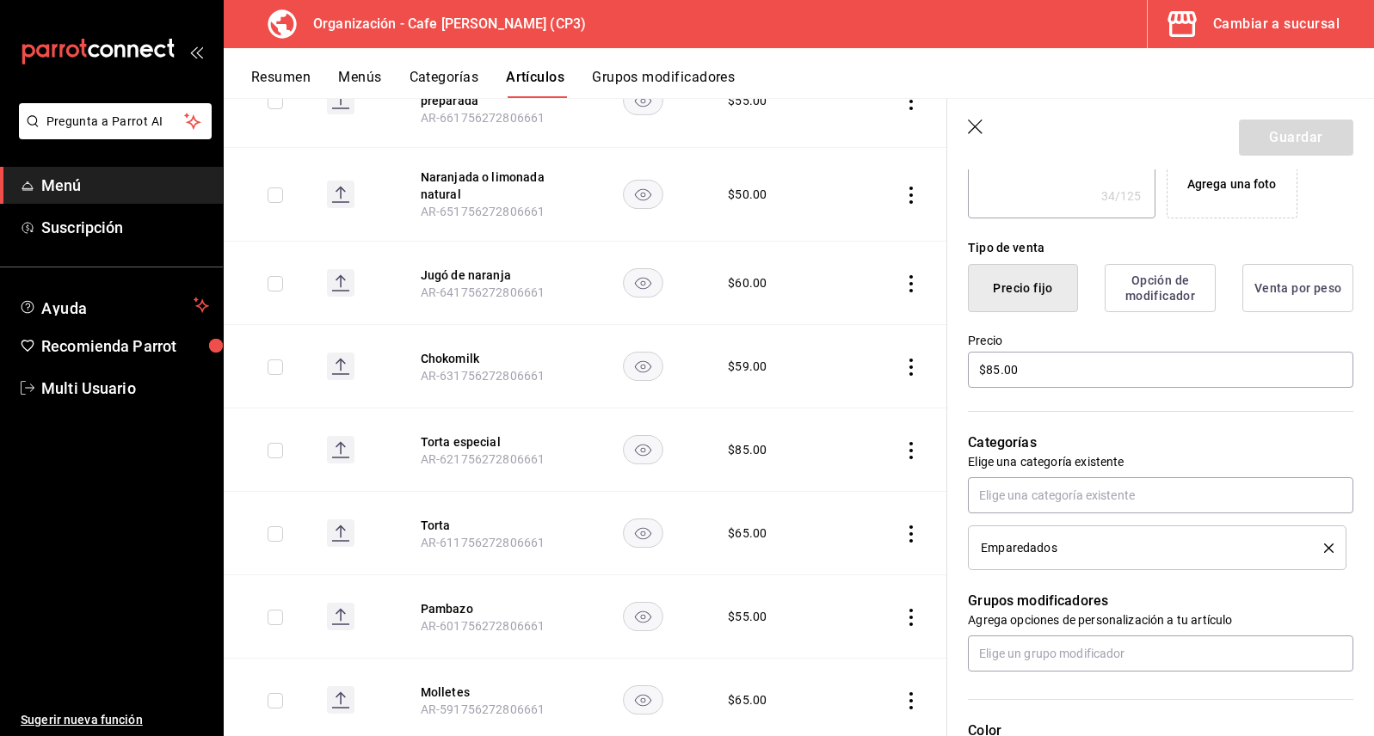
scroll to position [358, 0]
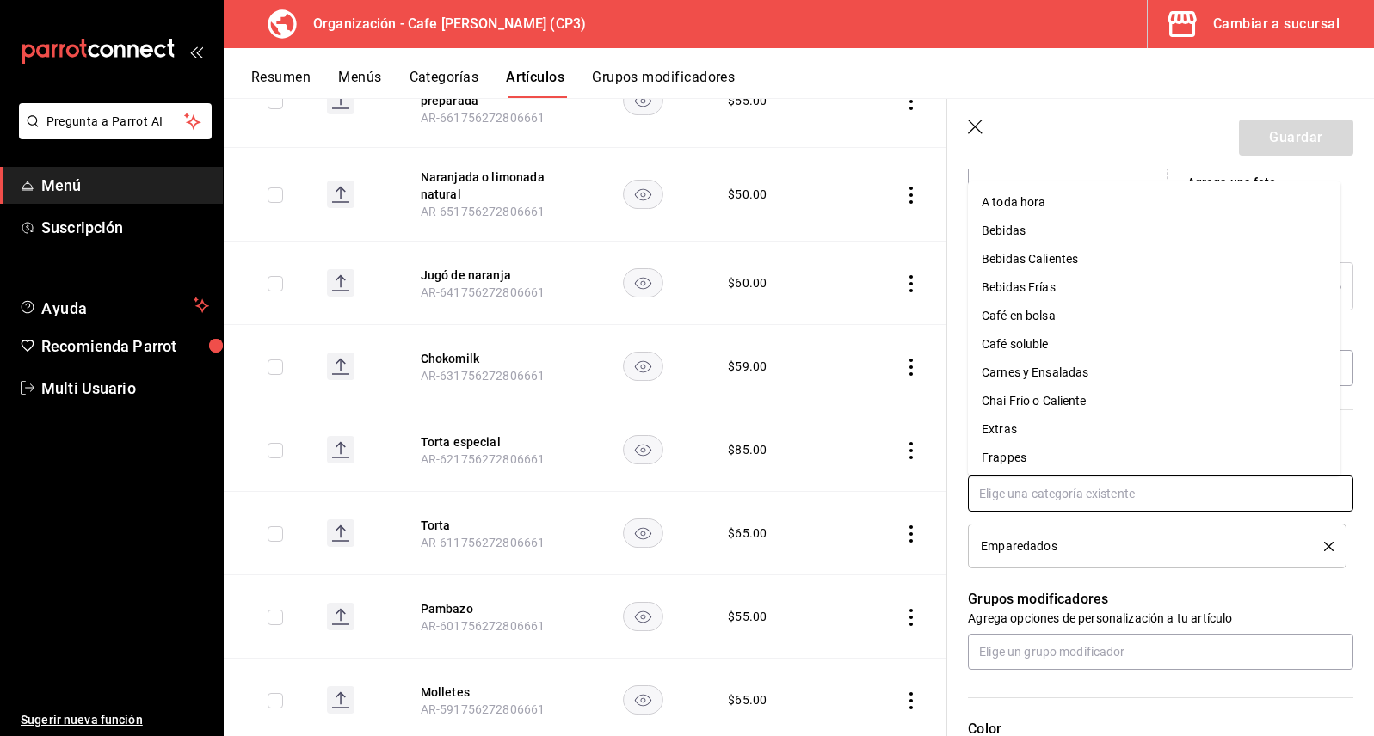
click at [1011, 502] on input "text" at bounding box center [1160, 494] width 385 height 36
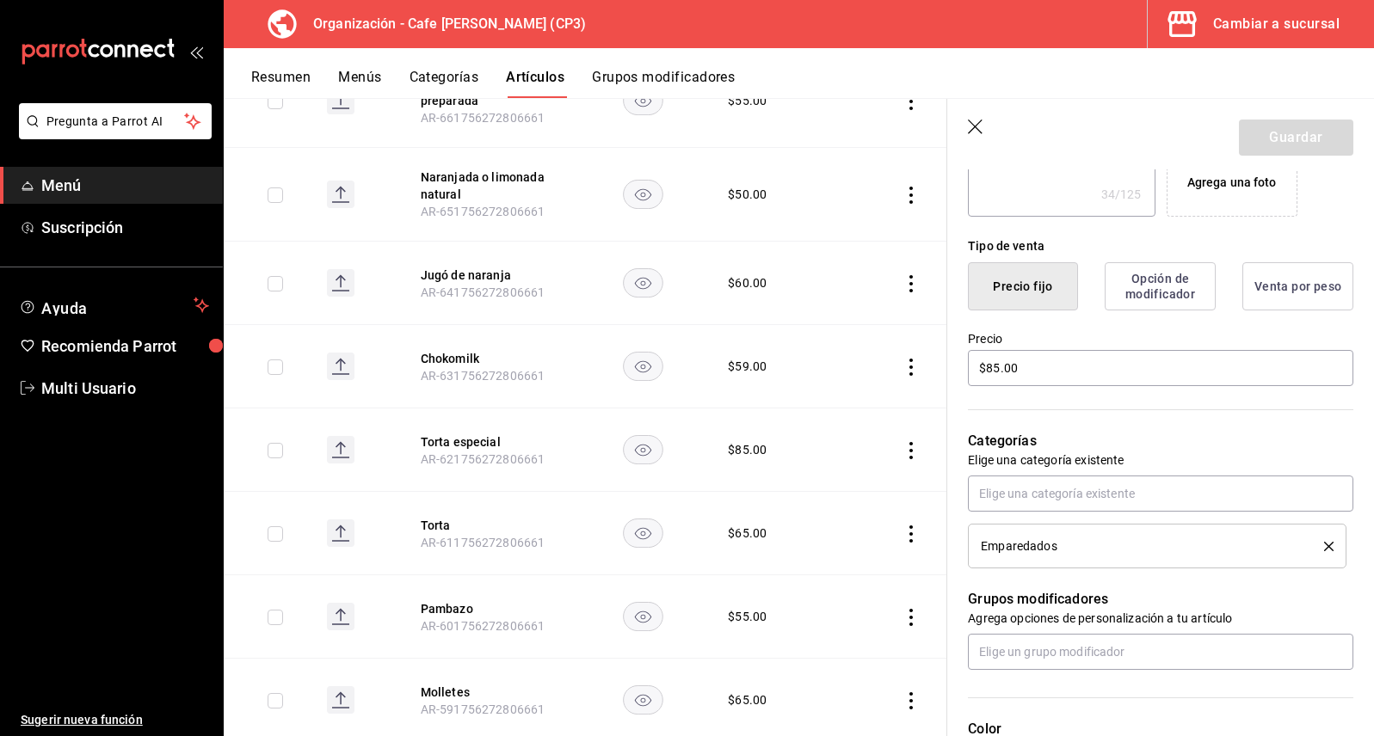
click at [1249, 581] on div "Grupos modificadores Agrega opciones de personalización a tu artículo" at bounding box center [1150, 619] width 406 height 101
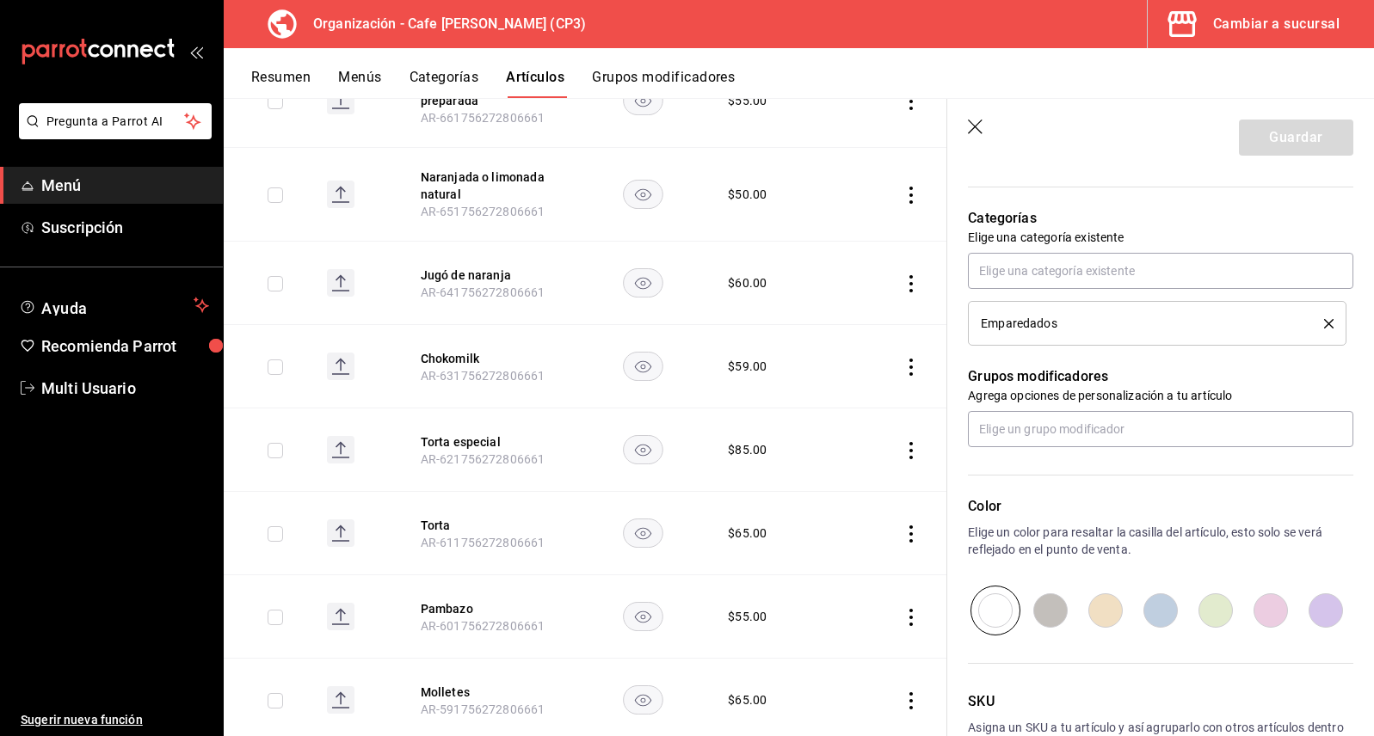
scroll to position [591, 0]
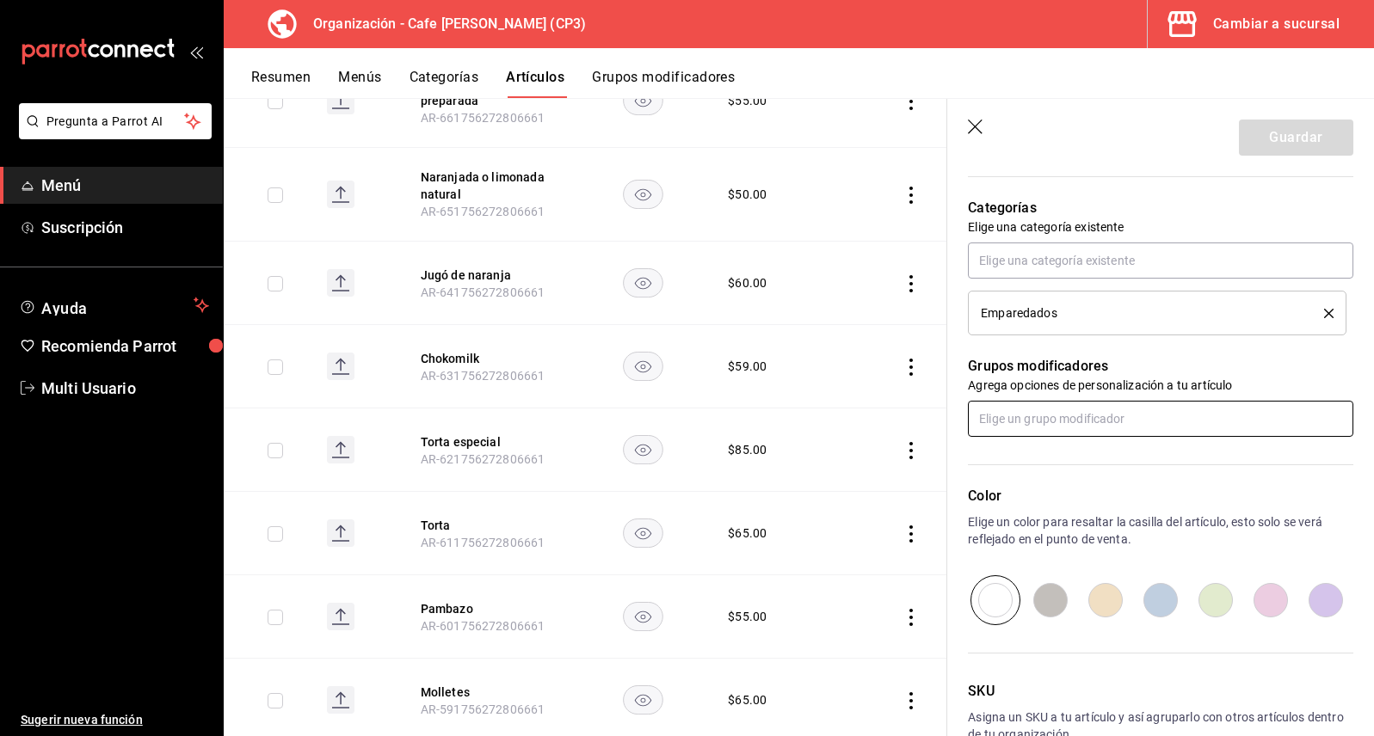
click at [997, 426] on input "text" at bounding box center [1160, 419] width 385 height 36
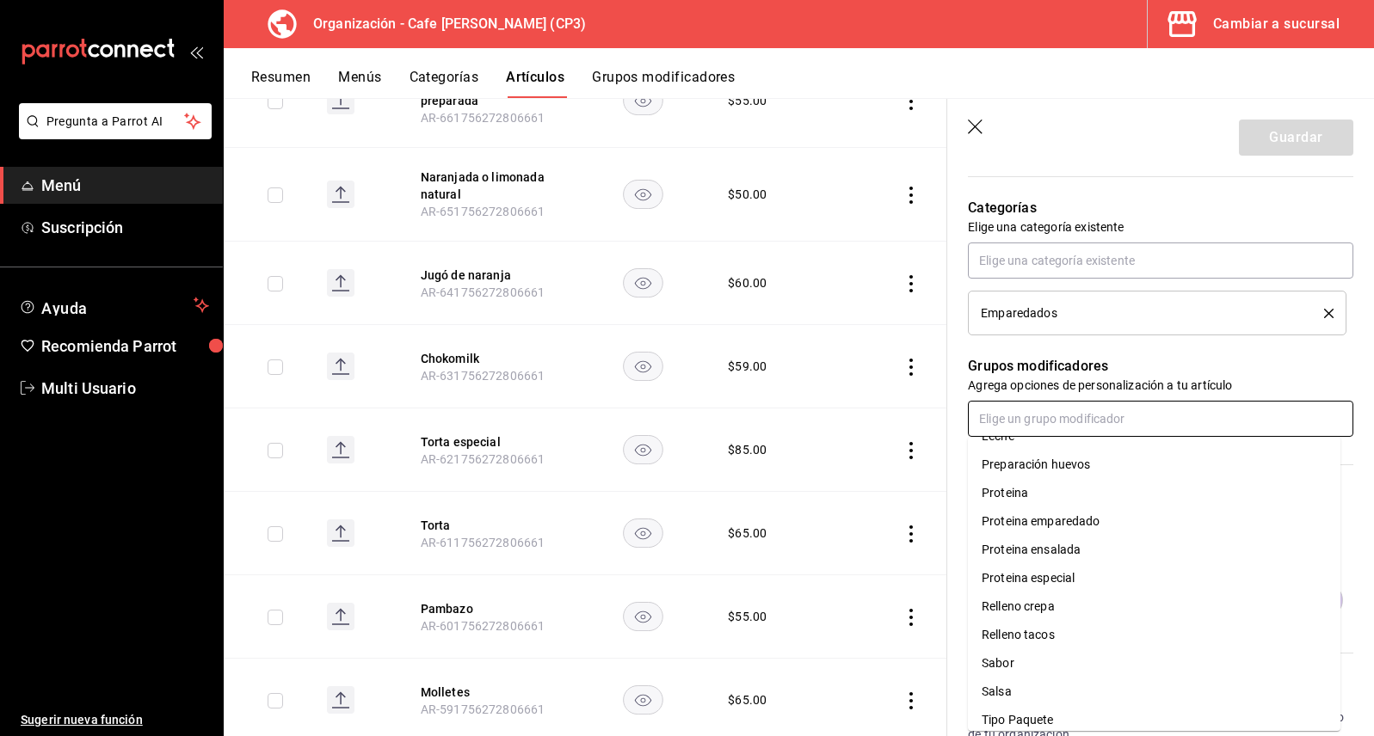
scroll to position [197, 0]
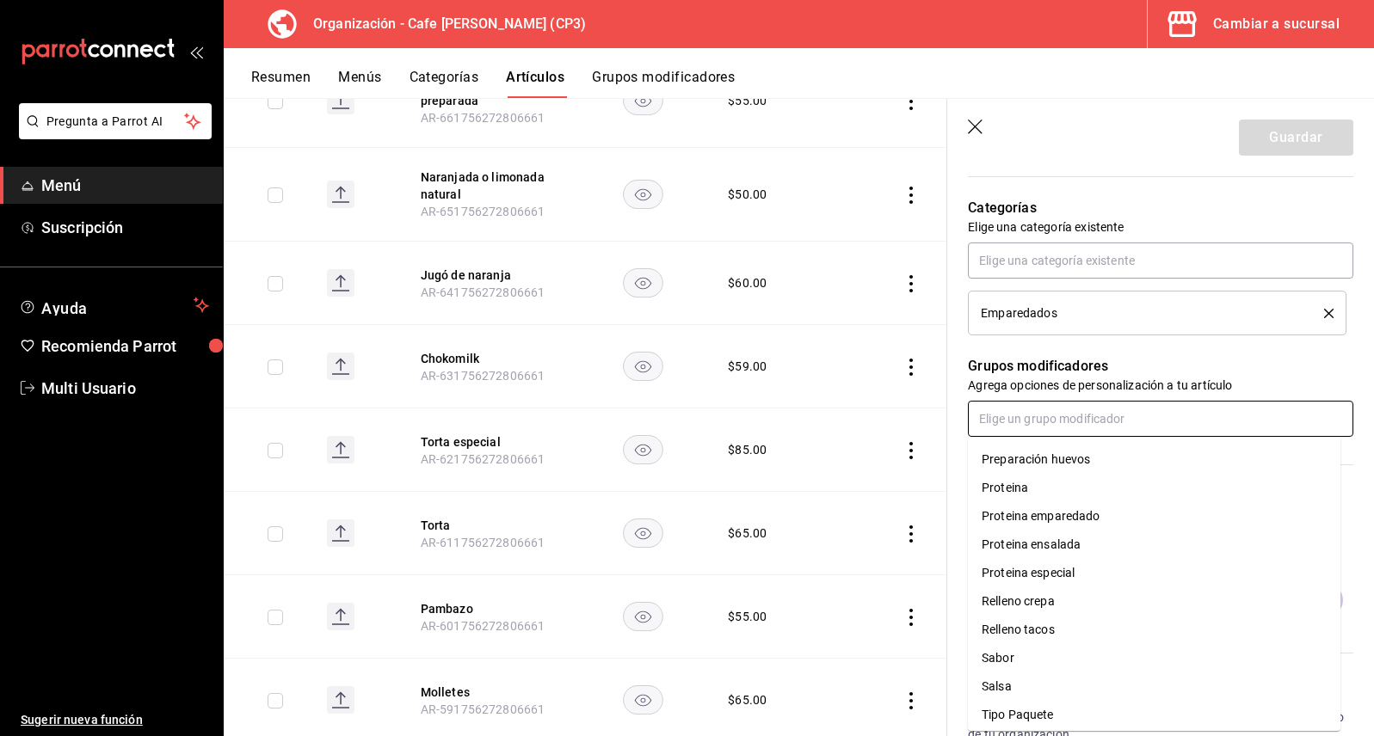
click at [1039, 573] on div "Proteina especial" at bounding box center [1027, 573] width 93 height 18
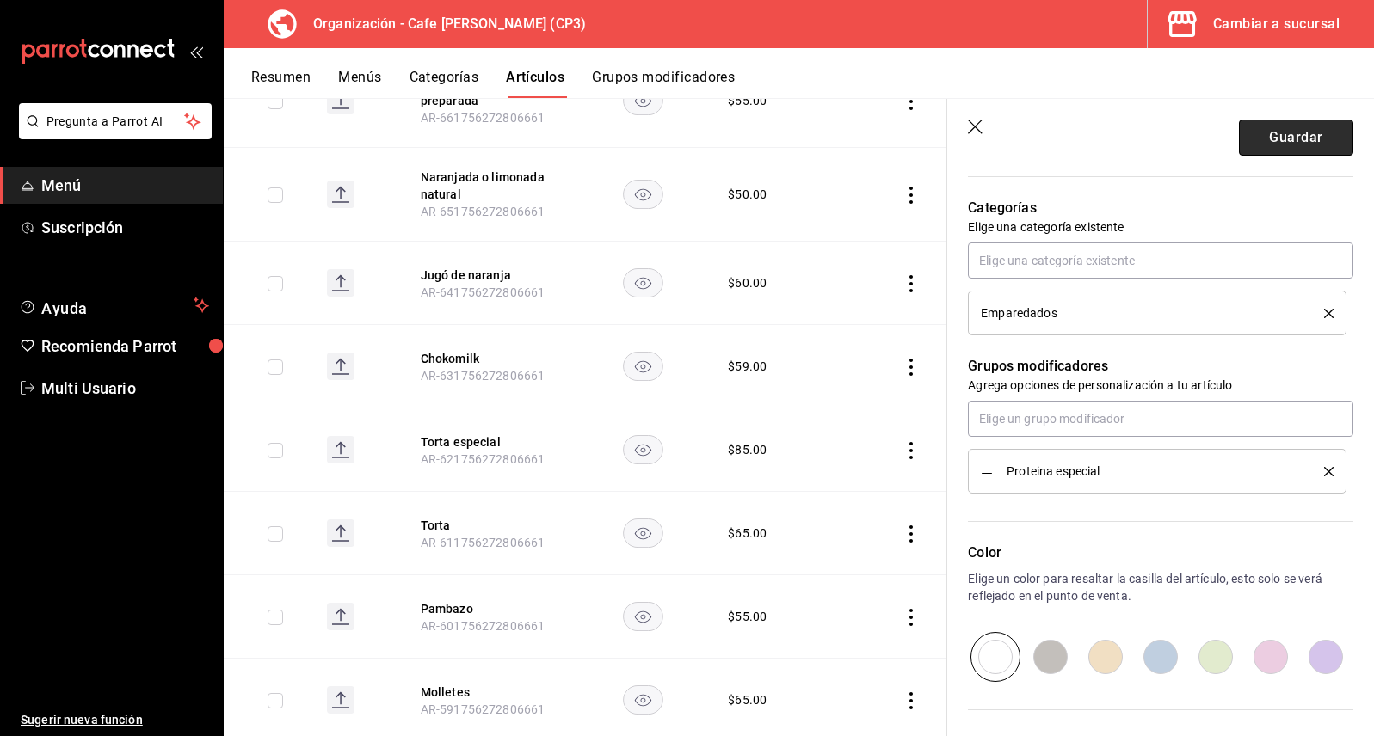
click at [1283, 142] on button "Guardar" at bounding box center [1296, 138] width 114 height 36
type textarea "x"
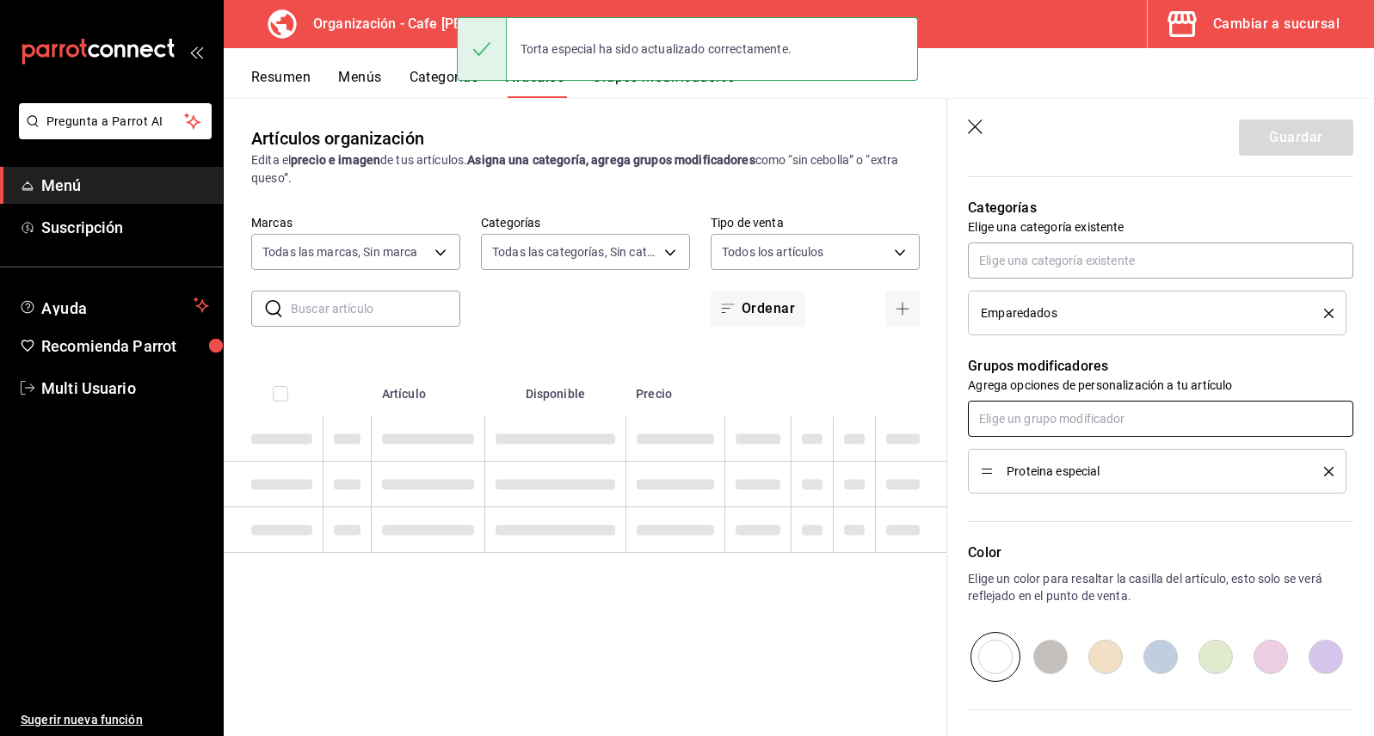
type textarea "x"
type input "AR-1756273115437"
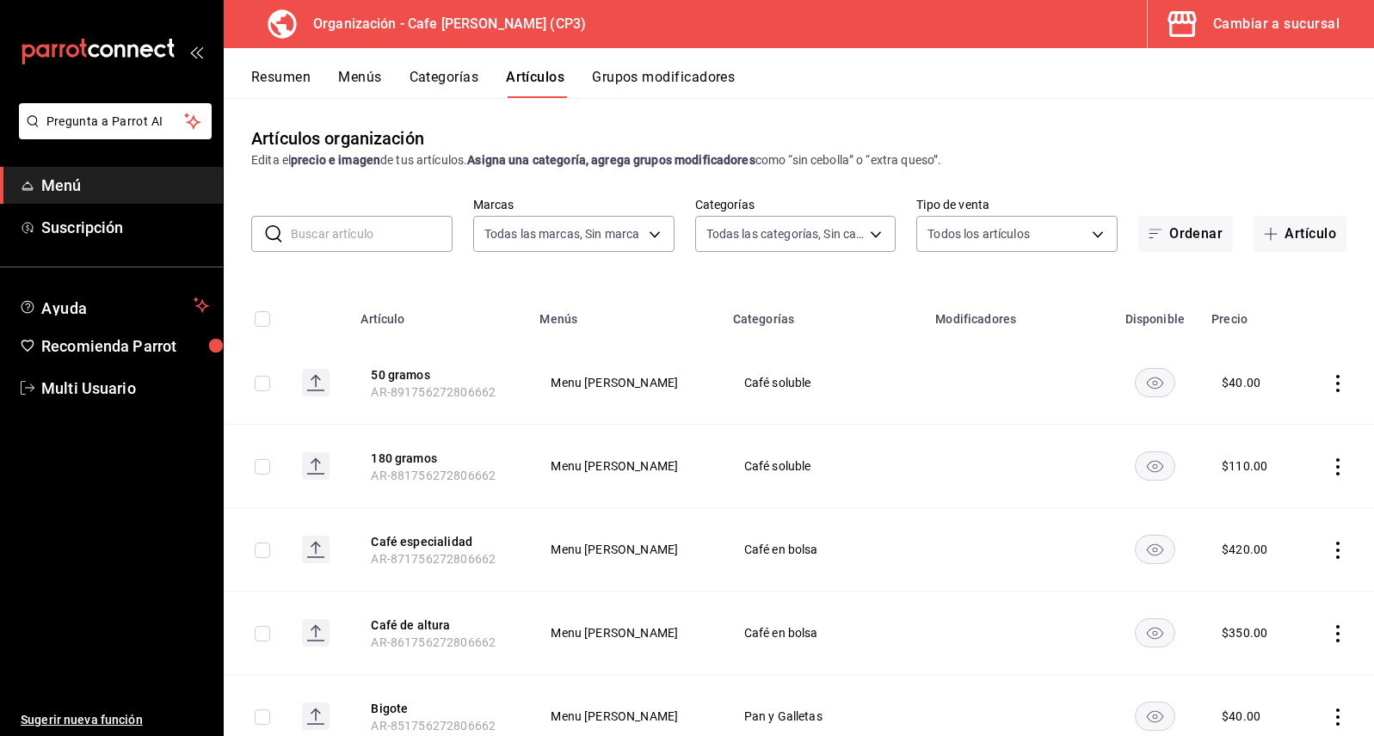
click at [672, 76] on button "Grupos modificadores" at bounding box center [663, 83] width 143 height 29
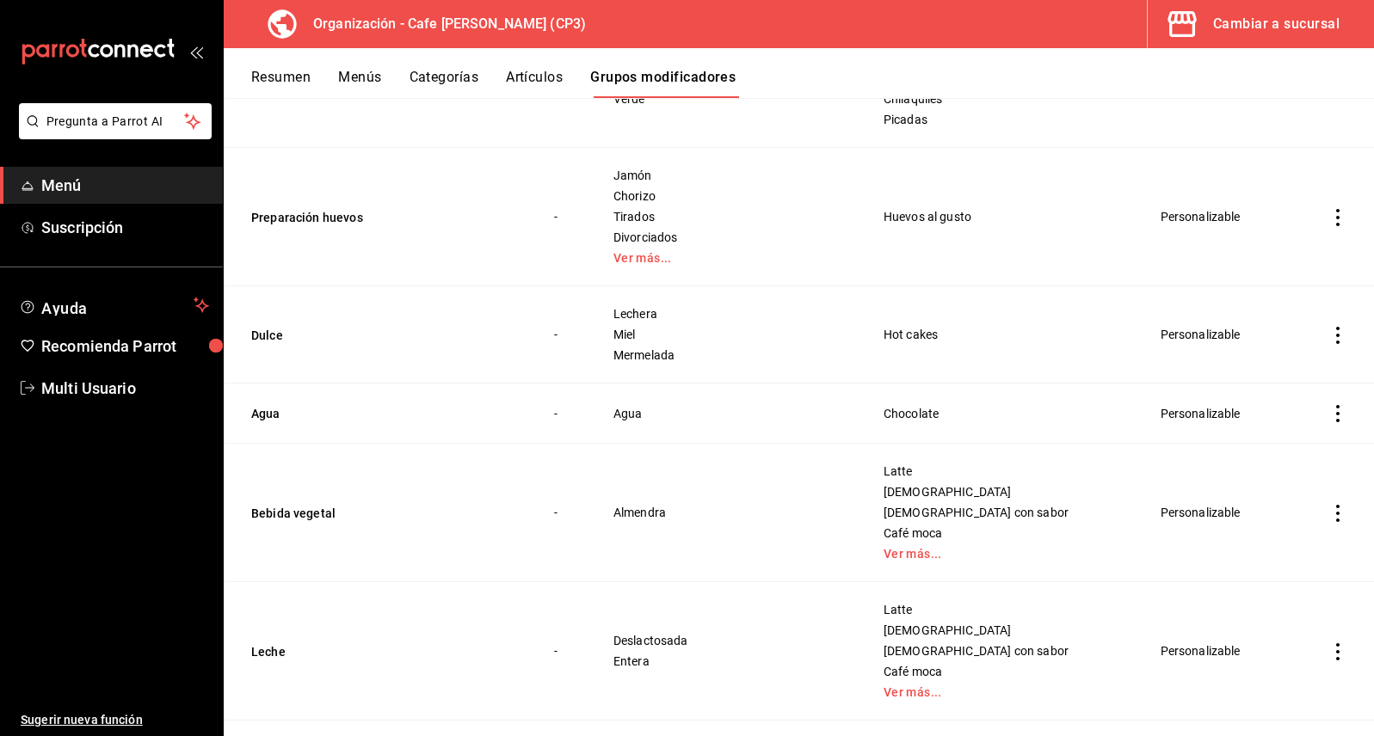
scroll to position [1163, 0]
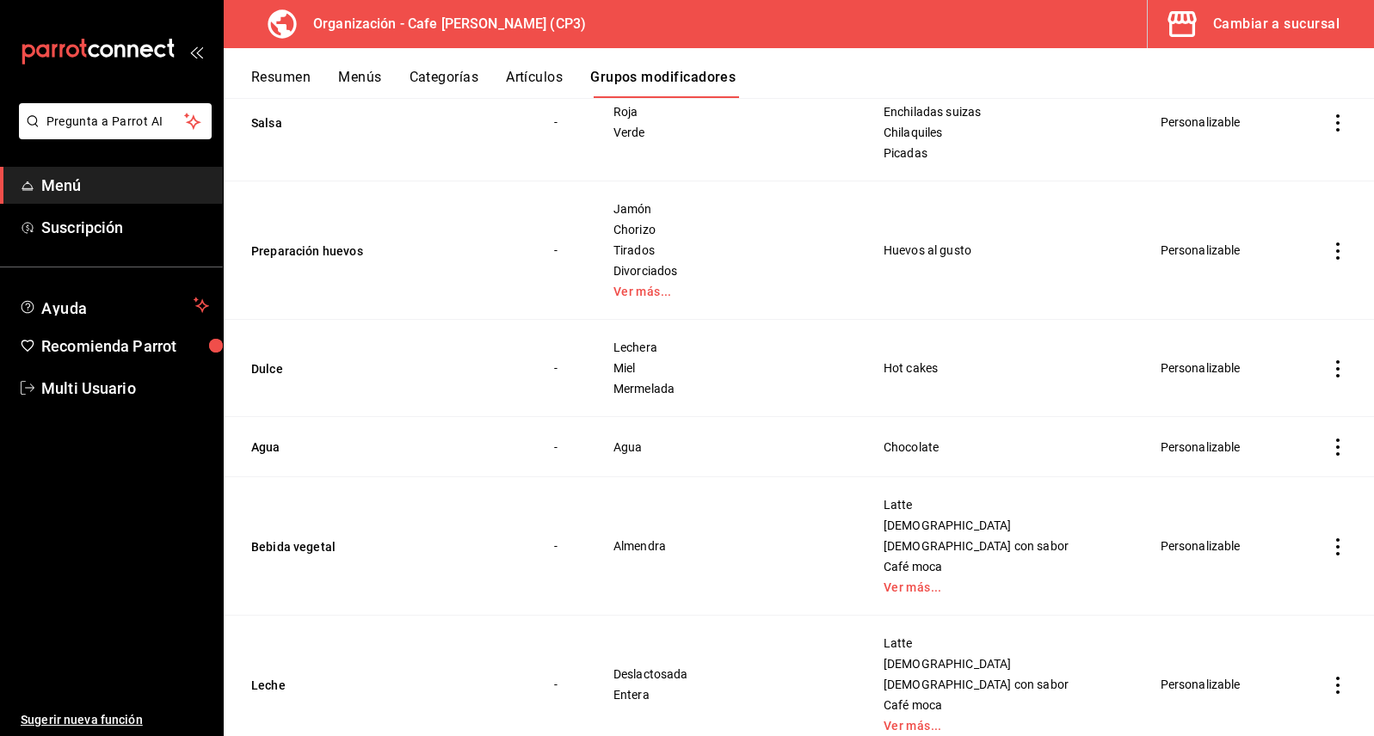
click at [534, 79] on button "Artículos" at bounding box center [534, 83] width 57 height 29
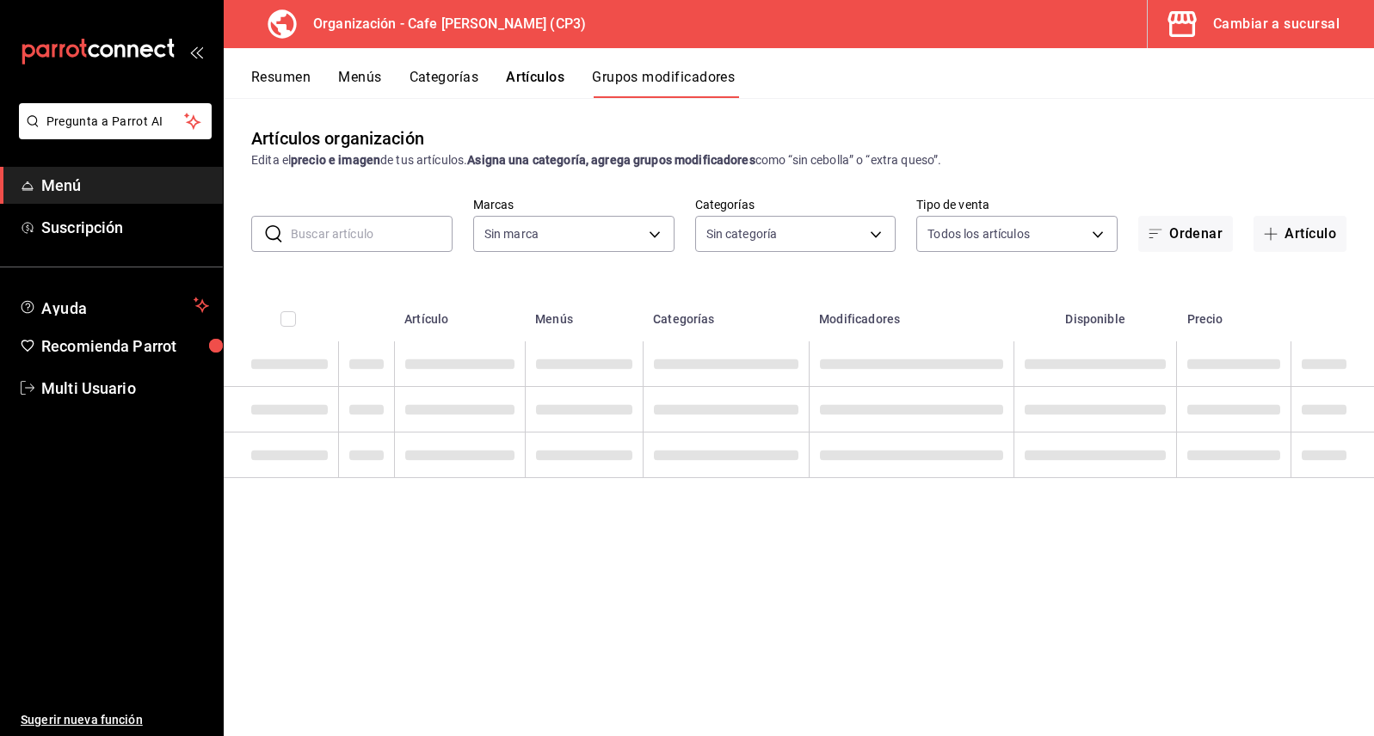
type input "6dc9de23-4e9e-430a-bcd5-91159ab4267b"
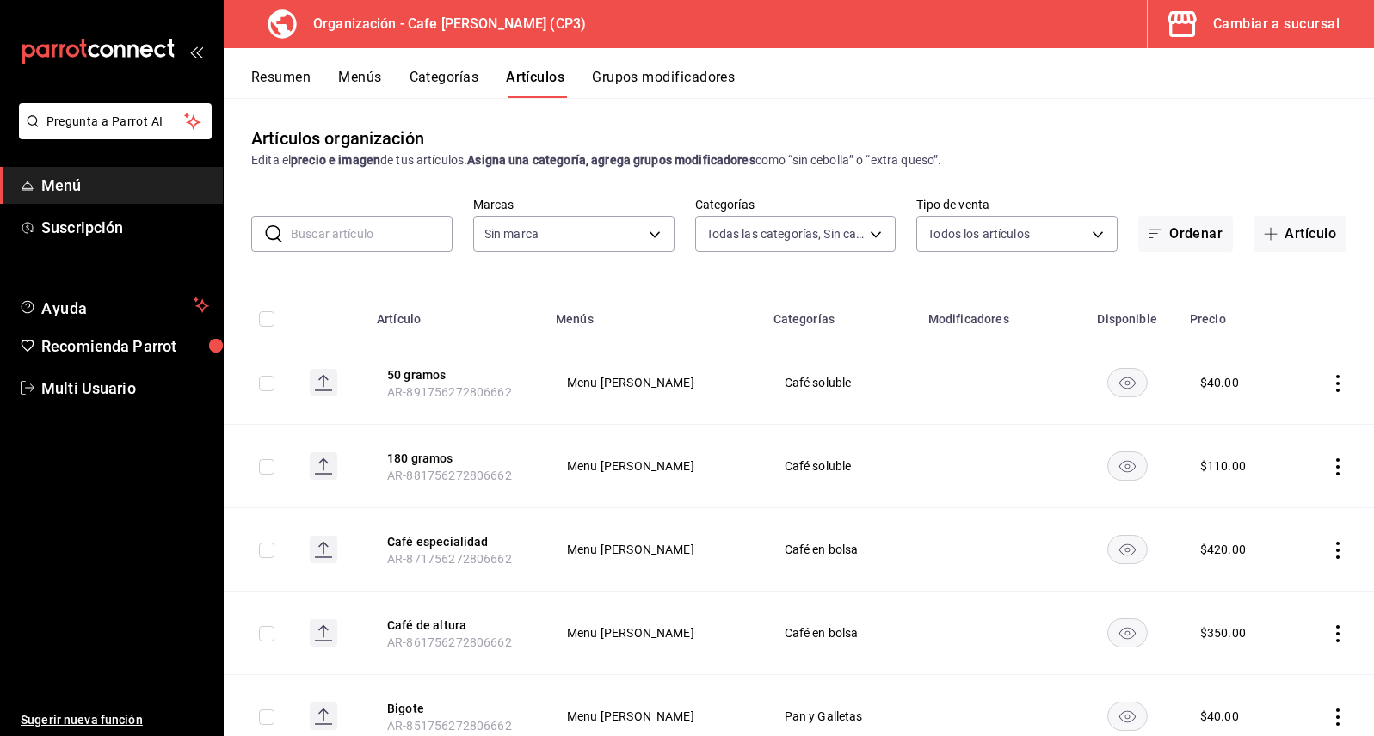
type input "b92d60dd-33bb-4470-8e81-acc78095ecef,d8e2abcf-be1b-4fb5-9c30-ed960f1e8426,ecb95…"
type input "6dc9de23-4e9e-430a-bcd5-91159ab4267b"
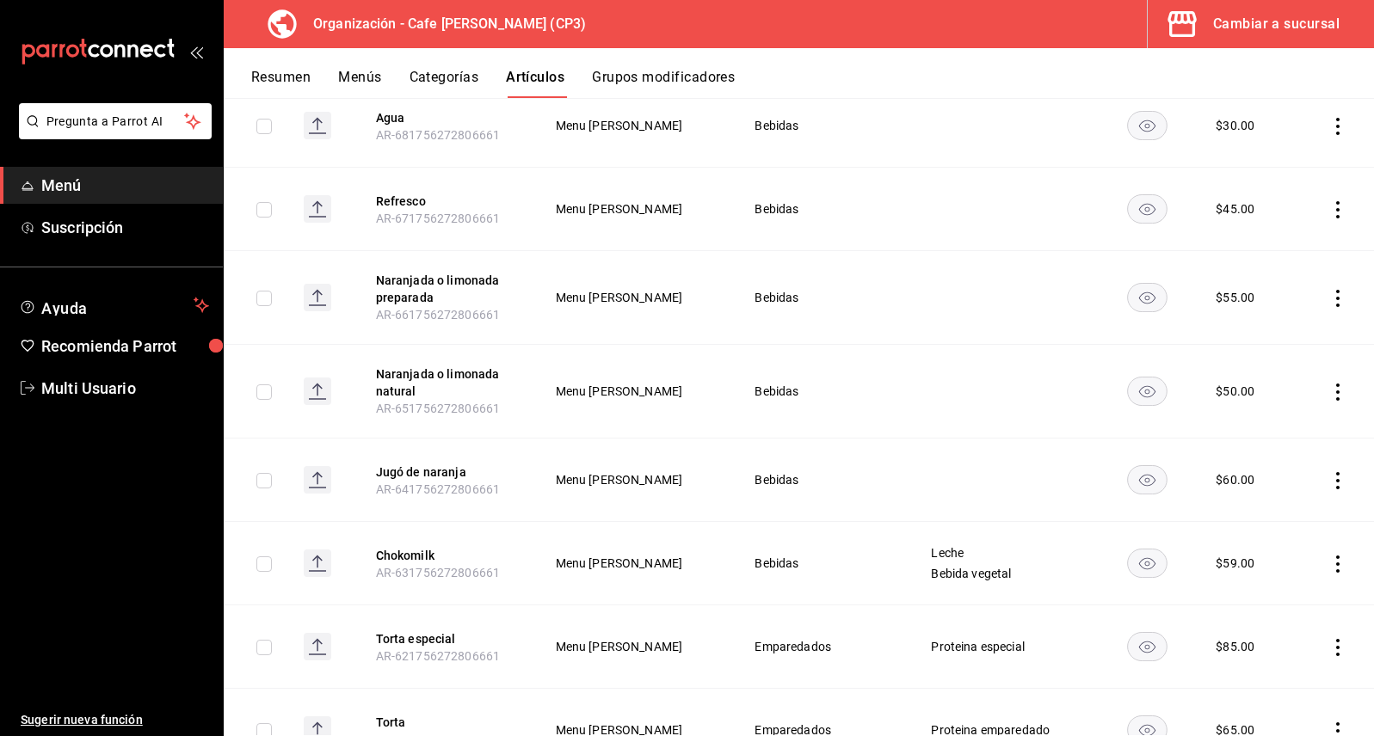
scroll to position [2567, 0]
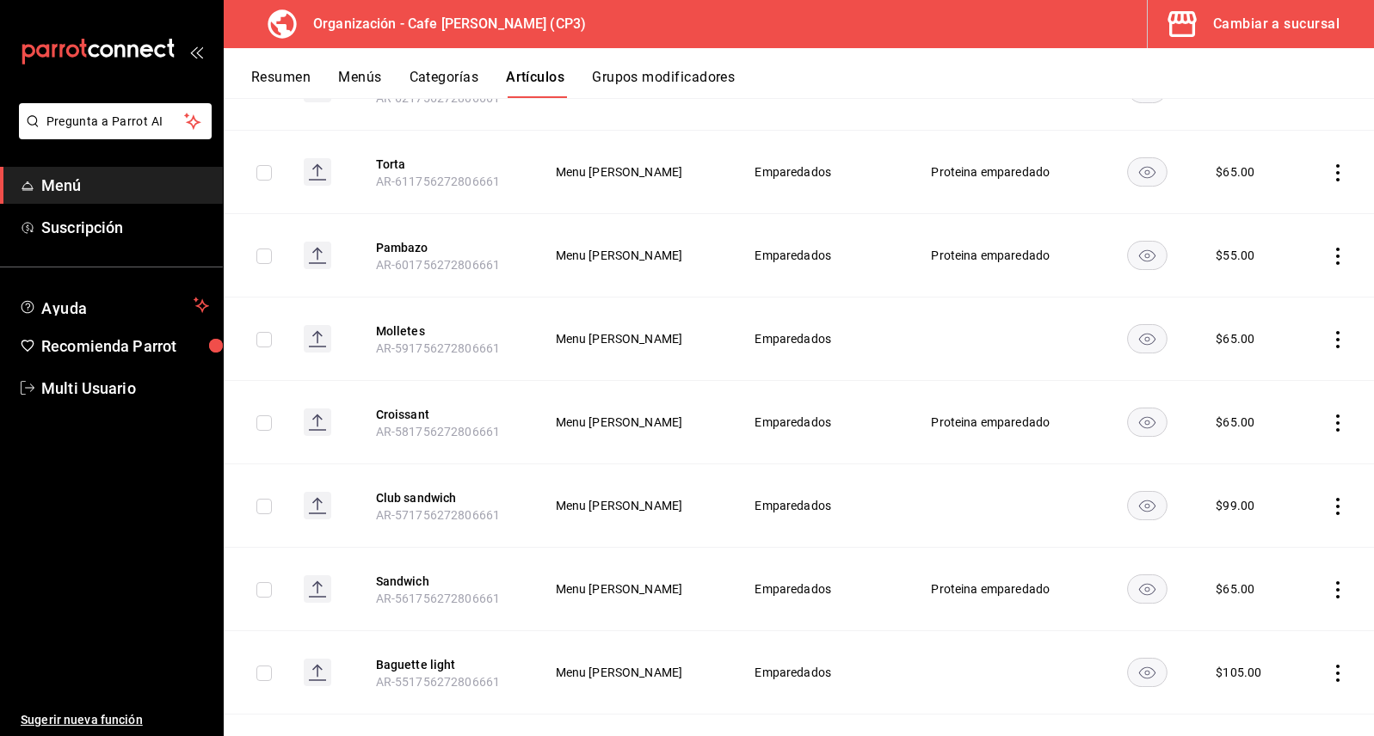
click at [1373, 679] on div "Artículos organización Edita el precio e imagen de tus artículos. Asigna una ca…" at bounding box center [799, 416] width 1150 height 637
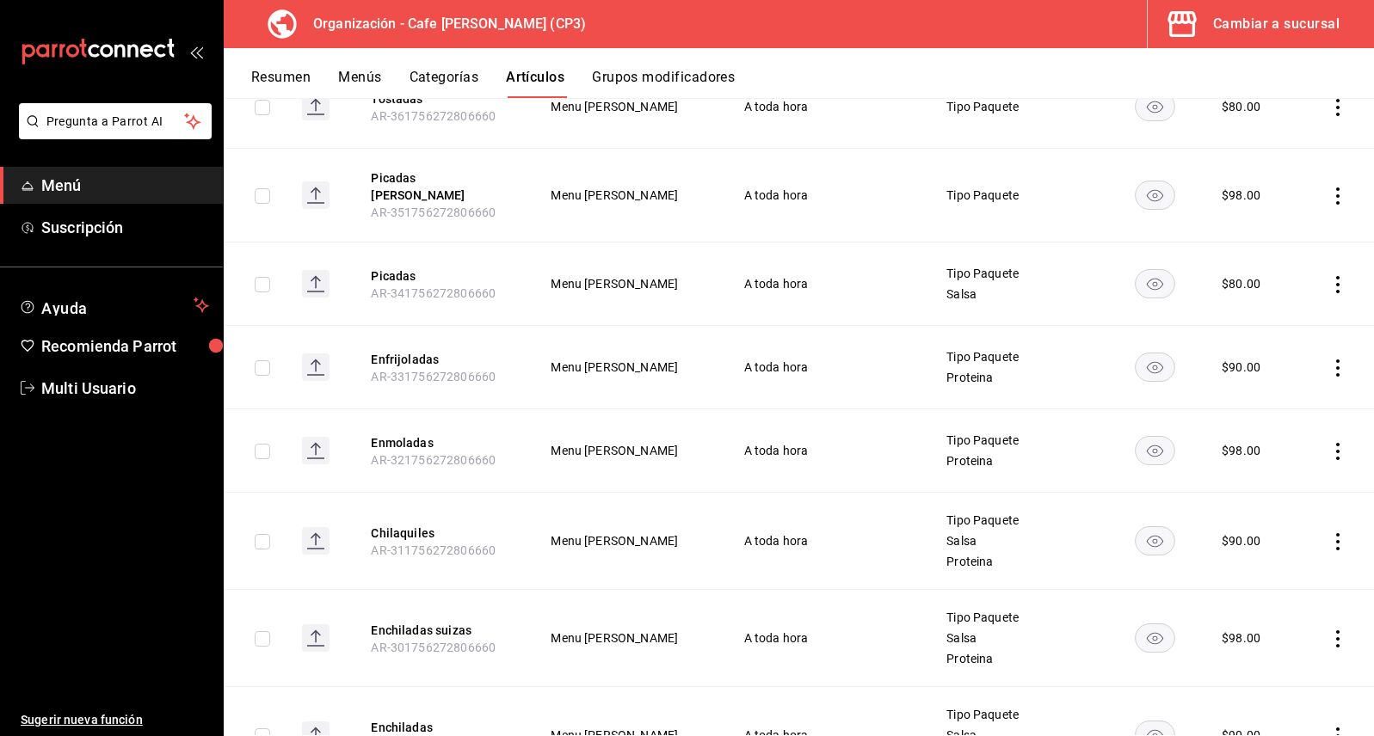
scroll to position [0, 0]
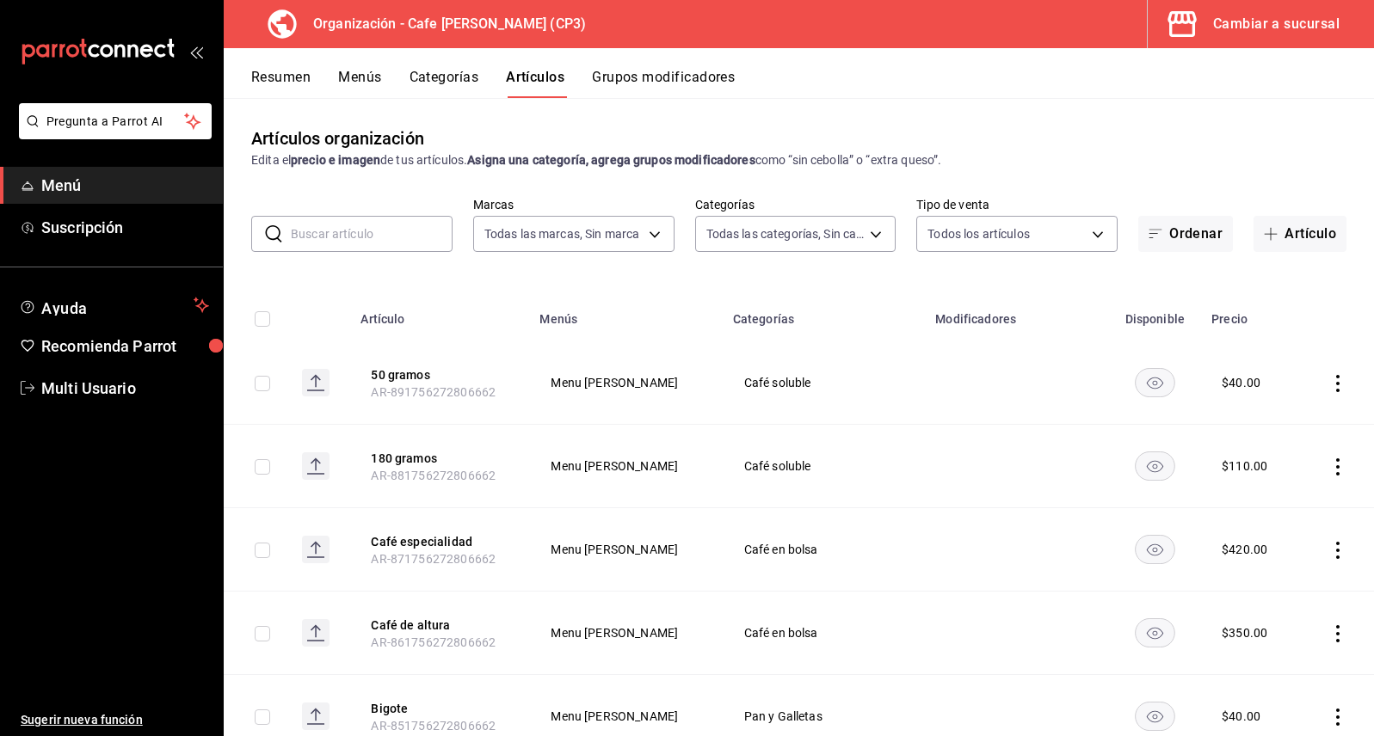
click at [1354, 157] on div "Artículos organización Edita el precio e imagen de tus artículos. Asigna una ca…" at bounding box center [799, 148] width 1150 height 44
click at [1329, 552] on icon "actions" at bounding box center [1337, 550] width 17 height 17
click at [1258, 589] on span "Editar" at bounding box center [1273, 590] width 45 height 18
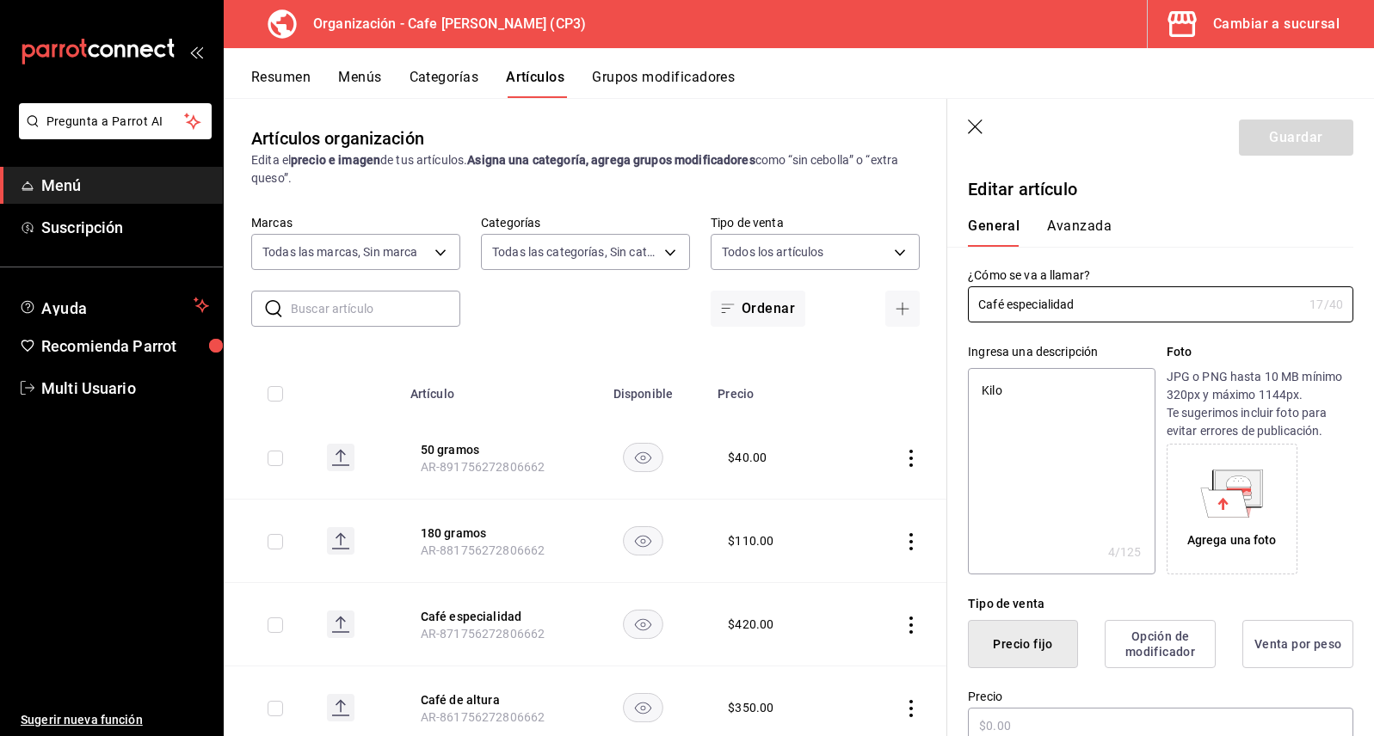
type textarea "x"
type input "$420.00"
click at [1086, 219] on button "Avanzada" at bounding box center [1079, 232] width 65 height 29
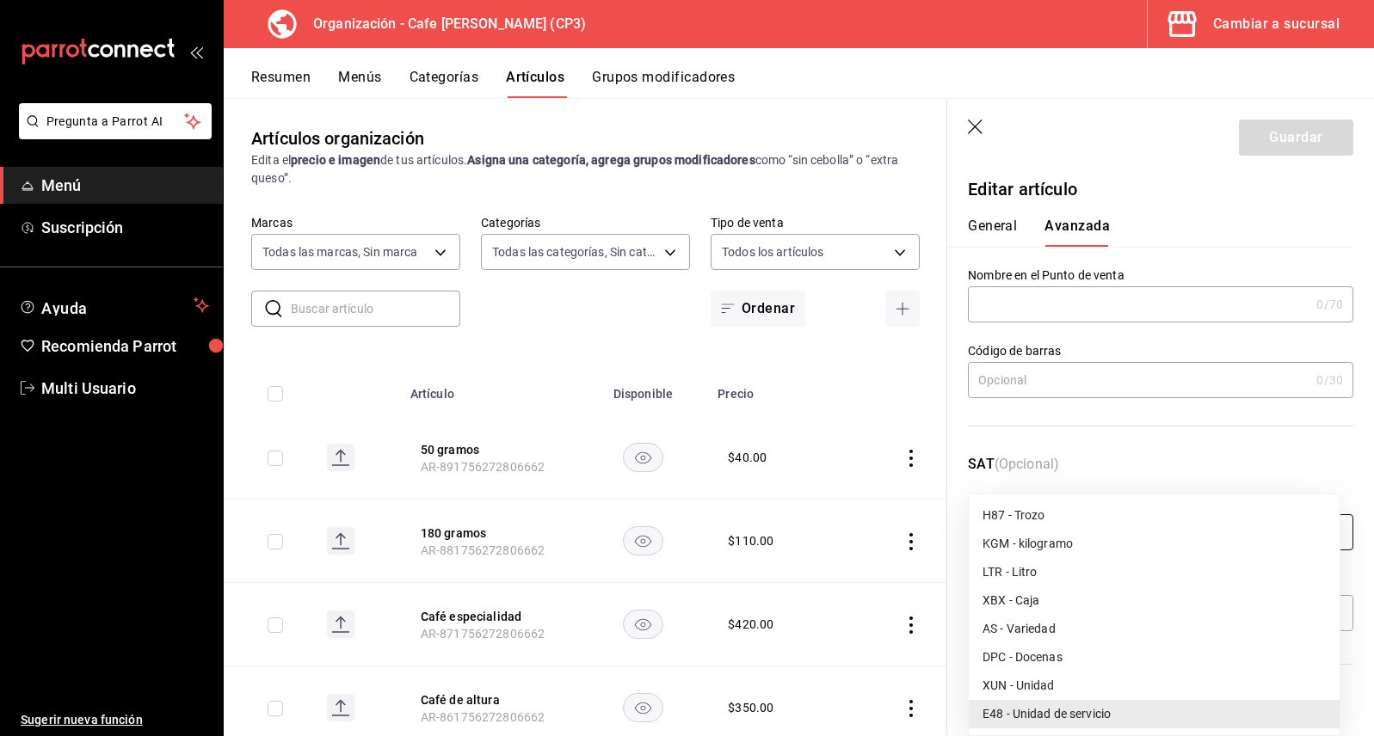
click at [1324, 529] on body "Pregunta a Parrot AI Menú Suscripción Ayuda Recomienda Parrot Multi Usuario Sug…" at bounding box center [687, 368] width 1374 height 736
click at [1032, 548] on li "KGM - kilogramo" at bounding box center [1153, 544] width 371 height 28
type input "KGM"
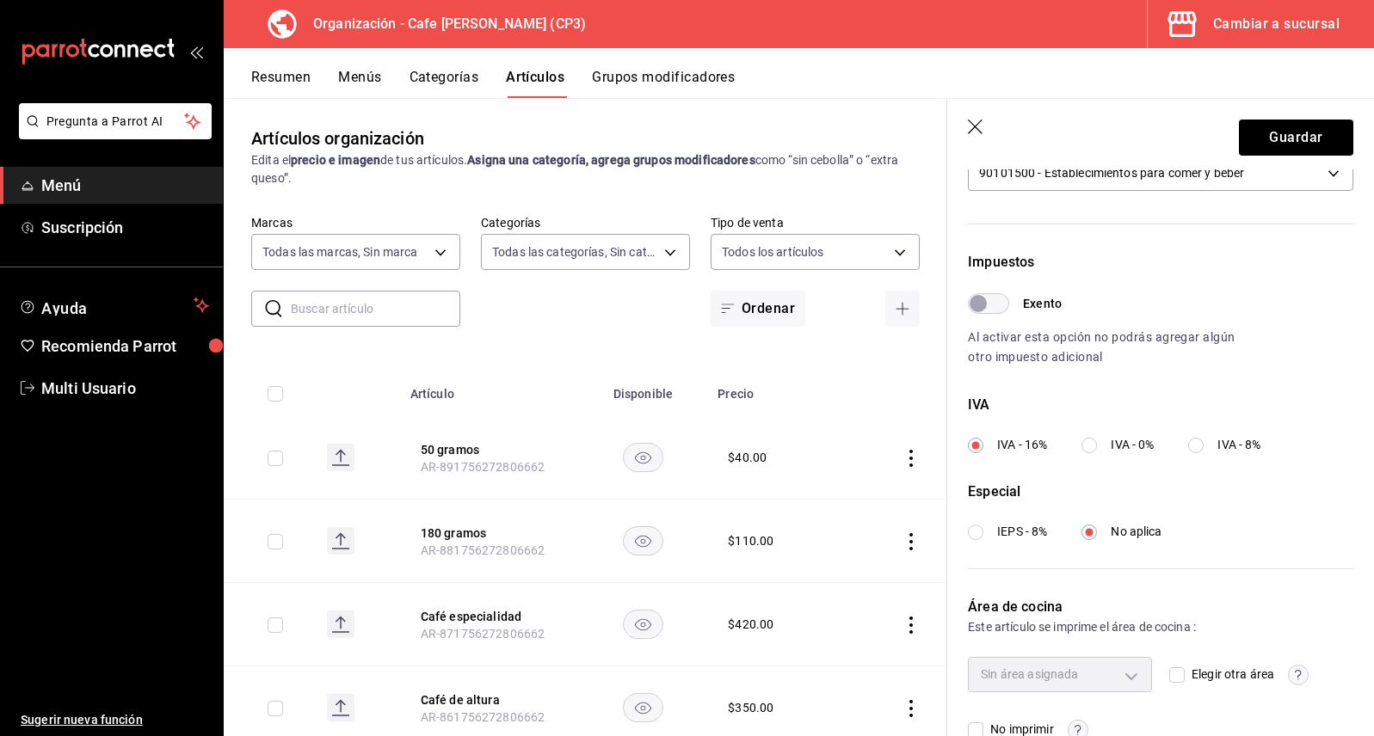
scroll to position [446, 0]
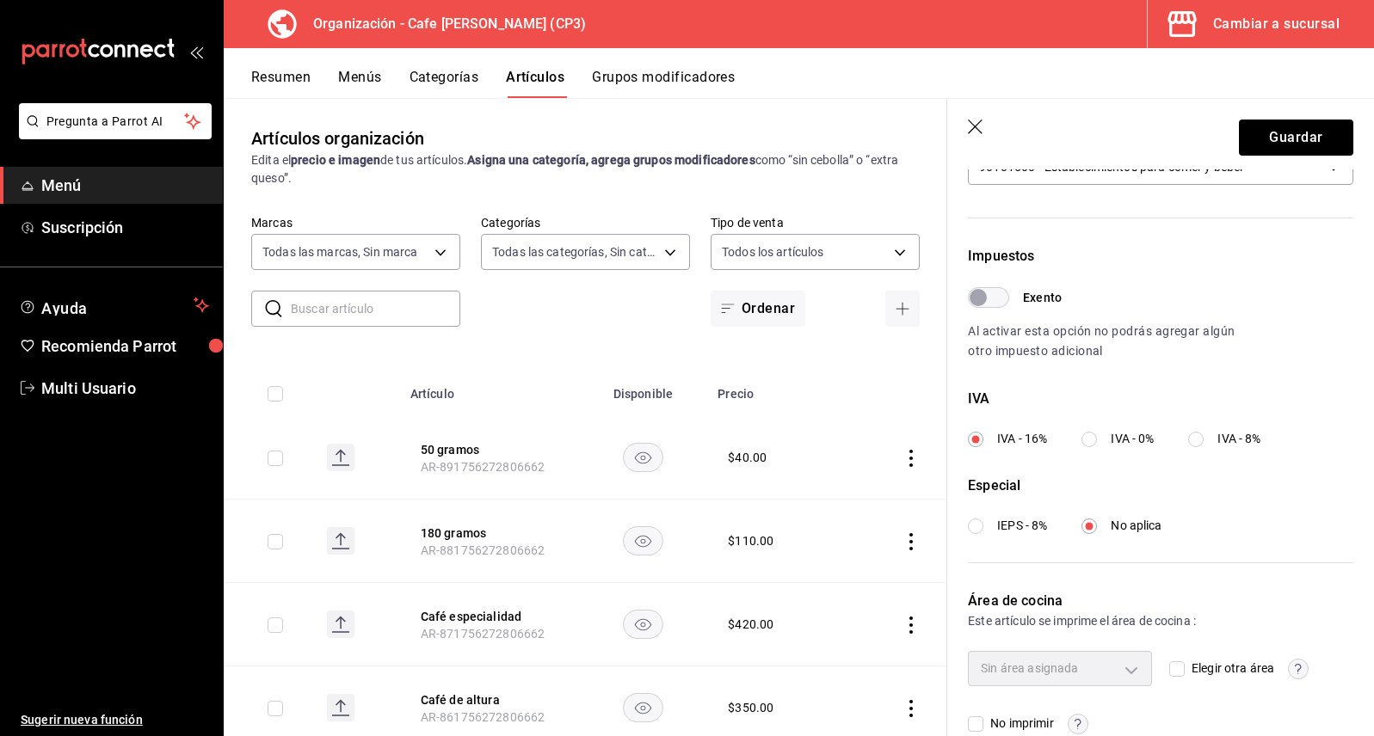
click at [1091, 440] on input "IVA - 0%" at bounding box center [1088, 439] width 15 height 15
radio input "true"
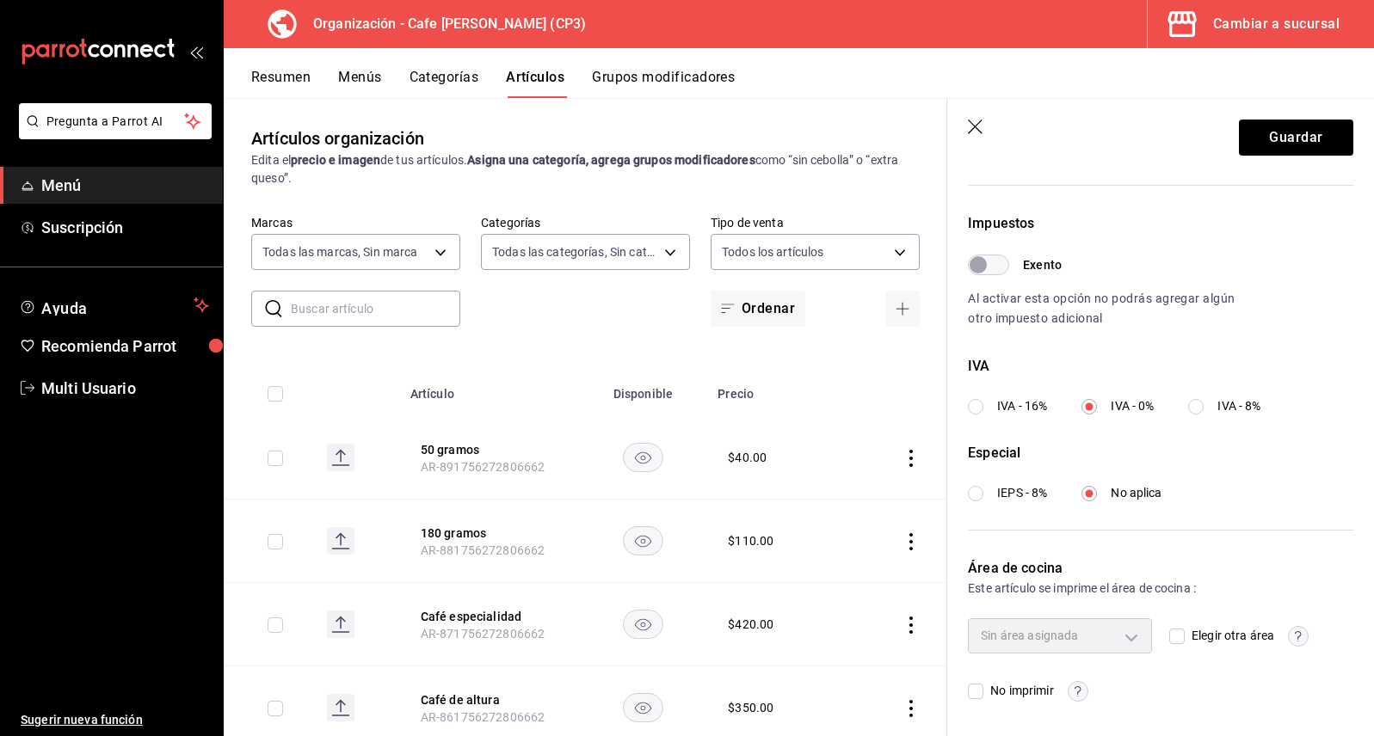
click at [1294, 638] on icon "button" at bounding box center [1297, 636] width 6 height 10
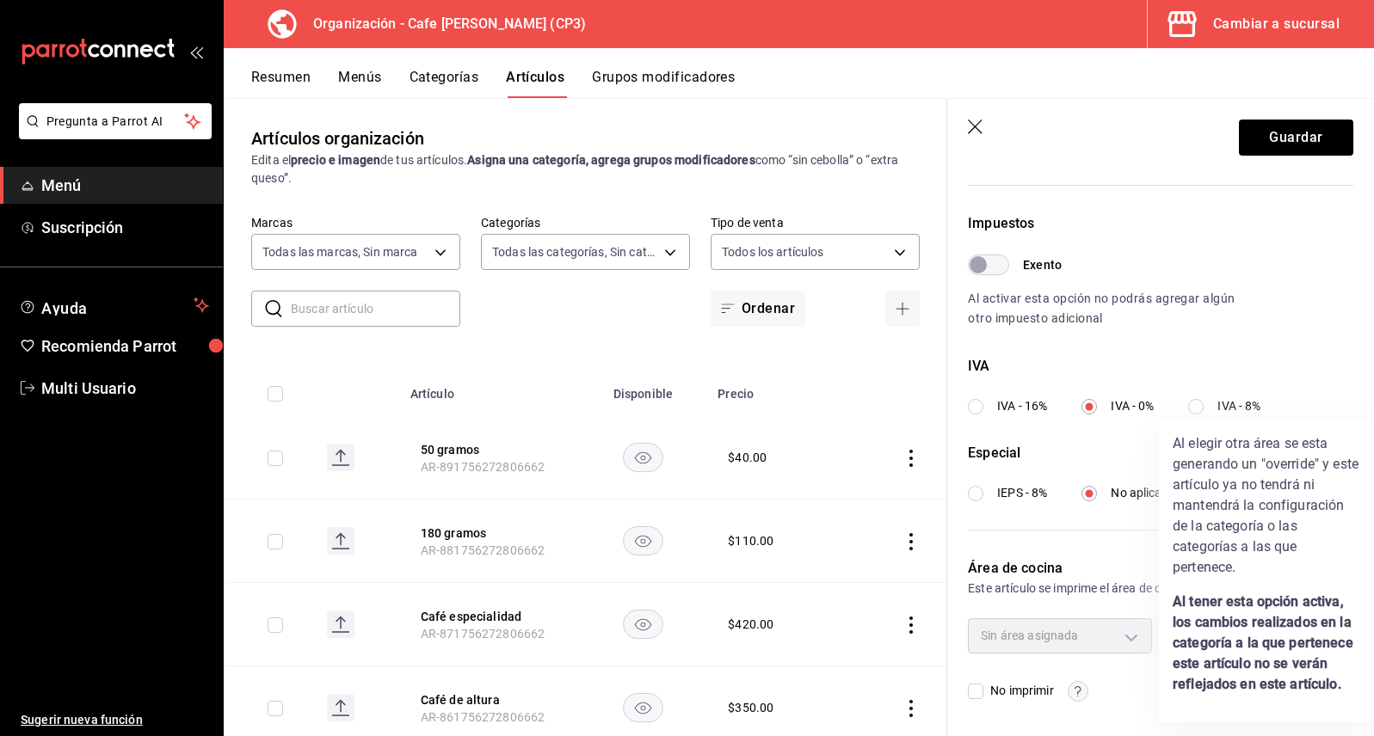
click at [1270, 225] on div at bounding box center [687, 368] width 1374 height 736
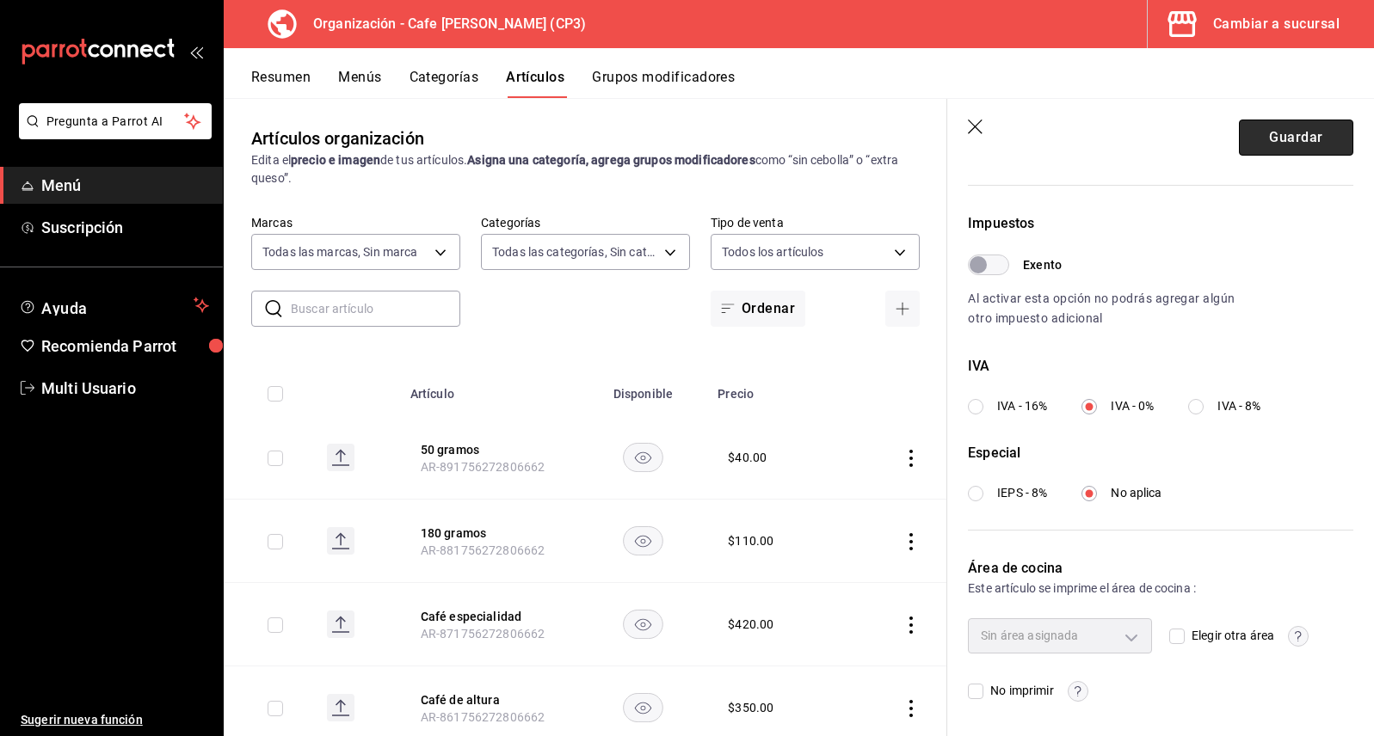
click at [1284, 134] on button "Guardar" at bounding box center [1296, 138] width 114 height 36
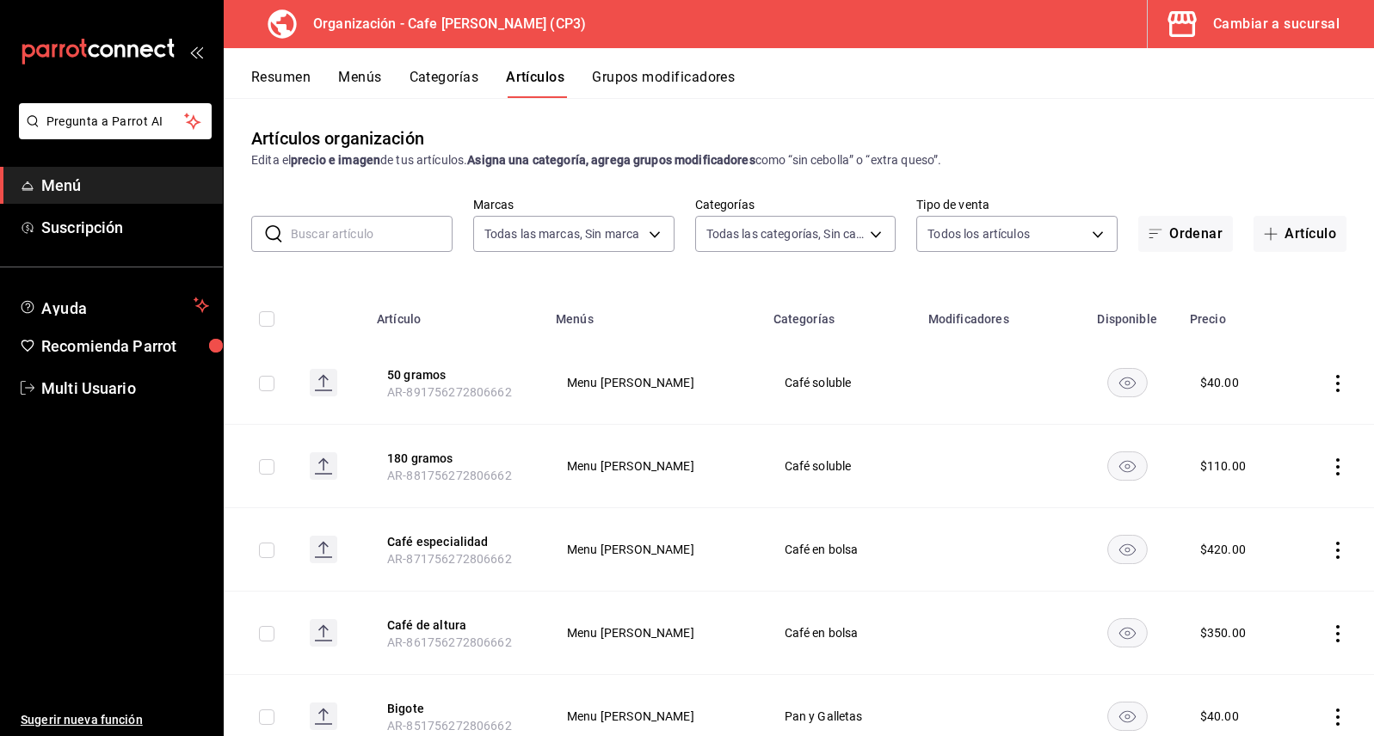
click at [1336, 632] on icon "actions" at bounding box center [1337, 633] width 3 height 17
click at [1271, 621] on span "Editar" at bounding box center [1273, 621] width 45 height 18
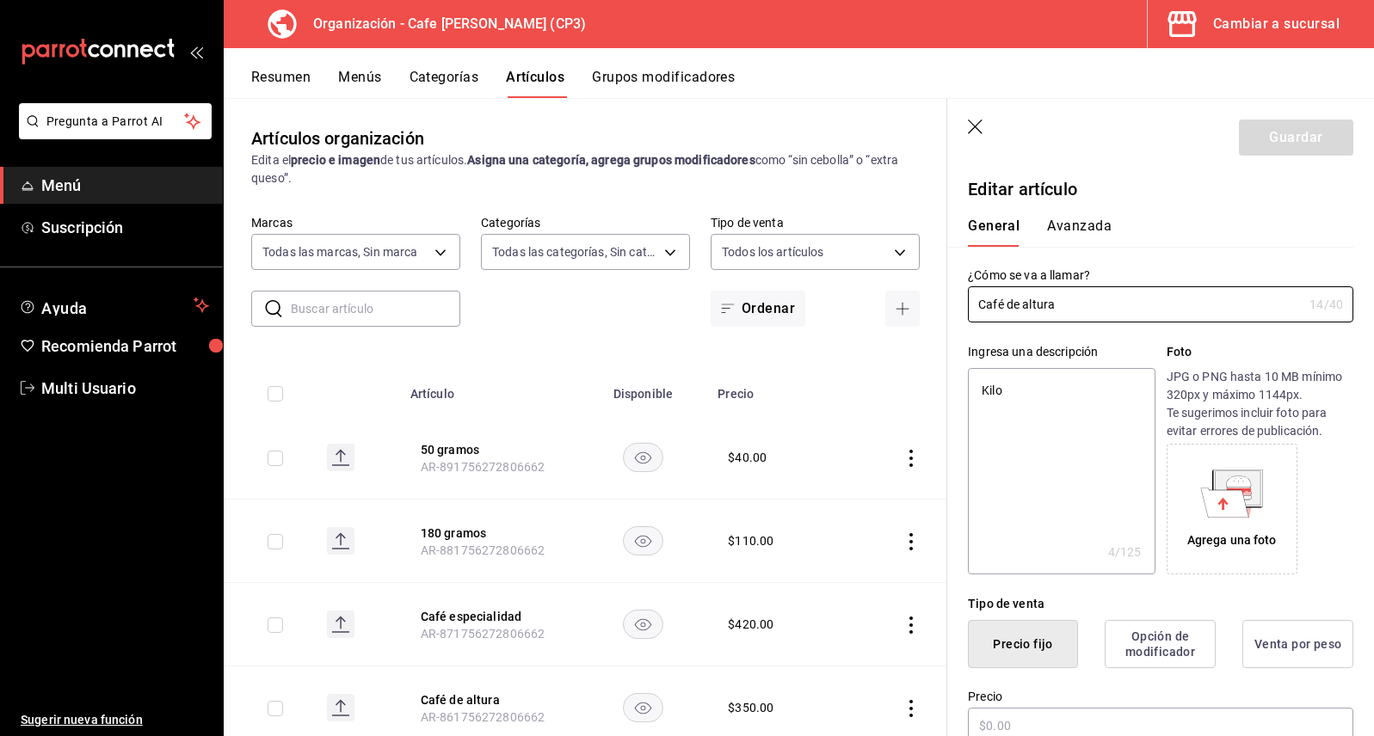
type textarea "x"
type input "$350.00"
type input "E48"
type input "90101500"
radio input "true"
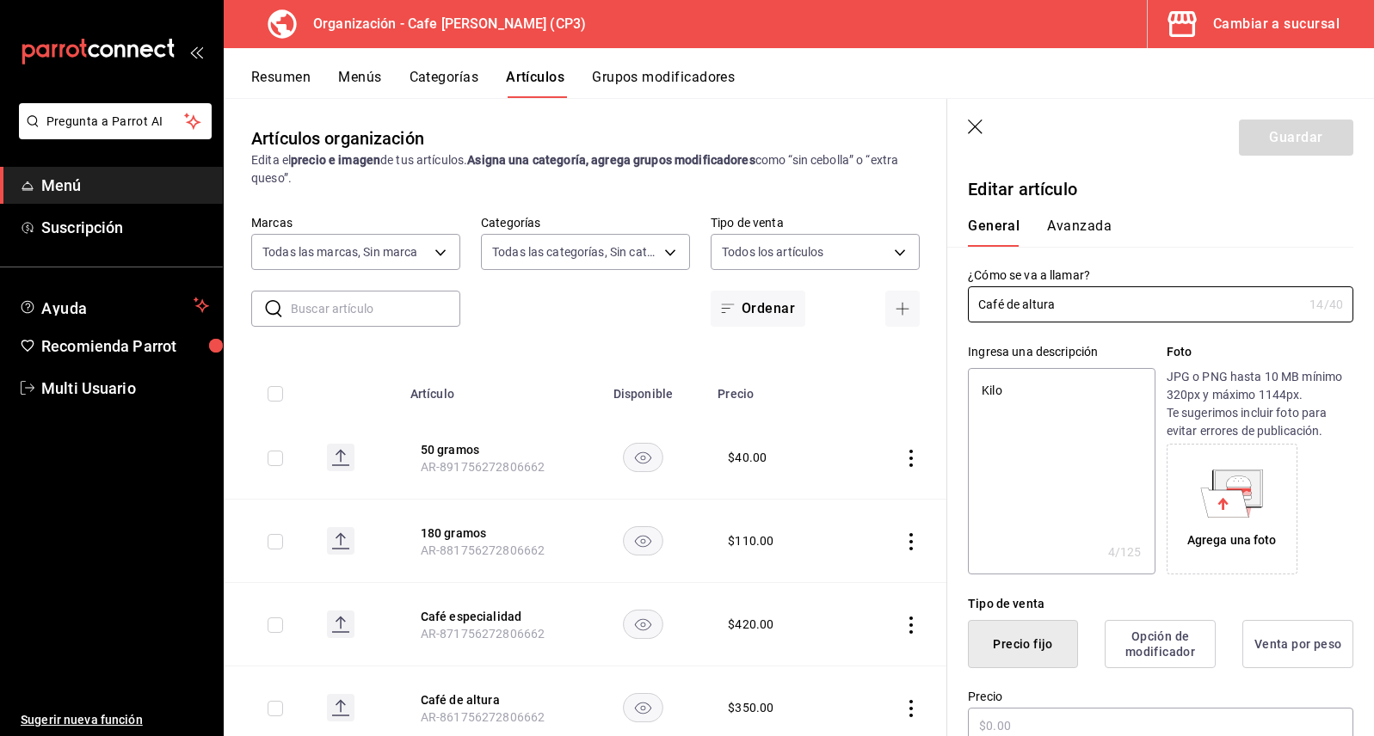
radio input "true"
click at [1091, 224] on button "Avanzada" at bounding box center [1079, 232] width 65 height 29
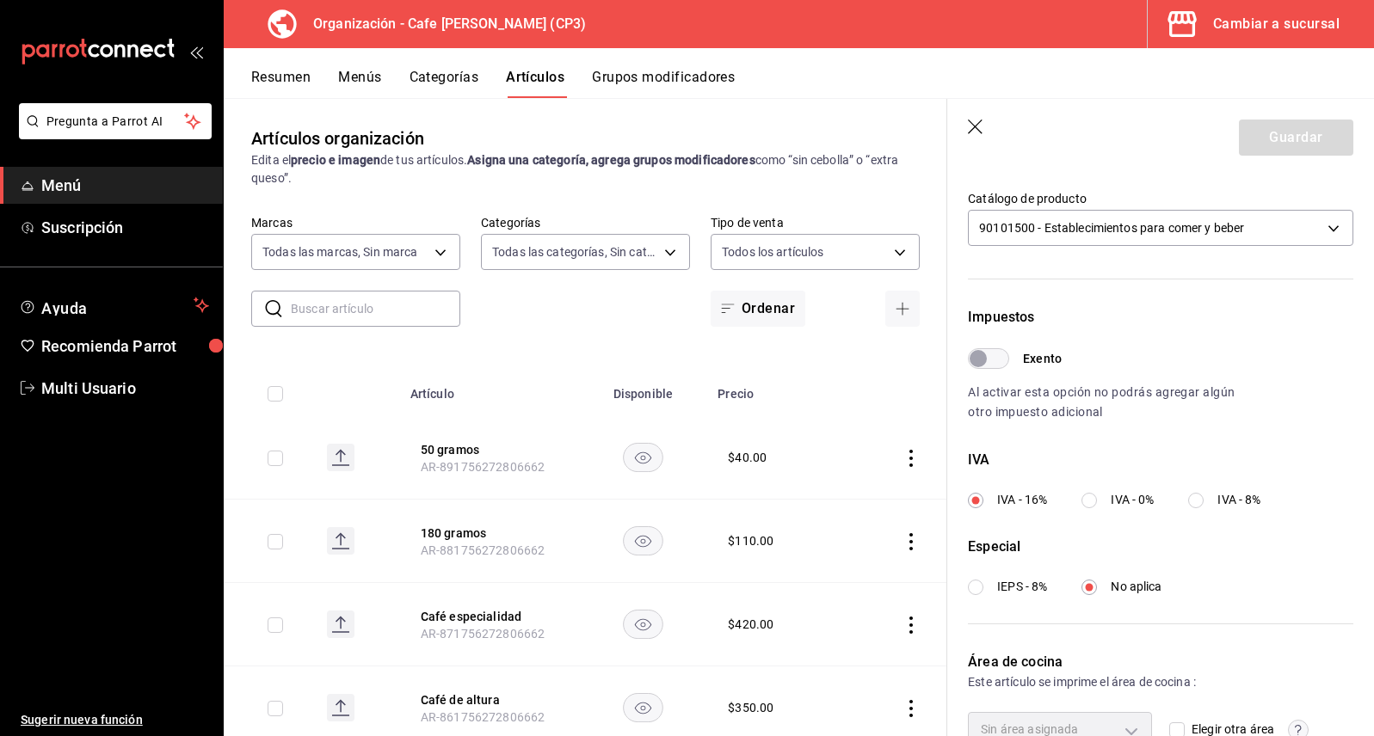
scroll to position [479, 0]
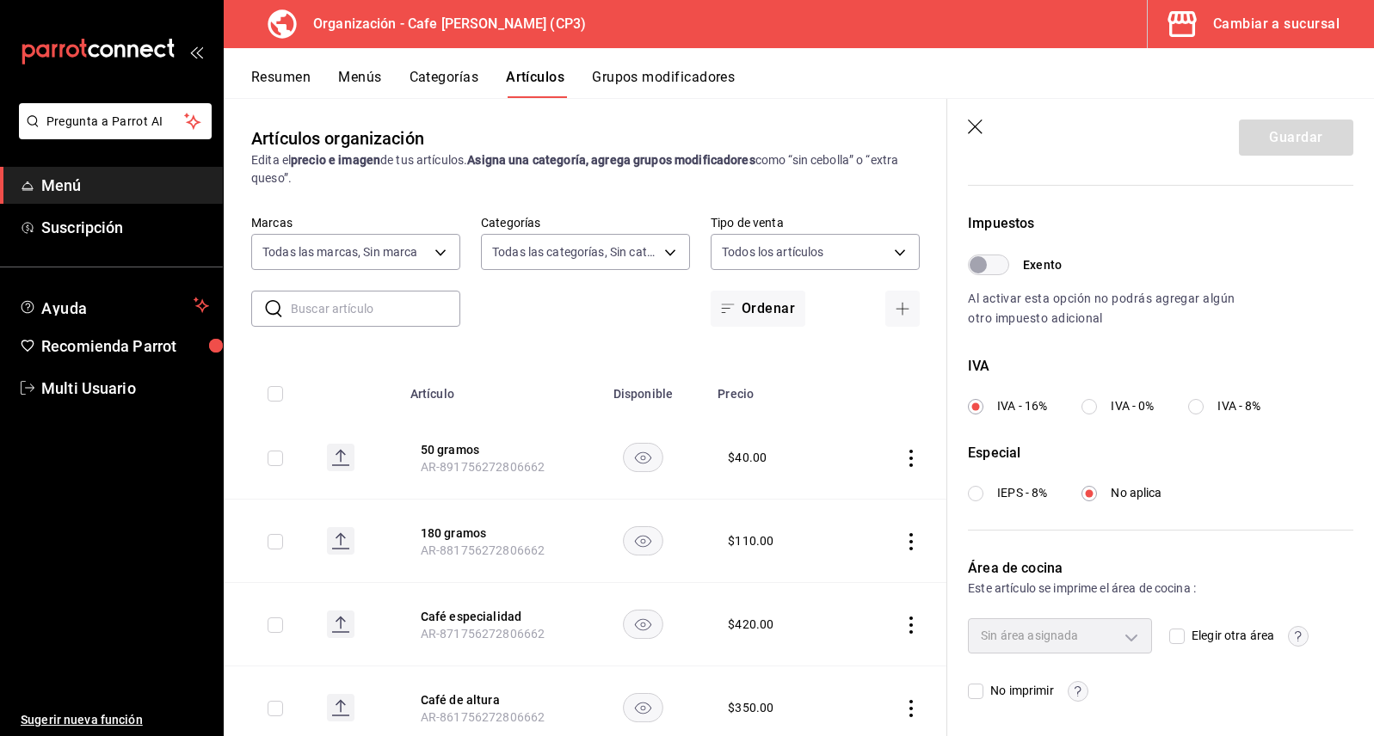
click at [1091, 408] on input "IVA - 0%" at bounding box center [1088, 406] width 15 height 15
radio input "true"
click at [1283, 135] on button "Guardar" at bounding box center [1296, 138] width 114 height 36
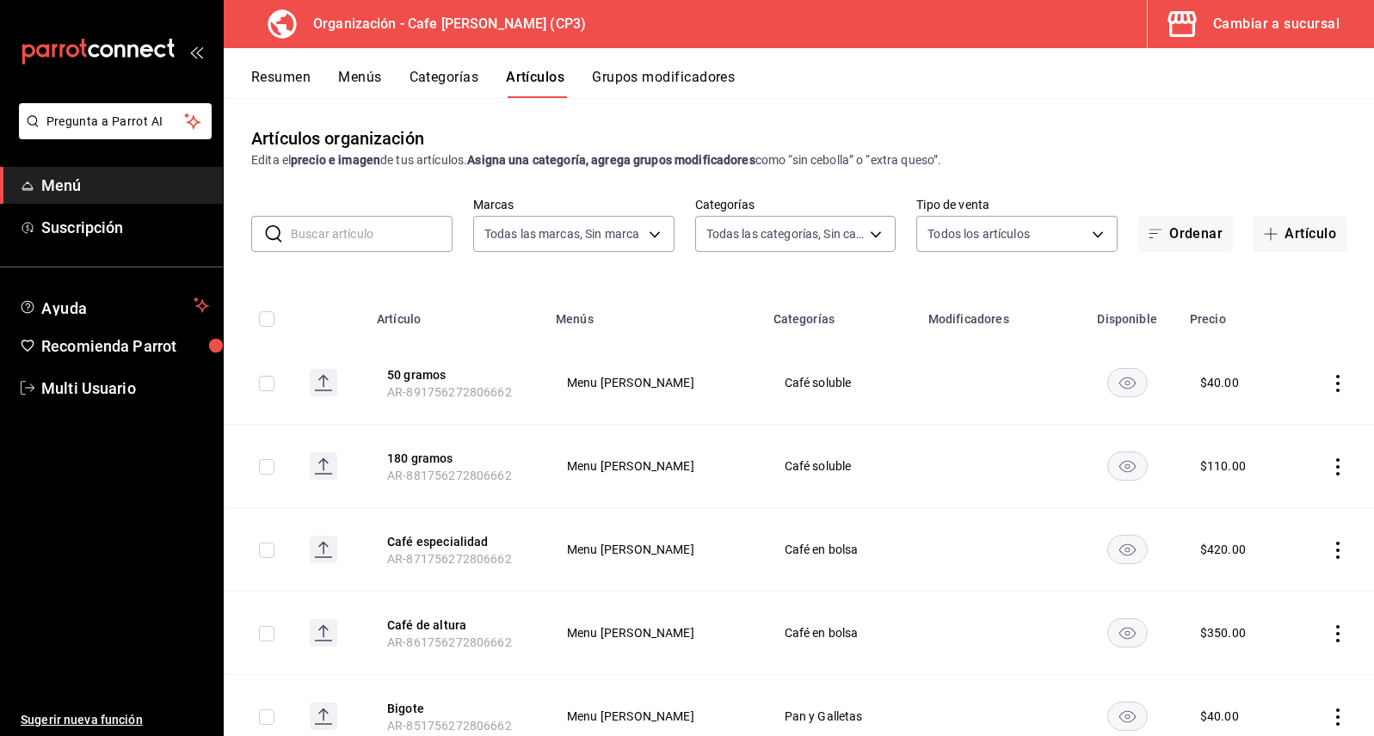
click at [1329, 547] on icon "actions" at bounding box center [1337, 550] width 17 height 17
click at [1269, 586] on span "Editar" at bounding box center [1273, 590] width 45 height 18
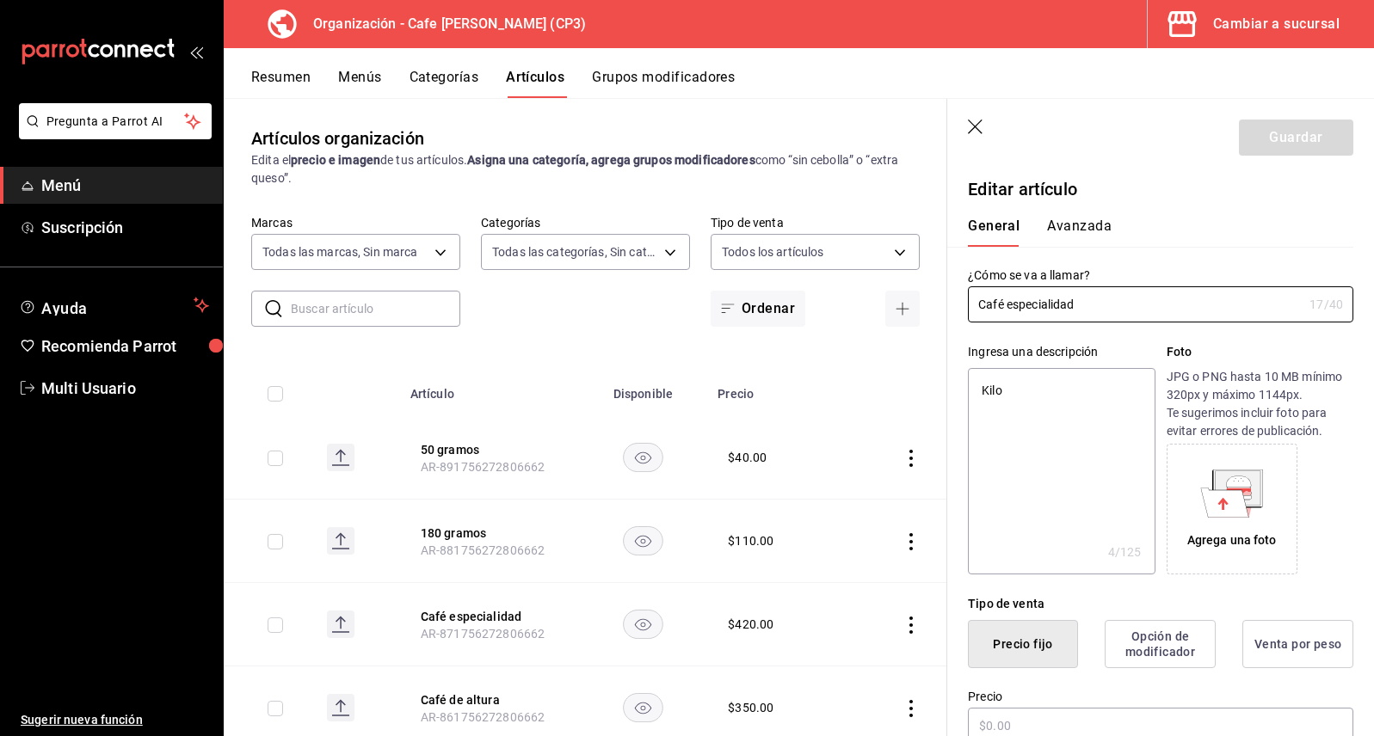
type textarea "x"
type input "$420.00"
type input "KGM"
type input "90101500"
radio input "true"
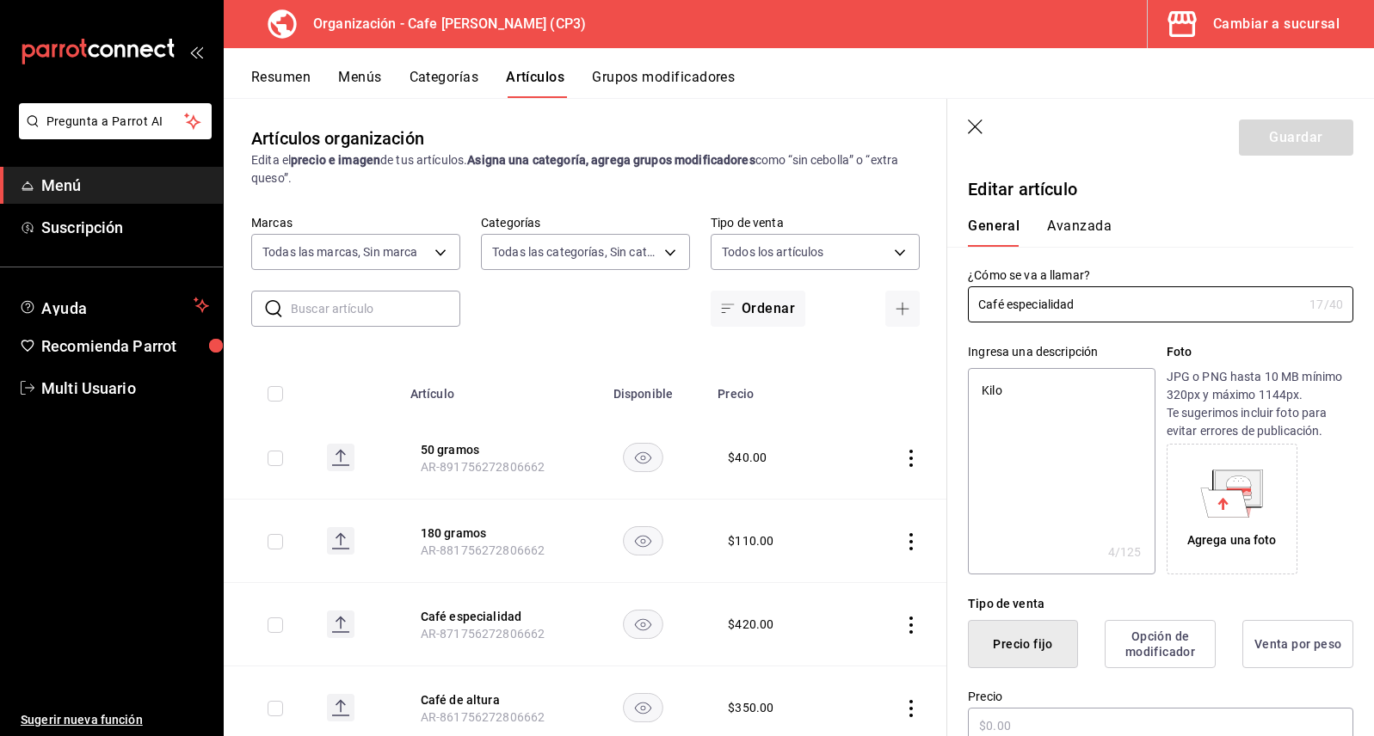
radio input "true"
click at [1092, 229] on button "Avanzada" at bounding box center [1079, 232] width 65 height 29
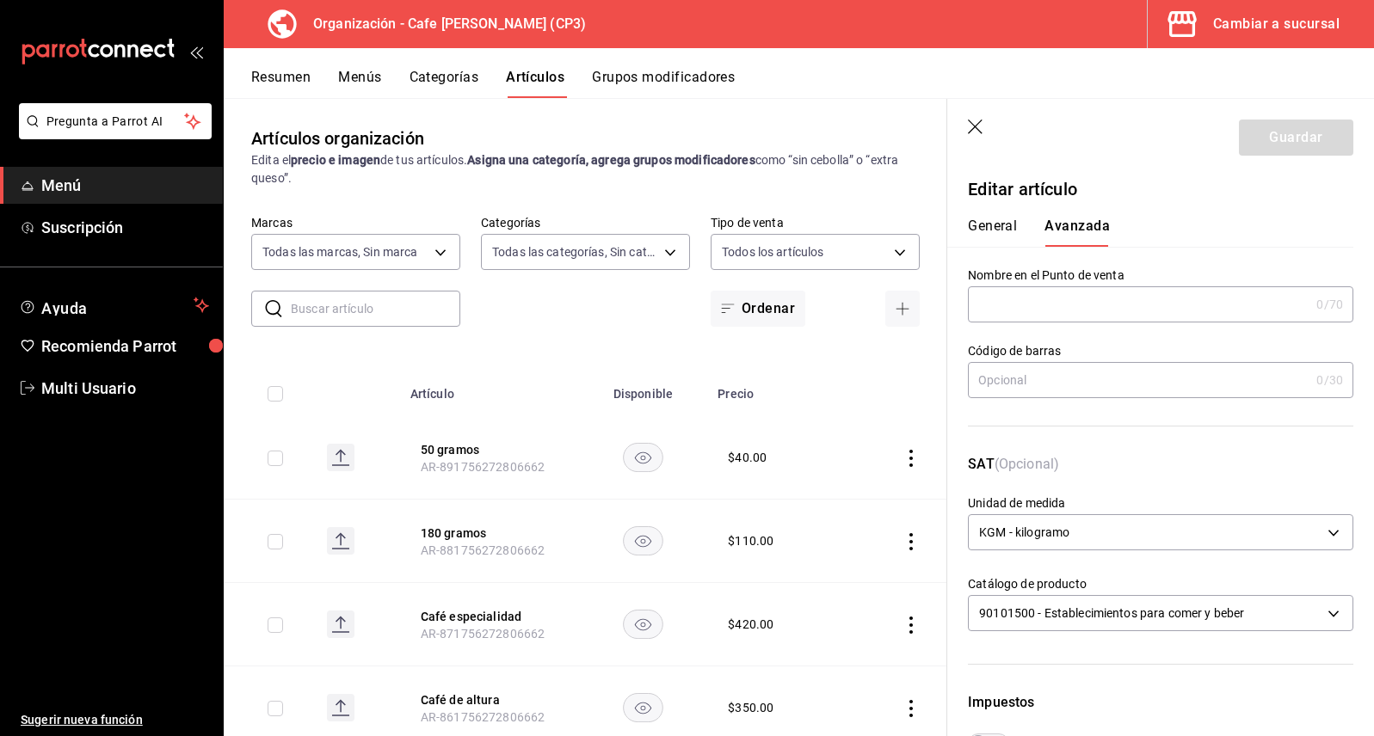
click at [979, 126] on icon "button" at bounding box center [976, 128] width 17 height 17
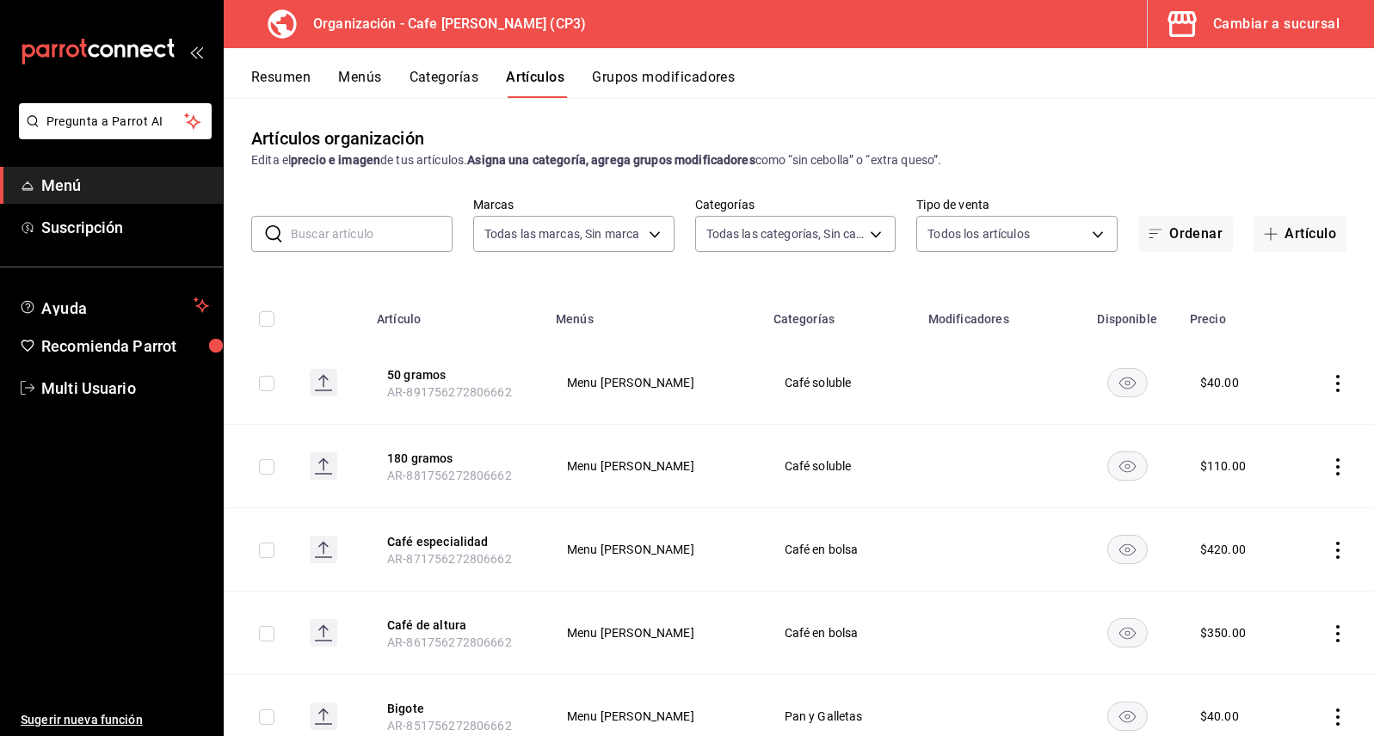
click at [1329, 634] on icon "actions" at bounding box center [1337, 633] width 17 height 17
click at [1257, 618] on span "Editar" at bounding box center [1273, 621] width 45 height 18
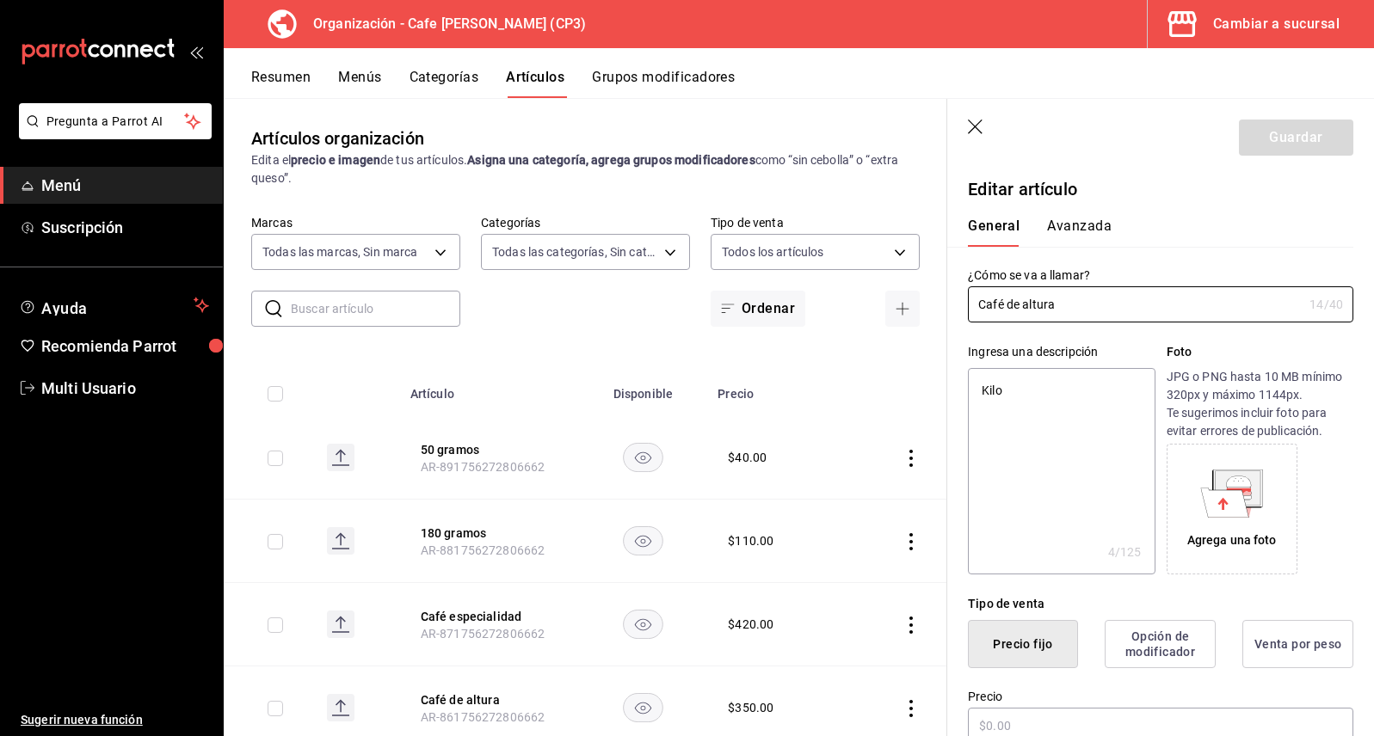
type textarea "x"
type input "$350.00"
type input "E48"
type input "90101500"
radio input "true"
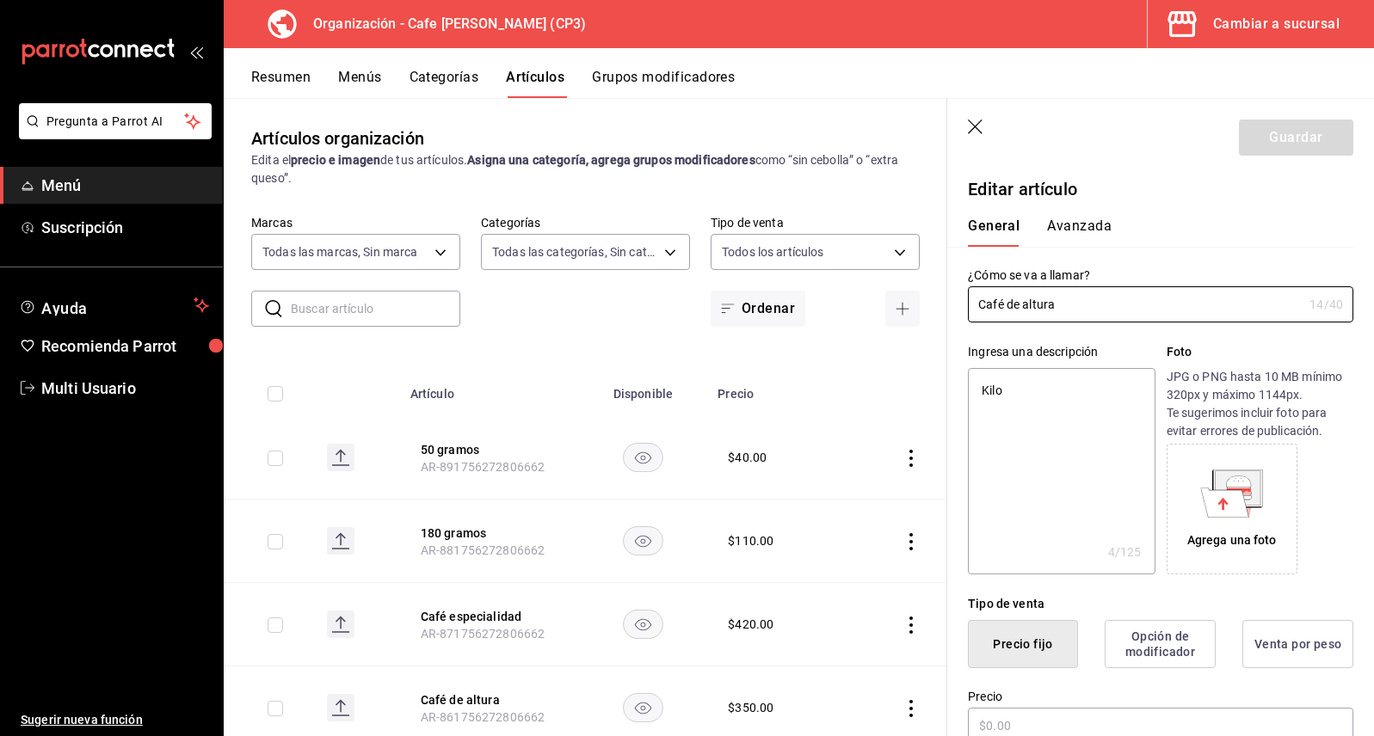
radio input "true"
click at [1086, 224] on button "Avanzada" at bounding box center [1079, 232] width 65 height 29
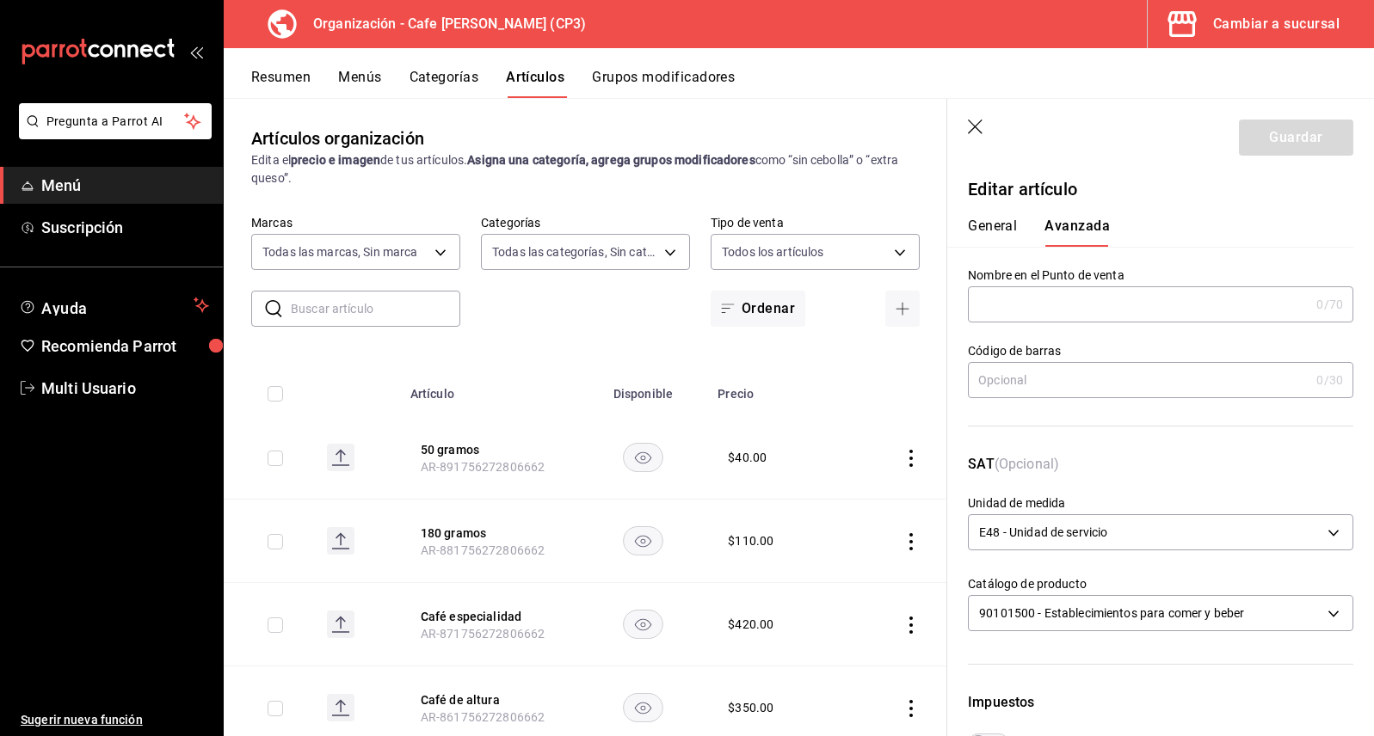
drag, startPoint x: 973, startPoint y: 127, endPoint x: 522, endPoint y: 289, distance: 478.8
click at [973, 127] on icon "button" at bounding box center [976, 128] width 17 height 17
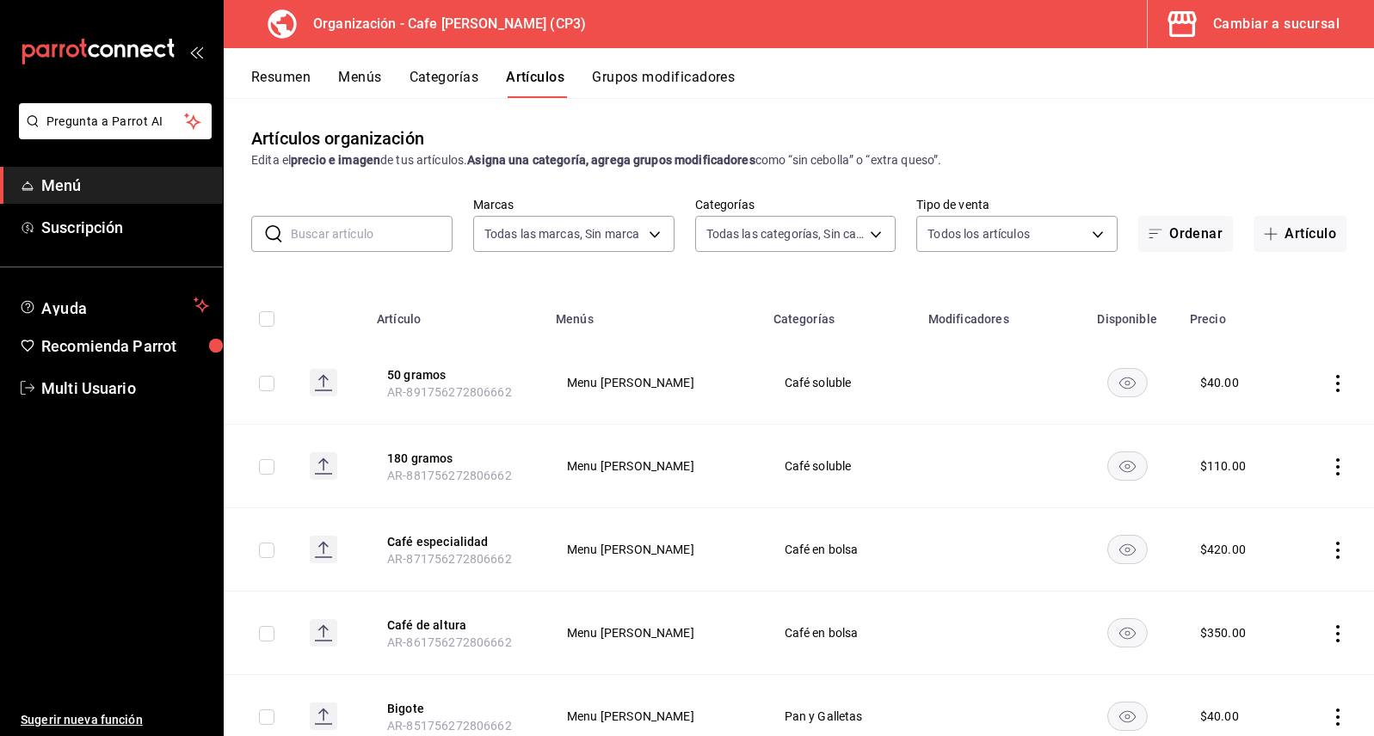
click at [347, 82] on button "Menús" at bounding box center [359, 83] width 43 height 29
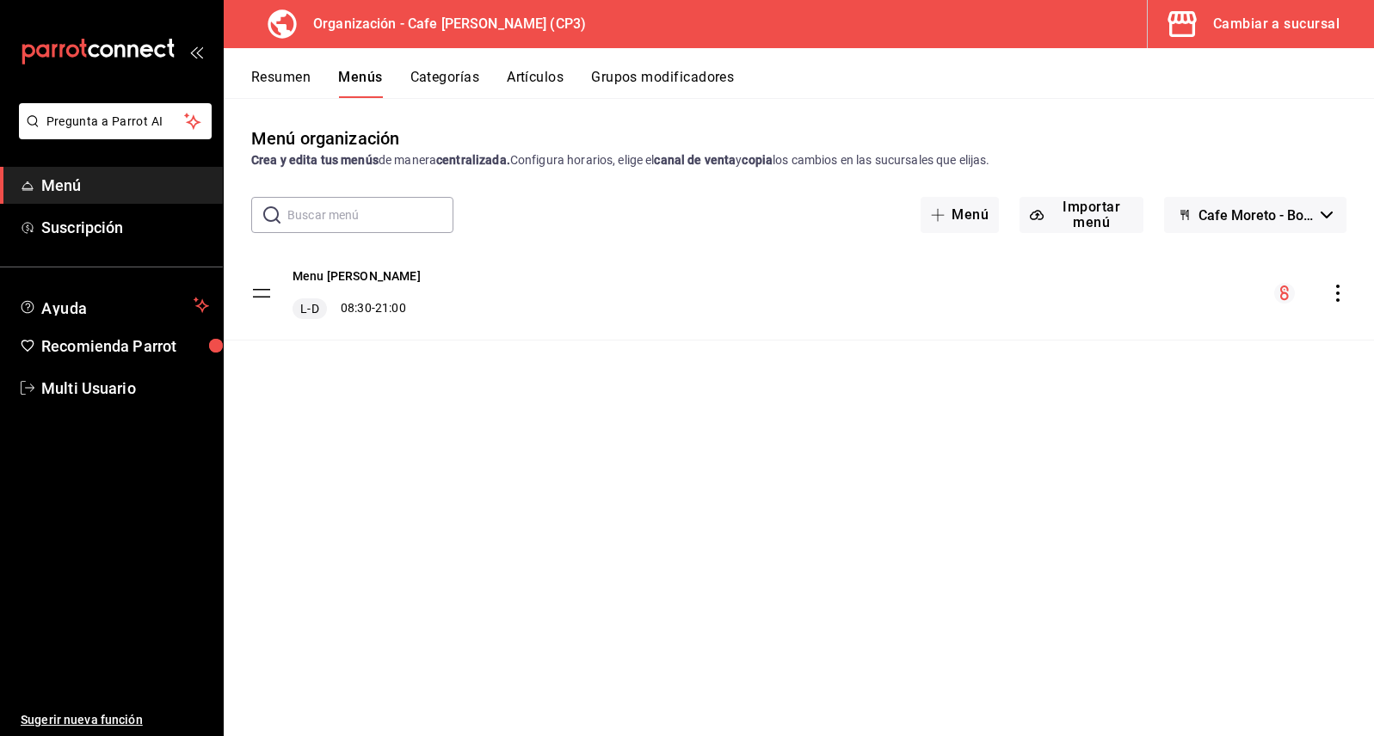
click at [1340, 295] on icon "actions" at bounding box center [1337, 293] width 17 height 17
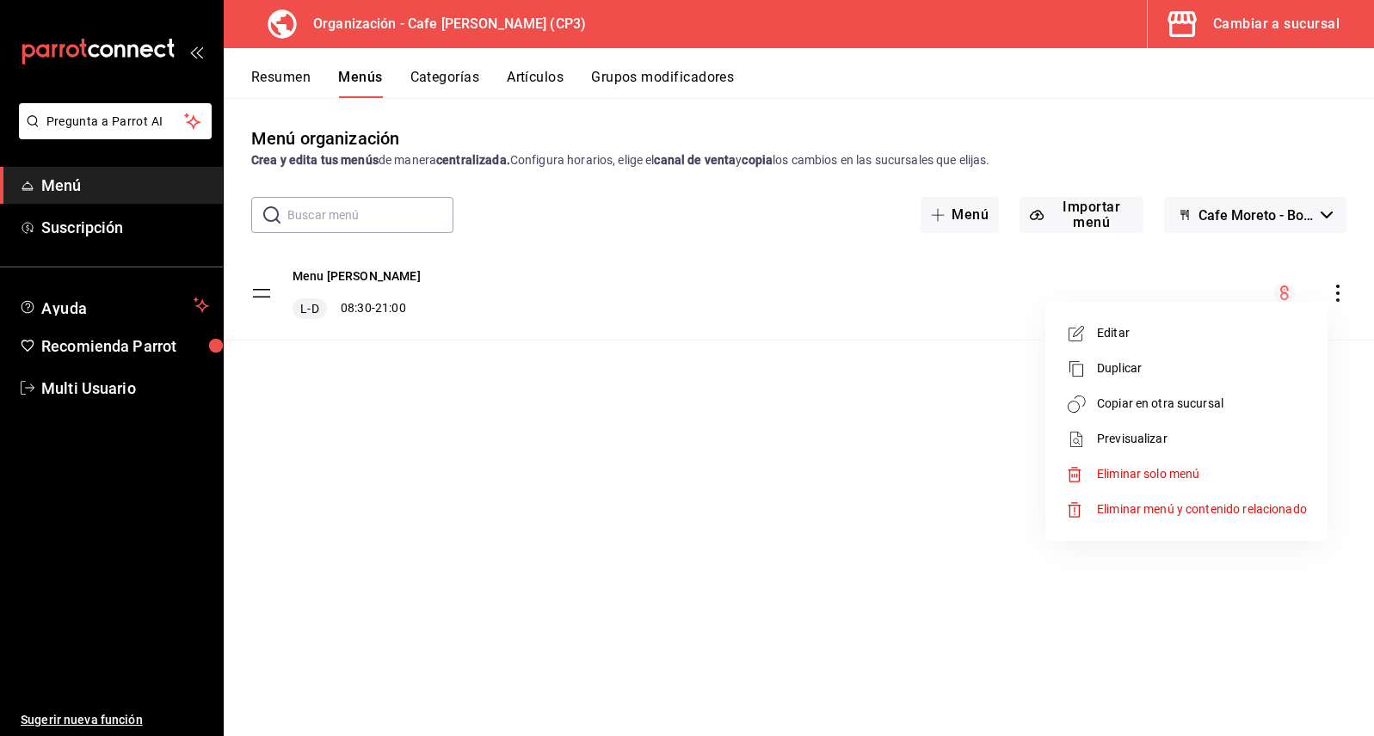
click at [1119, 371] on span "Duplicar" at bounding box center [1202, 369] width 210 height 18
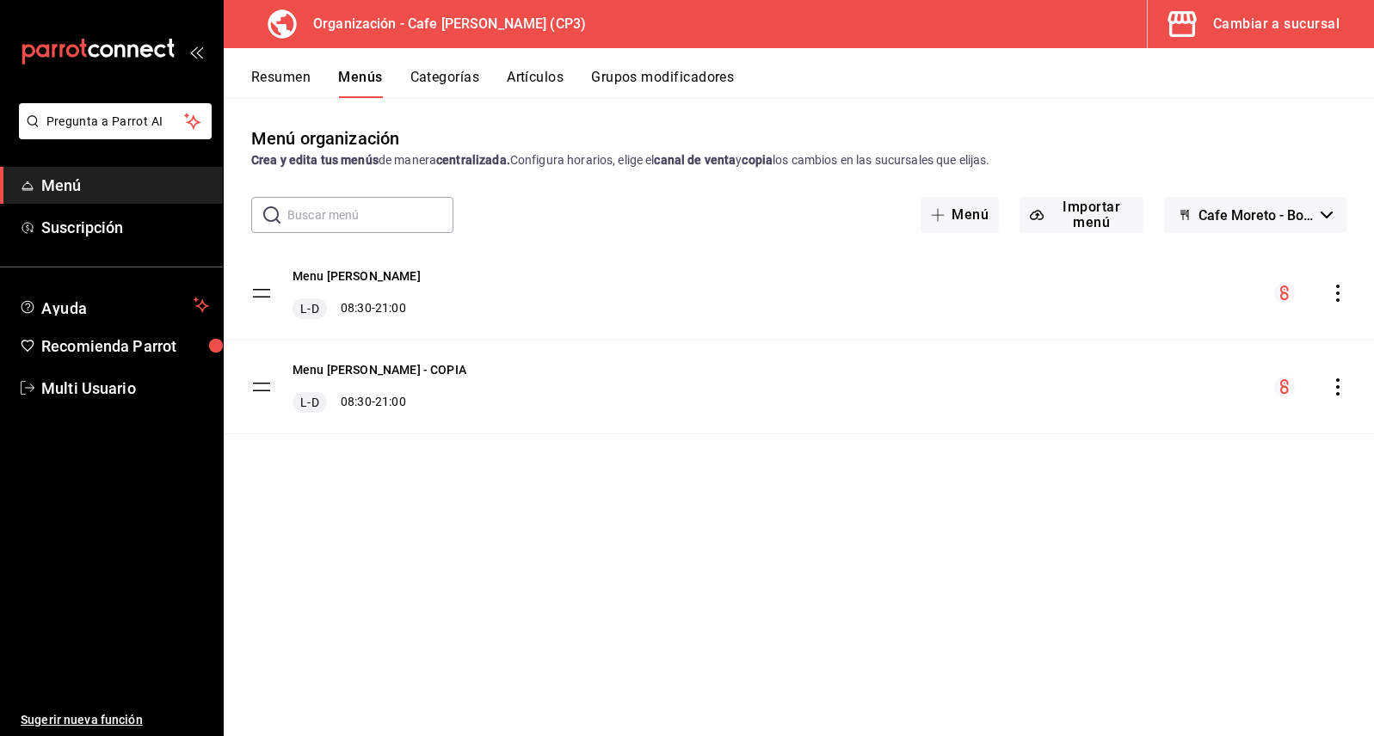
click at [1332, 214] on button "Cafe Moreto - Borrador" at bounding box center [1255, 215] width 182 height 36
click at [793, 247] on div at bounding box center [687, 368] width 1374 height 736
click at [1343, 294] on icon "actions" at bounding box center [1337, 293] width 17 height 17
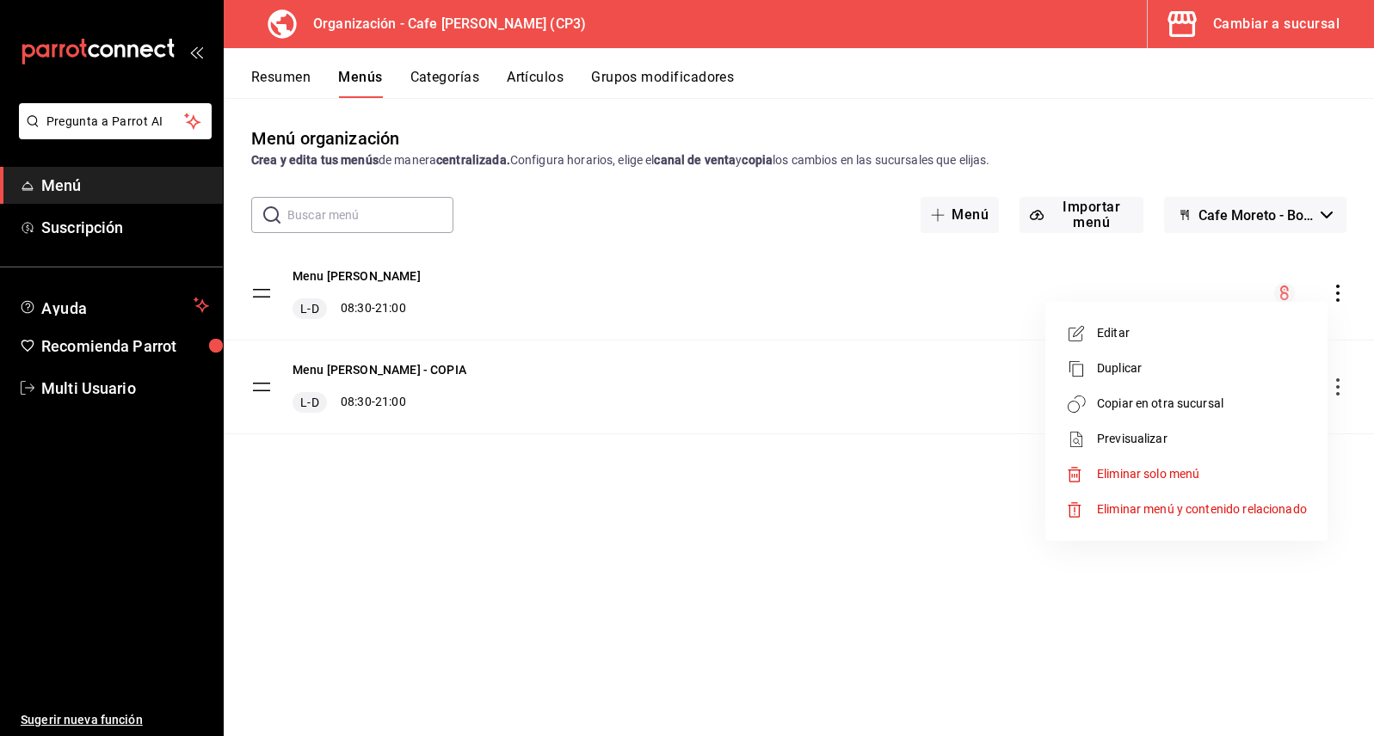
click at [1122, 438] on span "Previsualizar" at bounding box center [1202, 439] width 210 height 18
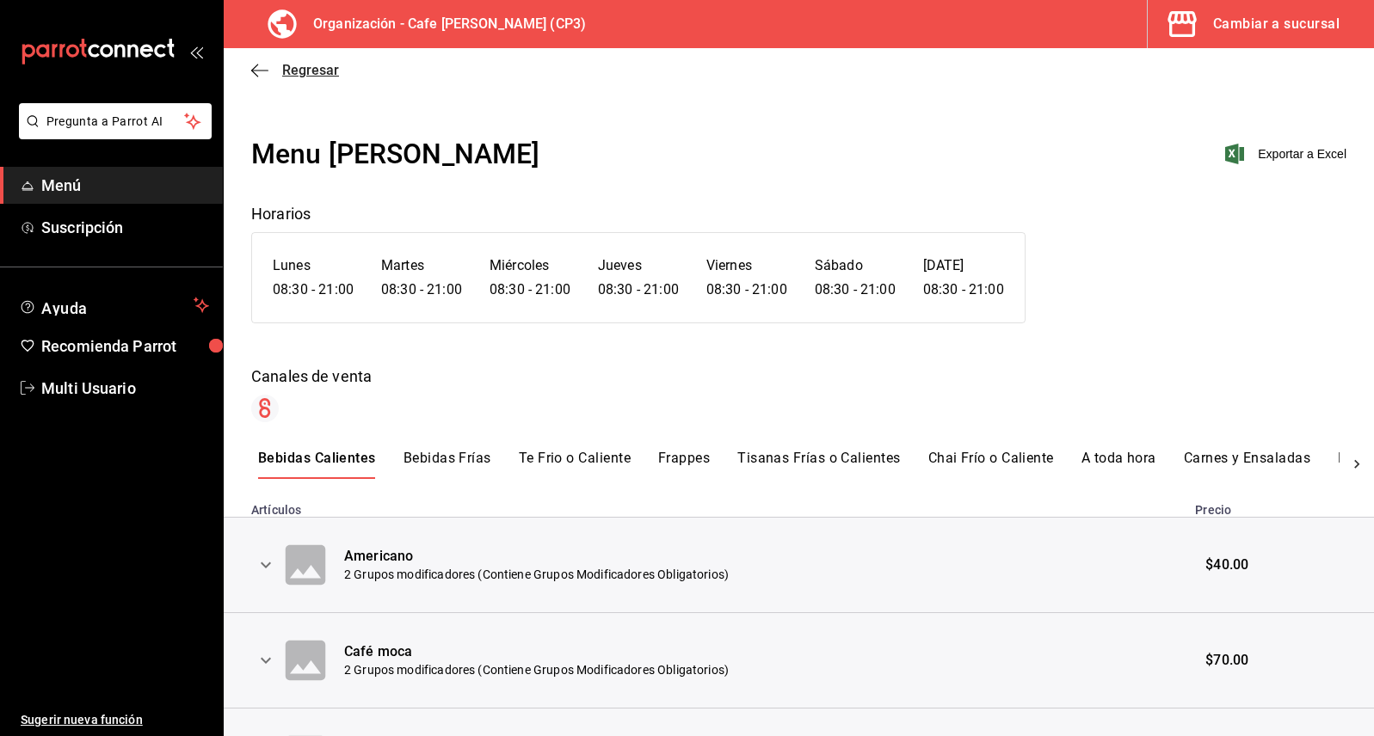
click at [259, 70] on icon "button" at bounding box center [259, 70] width 17 height 1
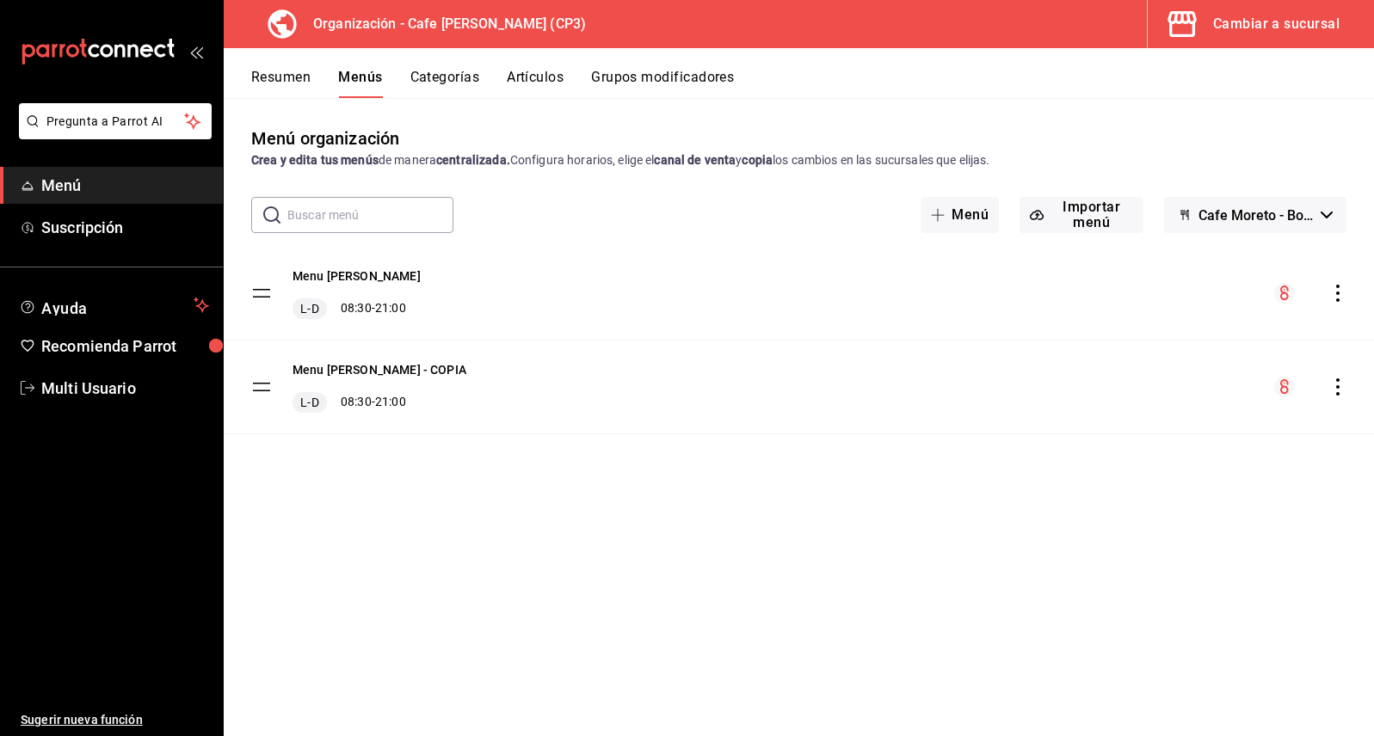
click at [1337, 291] on icon "actions" at bounding box center [1337, 293] width 17 height 17
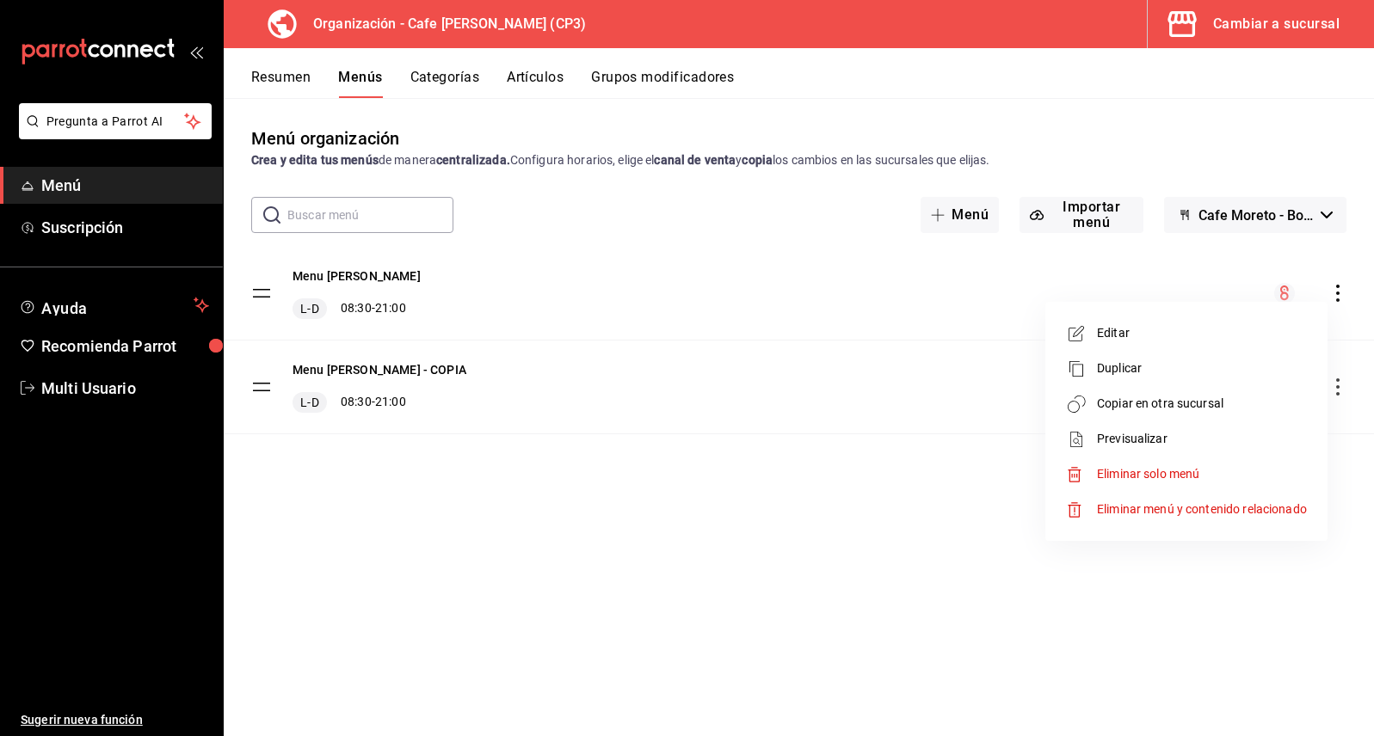
click at [1143, 403] on span "Copiar en otra sucursal" at bounding box center [1202, 404] width 210 height 18
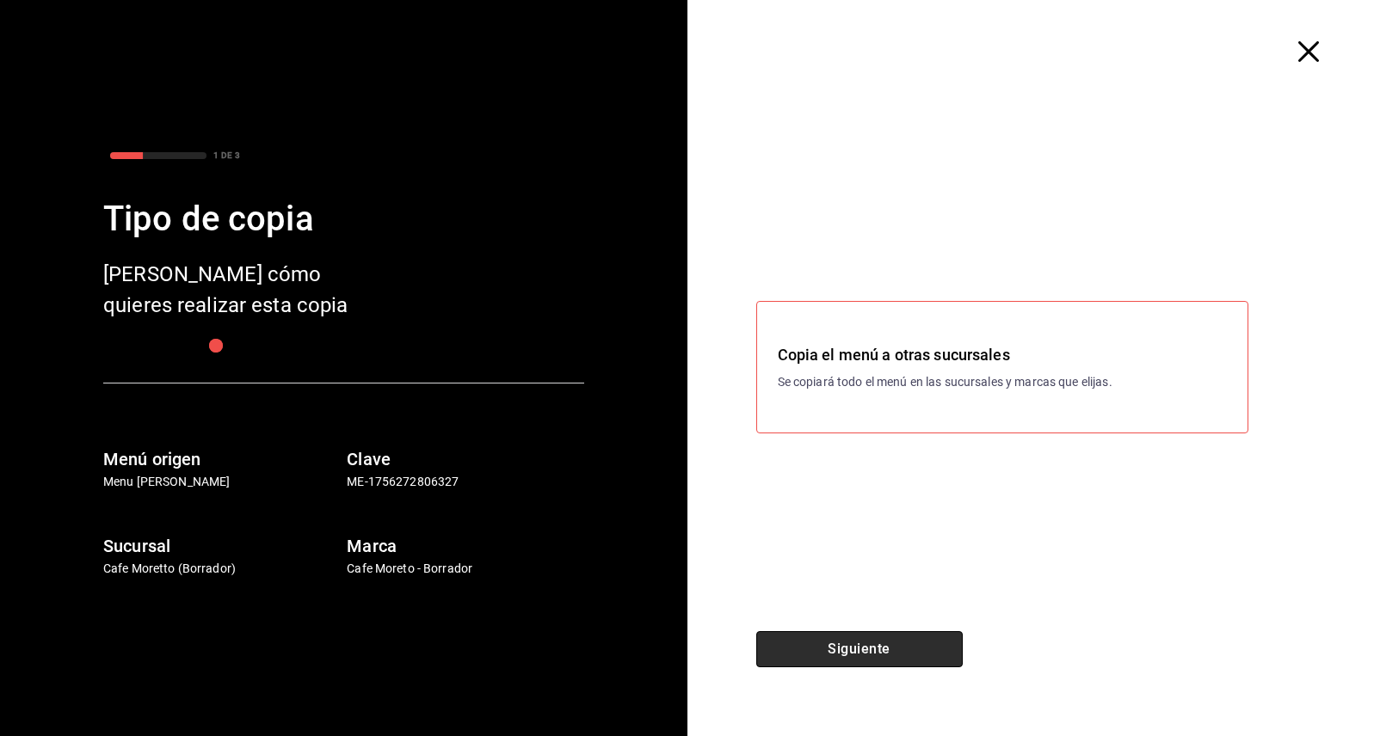
click at [875, 652] on button "Siguiente" at bounding box center [859, 649] width 206 height 36
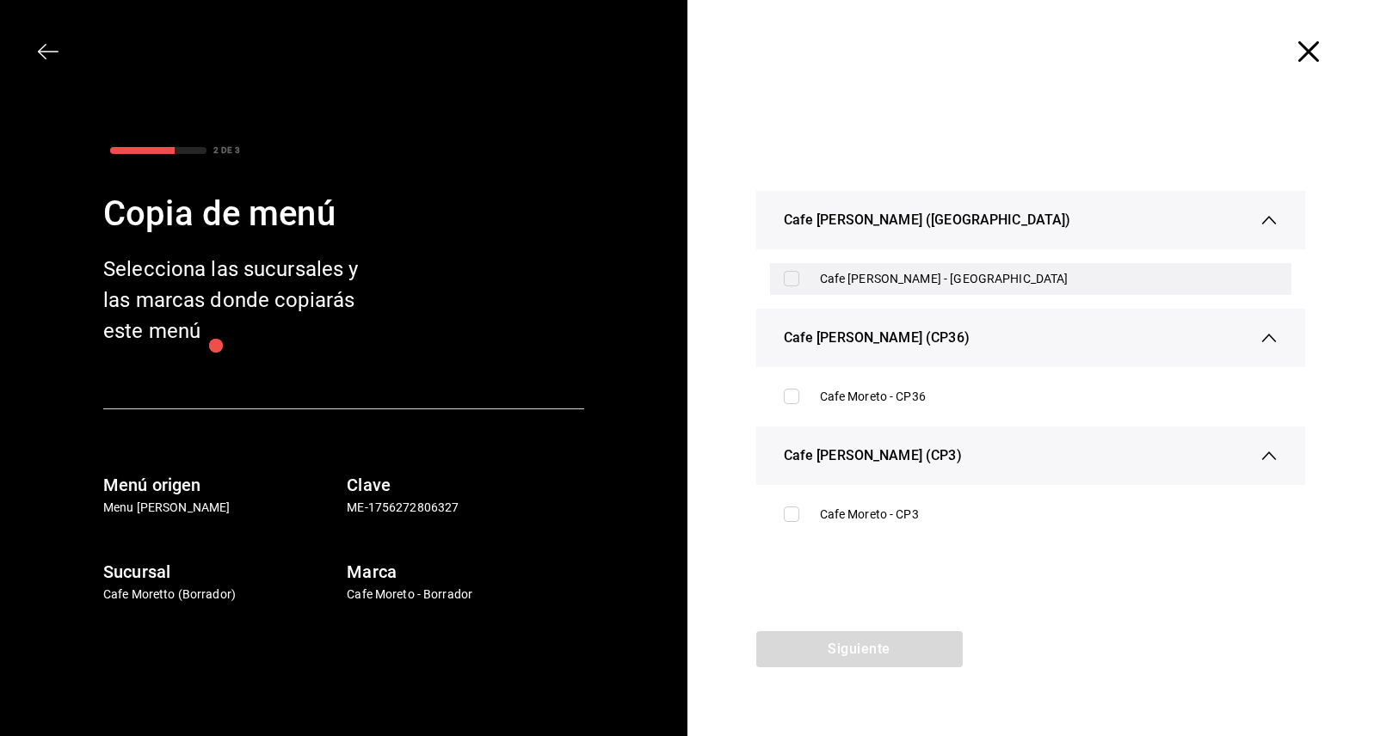
click at [794, 285] on input "checkbox" at bounding box center [791, 278] width 15 height 15
checkbox input "true"
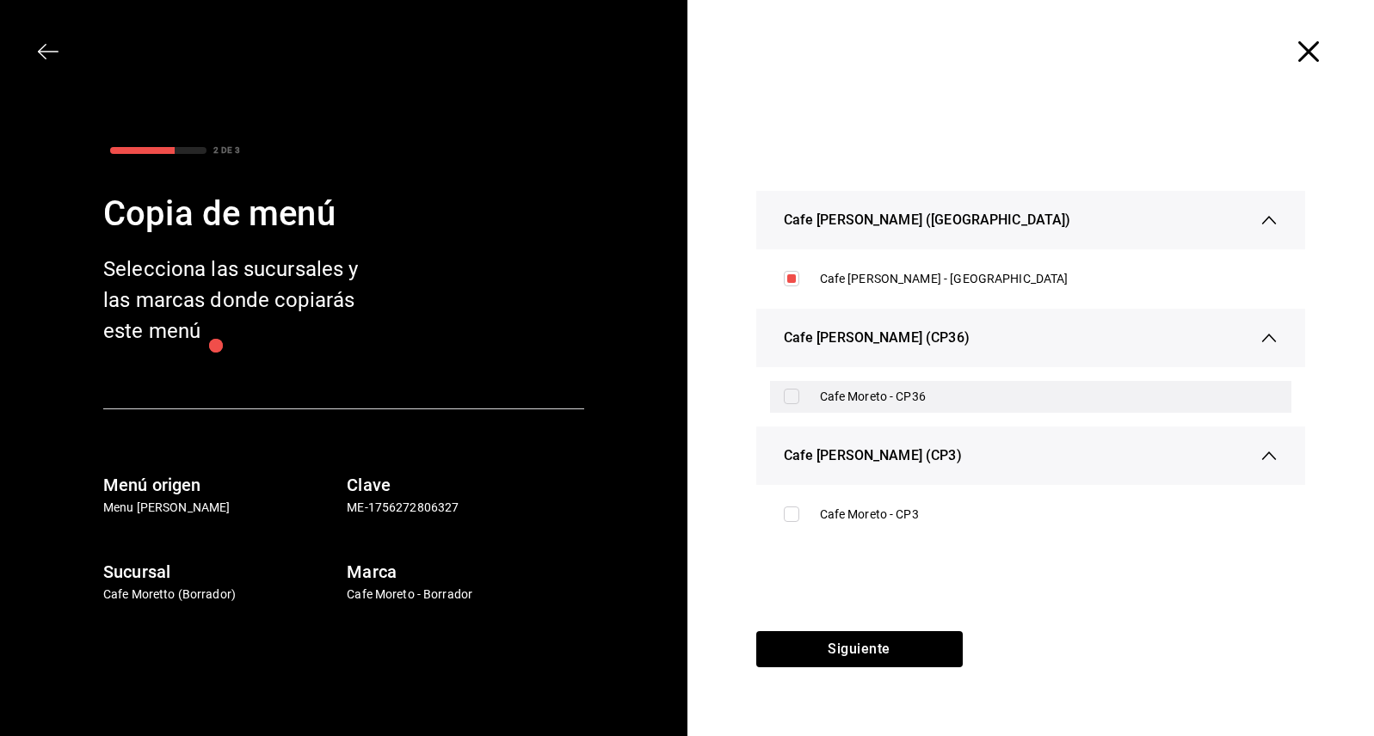
click at [799, 398] on label at bounding box center [795, 396] width 22 height 15
click at [799, 398] on input "checkbox" at bounding box center [791, 396] width 15 height 15
checkbox input "false"
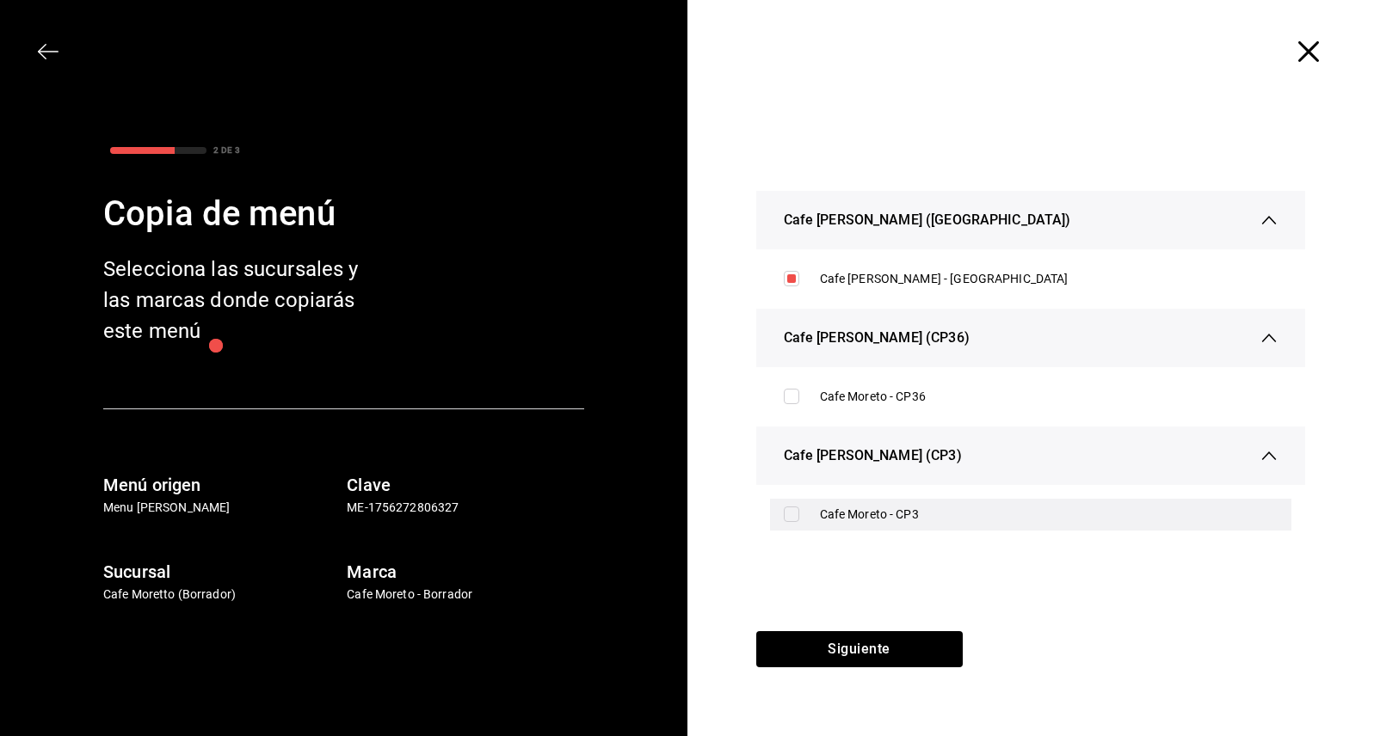
click at [796, 515] on input "checkbox" at bounding box center [791, 514] width 15 height 15
checkbox input "true"
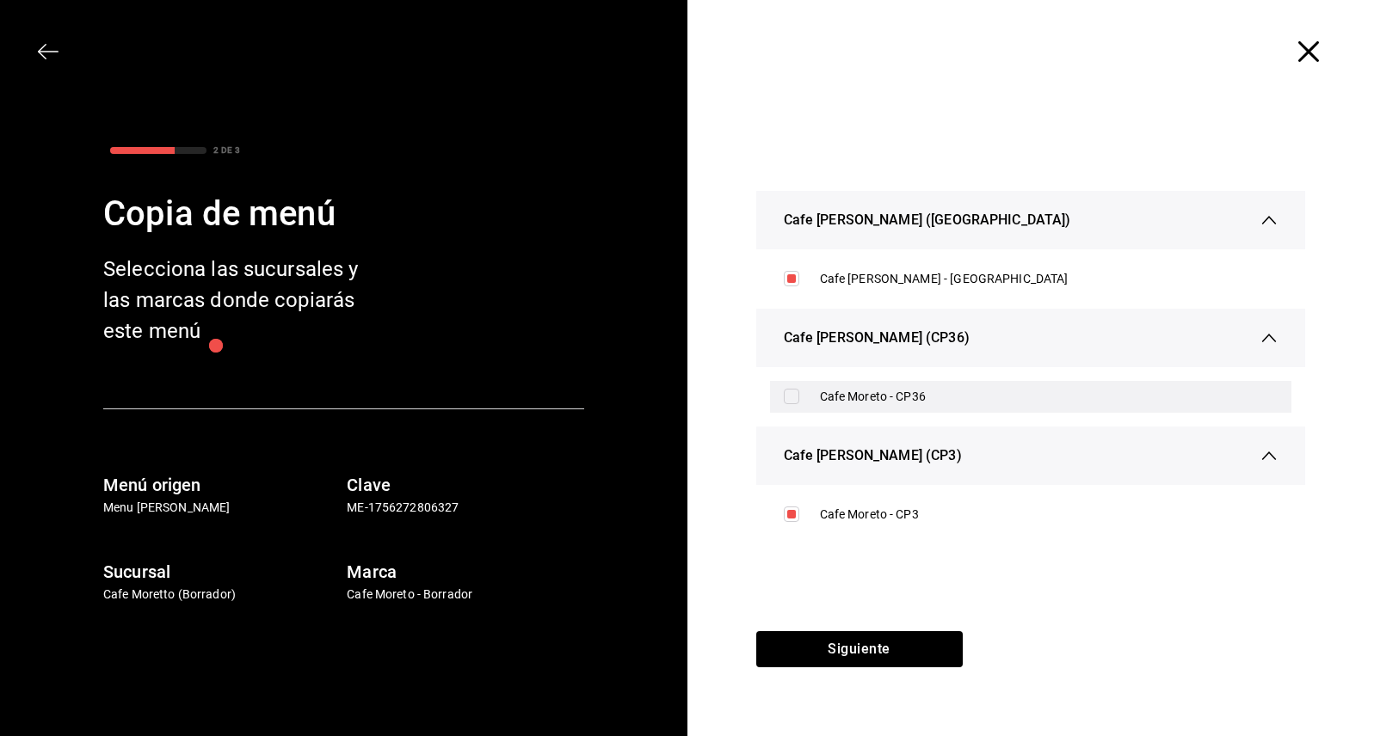
click at [794, 396] on input "checkbox" at bounding box center [791, 396] width 15 height 15
checkbox input "true"
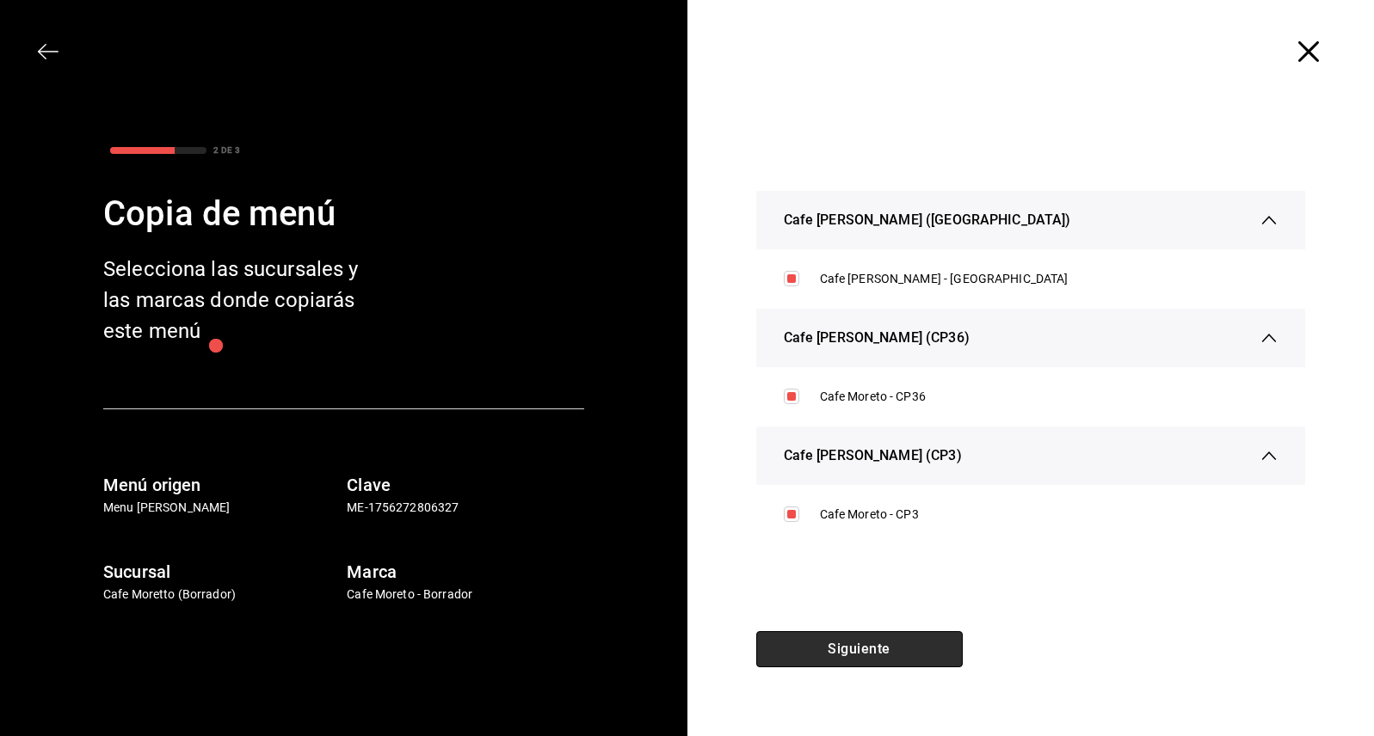
click at [869, 655] on button "Siguiente" at bounding box center [859, 649] width 206 height 36
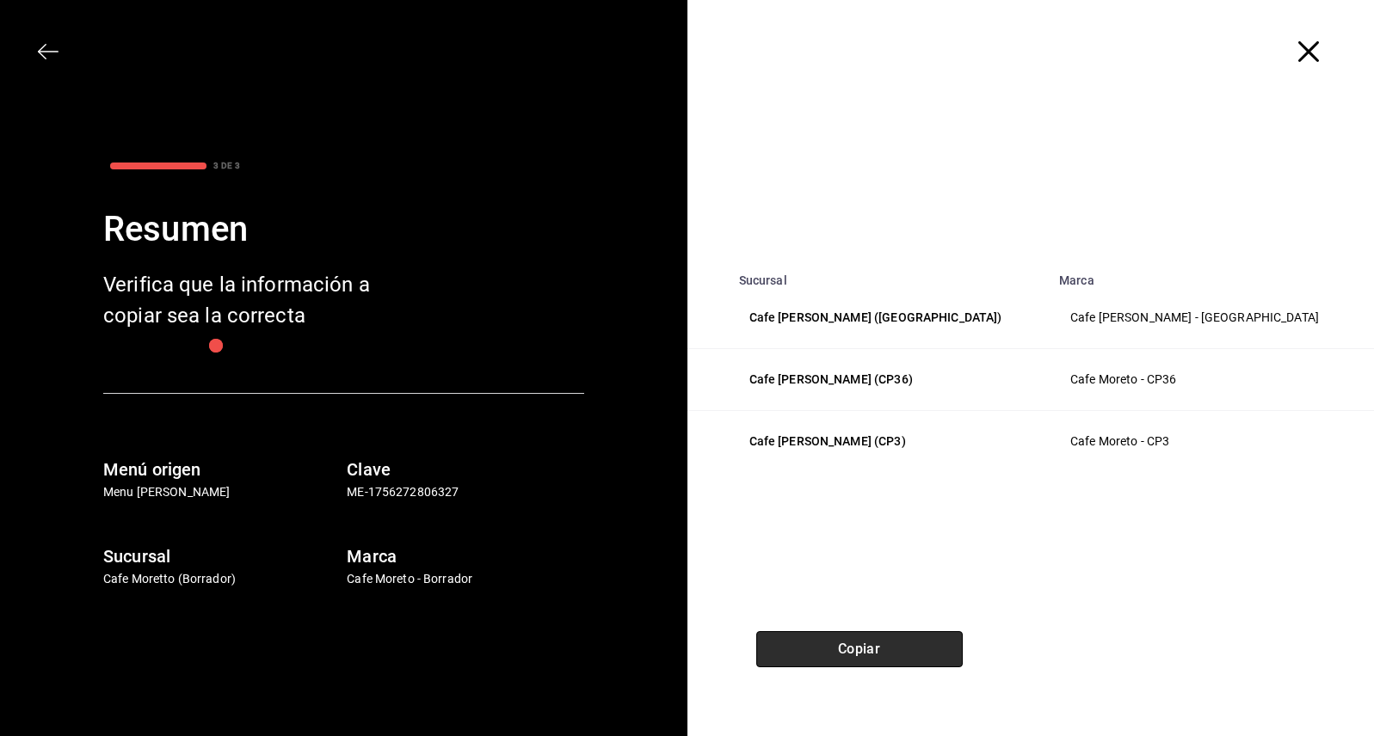
click at [861, 649] on button "Copiar" at bounding box center [859, 649] width 206 height 36
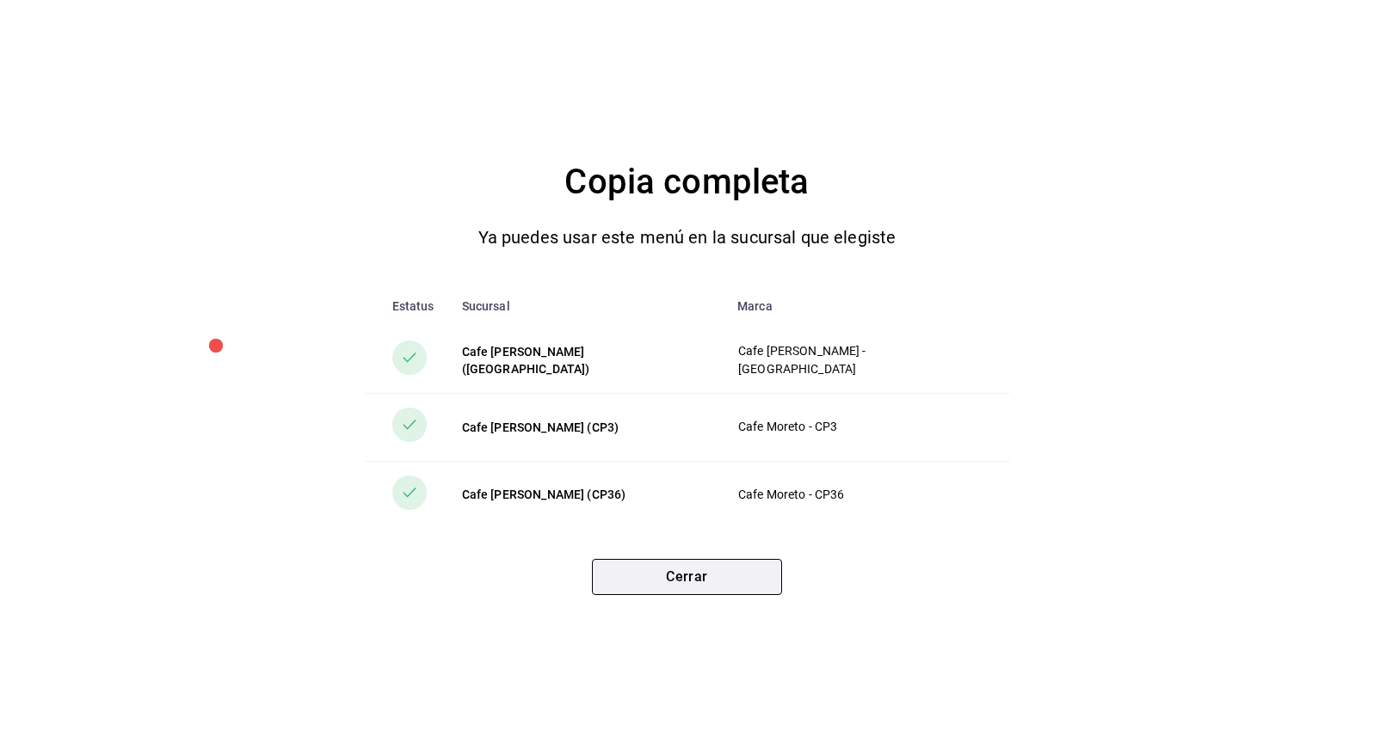
click at [682, 580] on button "Cerrar" at bounding box center [687, 577] width 190 height 36
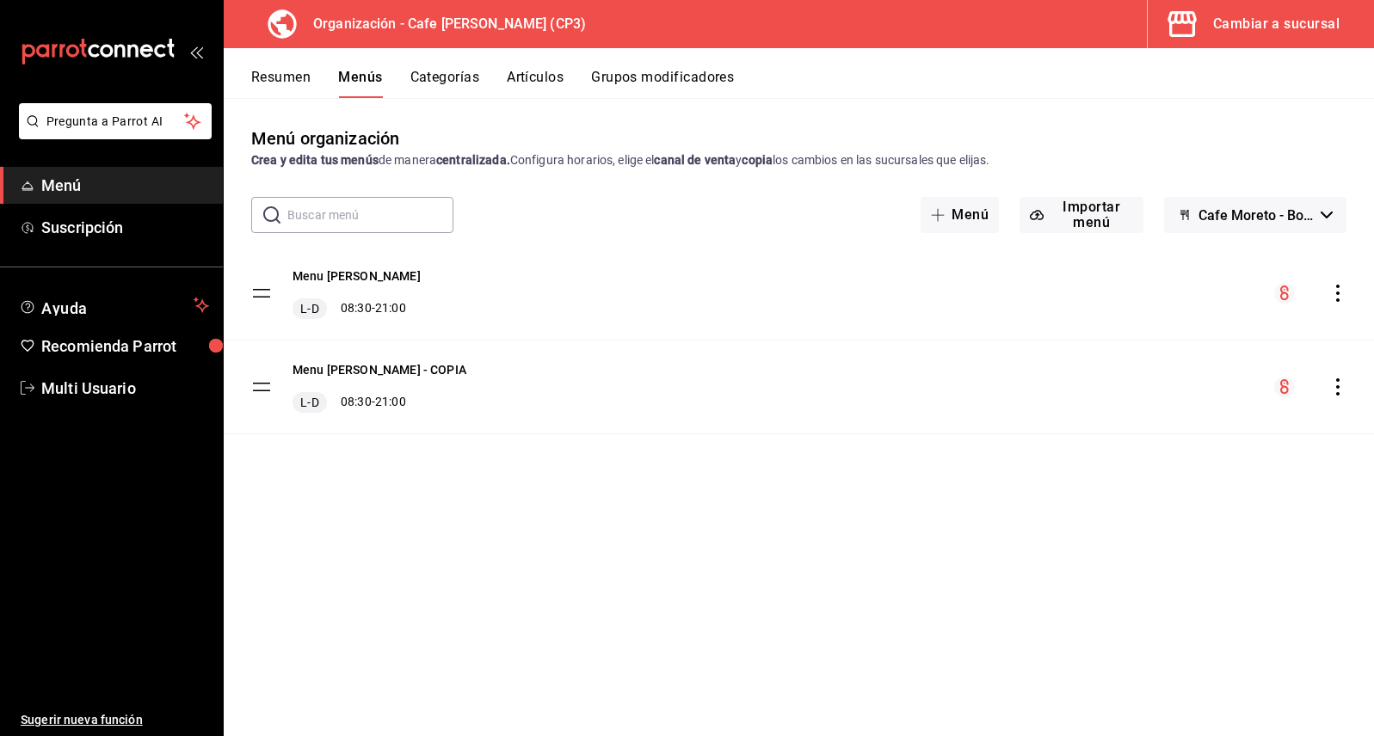
click at [1338, 297] on icon "actions" at bounding box center [1337, 293] width 17 height 17
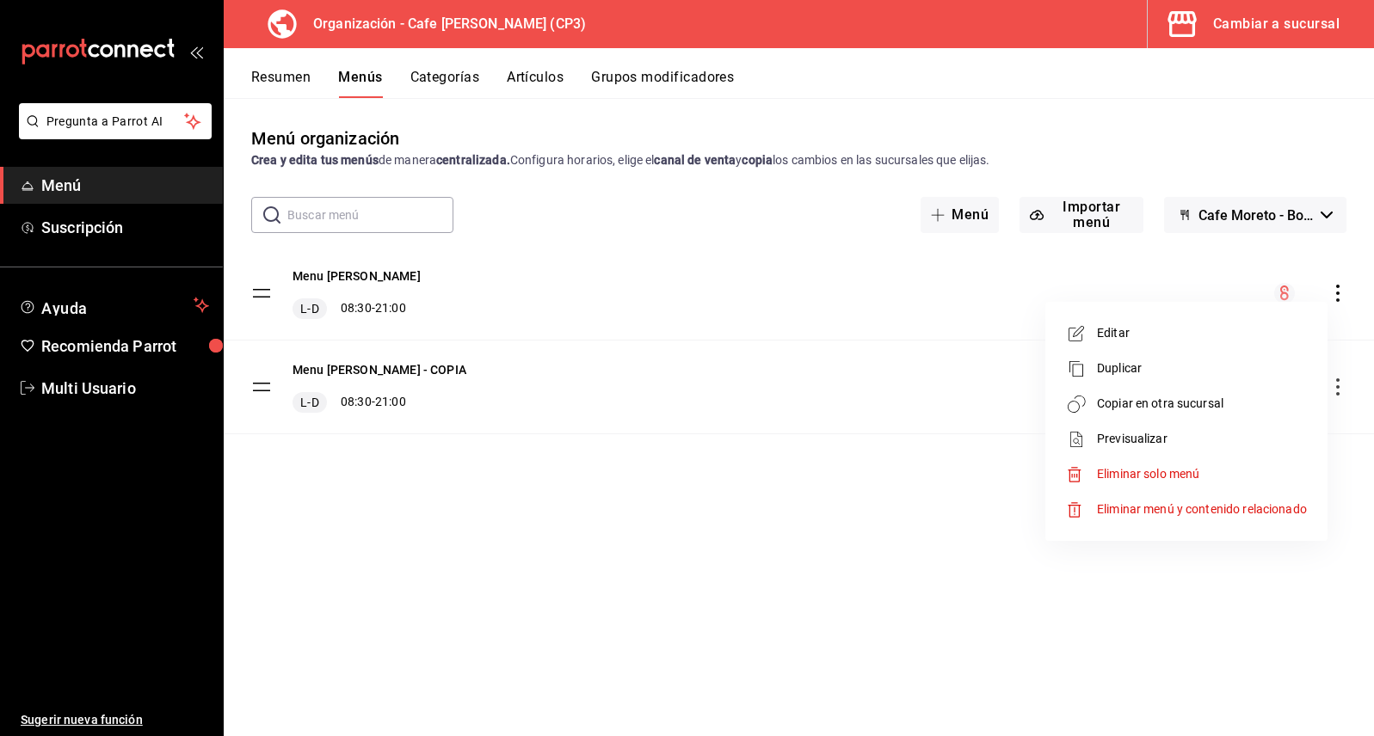
click at [933, 402] on div at bounding box center [687, 368] width 1374 height 736
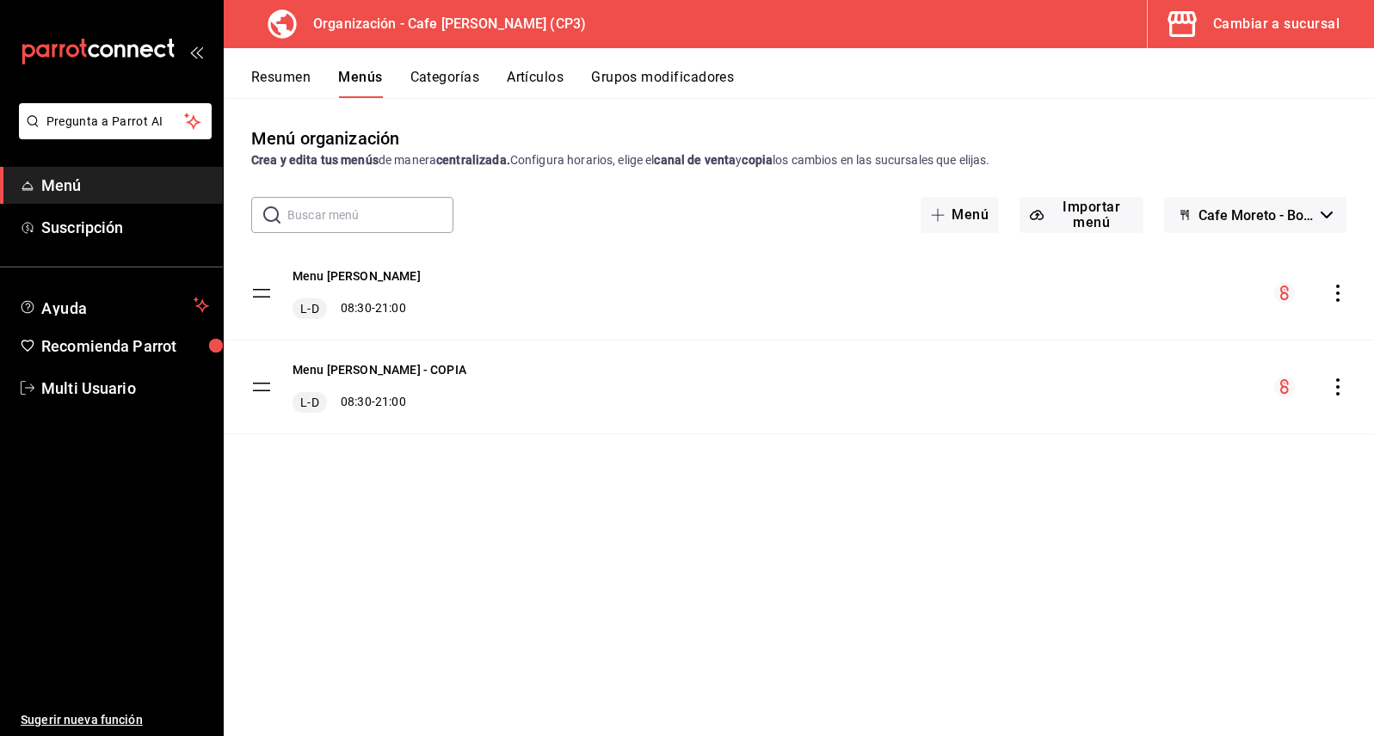
click at [1340, 392] on icon "actions" at bounding box center [1337, 386] width 17 height 17
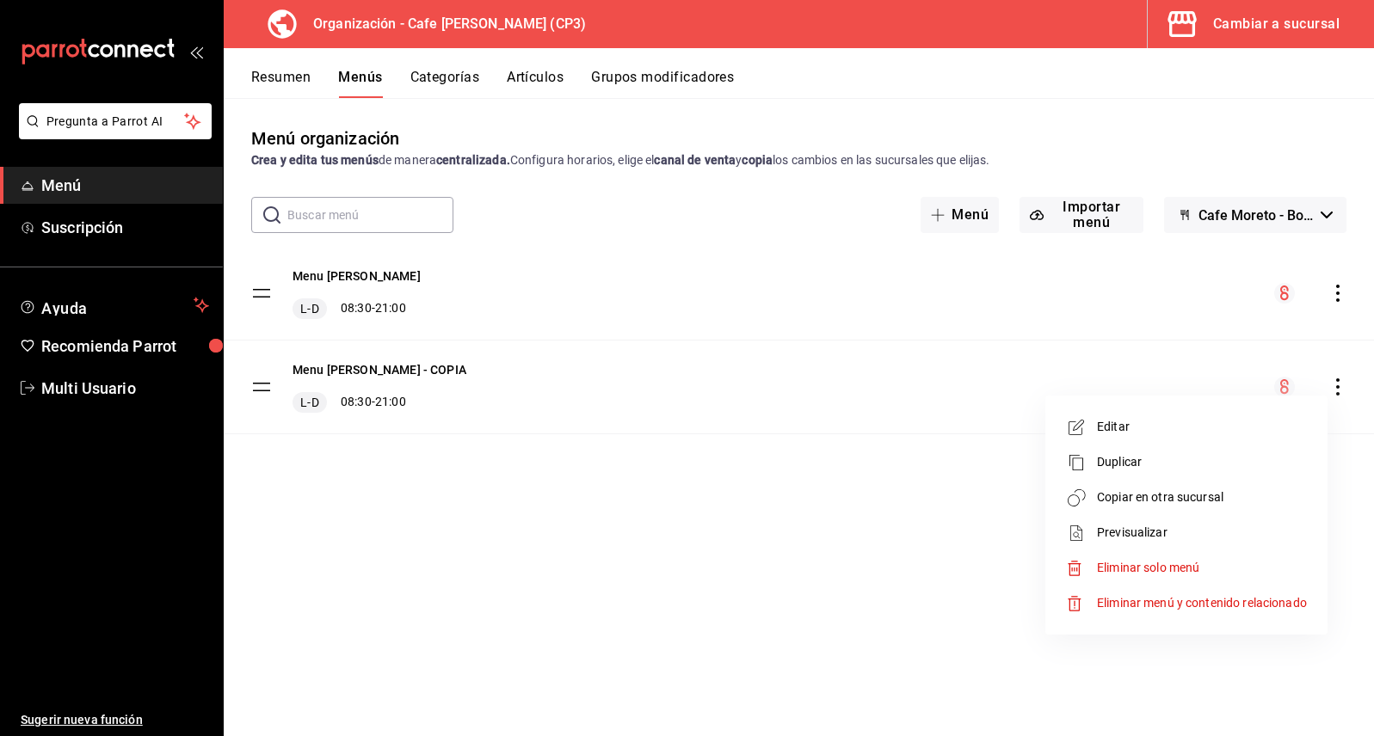
click at [1255, 18] on div at bounding box center [687, 368] width 1374 height 736
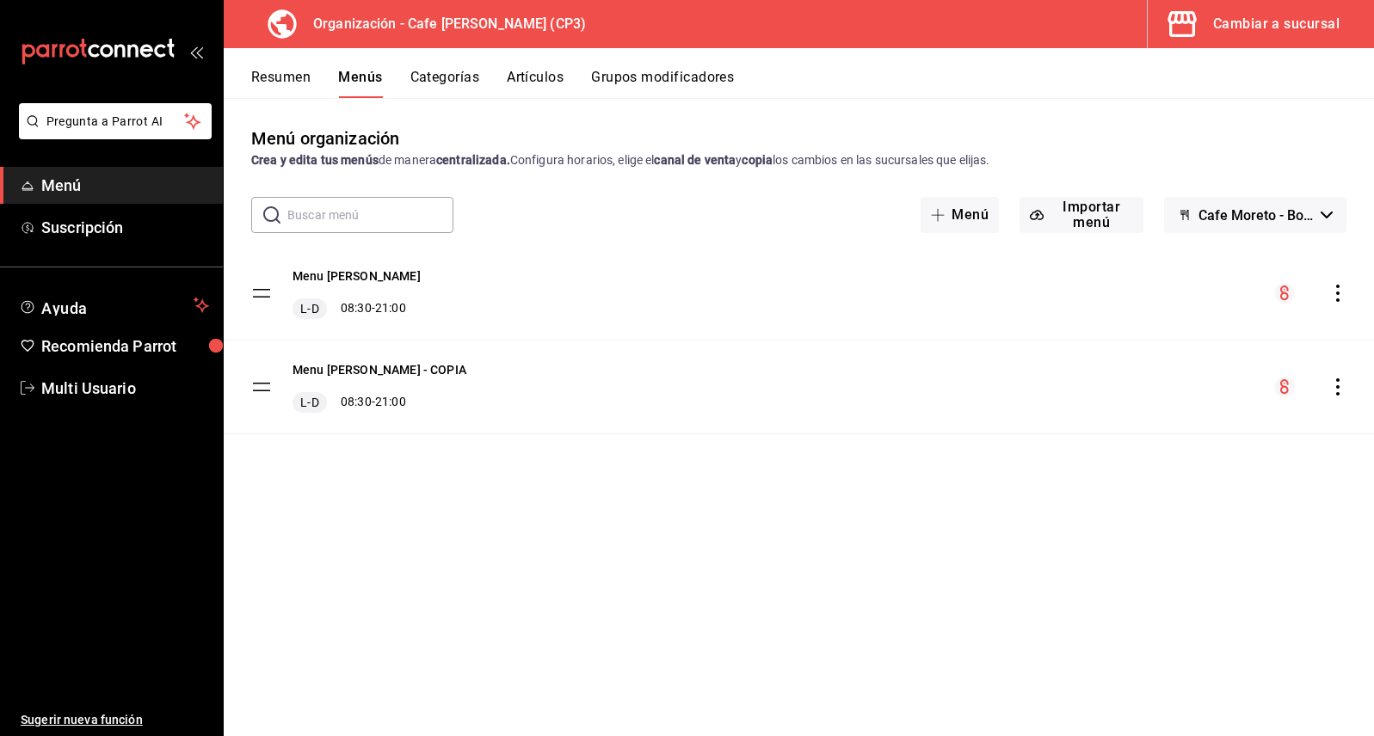
click at [1265, 22] on div "Cambiar a sucursal" at bounding box center [1276, 24] width 126 height 24
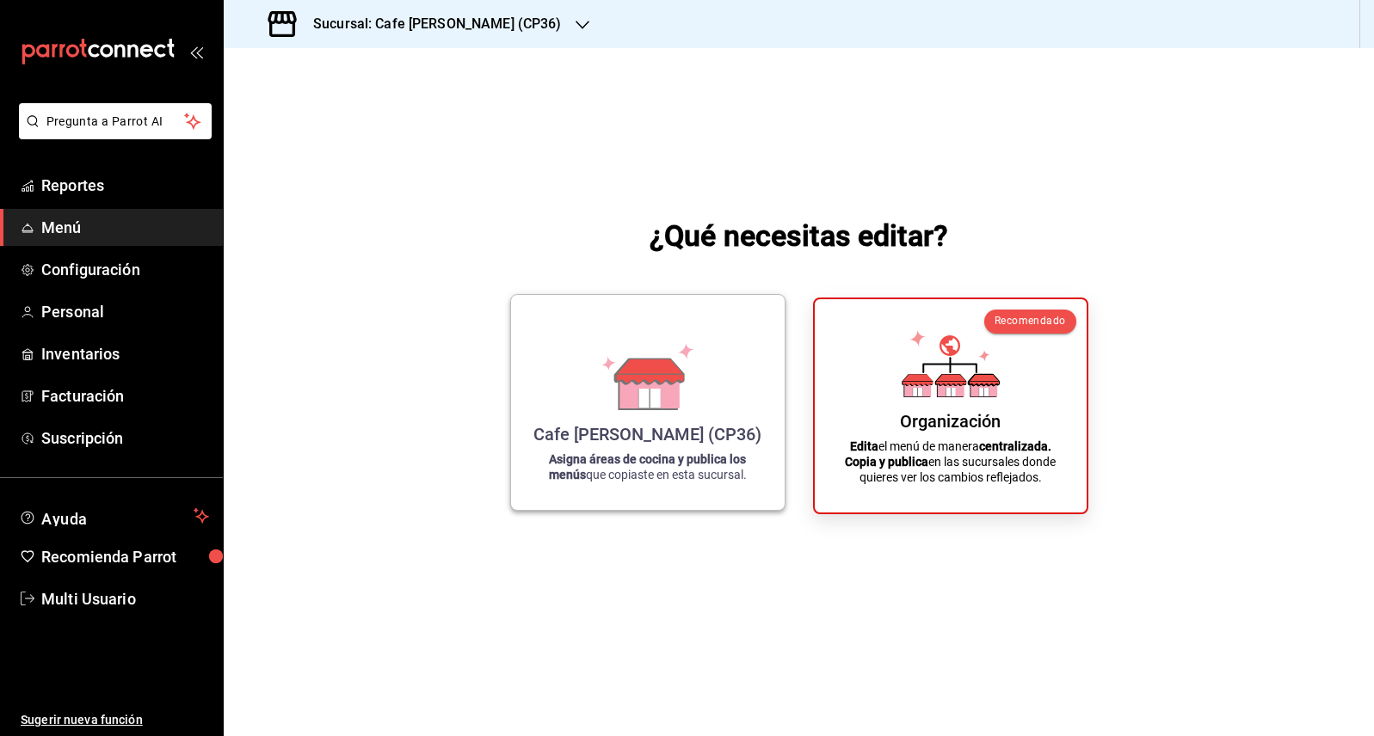
click at [668, 409] on icon at bounding box center [647, 391] width 59 height 37
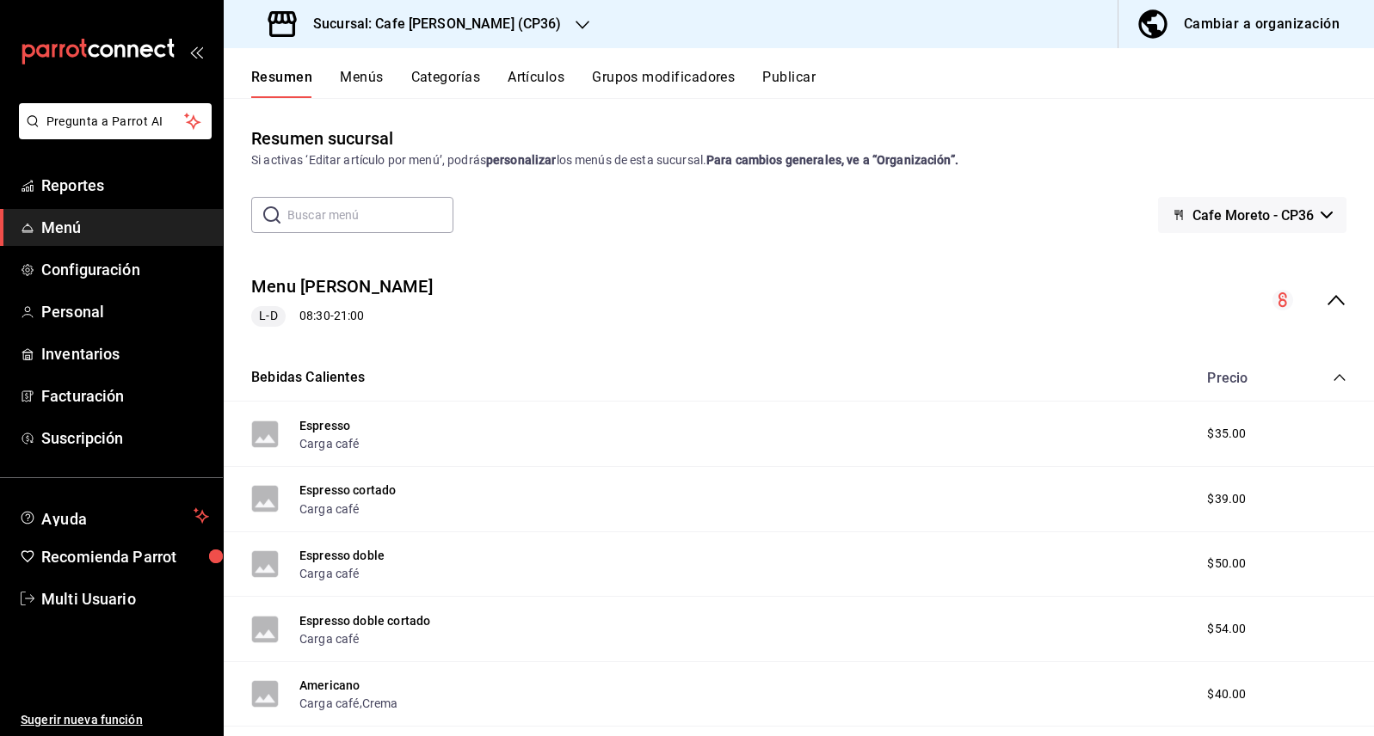
click at [793, 81] on button "Publicar" at bounding box center [788, 83] width 53 height 29
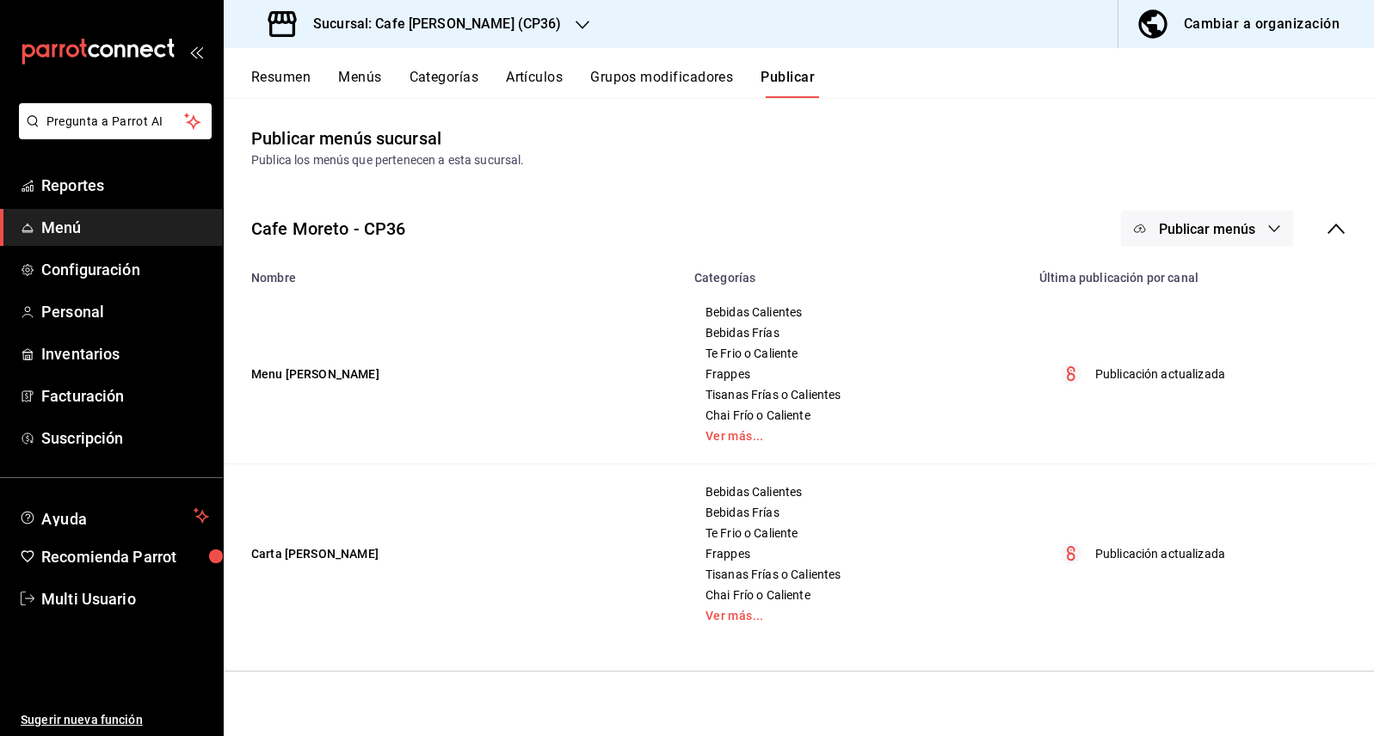
click at [1277, 227] on icon "button" at bounding box center [1274, 228] width 11 height 7
click at [923, 136] on div at bounding box center [687, 368] width 1374 height 736
click at [354, 80] on button "Menús" at bounding box center [359, 83] width 43 height 29
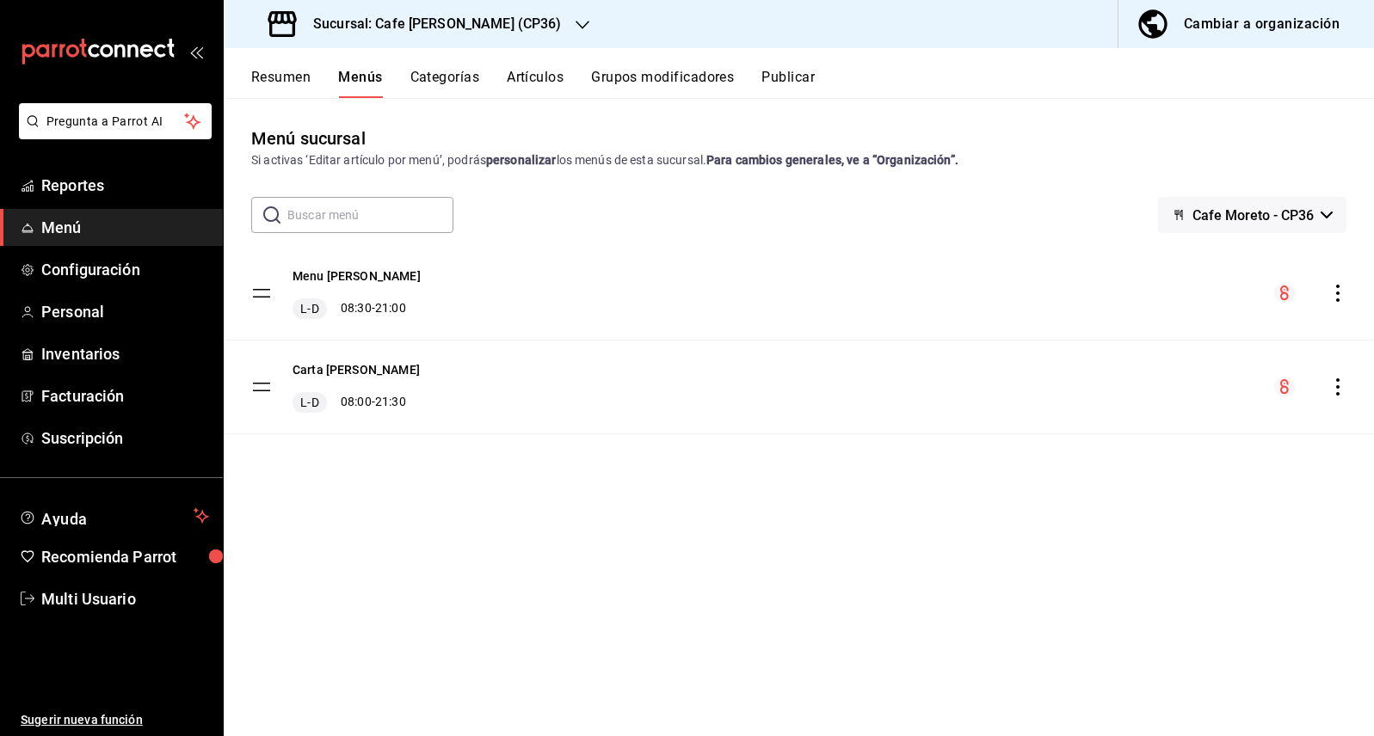
click at [1339, 293] on icon "actions" at bounding box center [1337, 293] width 17 height 17
click at [1122, 330] on span "Previsualizar" at bounding box center [1202, 333] width 210 height 18
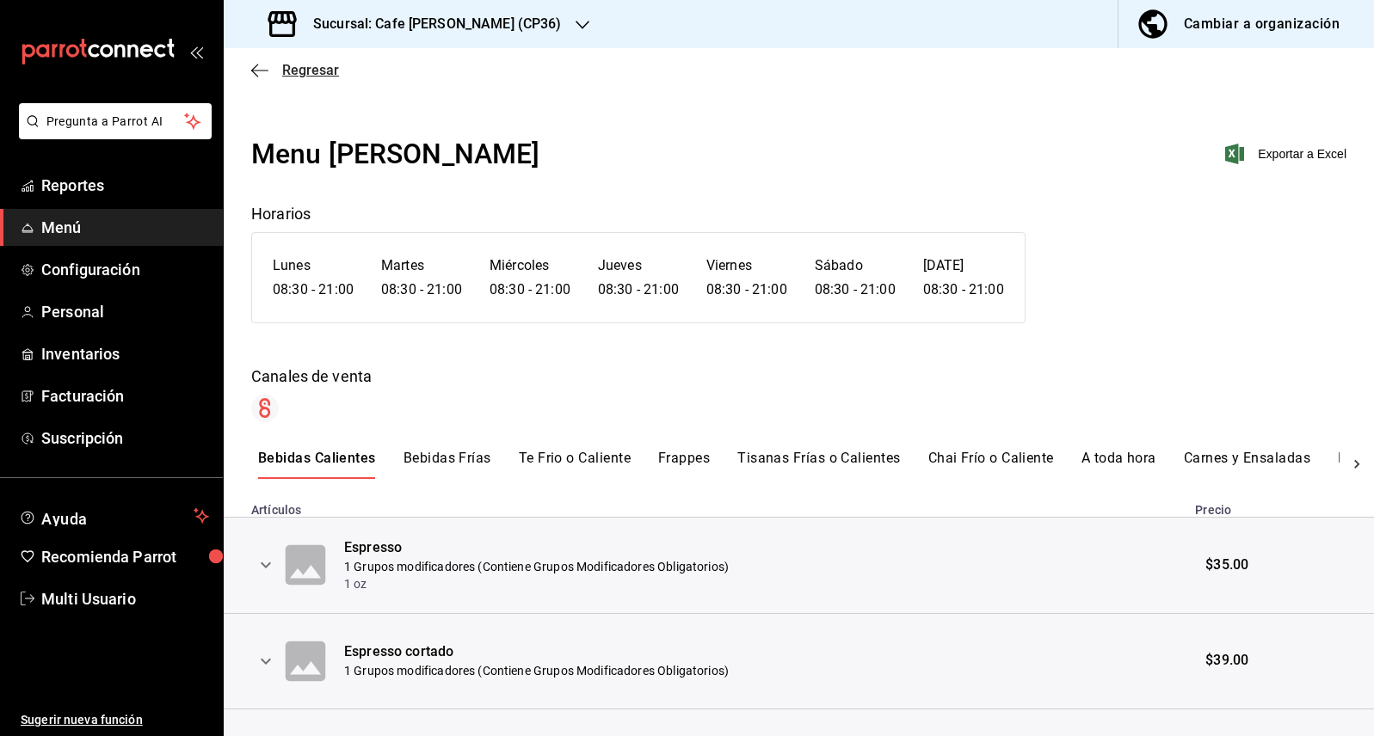
click at [270, 71] on span "Regresar" at bounding box center [295, 70] width 88 height 16
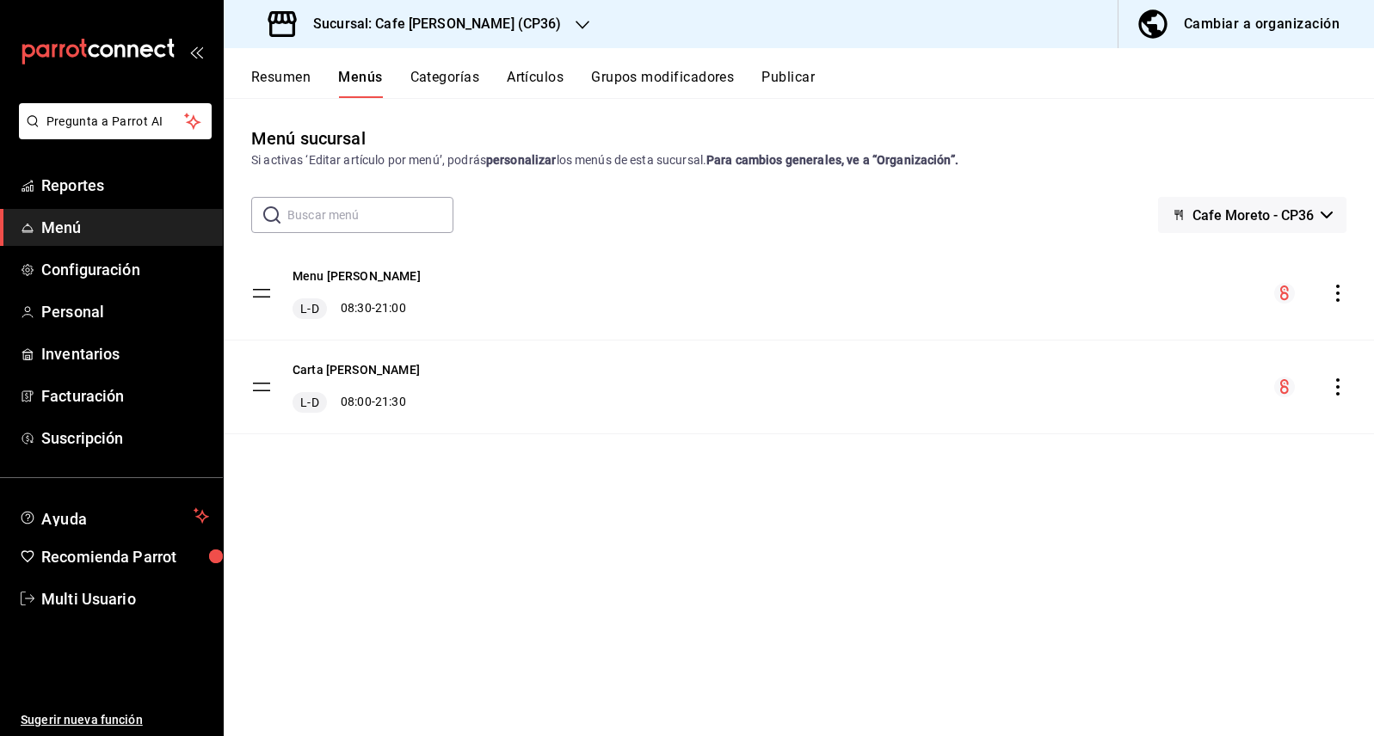
click at [289, 79] on button "Resumen" at bounding box center [280, 83] width 59 height 29
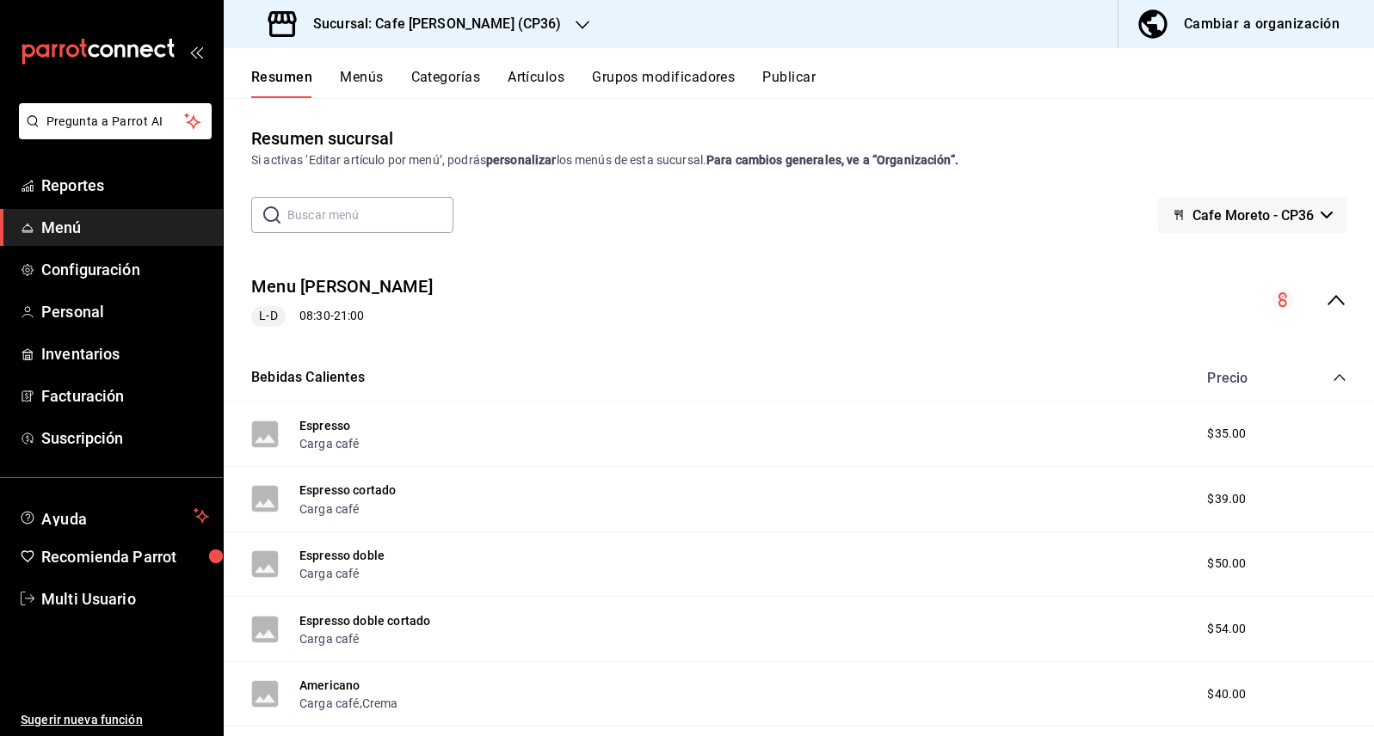
click at [1325, 299] on icon "collapse-menu-row" at bounding box center [1335, 300] width 21 height 21
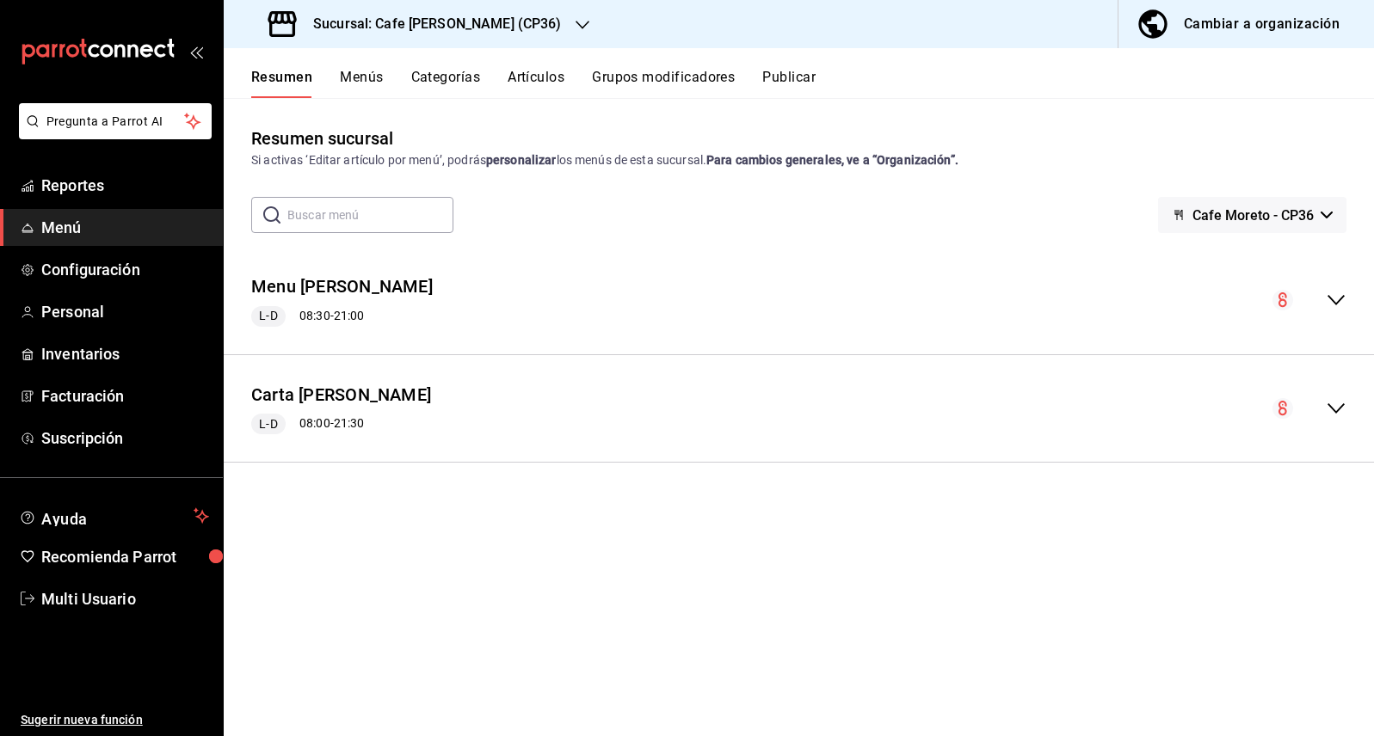
click at [1339, 409] on icon "collapse-menu-row" at bounding box center [1335, 408] width 17 height 10
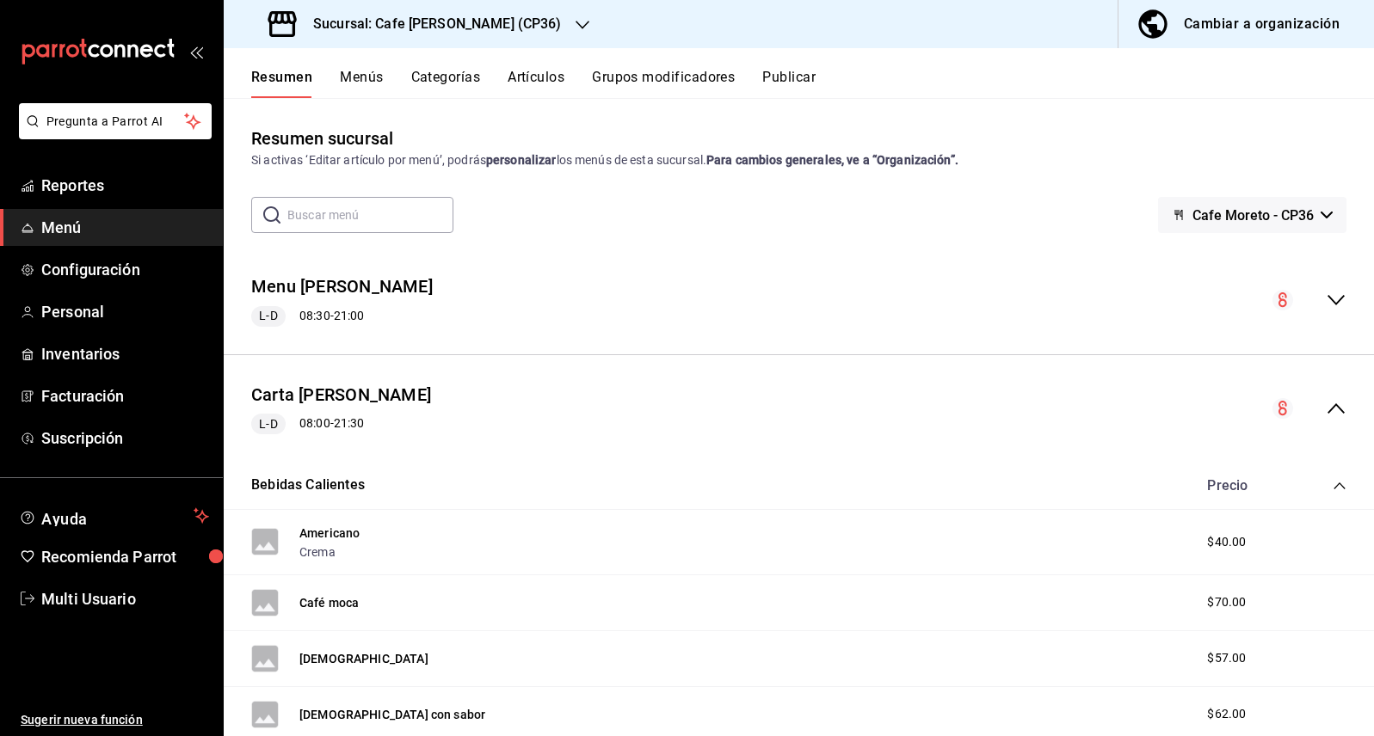
click at [1325, 406] on icon "collapse-menu-row" at bounding box center [1335, 408] width 21 height 21
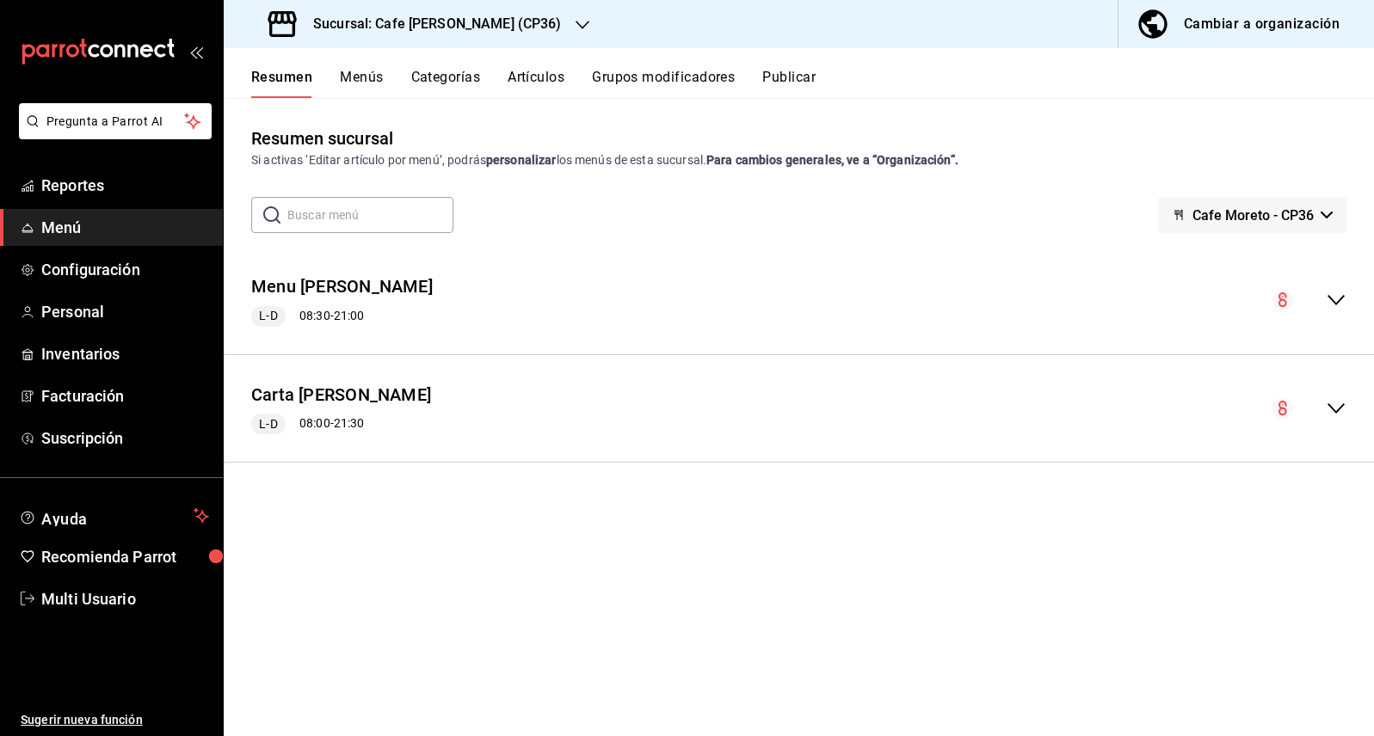
click at [366, 77] on button "Menús" at bounding box center [361, 83] width 43 height 29
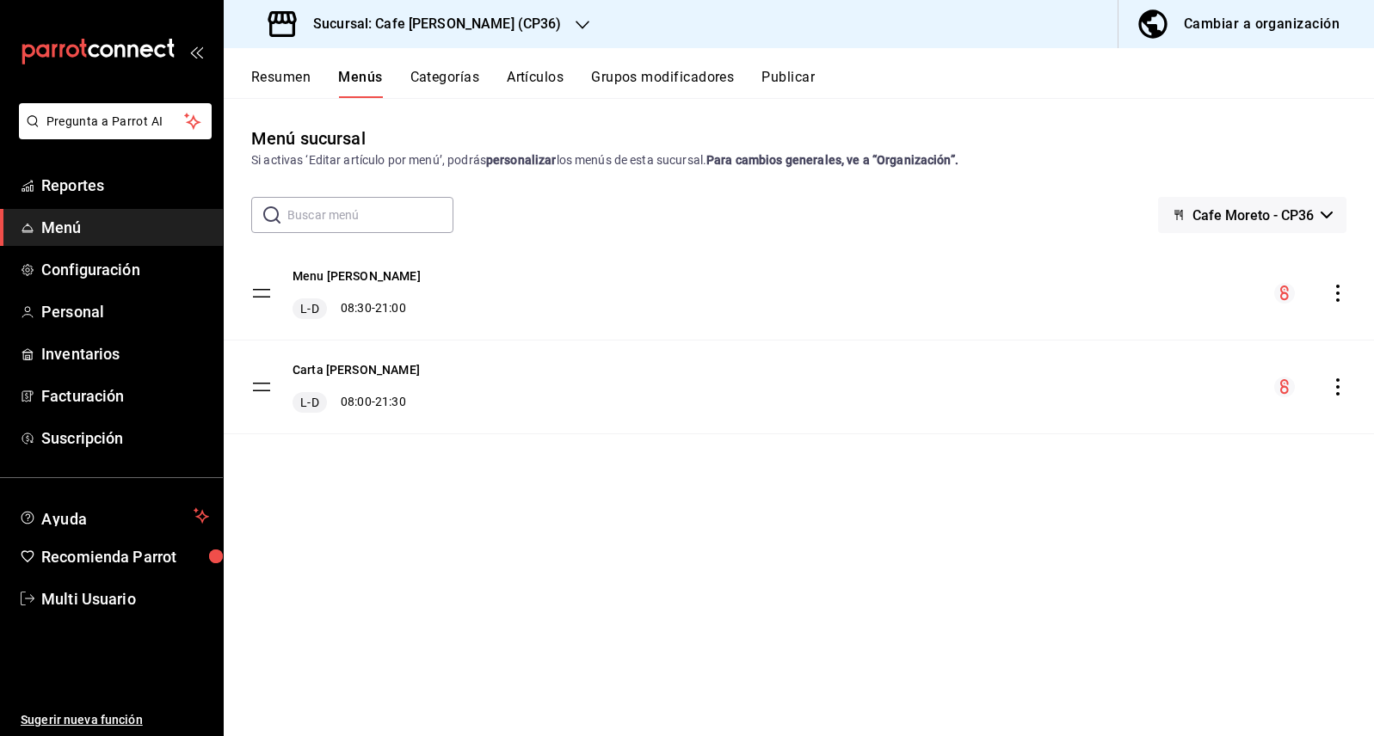
click at [1339, 387] on icon "actions" at bounding box center [1337, 386] width 17 height 17
click at [1202, 463] on span "Eliminar menú y contenido relacionado" at bounding box center [1202, 462] width 210 height 14
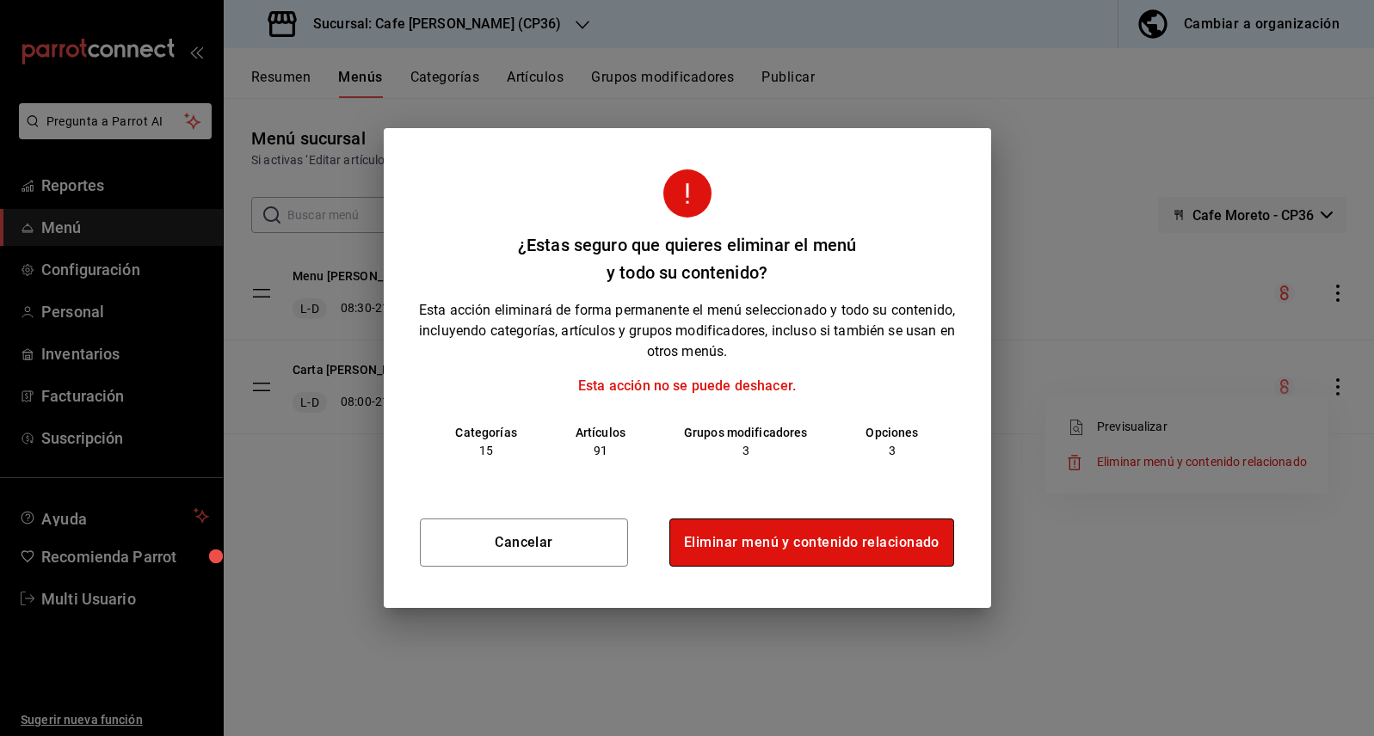
click at [822, 548] on button "Eliminar menú y contenido relacionado" at bounding box center [811, 543] width 285 height 48
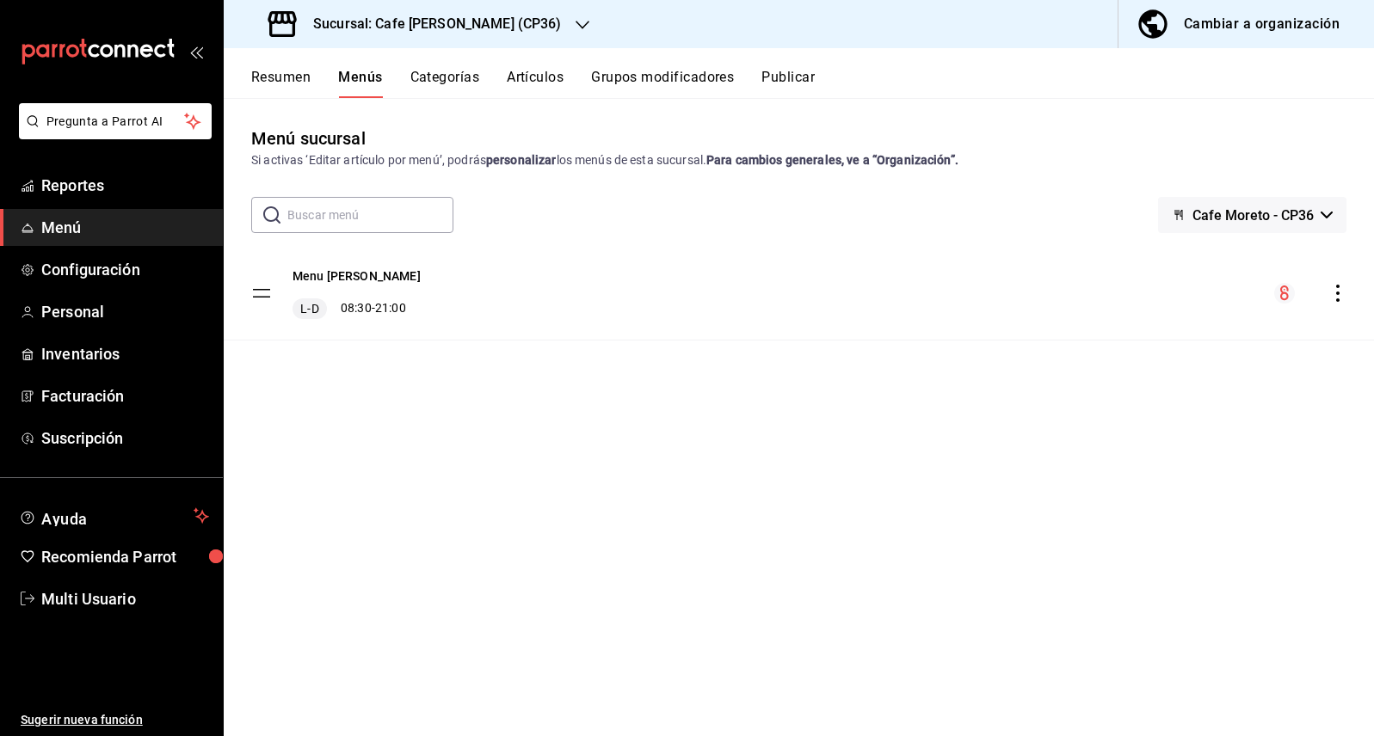
click at [575, 24] on icon "button" at bounding box center [582, 25] width 14 height 14
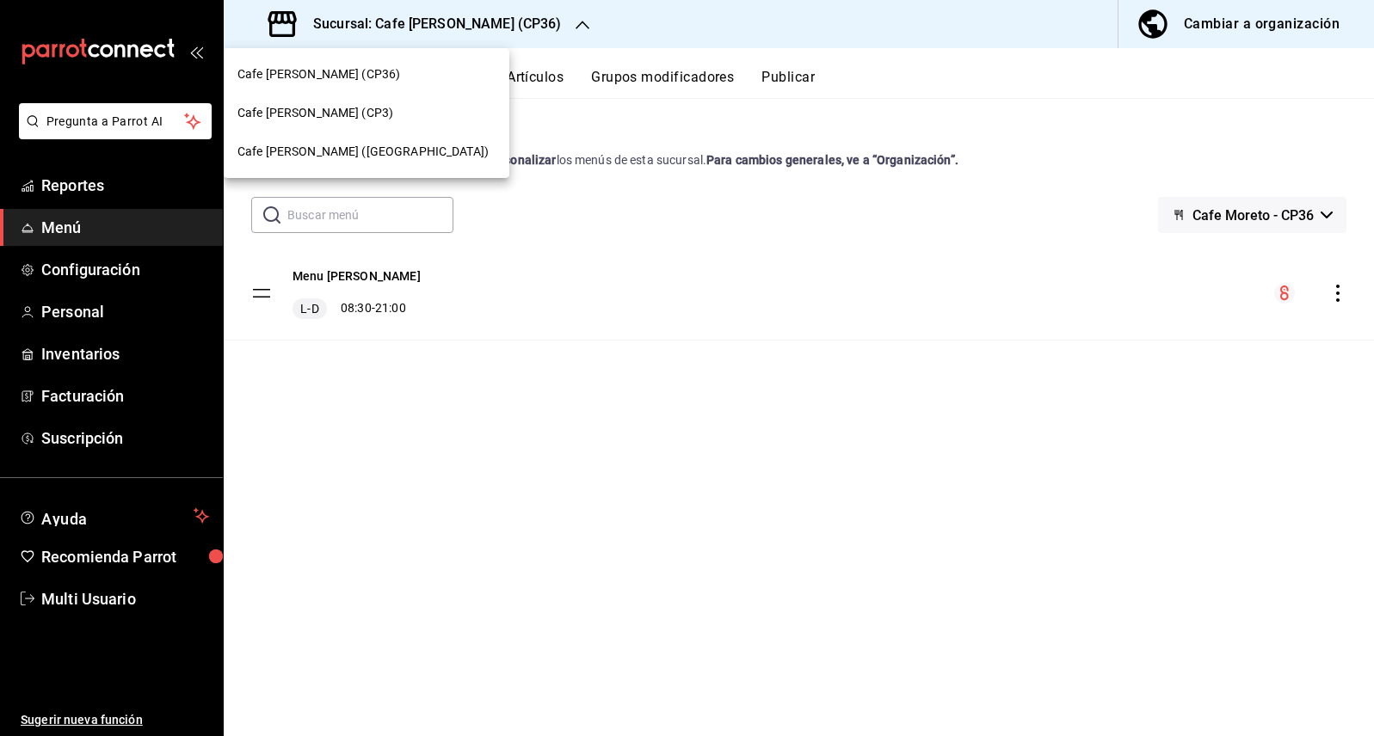
click at [320, 113] on span "Cafe [PERSON_NAME] (CP3)" at bounding box center [315, 113] width 156 height 18
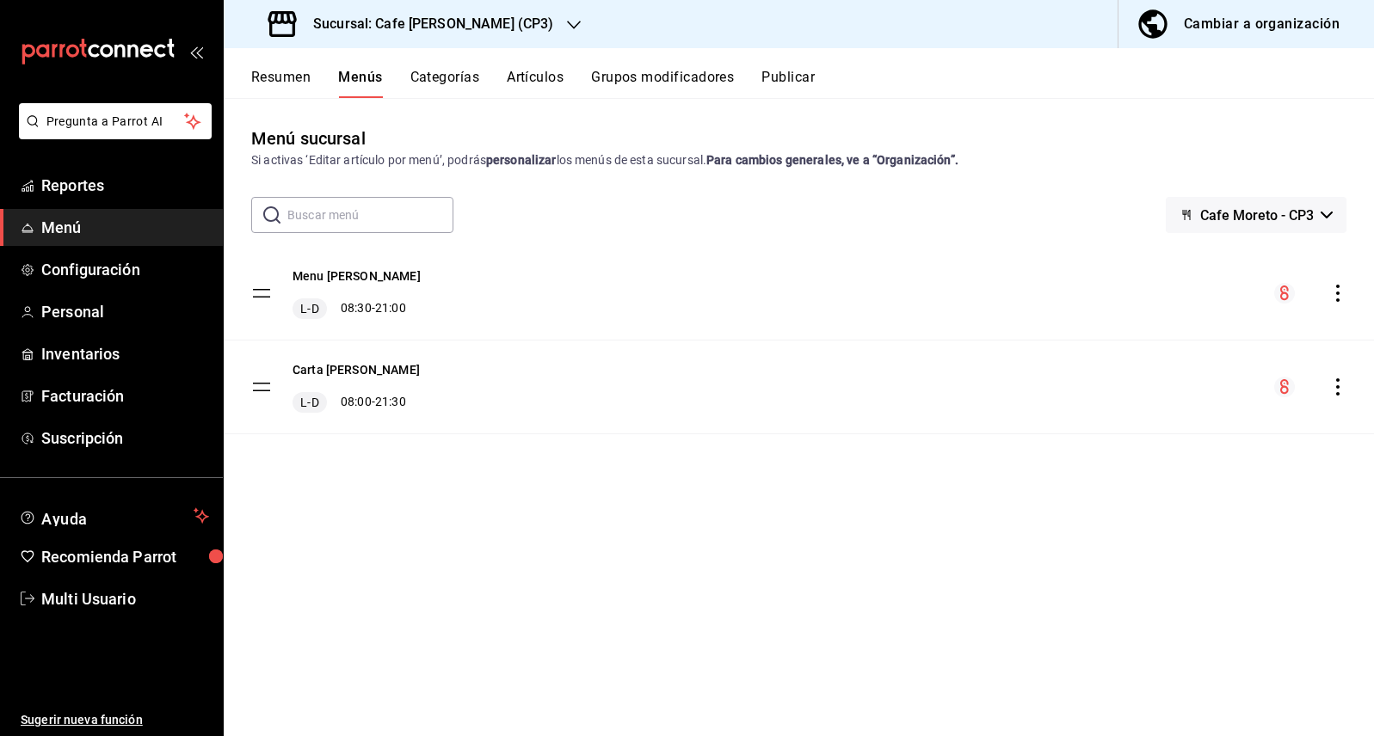
click at [1341, 386] on icon "actions" at bounding box center [1337, 386] width 17 height 17
click at [1163, 459] on span "Eliminar menú y contenido relacionado" at bounding box center [1202, 462] width 210 height 14
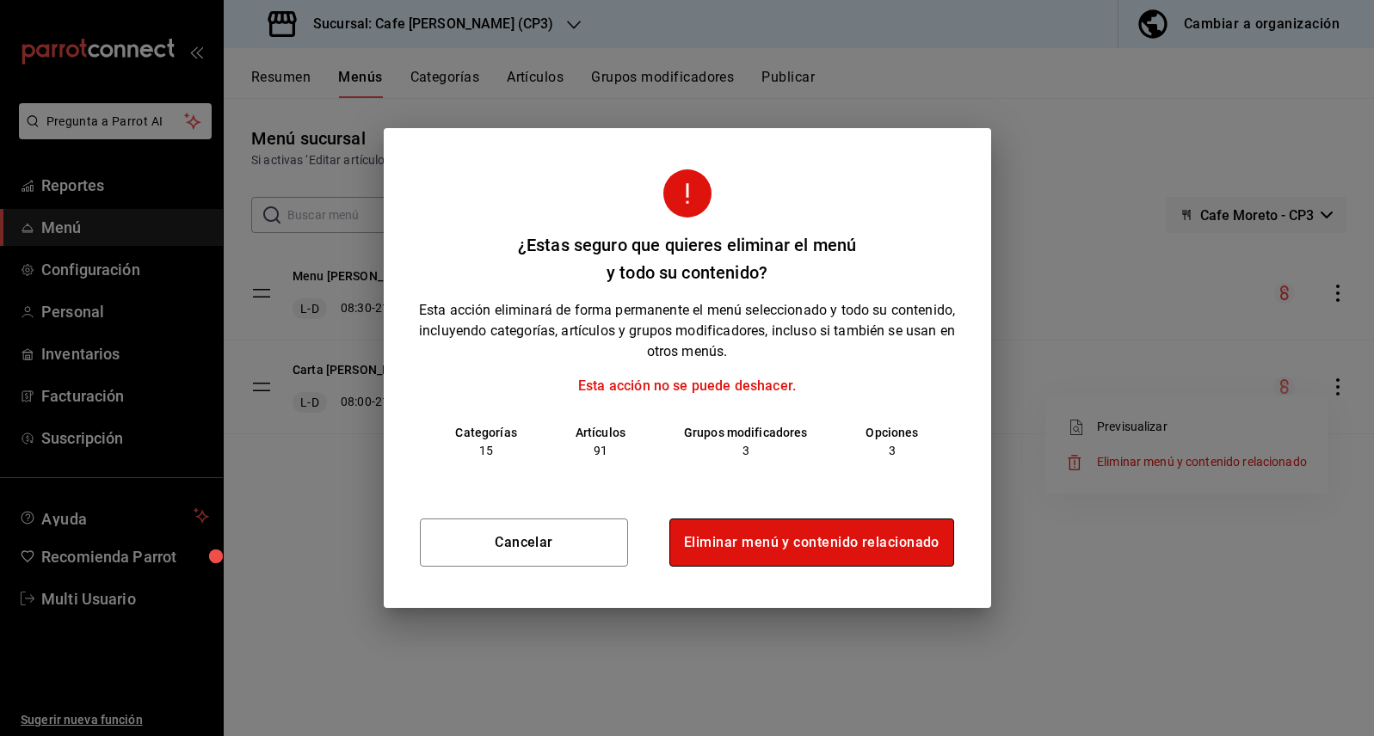
click at [822, 547] on button "Eliminar menú y contenido relacionado" at bounding box center [811, 543] width 285 height 48
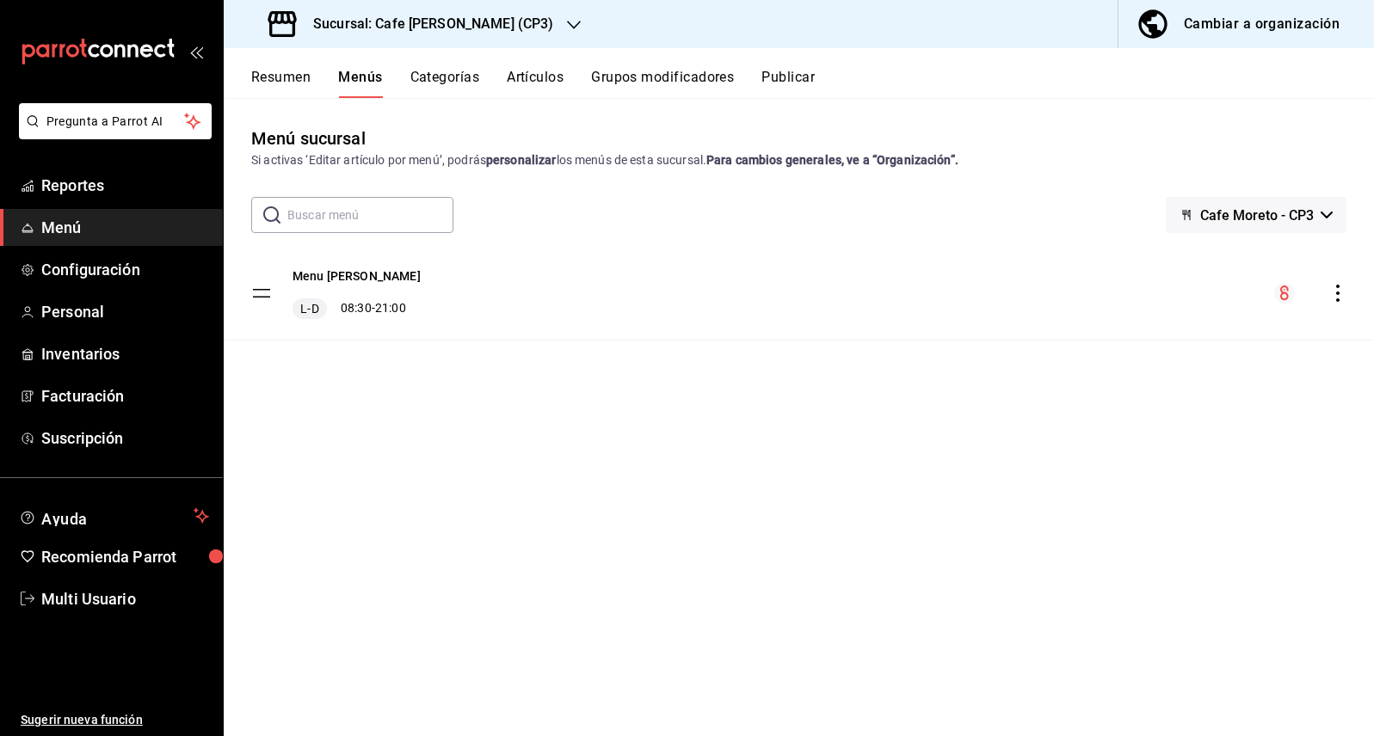
click at [493, 22] on h3 "Sucursal: Cafe [PERSON_NAME] (CP3)" at bounding box center [426, 24] width 254 height 21
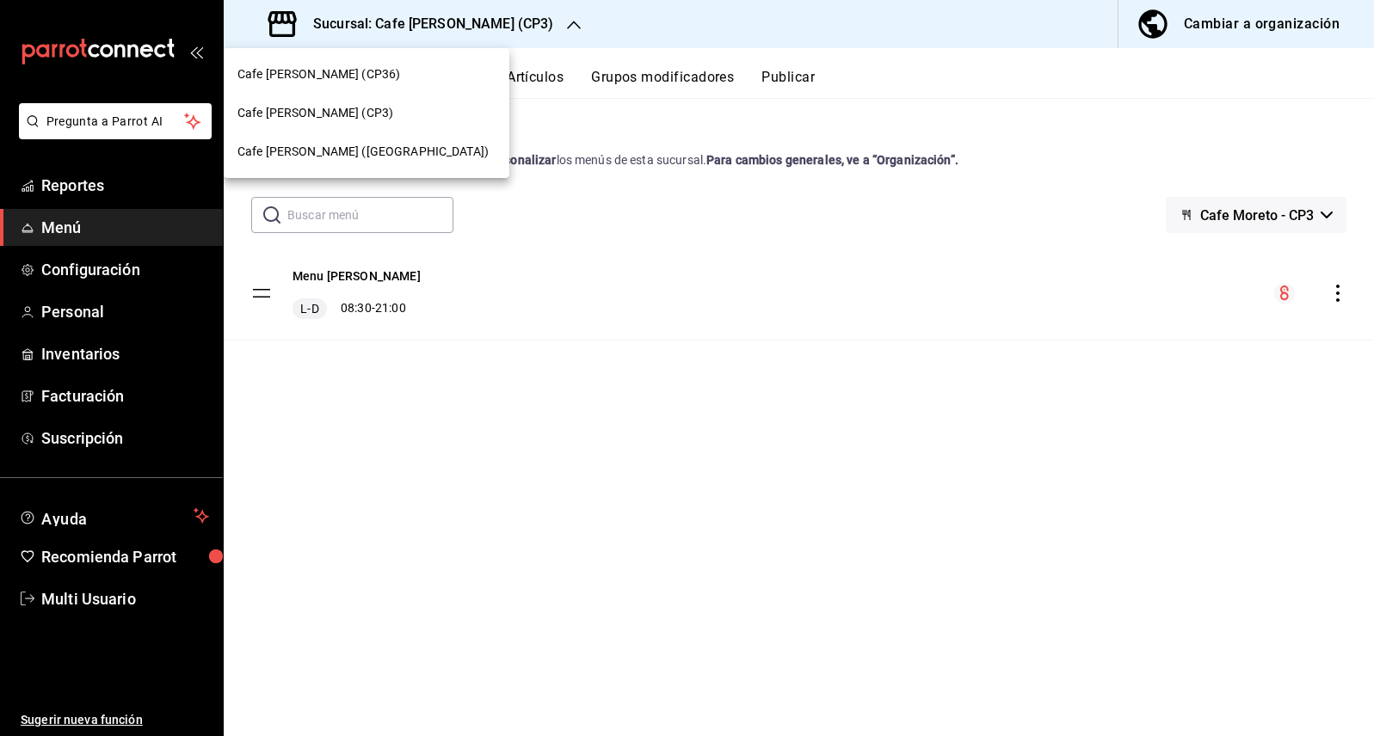
click at [357, 156] on span "Cafe [PERSON_NAME] ([GEOGRAPHIC_DATA])" at bounding box center [362, 152] width 251 height 18
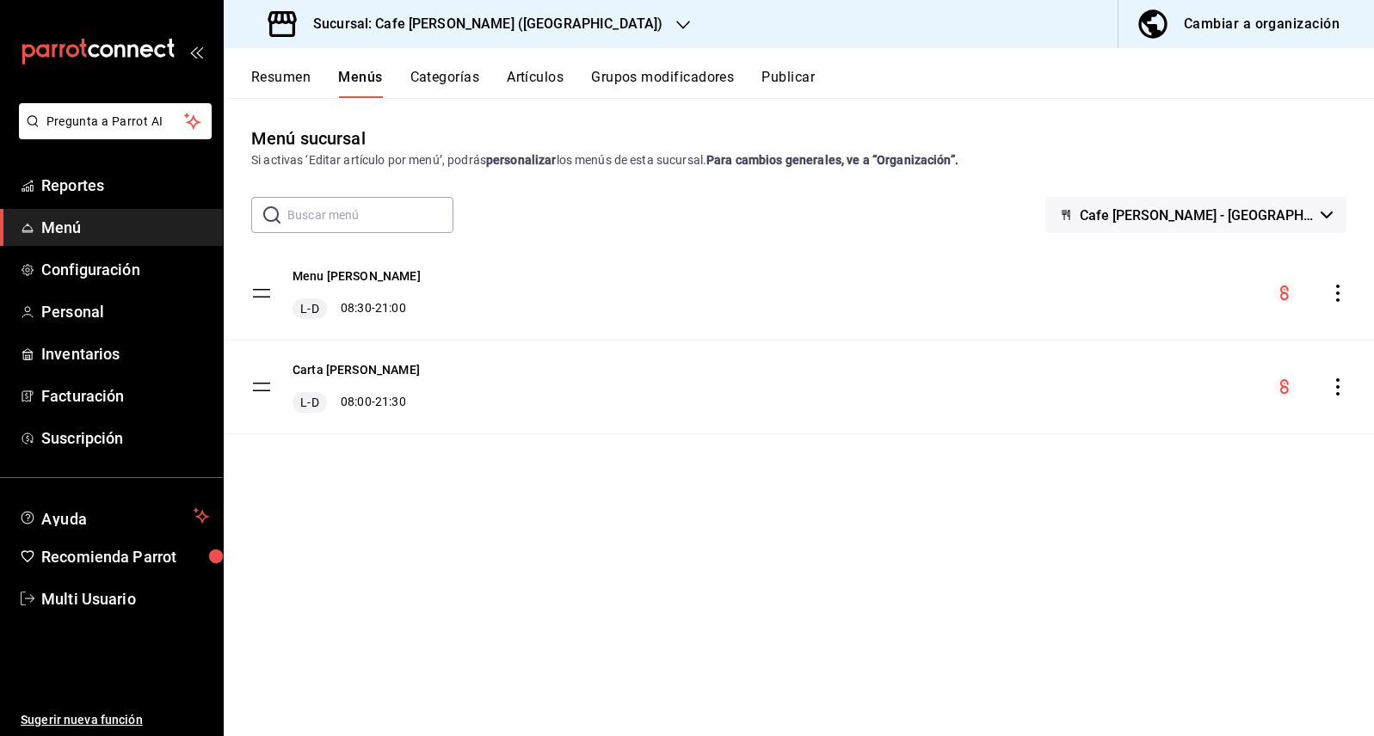
click at [1337, 389] on icon "actions" at bounding box center [1337, 386] width 17 height 17
click at [1233, 461] on span "Eliminar menú y contenido relacionado" at bounding box center [1202, 462] width 210 height 14
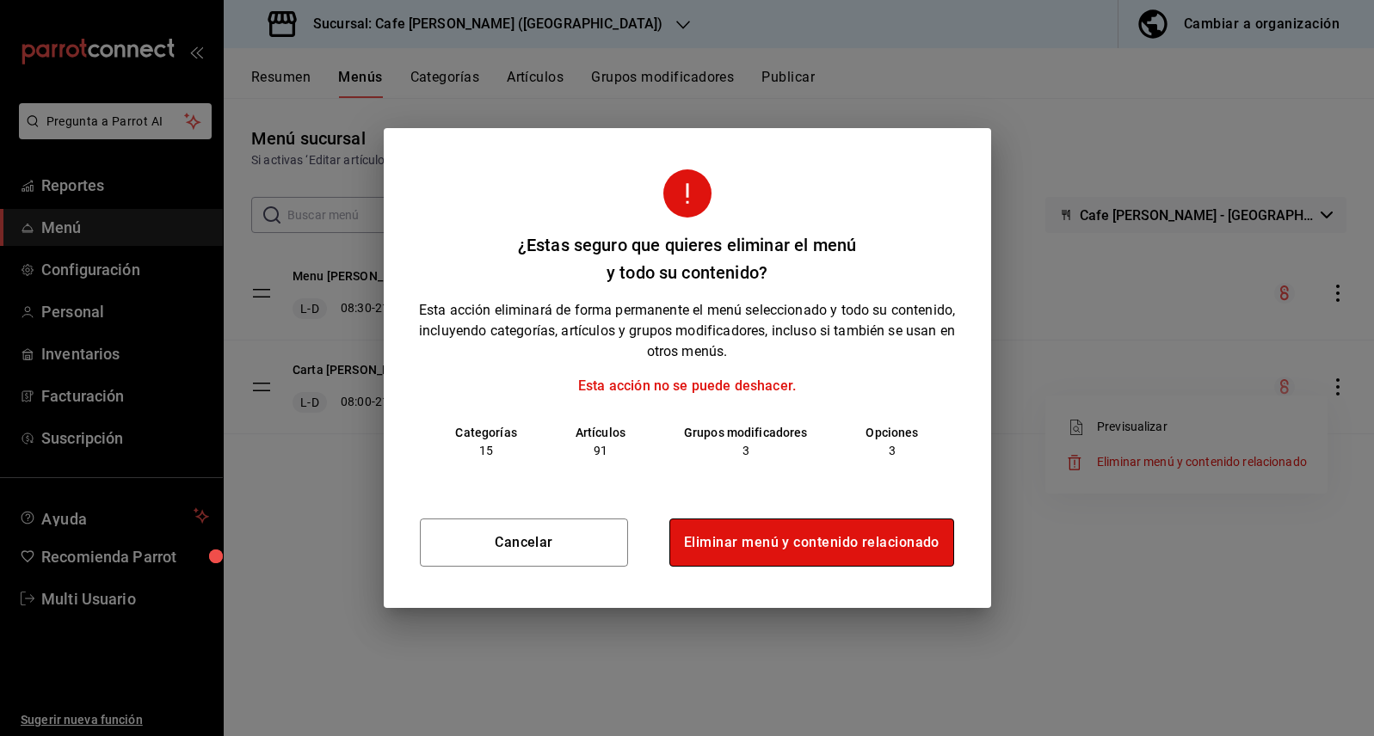
click at [835, 546] on button "Eliminar menú y contenido relacionado" at bounding box center [811, 543] width 285 height 48
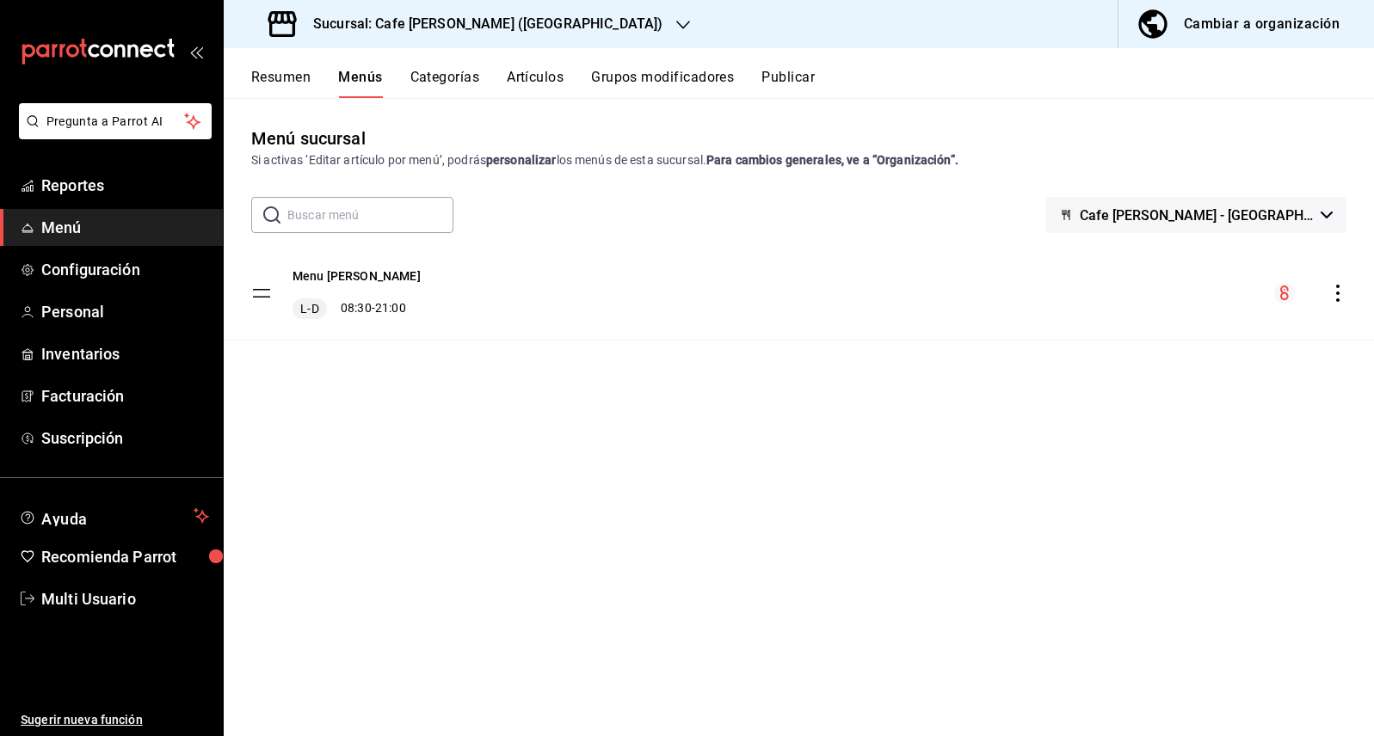
click at [1338, 289] on icon "actions" at bounding box center [1337, 293] width 17 height 17
click at [981, 223] on div at bounding box center [687, 368] width 1374 height 736
click at [1330, 212] on icon "button" at bounding box center [1326, 215] width 12 height 7
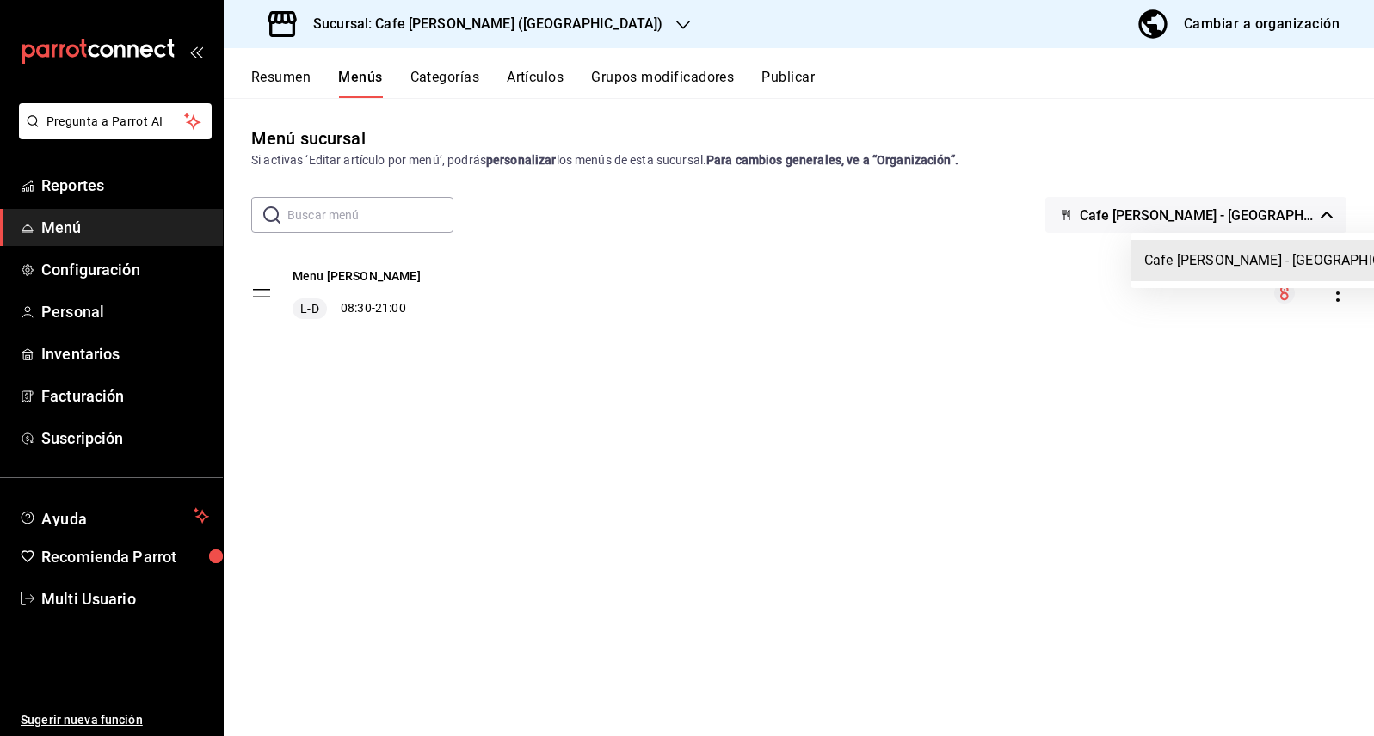
click at [854, 225] on div at bounding box center [687, 368] width 1374 height 736
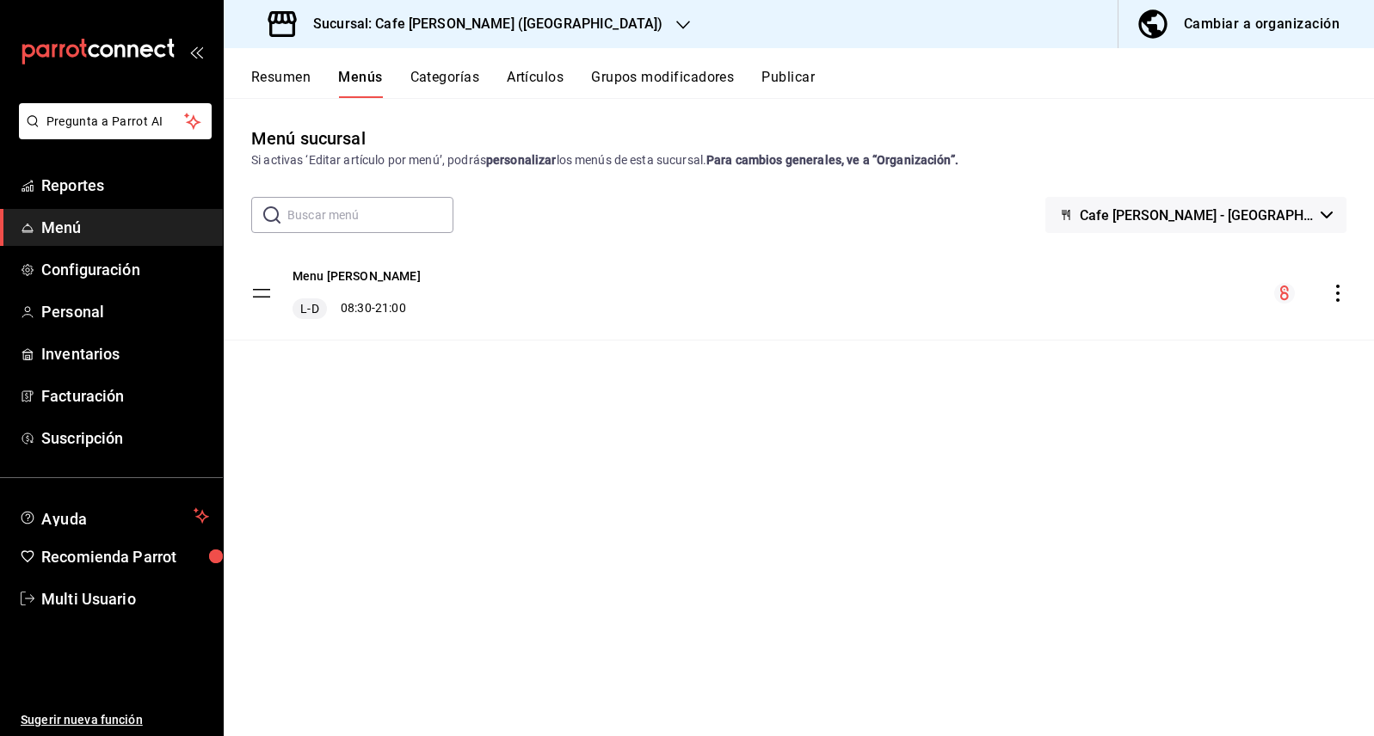
click at [789, 80] on button "Publicar" at bounding box center [787, 83] width 53 height 29
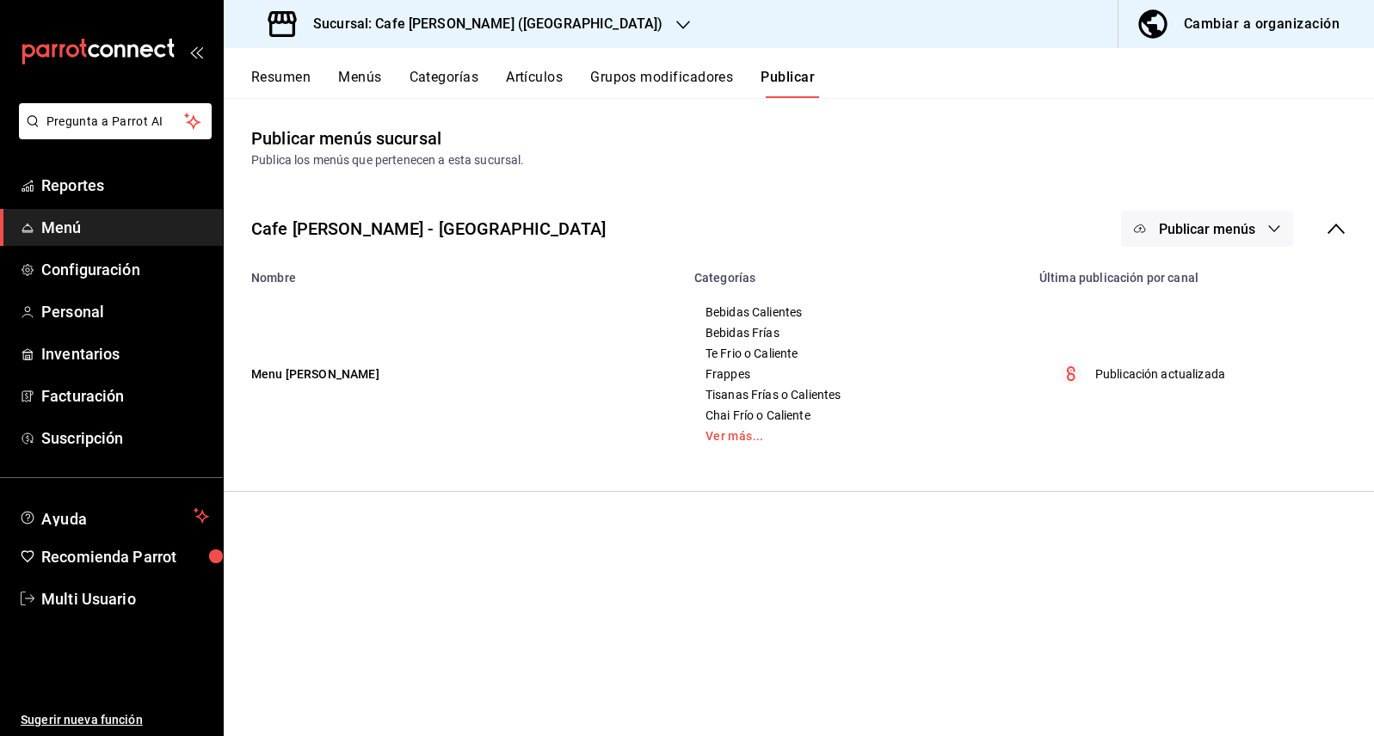
click at [1073, 378] on icon "menu maker table for brand" at bounding box center [1071, 373] width 9 height 15
click at [1071, 375] on circle "menu maker table for brand" at bounding box center [1071, 374] width 21 height 21
click at [1163, 377] on p "Publicación actualizada" at bounding box center [1160, 375] width 130 height 18
click at [549, 23] on h3 "Sucursal: Cafe [PERSON_NAME] ([GEOGRAPHIC_DATA])" at bounding box center [480, 24] width 363 height 21
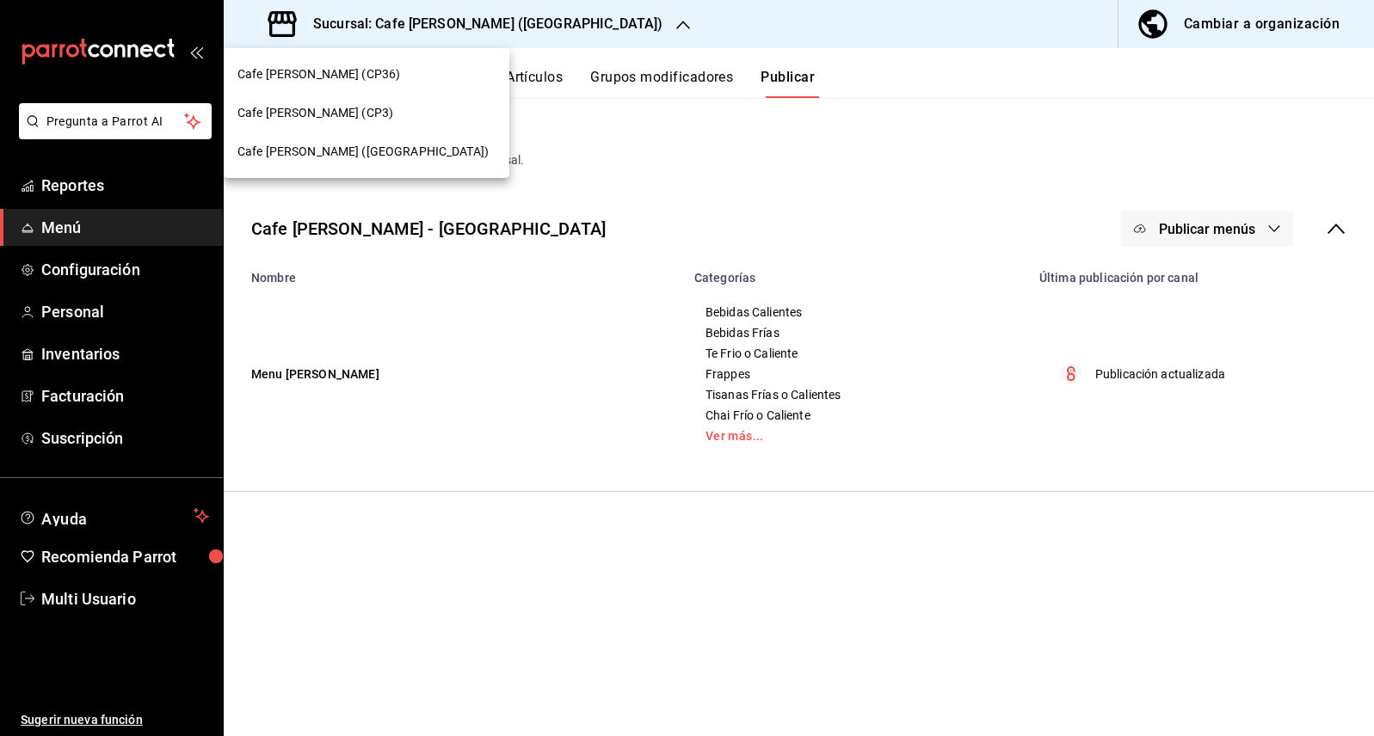
click at [360, 114] on div "Cafe [PERSON_NAME] (CP3)" at bounding box center [366, 113] width 258 height 18
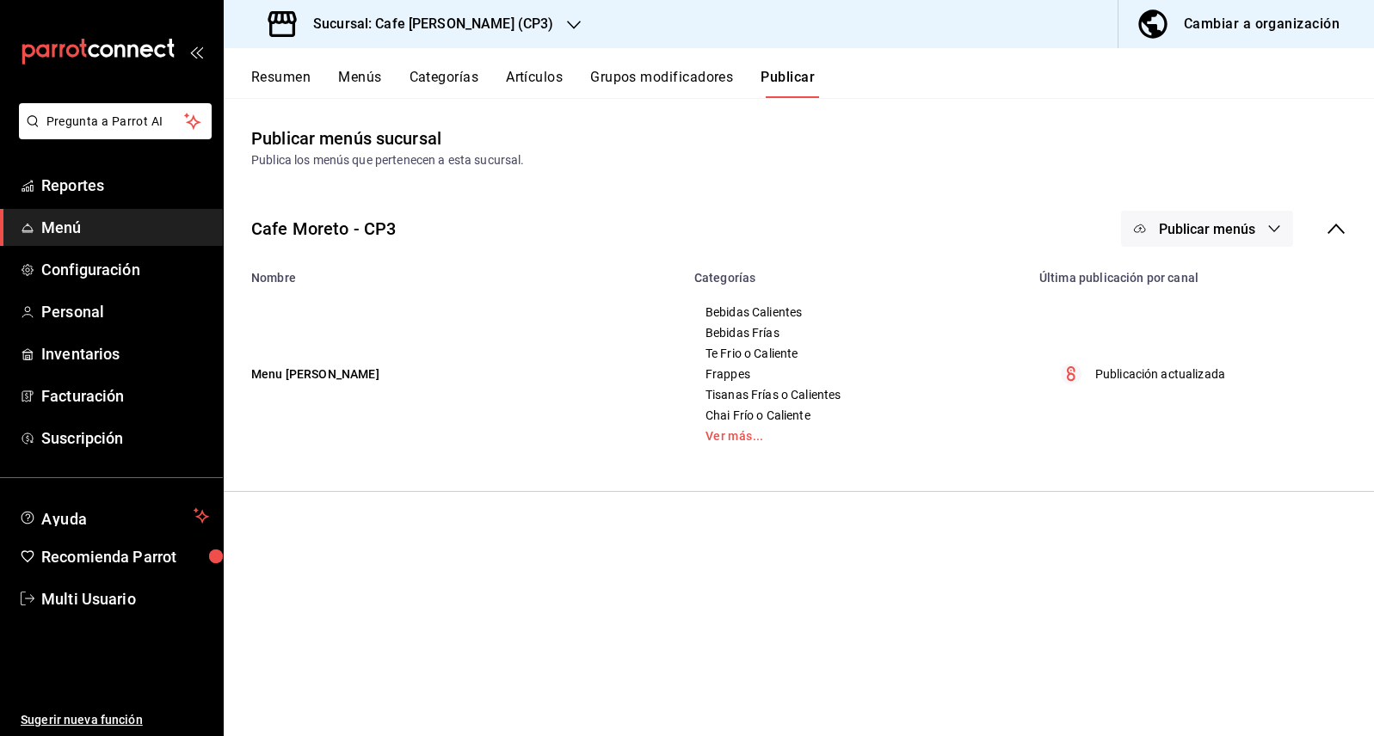
click at [471, 22] on h3 "Sucursal: Cafe [PERSON_NAME] (CP3)" at bounding box center [426, 24] width 254 height 21
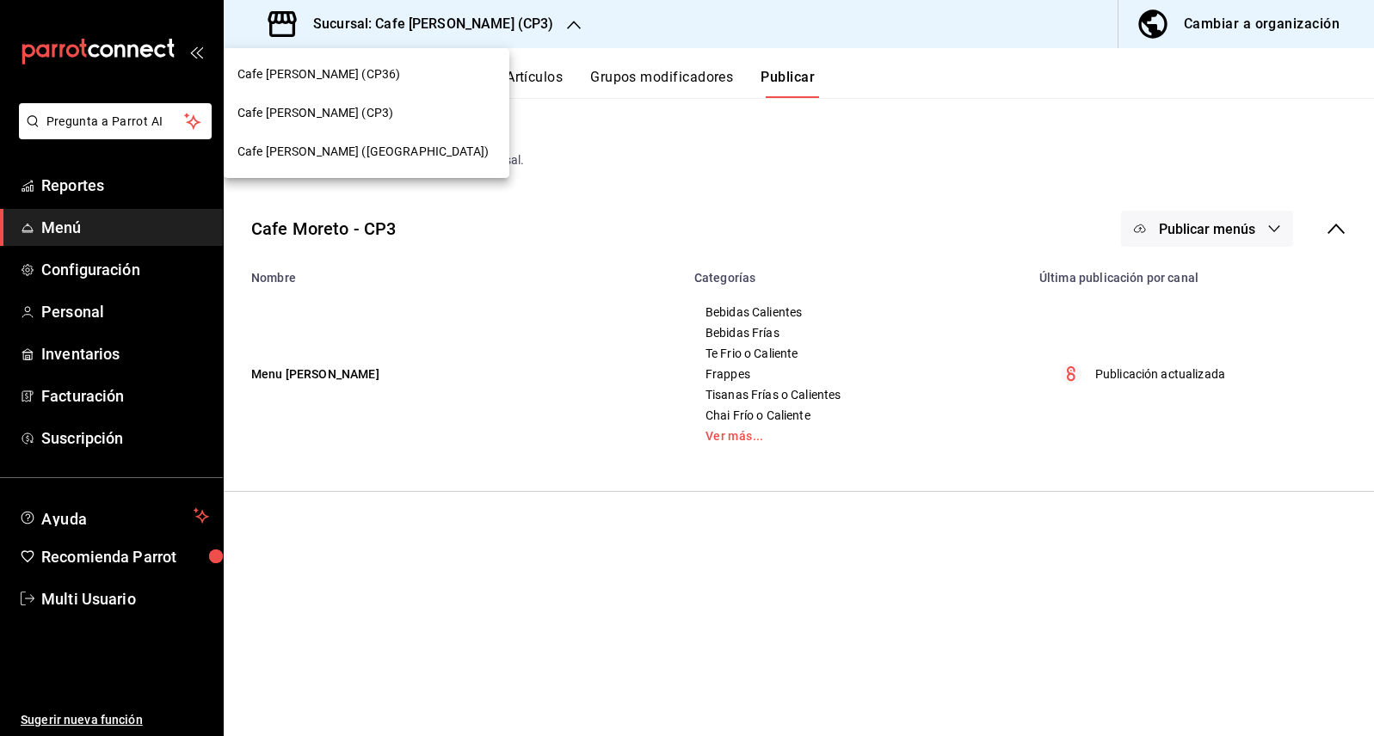
click at [358, 152] on span "Cafe [PERSON_NAME] ([GEOGRAPHIC_DATA])" at bounding box center [362, 152] width 251 height 18
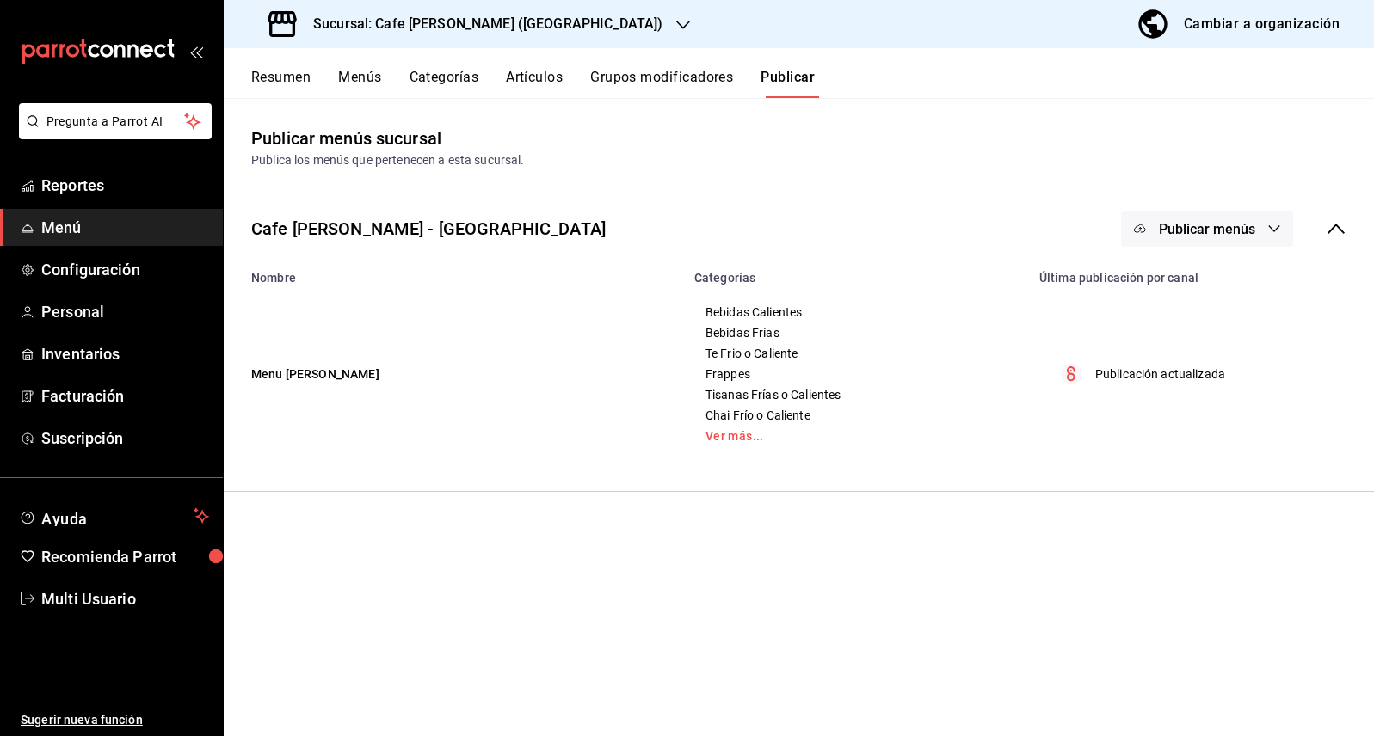
click at [1271, 227] on icon "button" at bounding box center [1274, 229] width 14 height 14
click at [1193, 289] on span "Punto de venta" at bounding box center [1231, 285] width 83 height 18
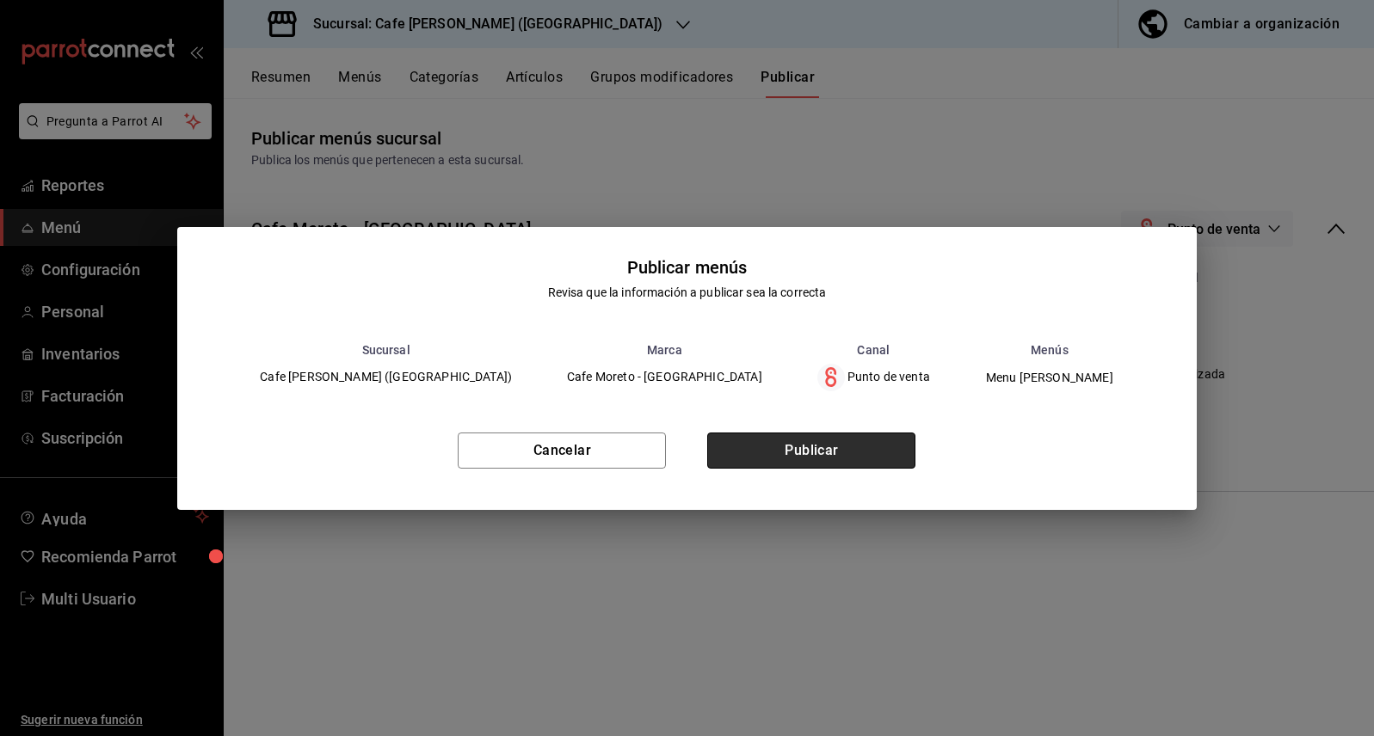
click at [814, 448] on button "Publicar" at bounding box center [811, 451] width 208 height 36
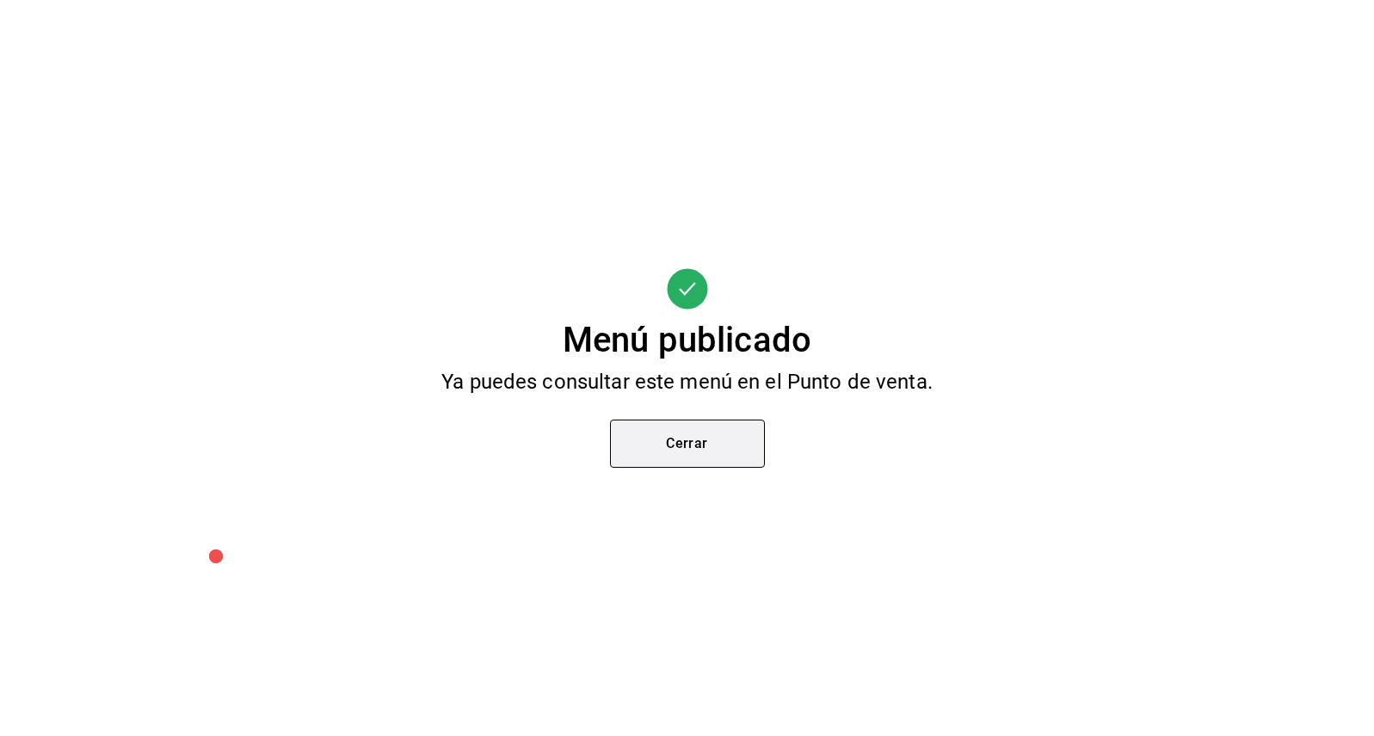
click at [680, 440] on button "Cerrar" at bounding box center [687, 444] width 155 height 48
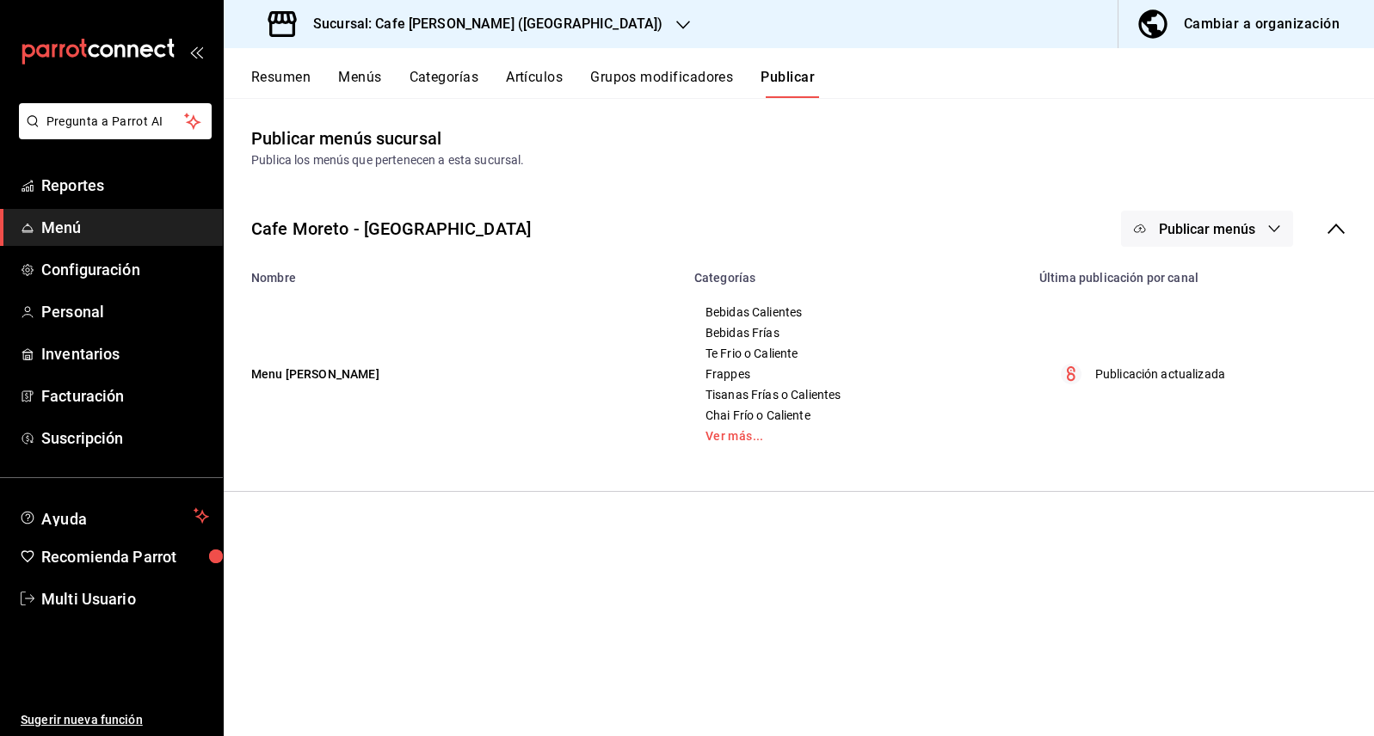
click at [676, 25] on icon "button" at bounding box center [683, 25] width 14 height 14
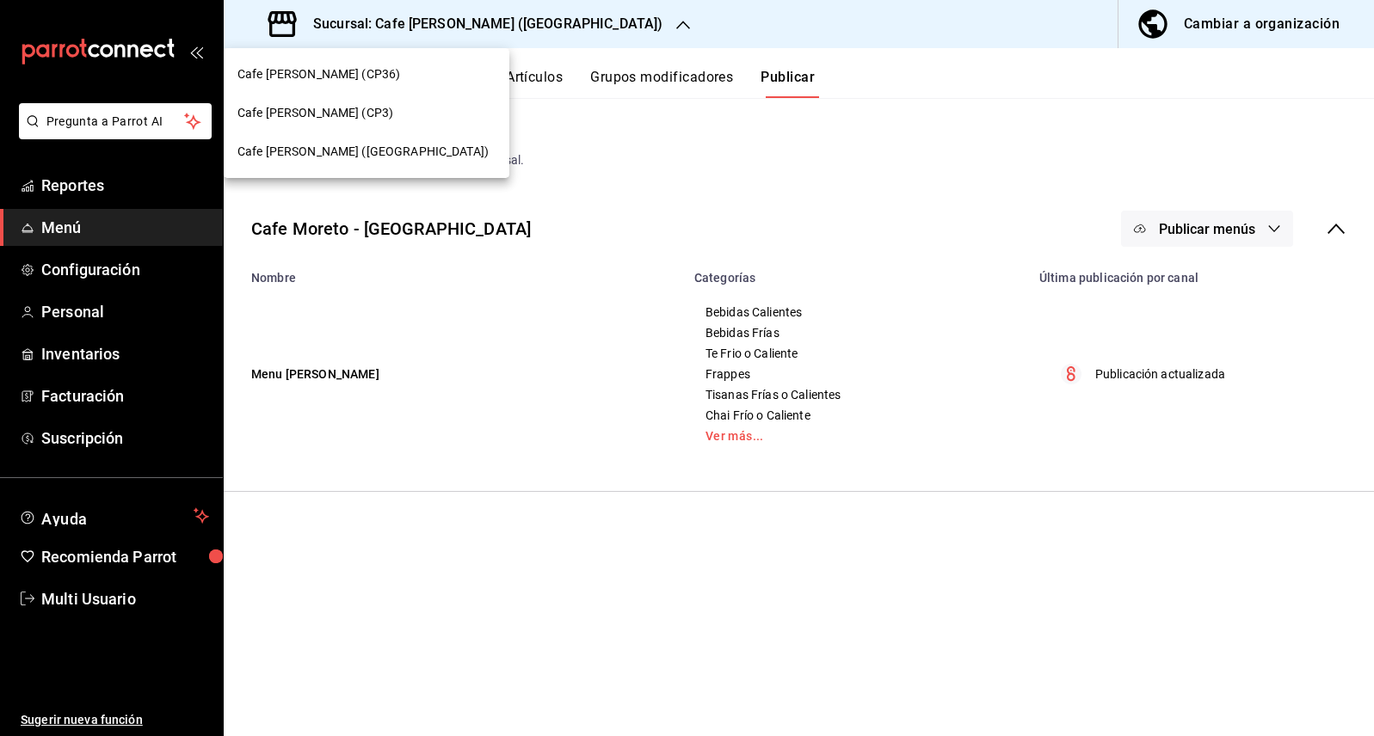
click at [356, 112] on div "Cafe [PERSON_NAME] (CP3)" at bounding box center [366, 113] width 258 height 18
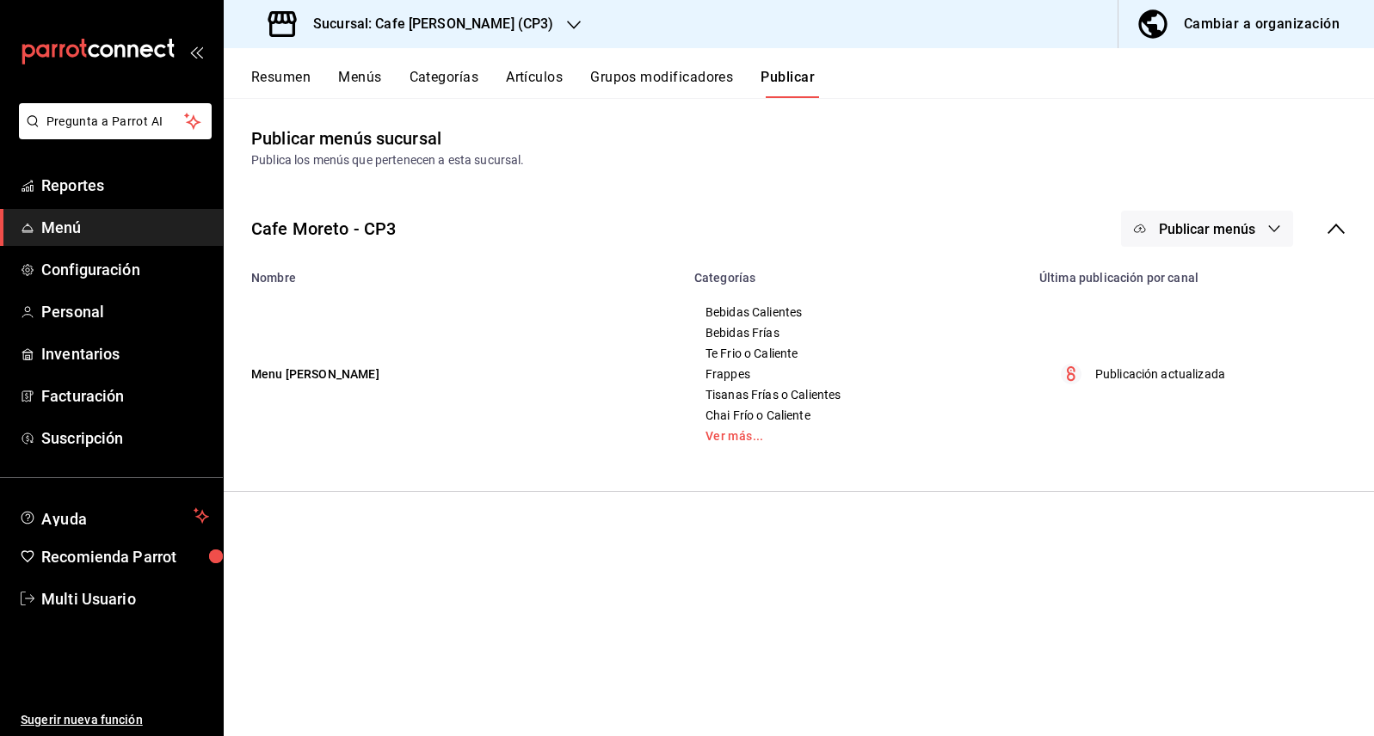
click at [1277, 226] on icon "button" at bounding box center [1274, 229] width 14 height 14
click at [1205, 286] on span "Punto de venta" at bounding box center [1231, 285] width 83 height 18
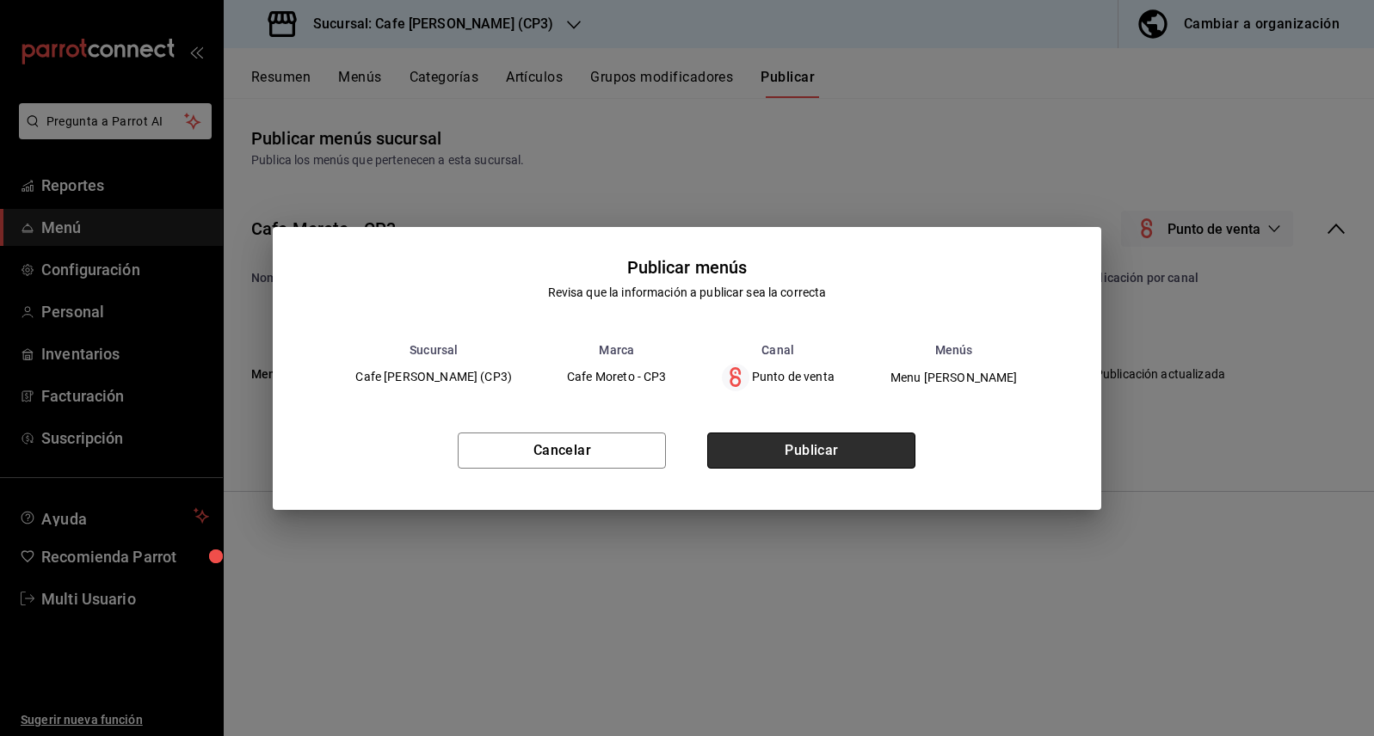
click at [815, 444] on button "Publicar" at bounding box center [811, 451] width 208 height 36
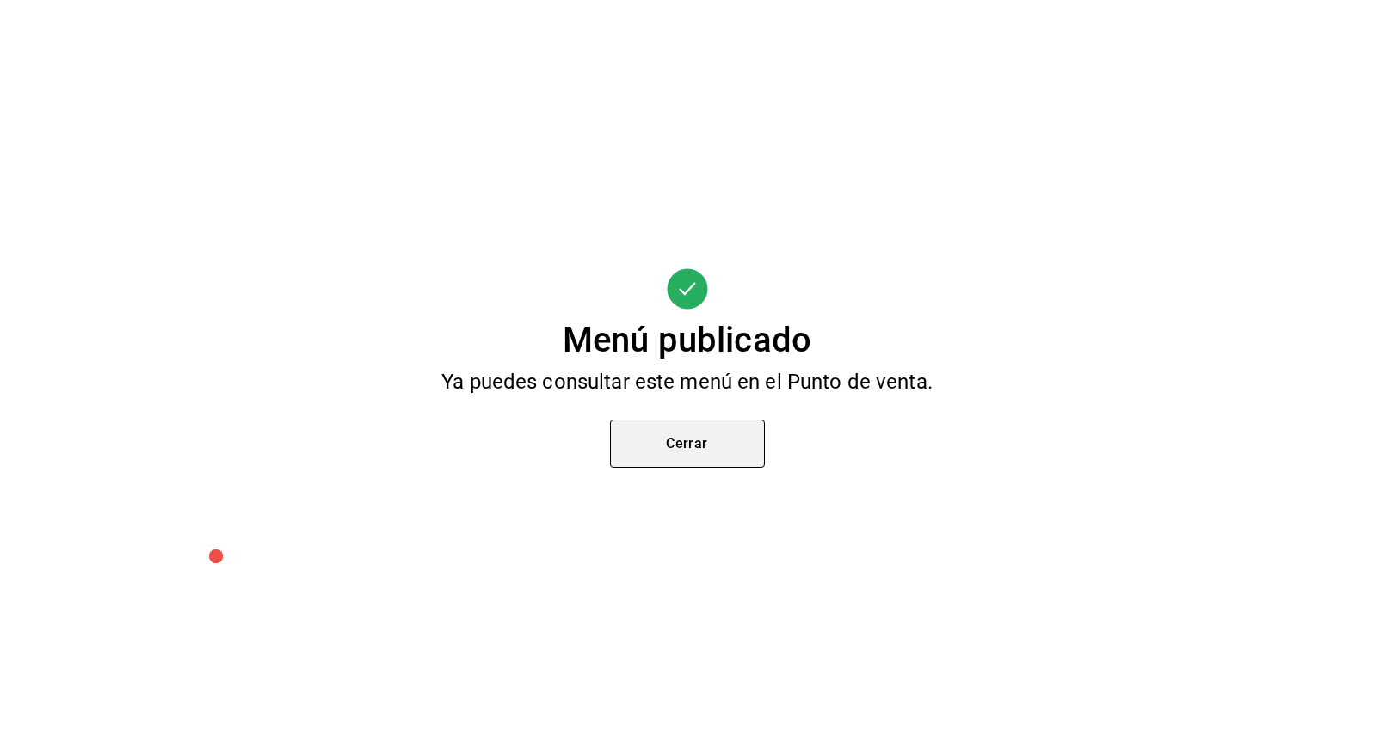
click at [688, 438] on button "Cerrar" at bounding box center [687, 444] width 155 height 48
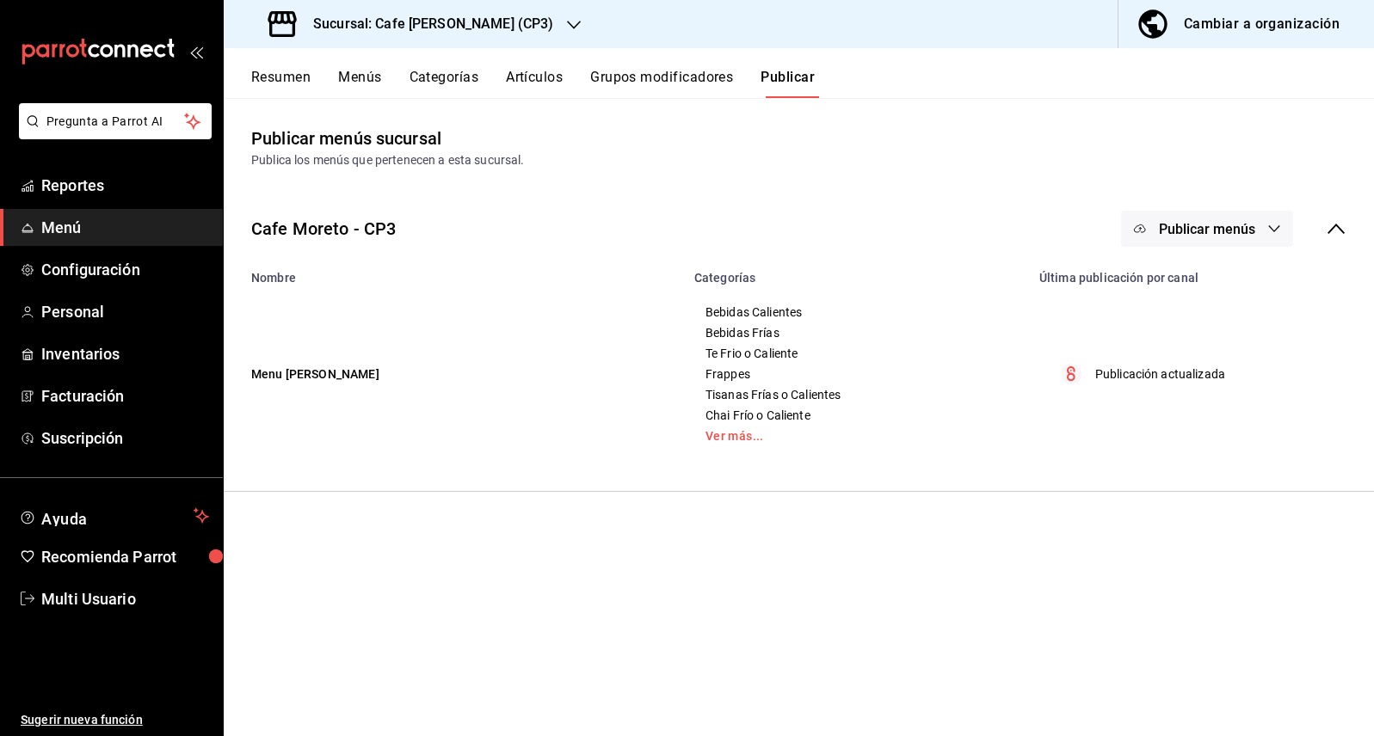
click at [483, 28] on h3 "Sucursal: Cafe [PERSON_NAME] (CP3)" at bounding box center [426, 24] width 254 height 21
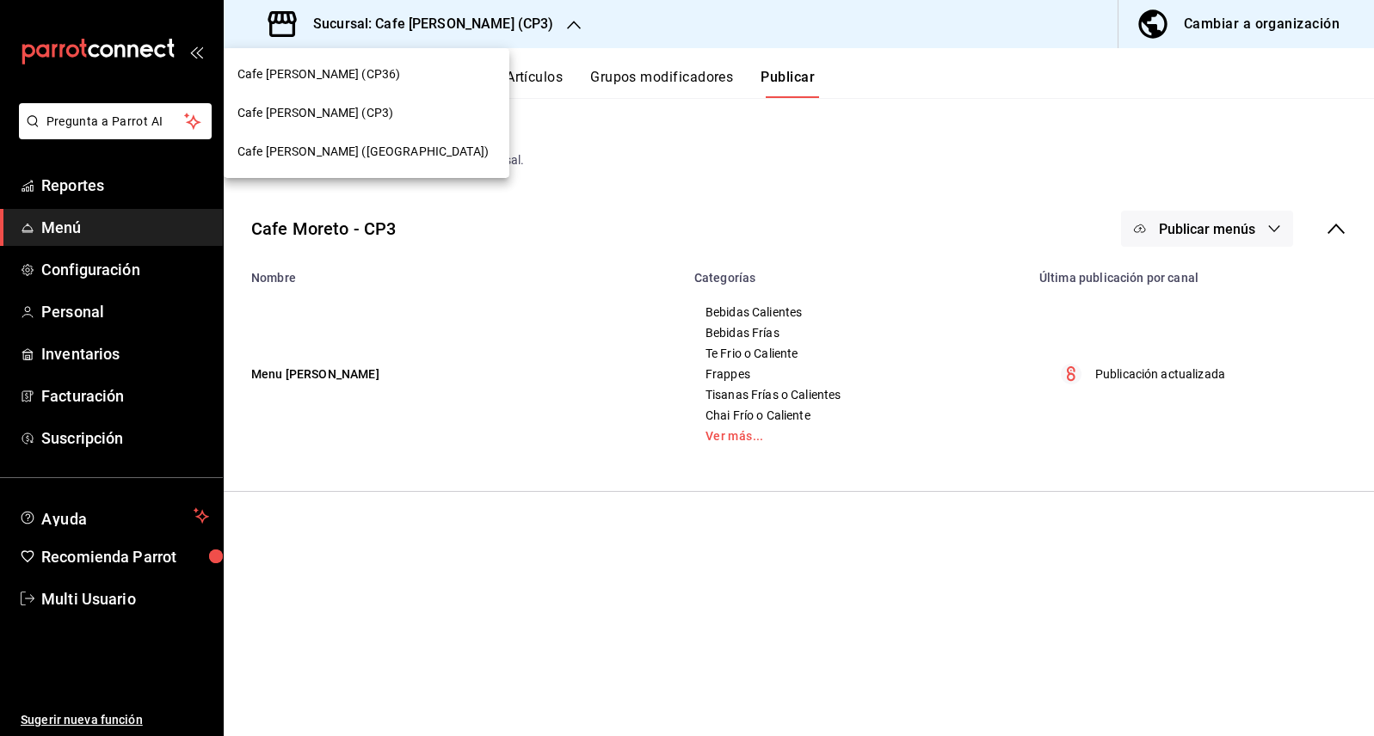
click at [394, 69] on div "Cafe [PERSON_NAME] (CP36)" at bounding box center [366, 74] width 258 height 18
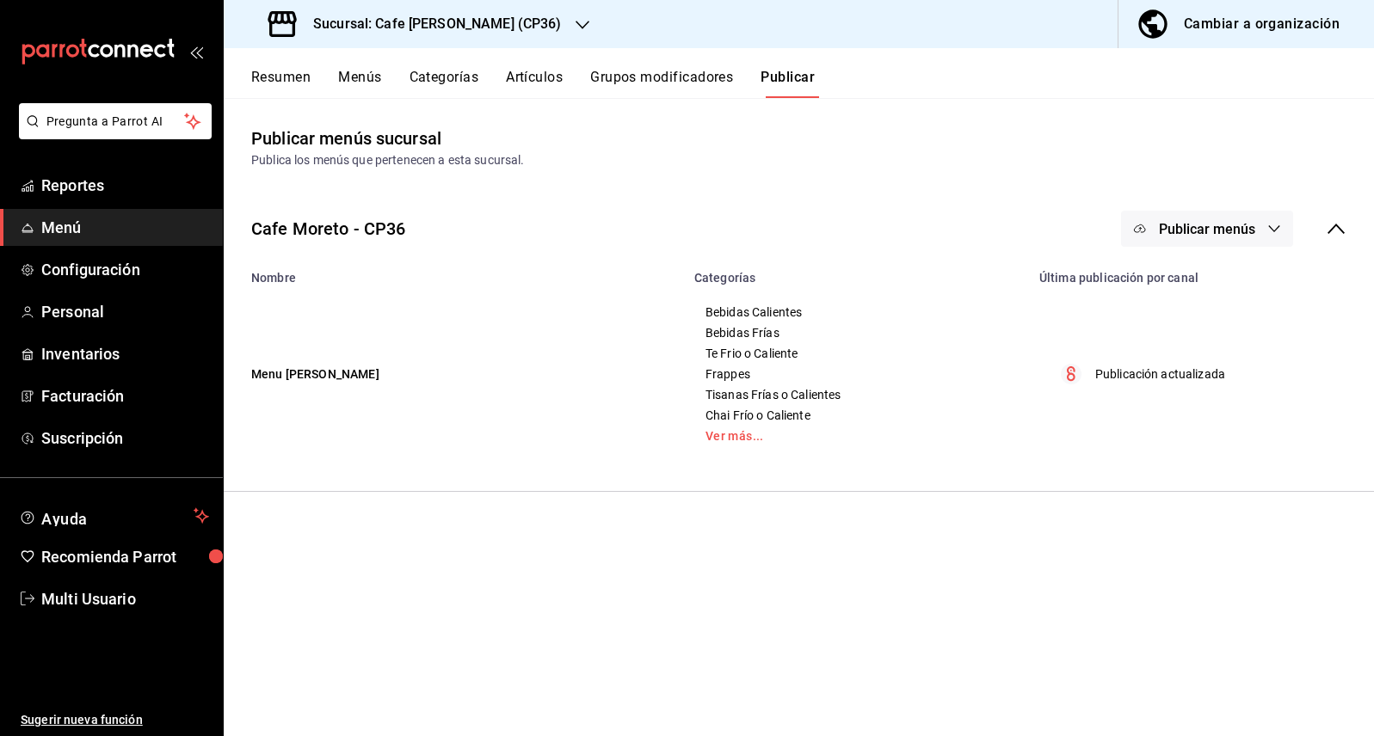
click at [1254, 224] on span "Publicar menús" at bounding box center [1207, 229] width 96 height 16
click at [1202, 293] on li "Punto de venta" at bounding box center [1207, 285] width 158 height 48
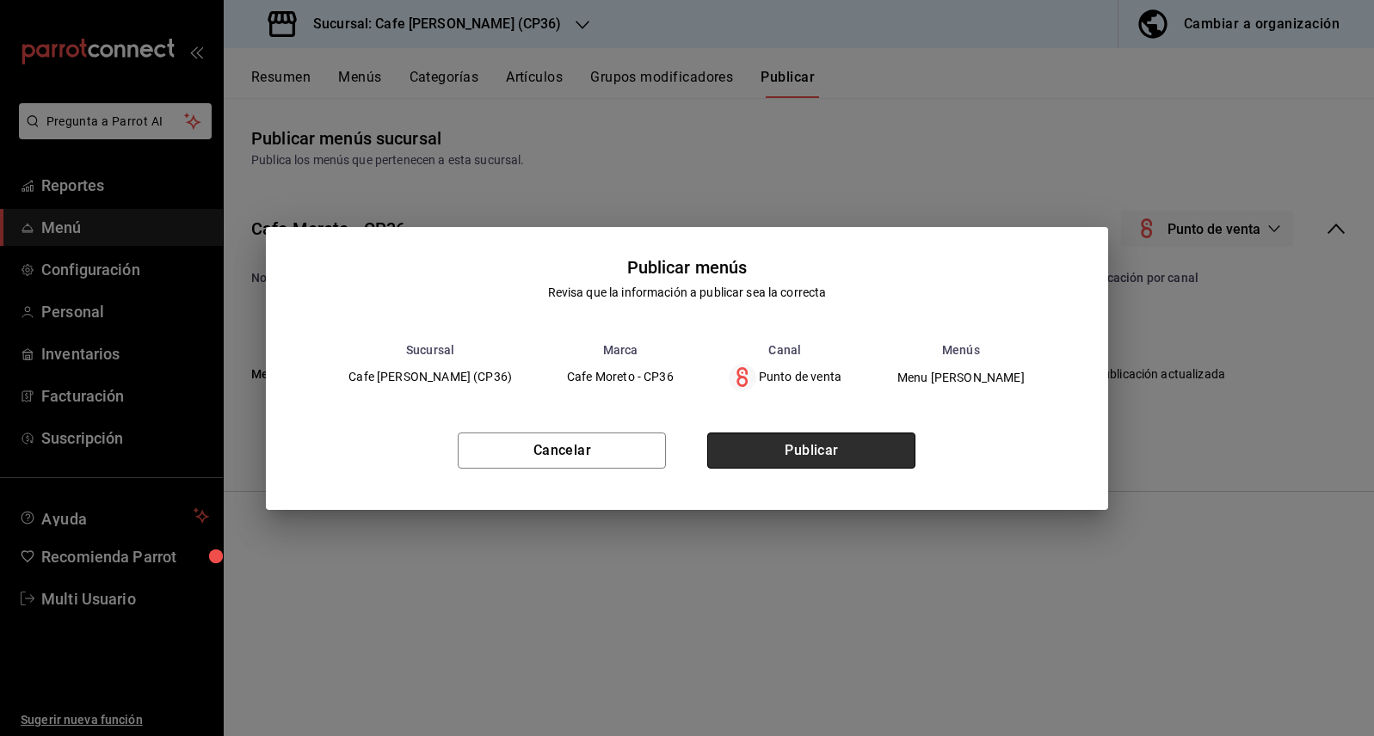
click at [815, 455] on button "Publicar" at bounding box center [811, 451] width 208 height 36
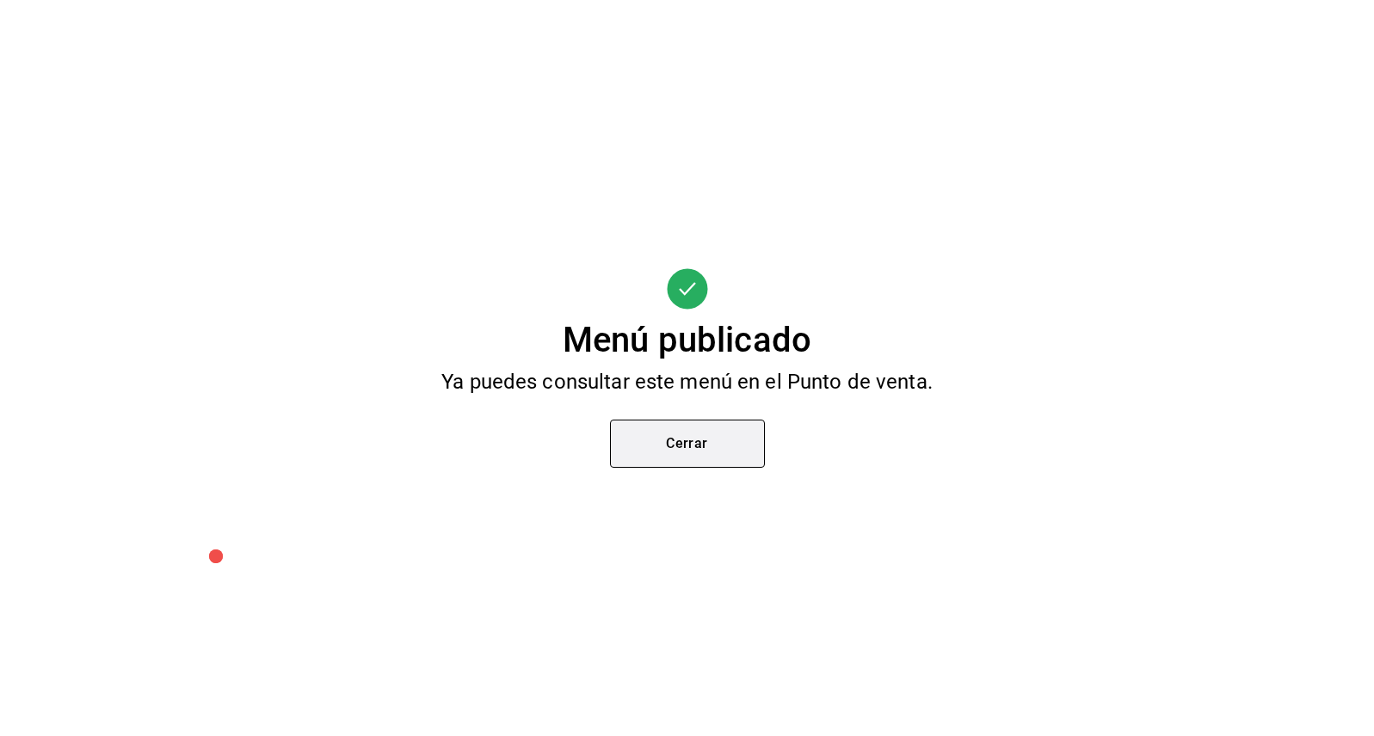
click at [706, 461] on button "Cerrar" at bounding box center [687, 444] width 155 height 48
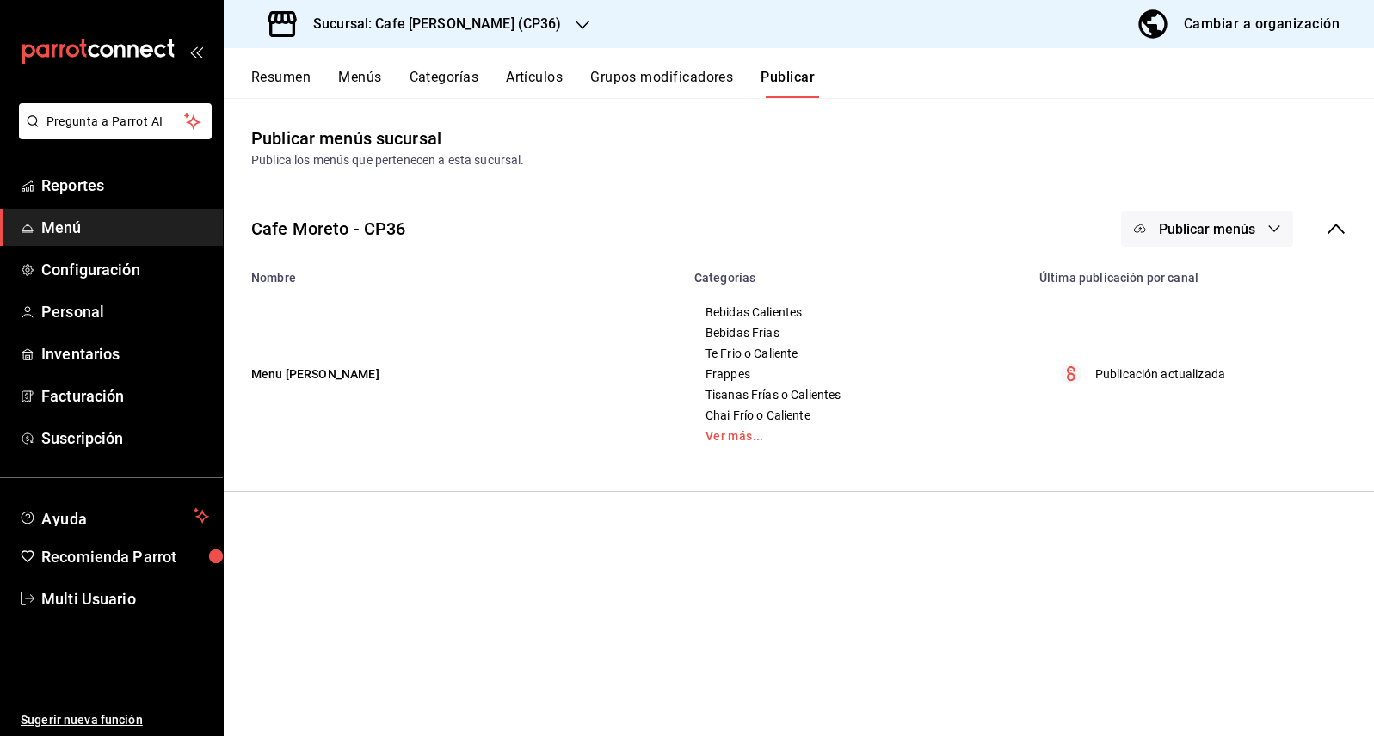
click at [790, 79] on button "Publicar" at bounding box center [787, 83] width 54 height 29
click at [801, 73] on button "Publicar" at bounding box center [787, 83] width 54 height 29
click at [360, 79] on button "Menús" at bounding box center [359, 83] width 43 height 29
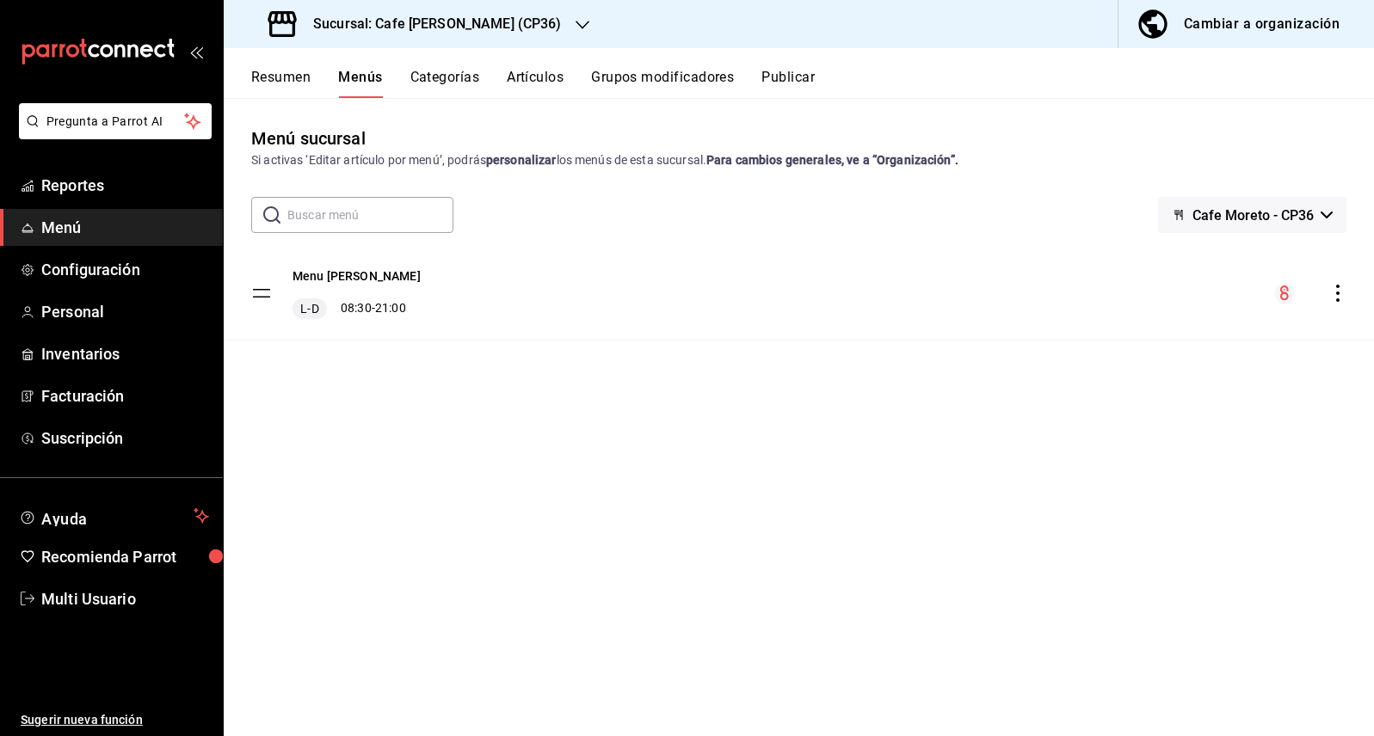
click at [1336, 294] on icon "actions" at bounding box center [1337, 293] width 17 height 17
click at [280, 77] on div at bounding box center [687, 368] width 1374 height 736
click at [280, 77] on button "Resumen" at bounding box center [280, 83] width 59 height 29
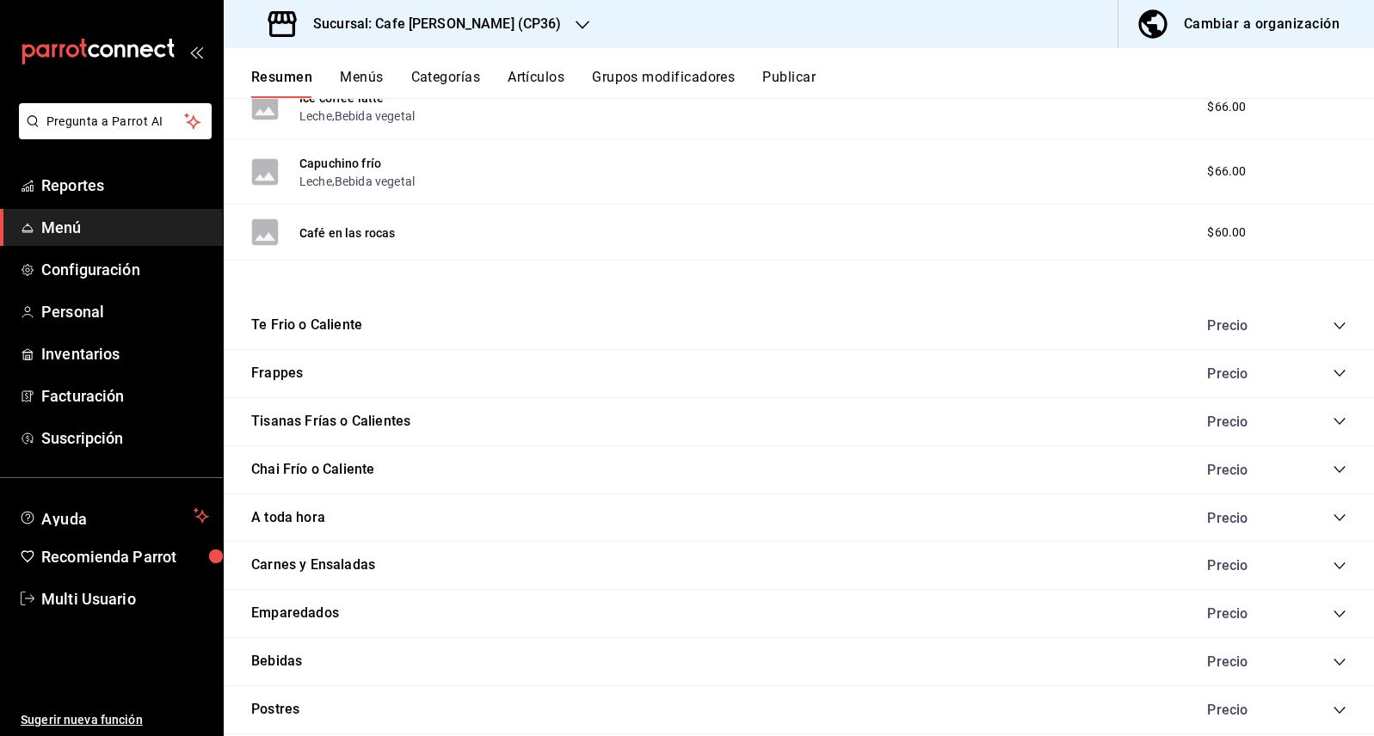
scroll to position [1428, 0]
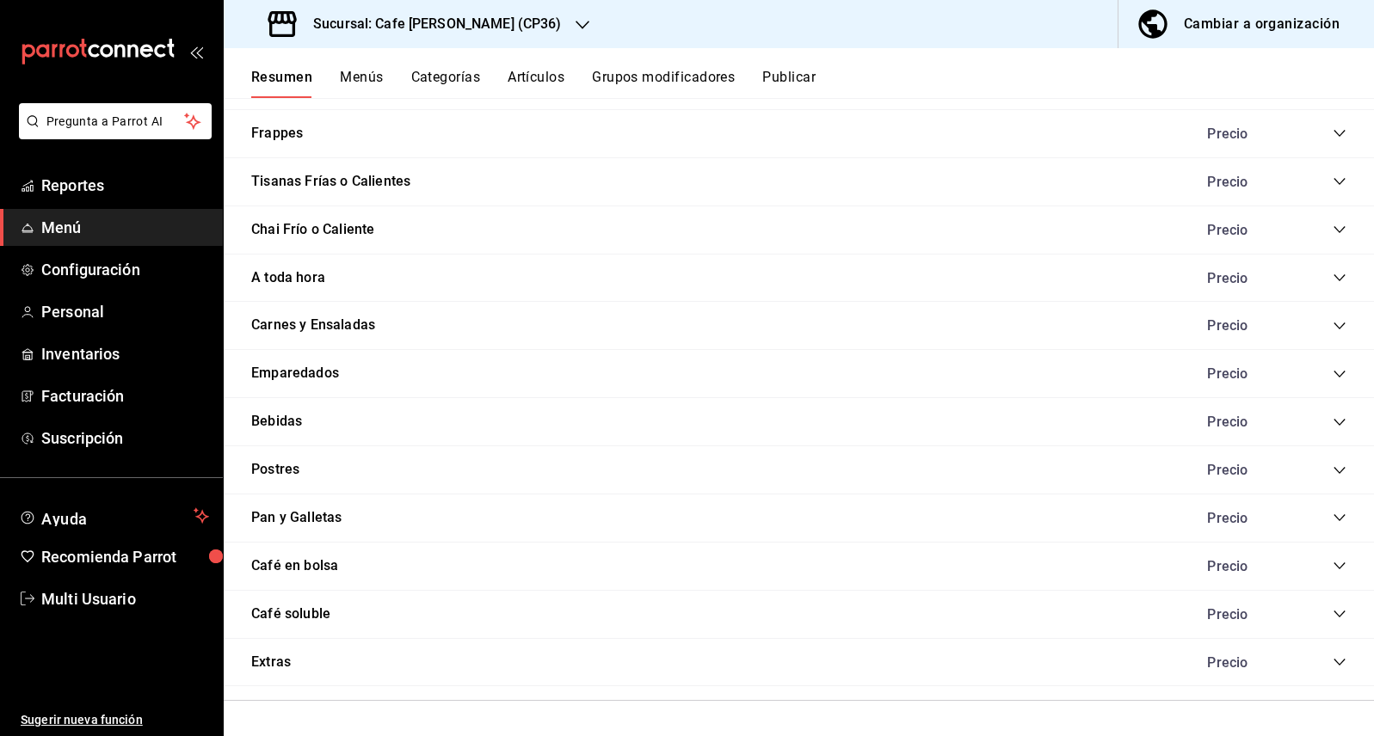
click at [1332, 563] on icon "collapse-category-row" at bounding box center [1339, 566] width 14 height 14
click at [332, 618] on button "Café de altura" at bounding box center [338, 618] width 79 height 17
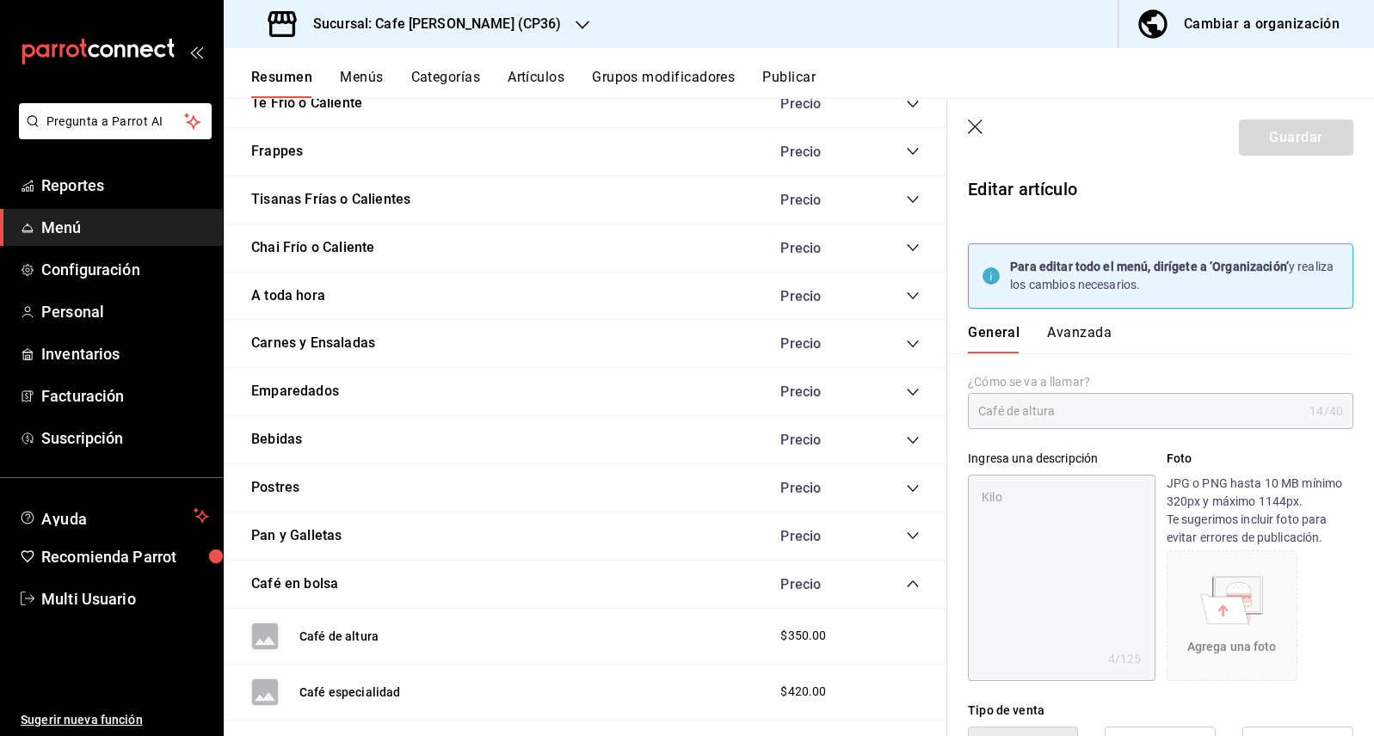
type textarea "x"
type input "$350.00"
type textarea "x"
click at [1097, 336] on button "Avanzada" at bounding box center [1079, 338] width 65 height 29
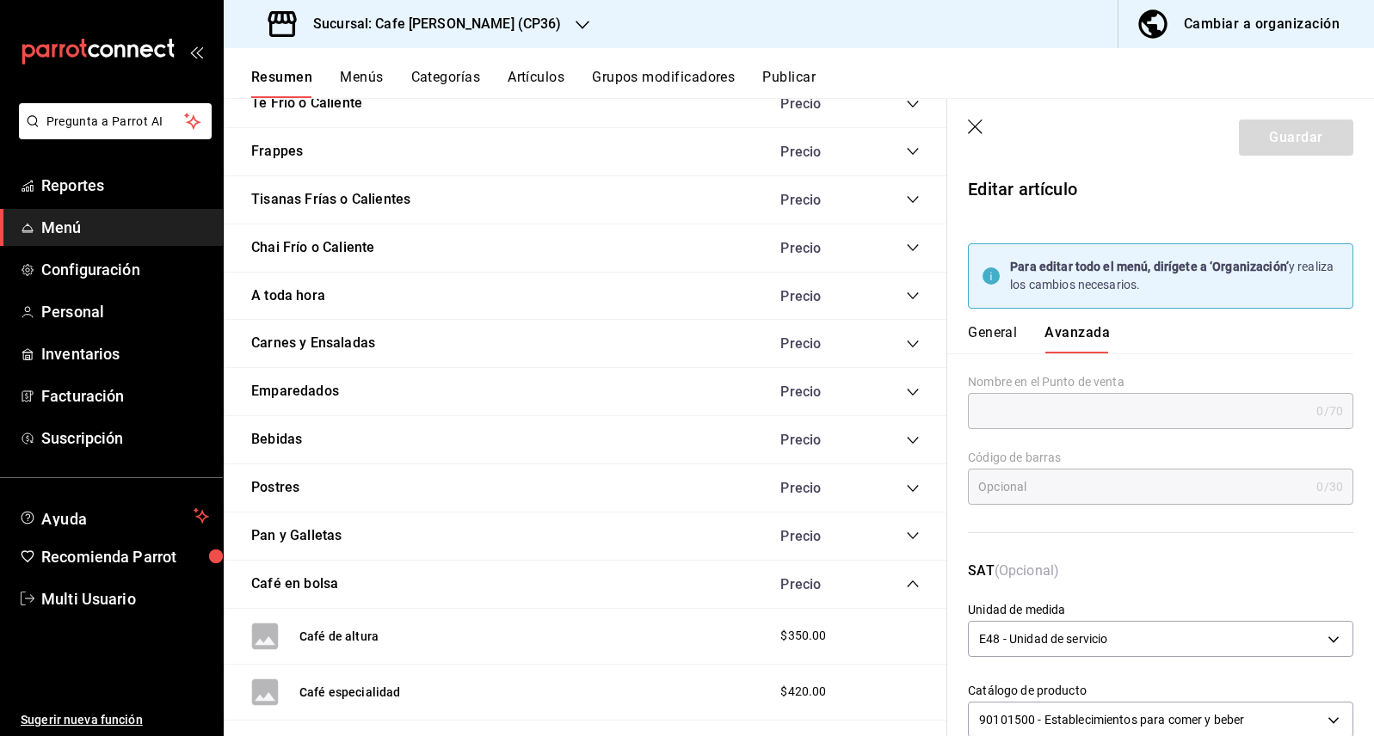
click at [276, 75] on button "Resumen" at bounding box center [281, 83] width 61 height 29
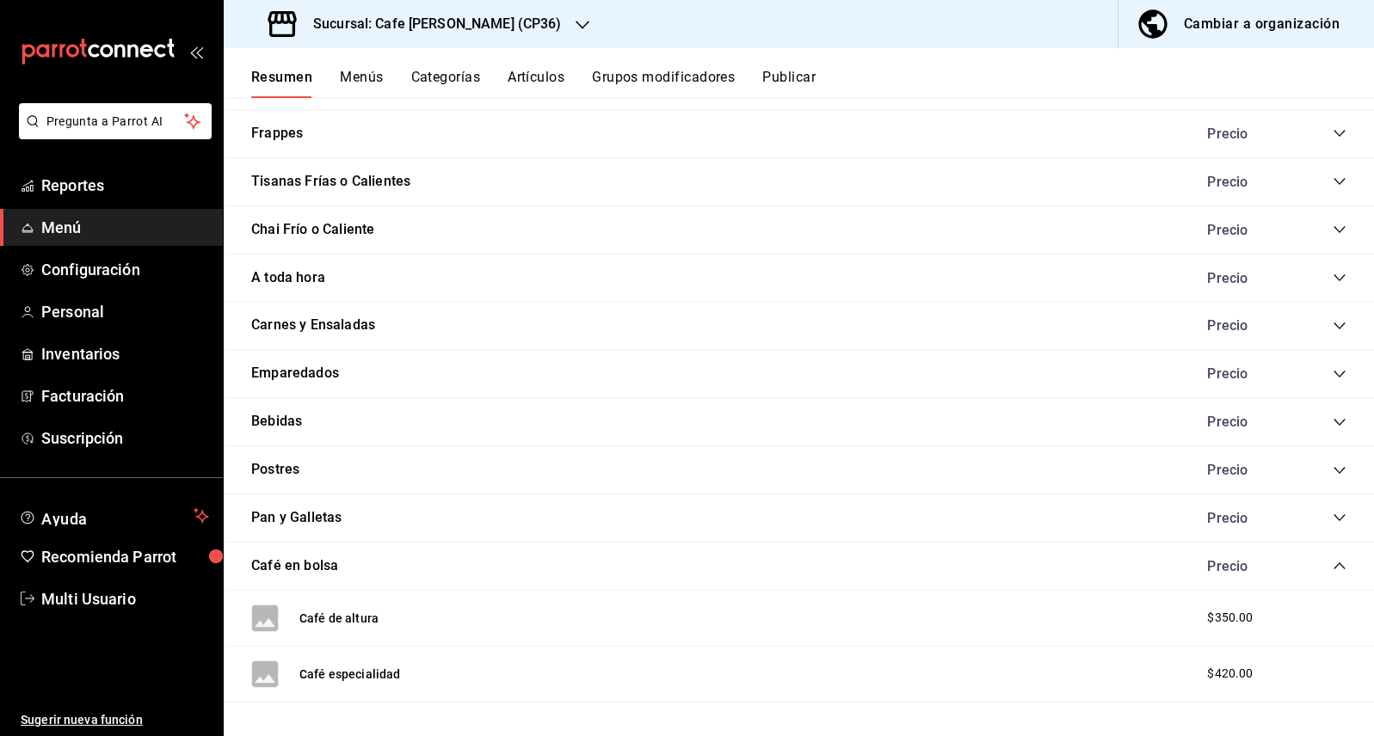
click at [370, 77] on button "Menús" at bounding box center [361, 83] width 43 height 29
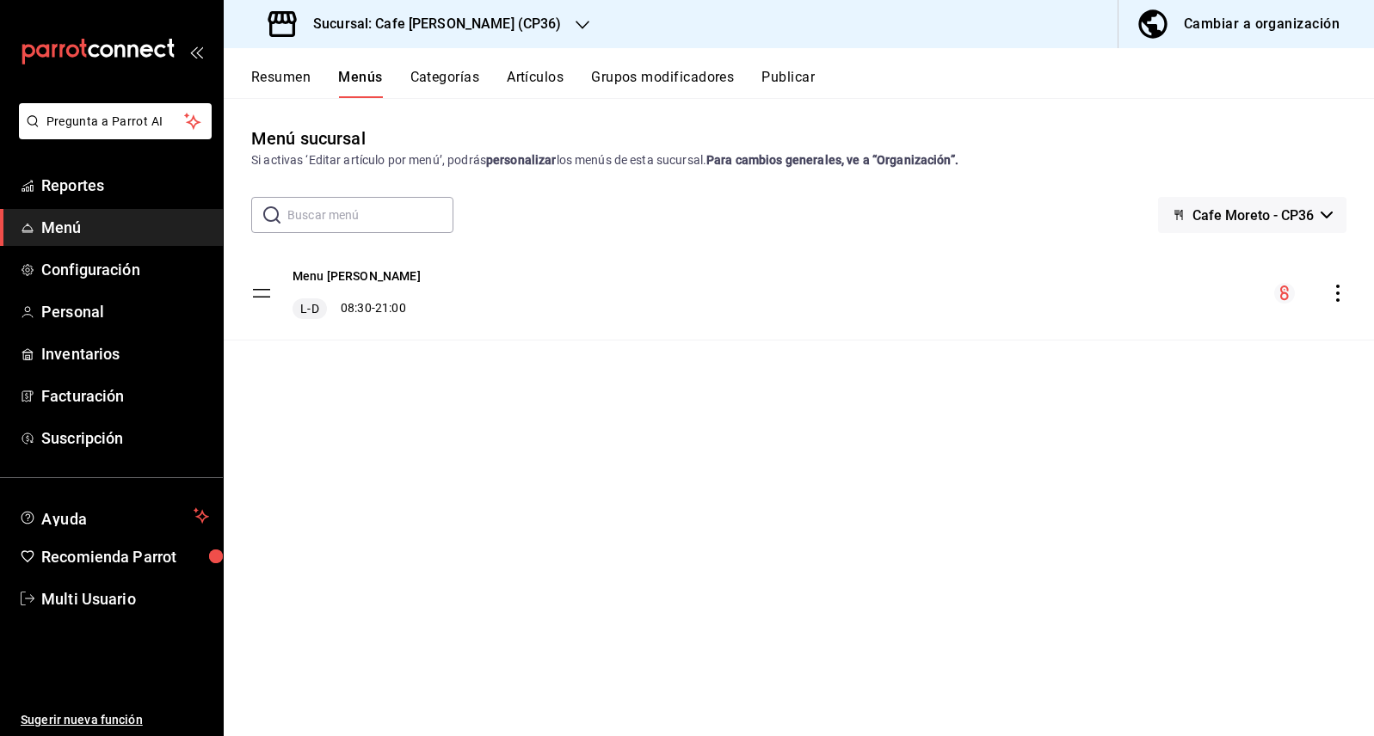
click at [1340, 295] on icon "actions" at bounding box center [1337, 293] width 17 height 17
click at [91, 277] on div at bounding box center [687, 368] width 1374 height 736
click at [87, 273] on span "Configuración" at bounding box center [125, 269] width 168 height 23
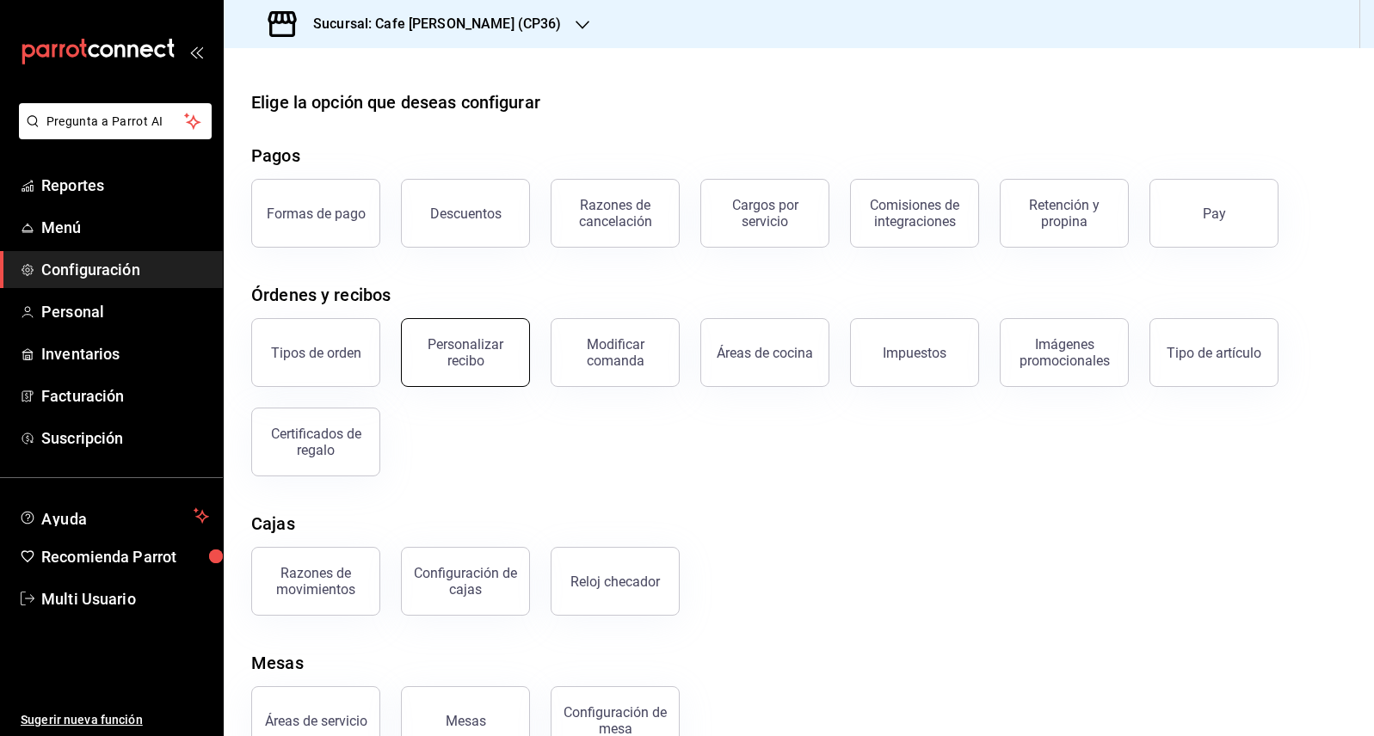
click at [463, 372] on button "Personalizar recibo" at bounding box center [465, 352] width 129 height 69
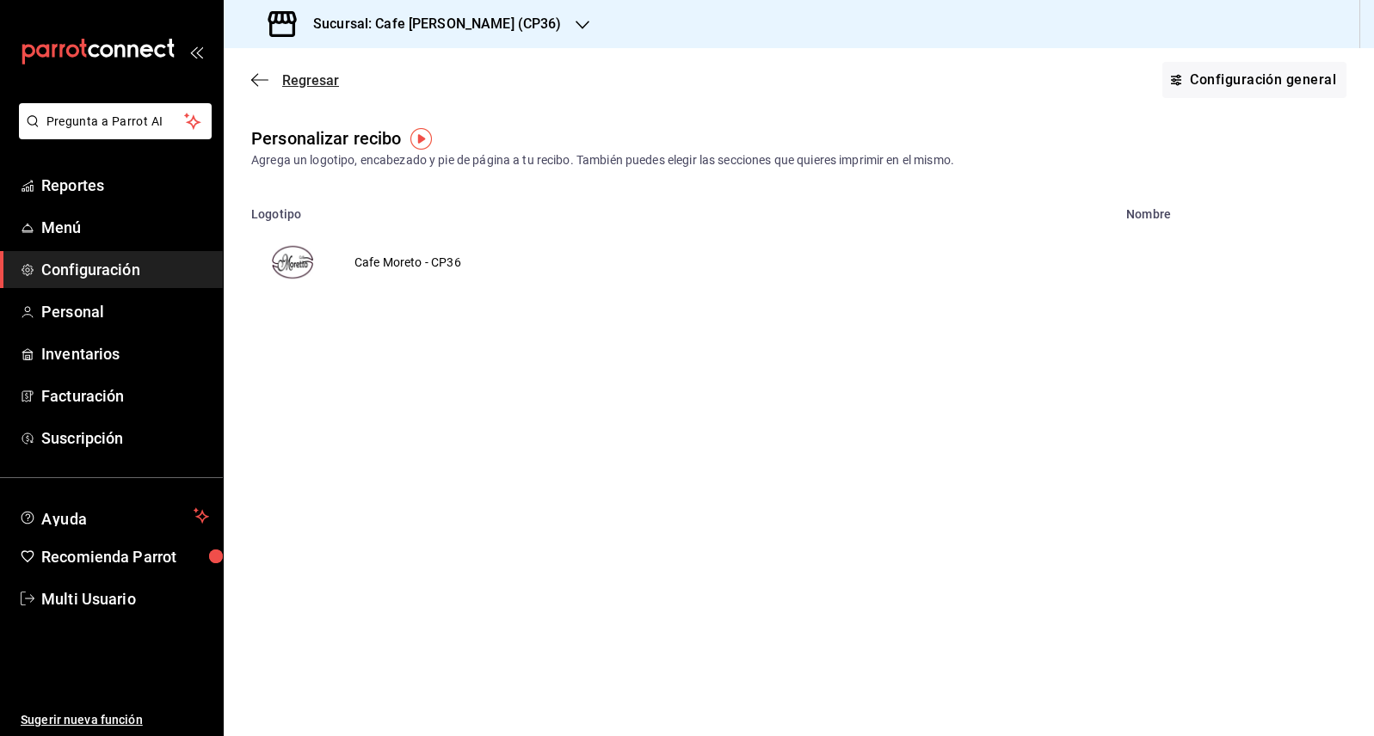
click at [264, 79] on icon "button" at bounding box center [259, 79] width 17 height 15
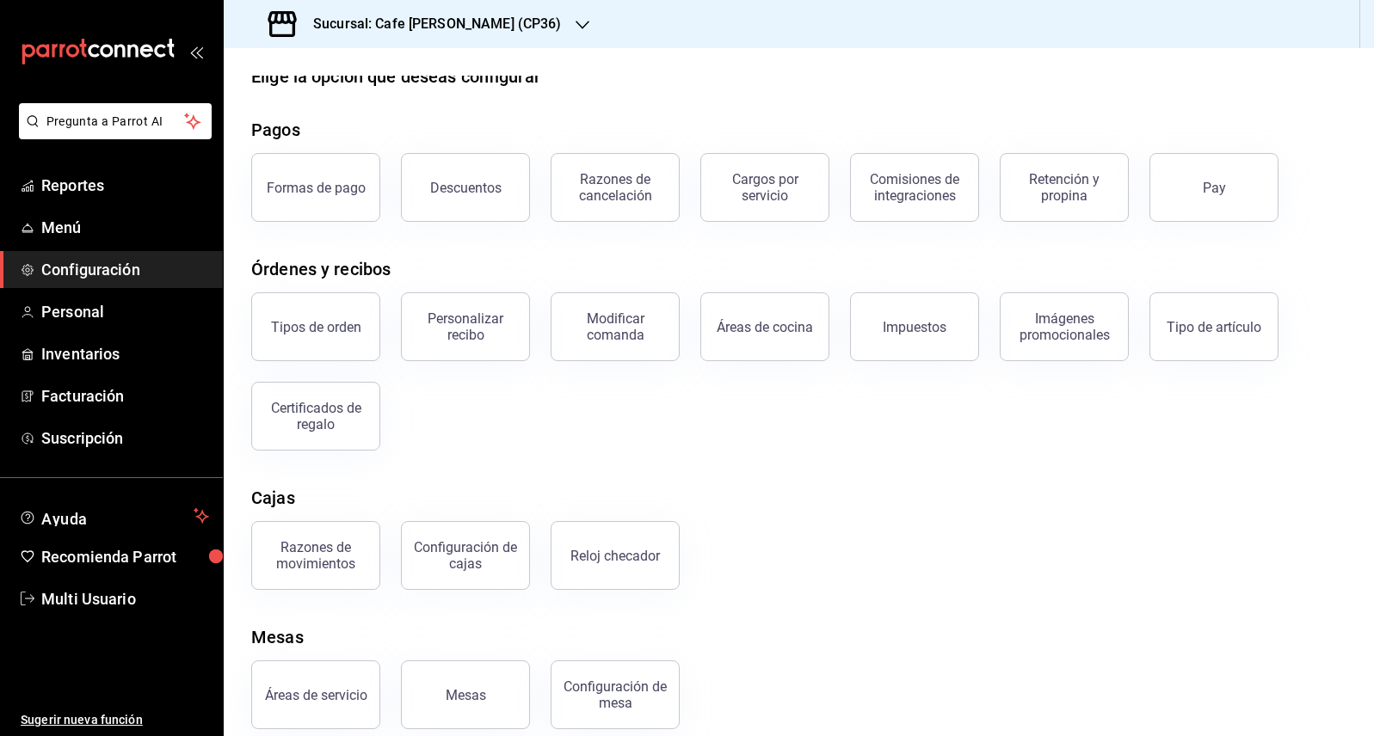
scroll to position [46, 0]
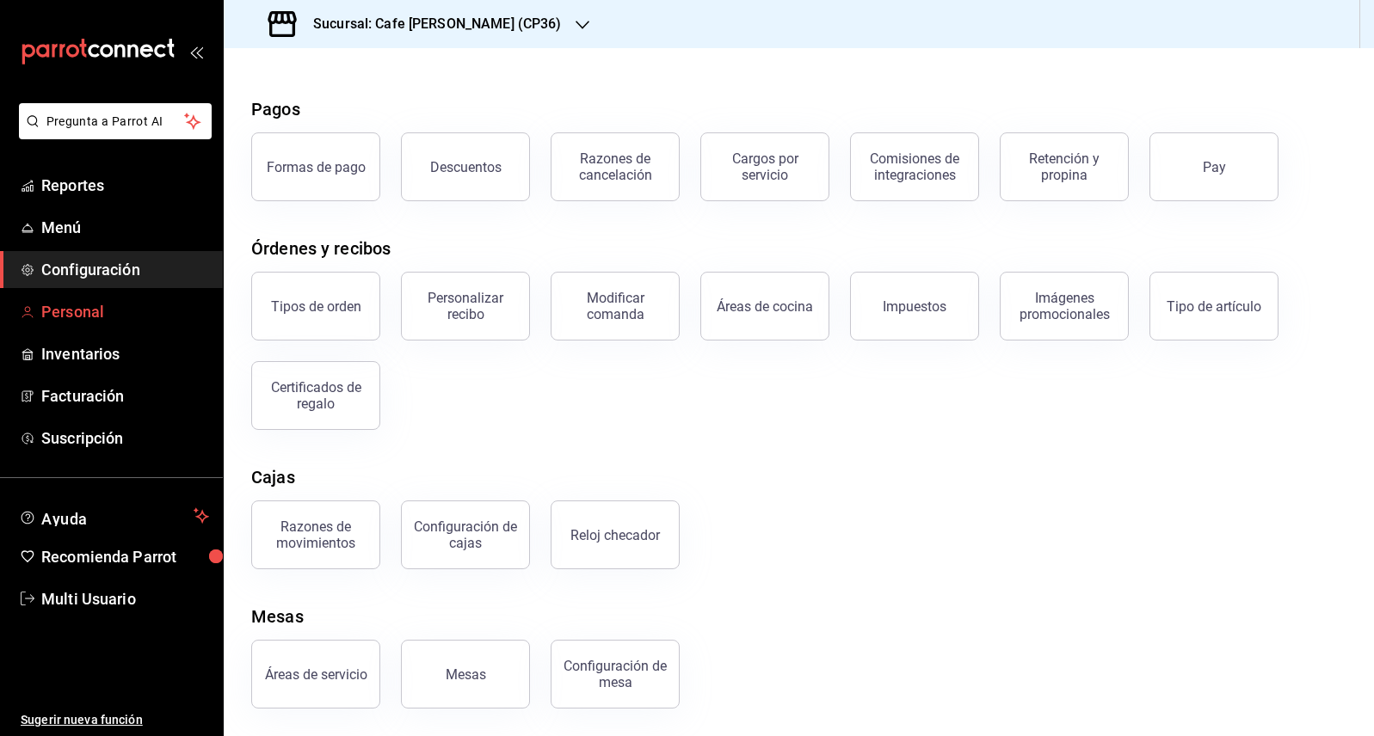
click at [75, 315] on span "Personal" at bounding box center [125, 311] width 168 height 23
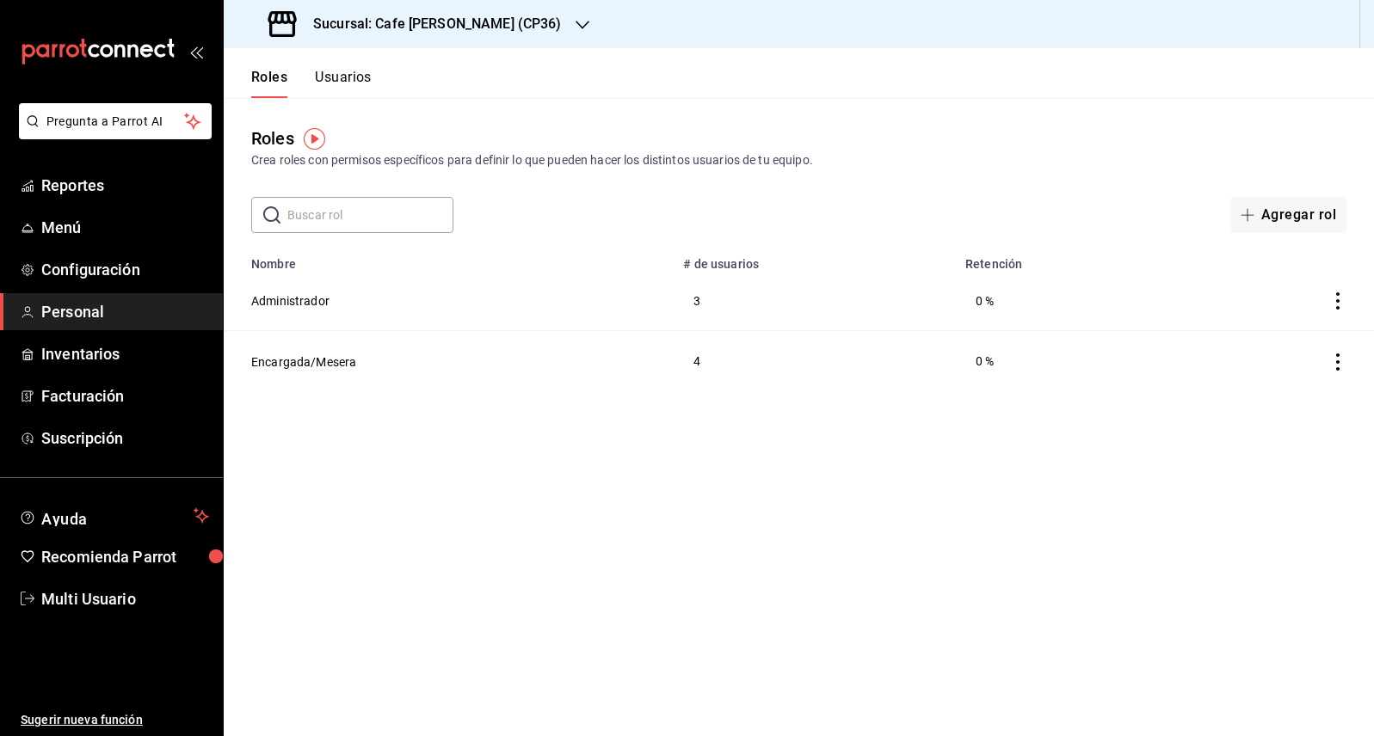
click at [362, 77] on button "Usuarios" at bounding box center [343, 83] width 57 height 29
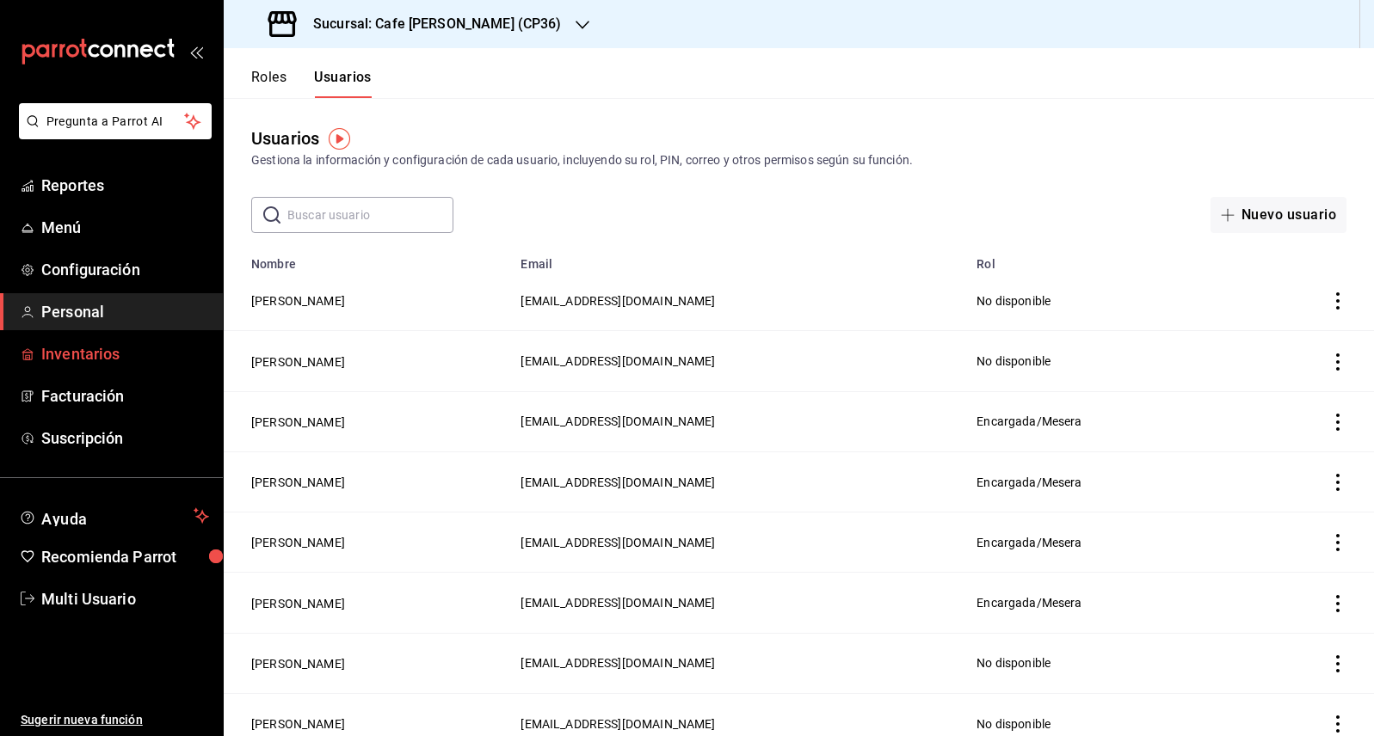
click at [87, 359] on span "Inventarios" at bounding box center [125, 353] width 168 height 23
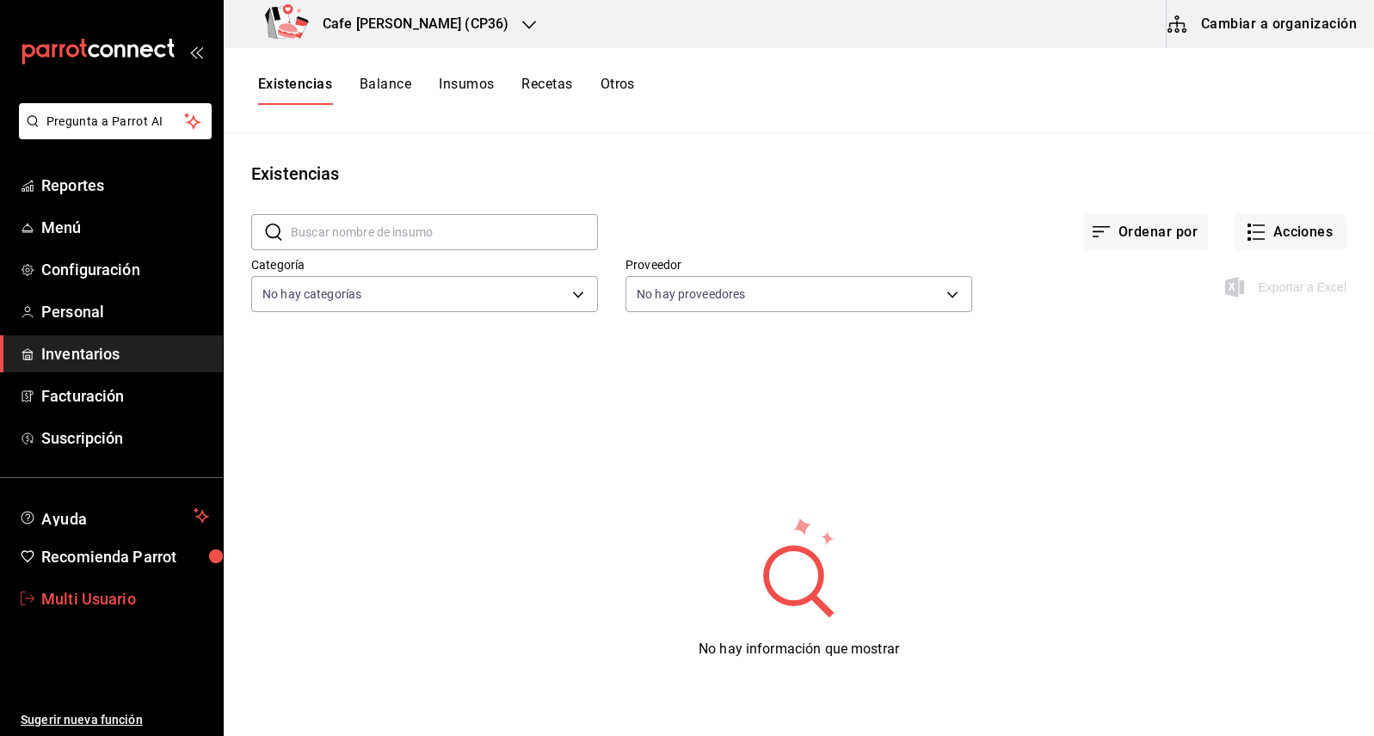
click at [86, 597] on span "Multi Usuario" at bounding box center [125, 598] width 168 height 23
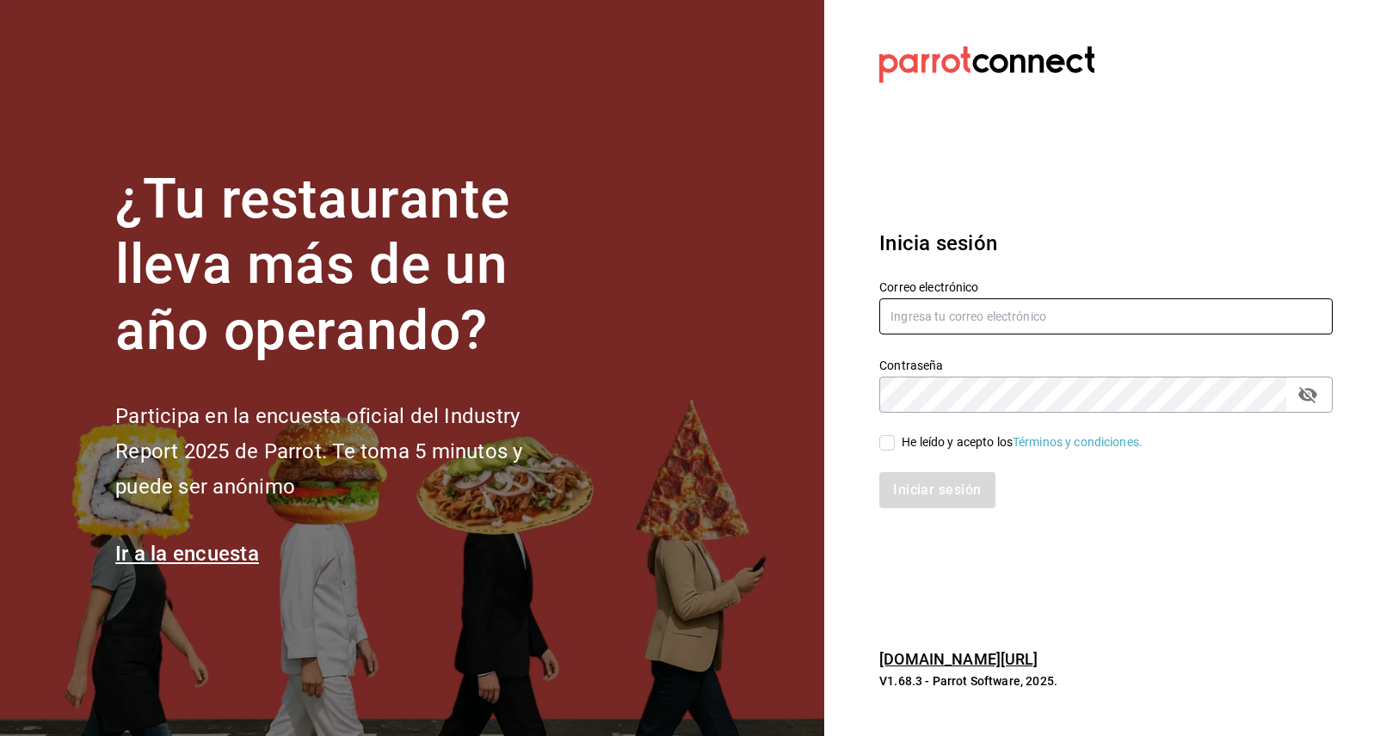
type input "multiusuario@cafemoreto.com"
